Goal: Information Seeking & Learning: Learn about a topic

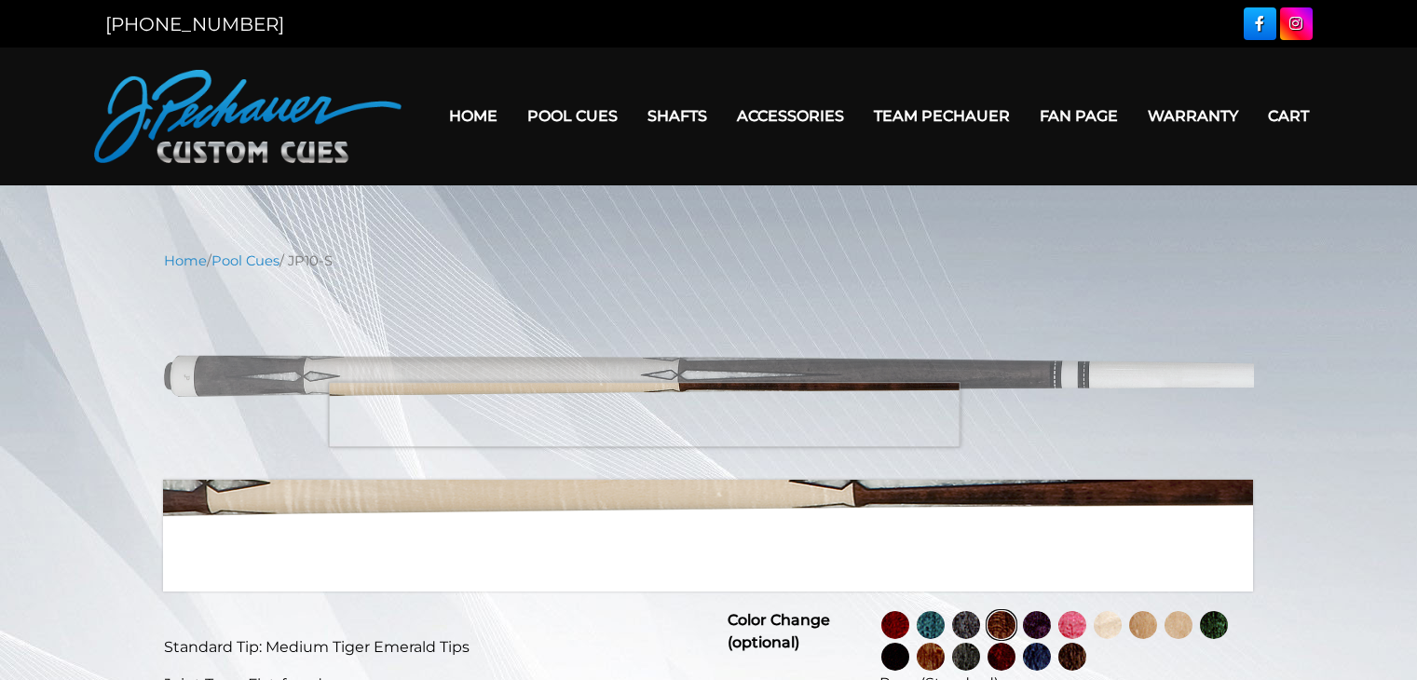
select select "********"
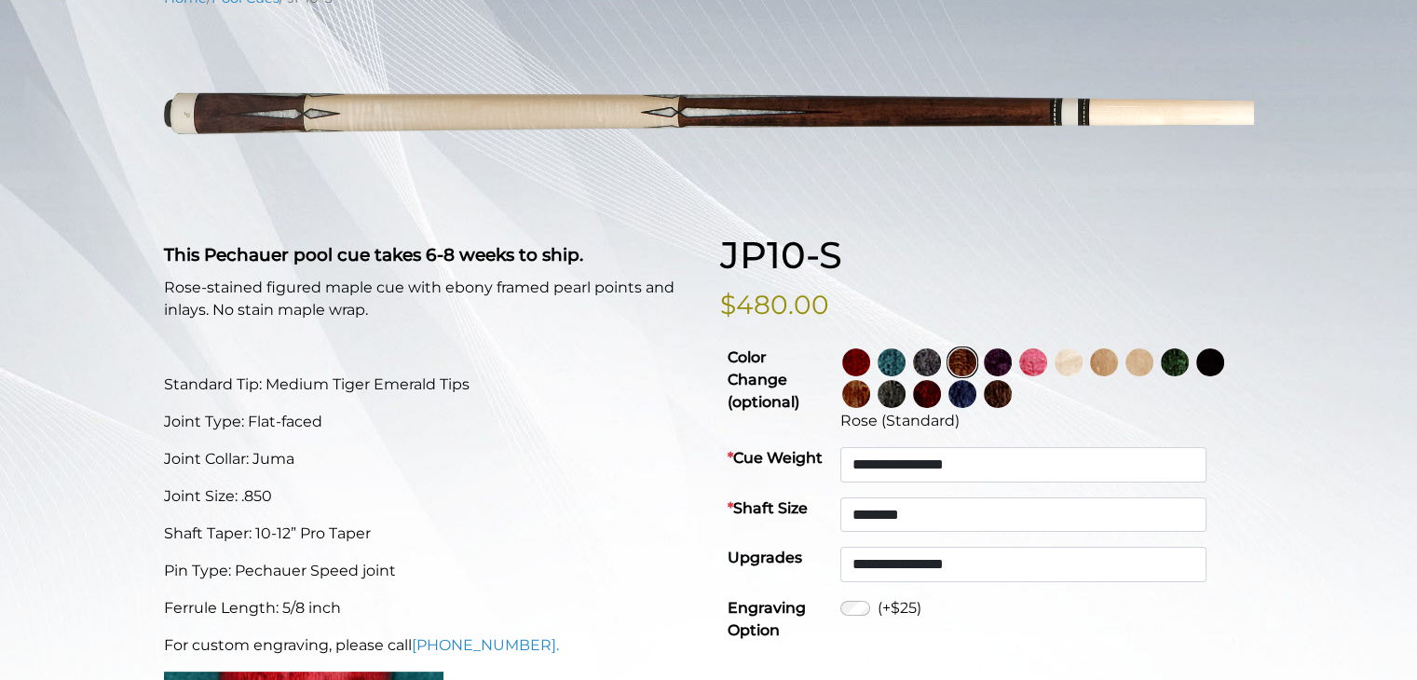
scroll to position [262, 0]
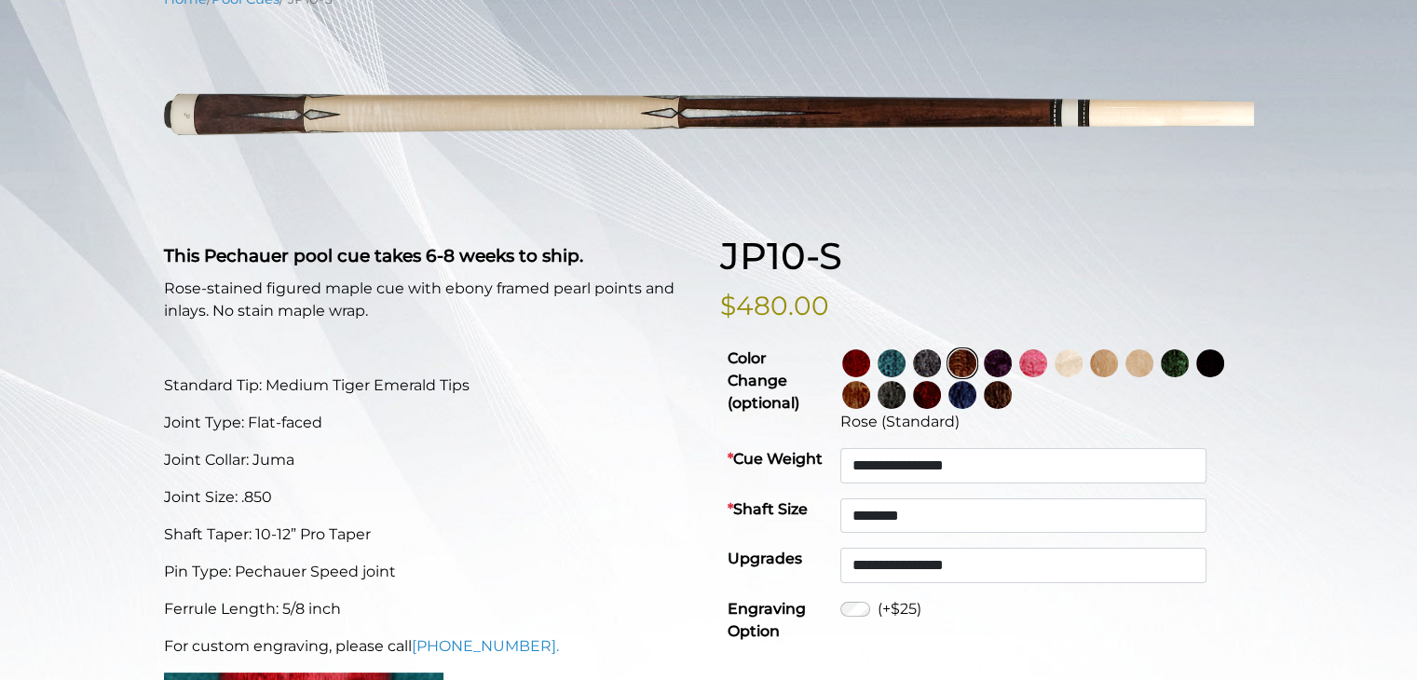
click at [1011, 366] on img at bounding box center [997, 363] width 28 height 28
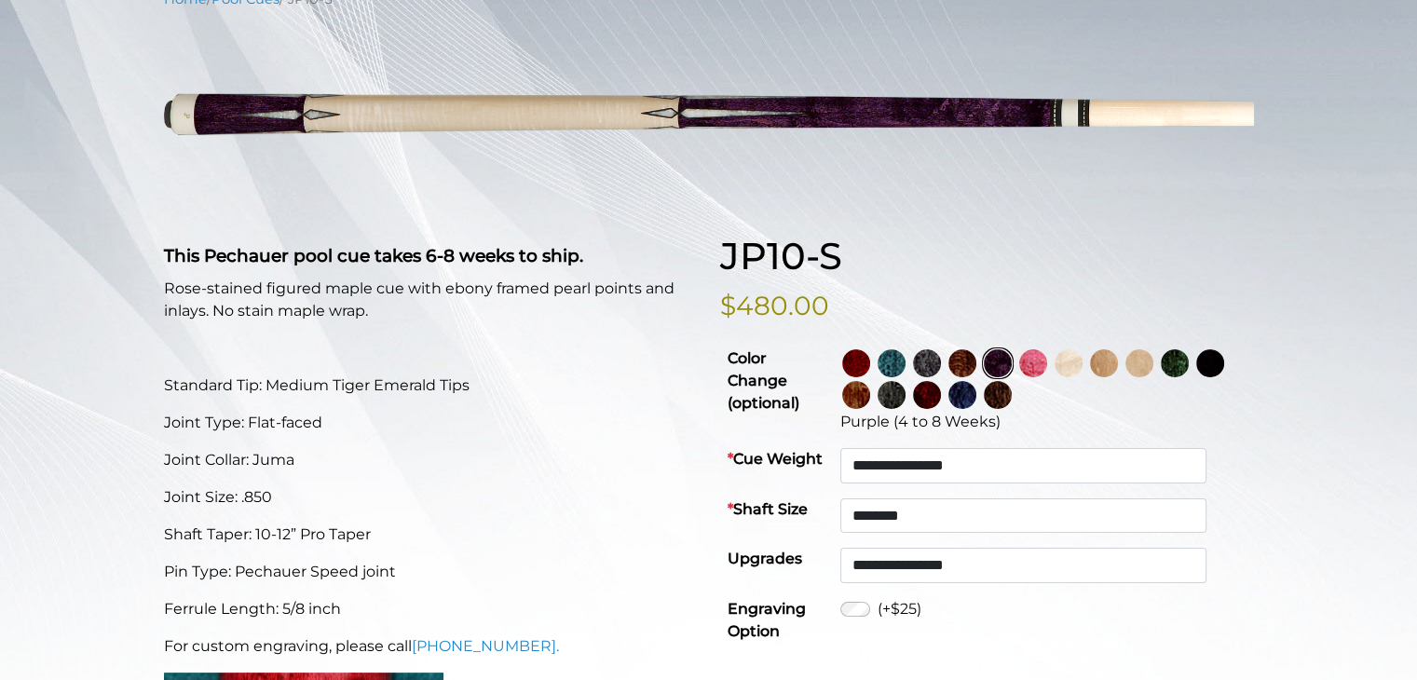
click at [1047, 357] on img at bounding box center [1033, 363] width 28 height 28
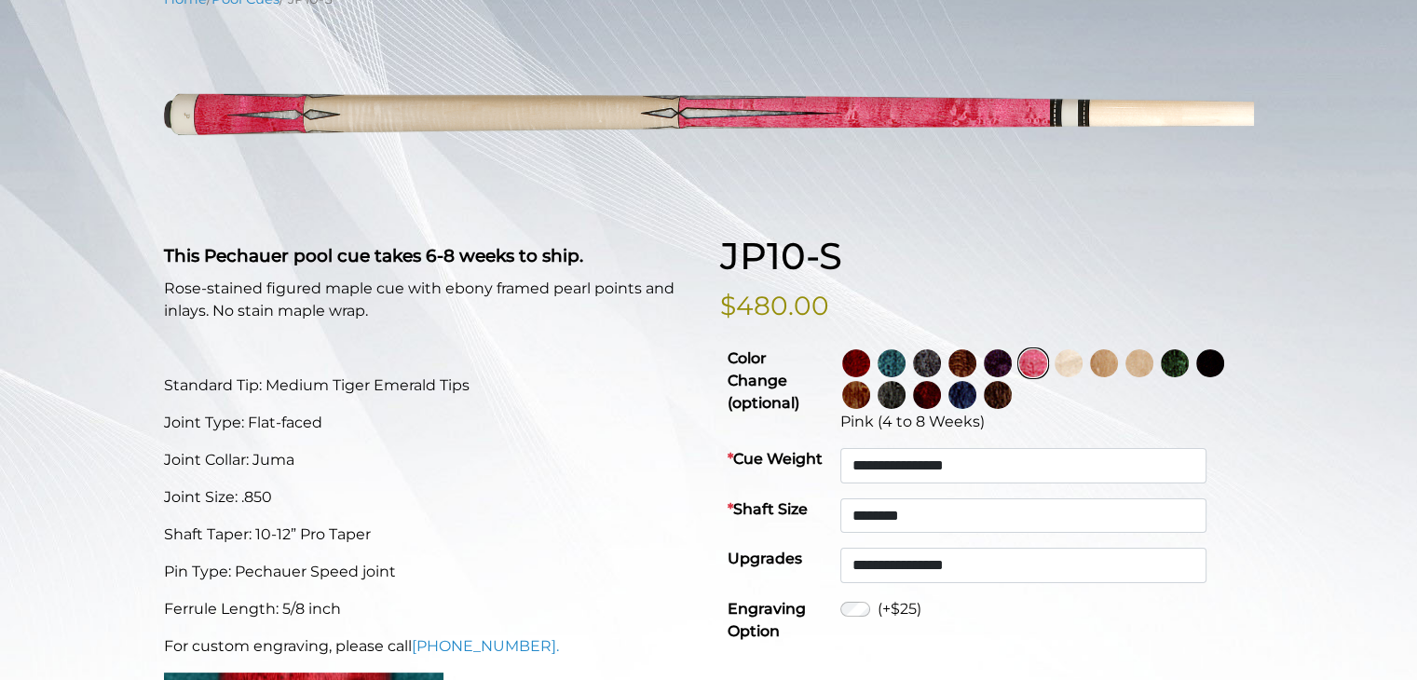
click at [1082, 366] on img at bounding box center [1068, 363] width 28 height 28
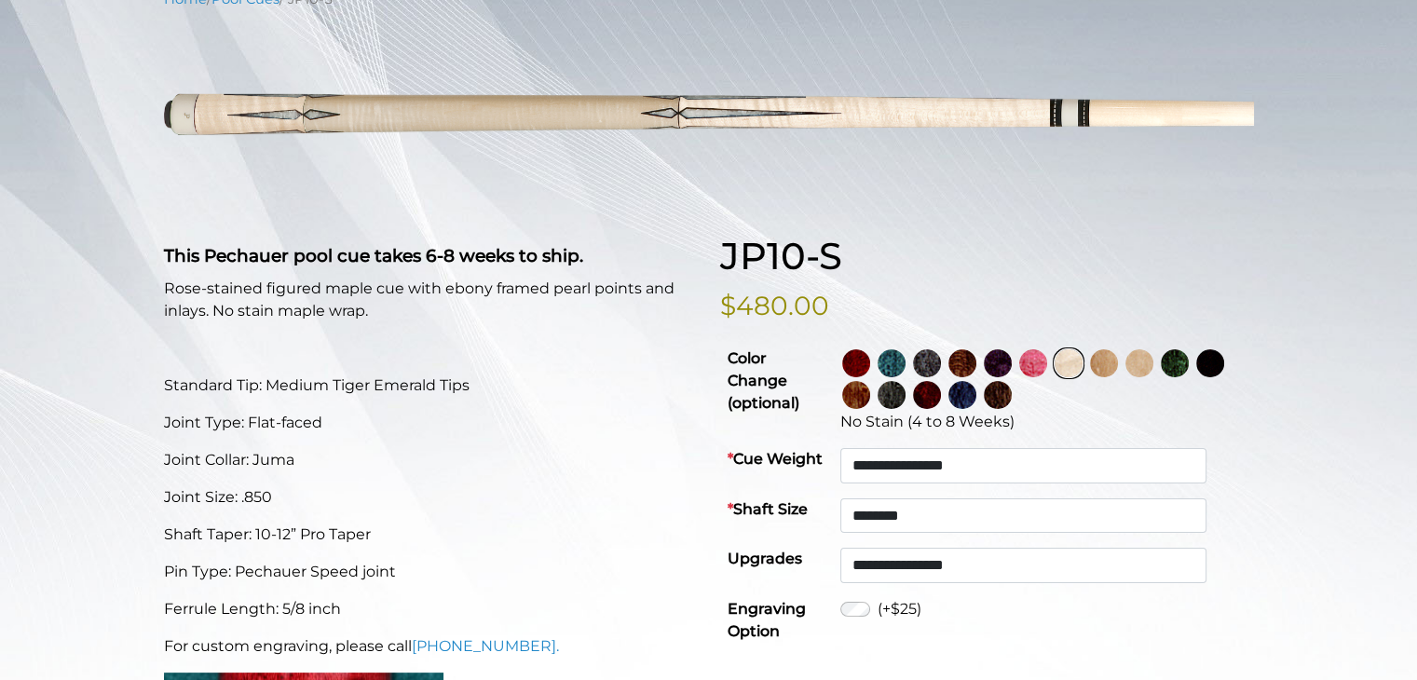
click at [1118, 365] on img at bounding box center [1104, 363] width 28 height 28
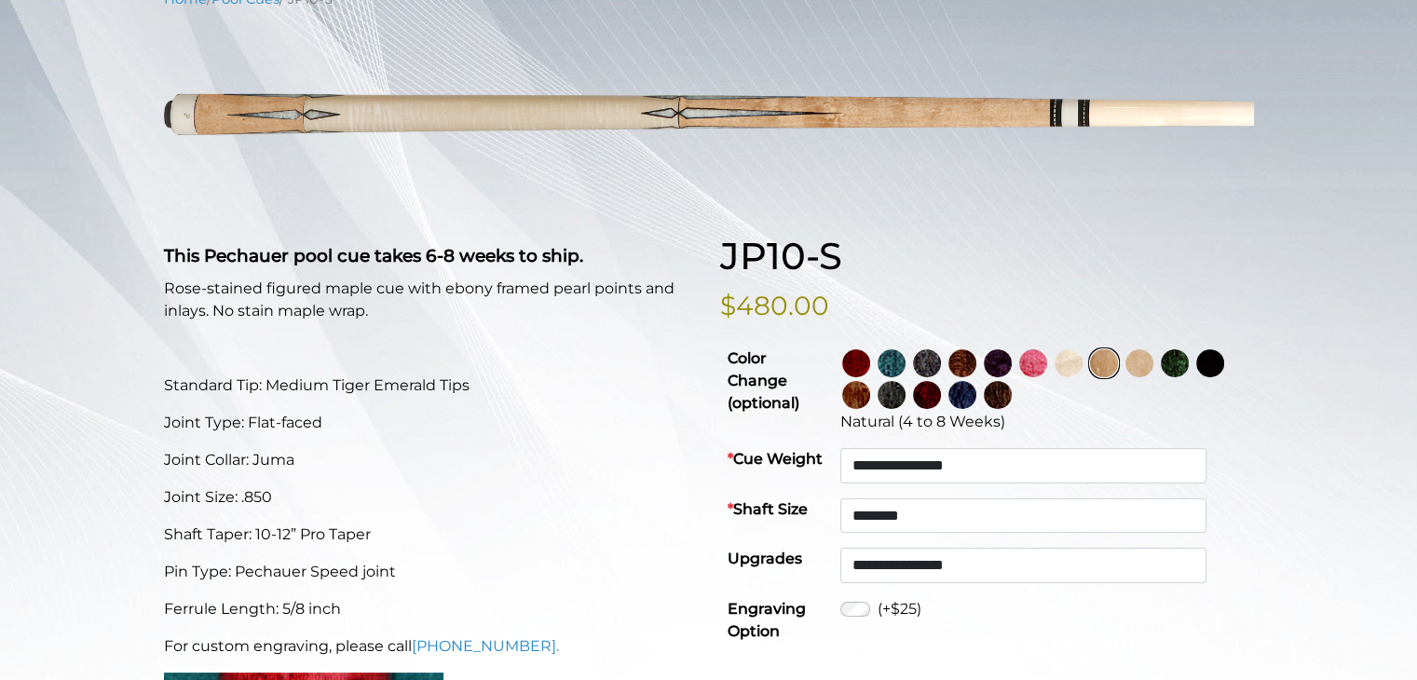
click at [1153, 364] on img at bounding box center [1139, 363] width 28 height 28
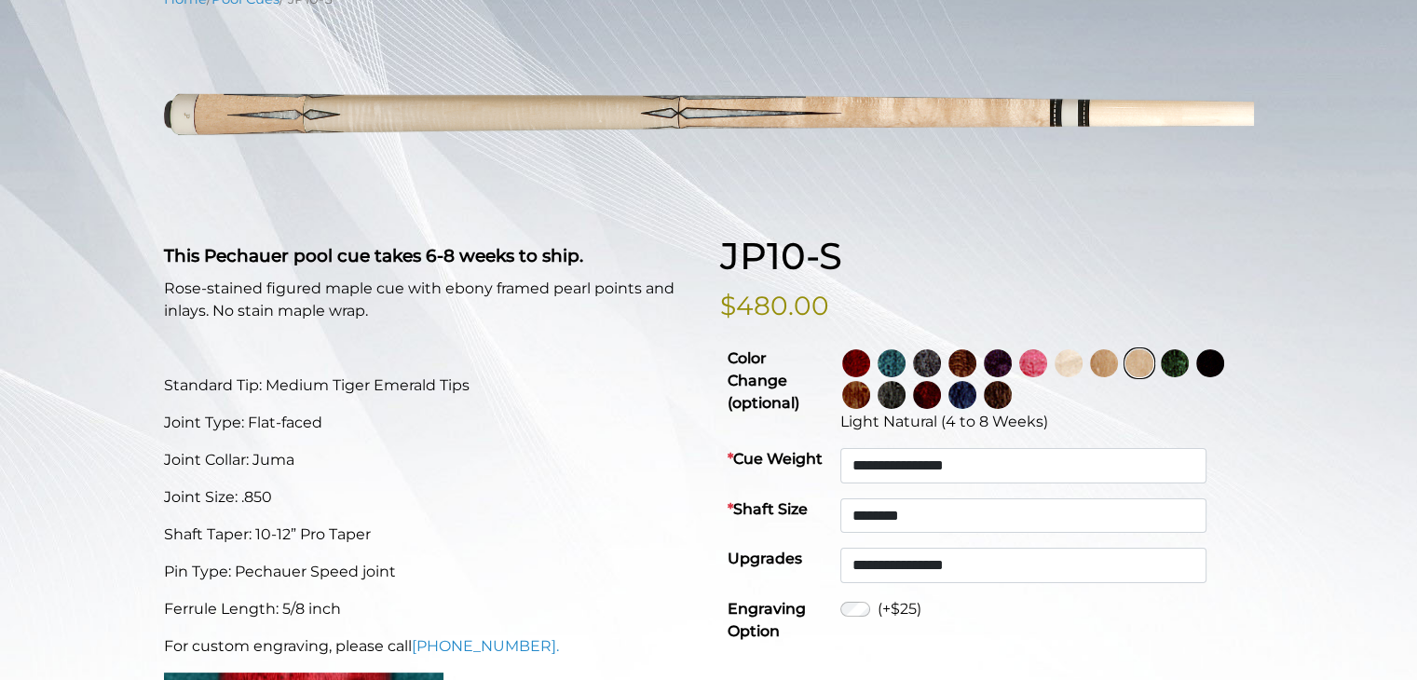
click at [1188, 361] on img at bounding box center [1174, 363] width 28 height 28
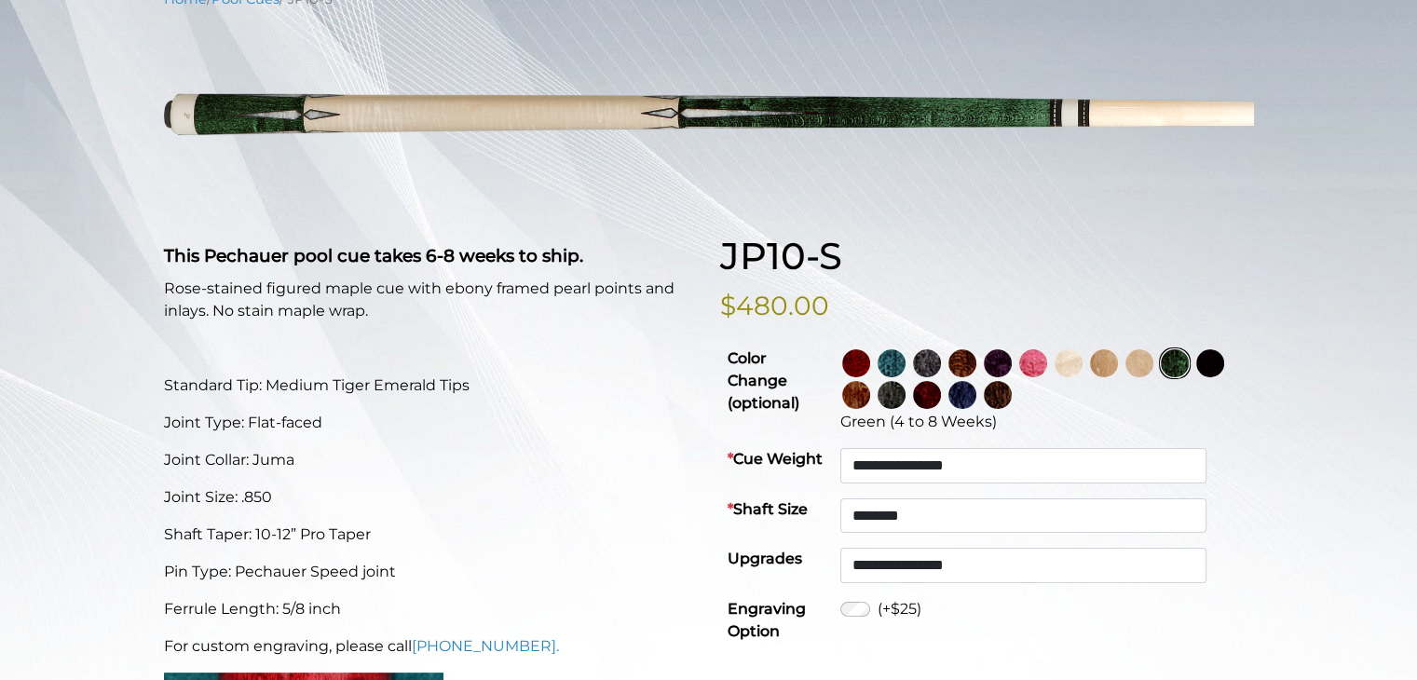
click at [1011, 388] on img at bounding box center [997, 395] width 28 height 28
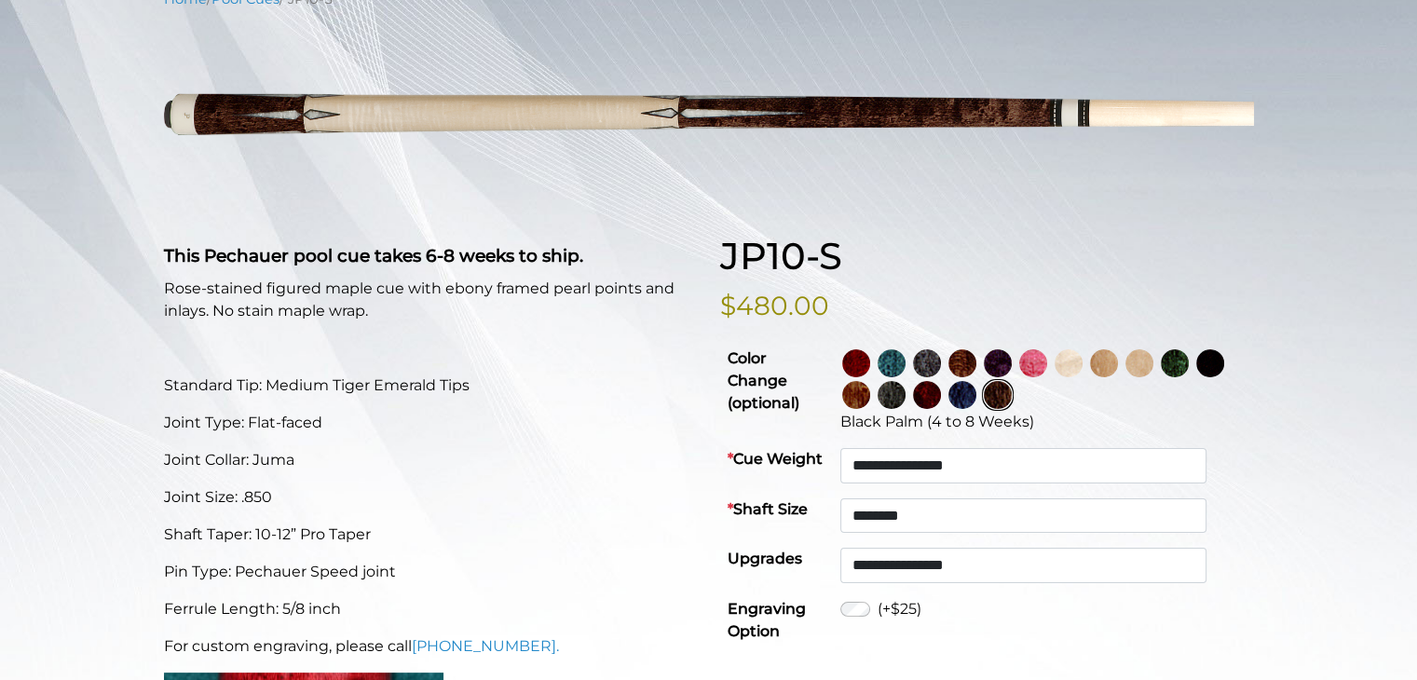
click at [976, 394] on img at bounding box center [962, 395] width 28 height 28
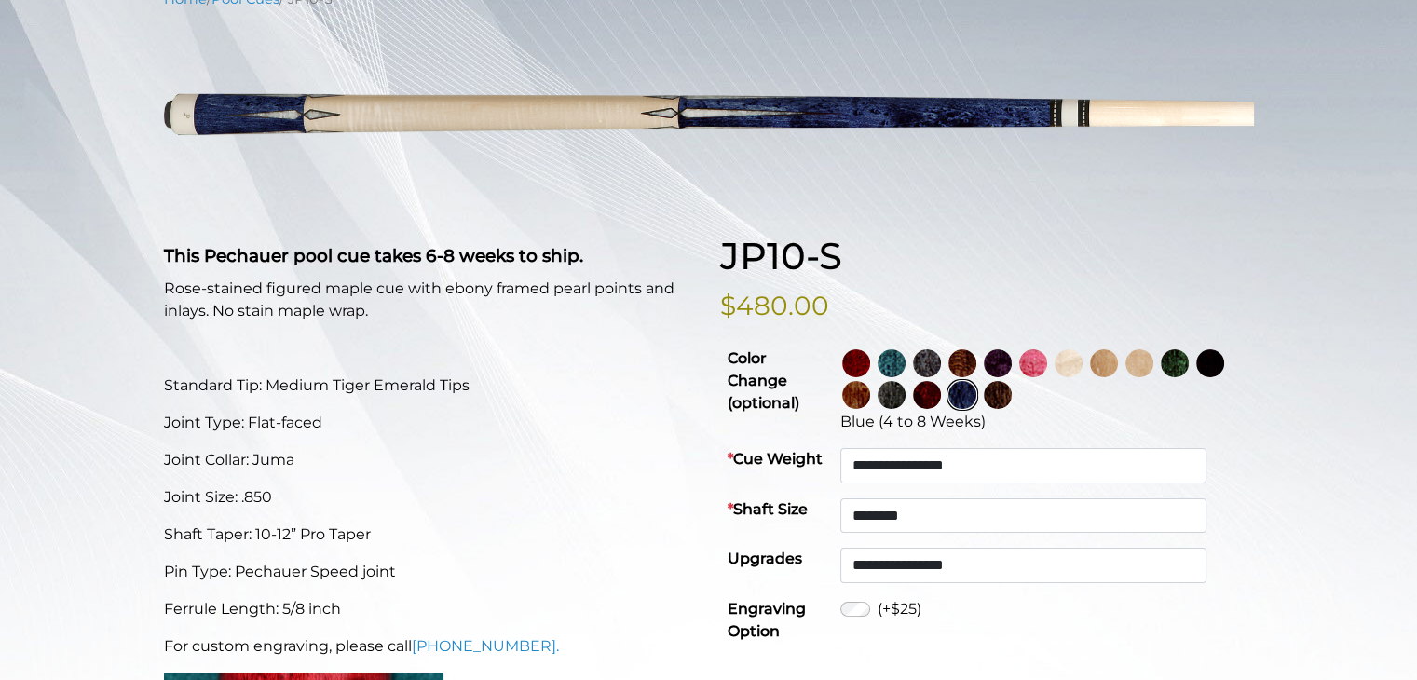
click at [941, 392] on img at bounding box center [927, 395] width 28 height 28
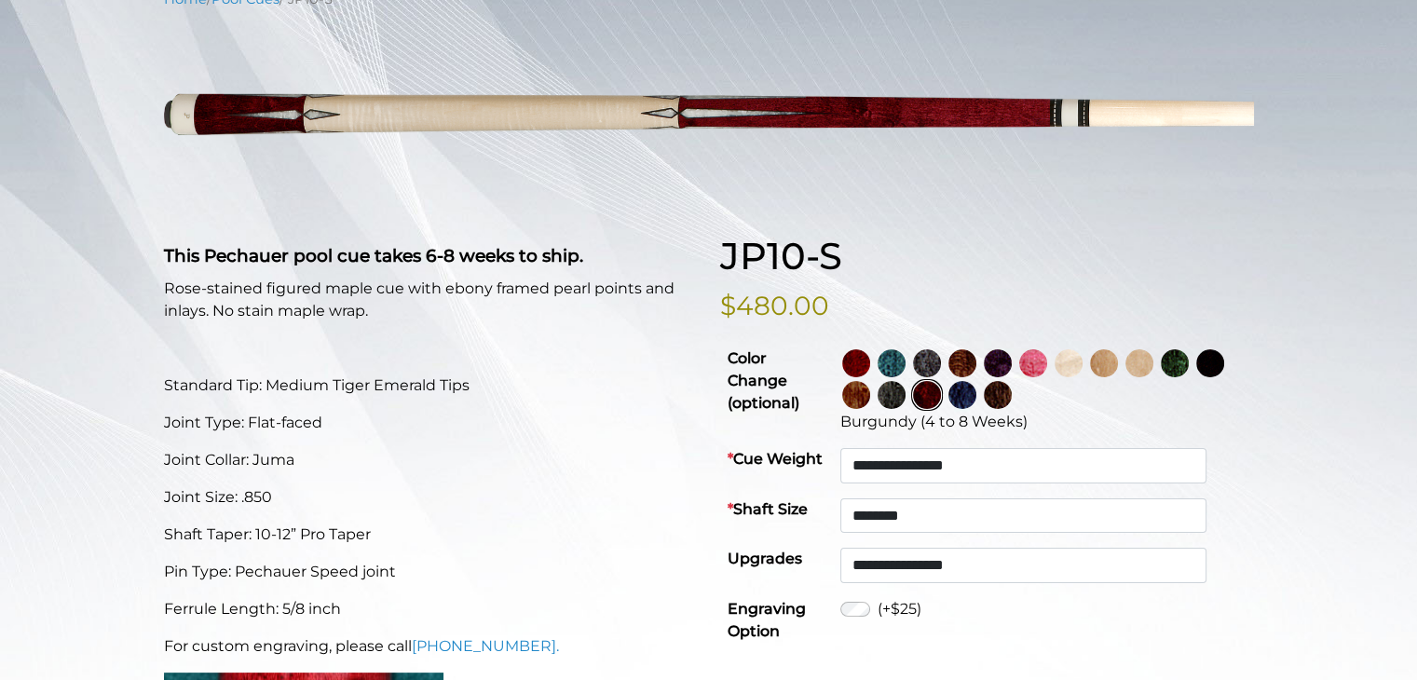
click at [905, 394] on img at bounding box center [891, 395] width 28 height 28
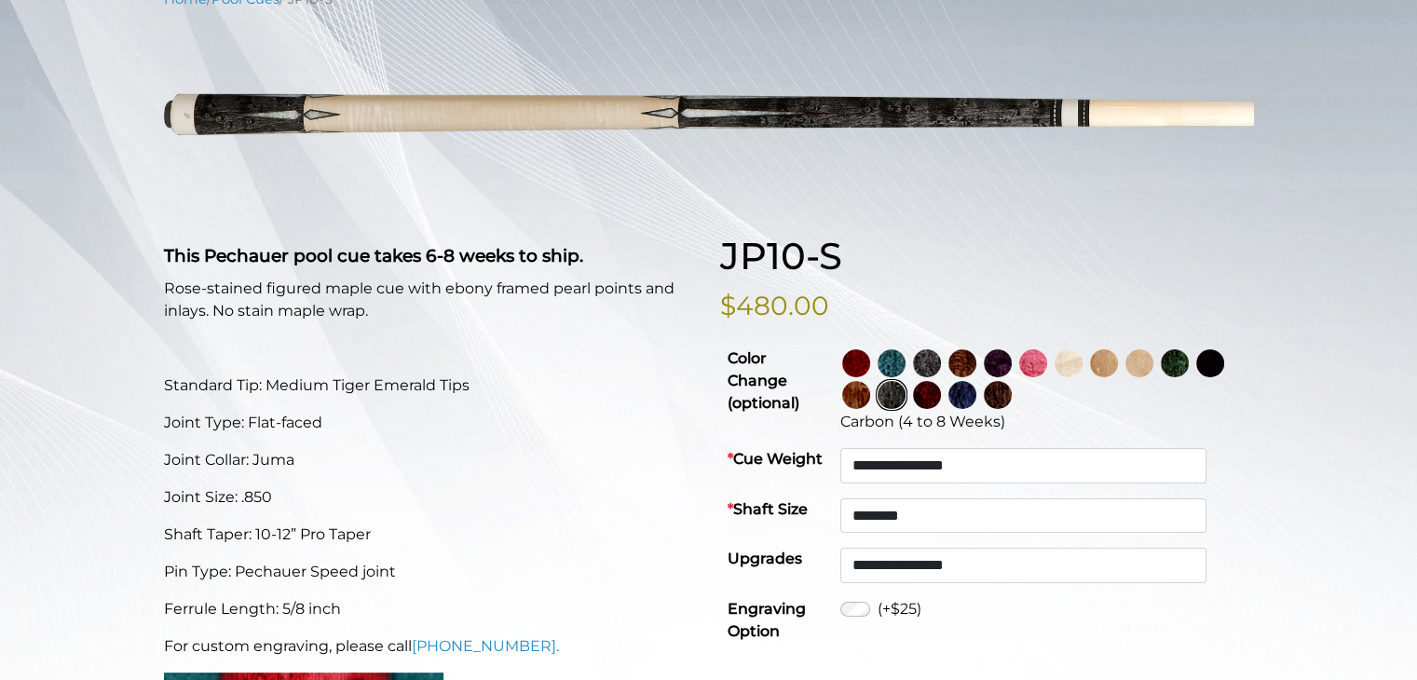
click at [870, 394] on img at bounding box center [856, 395] width 28 height 28
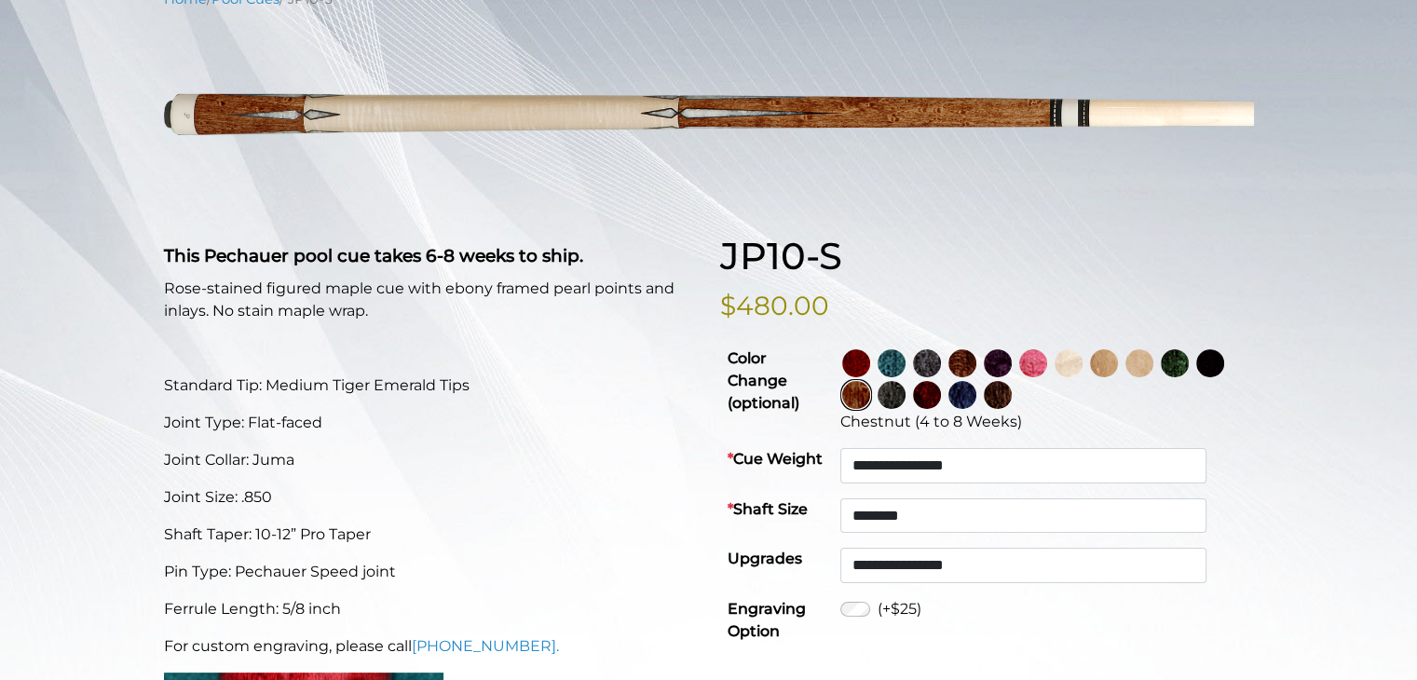
click at [1194, 379] on link at bounding box center [1211, 363] width 35 height 32
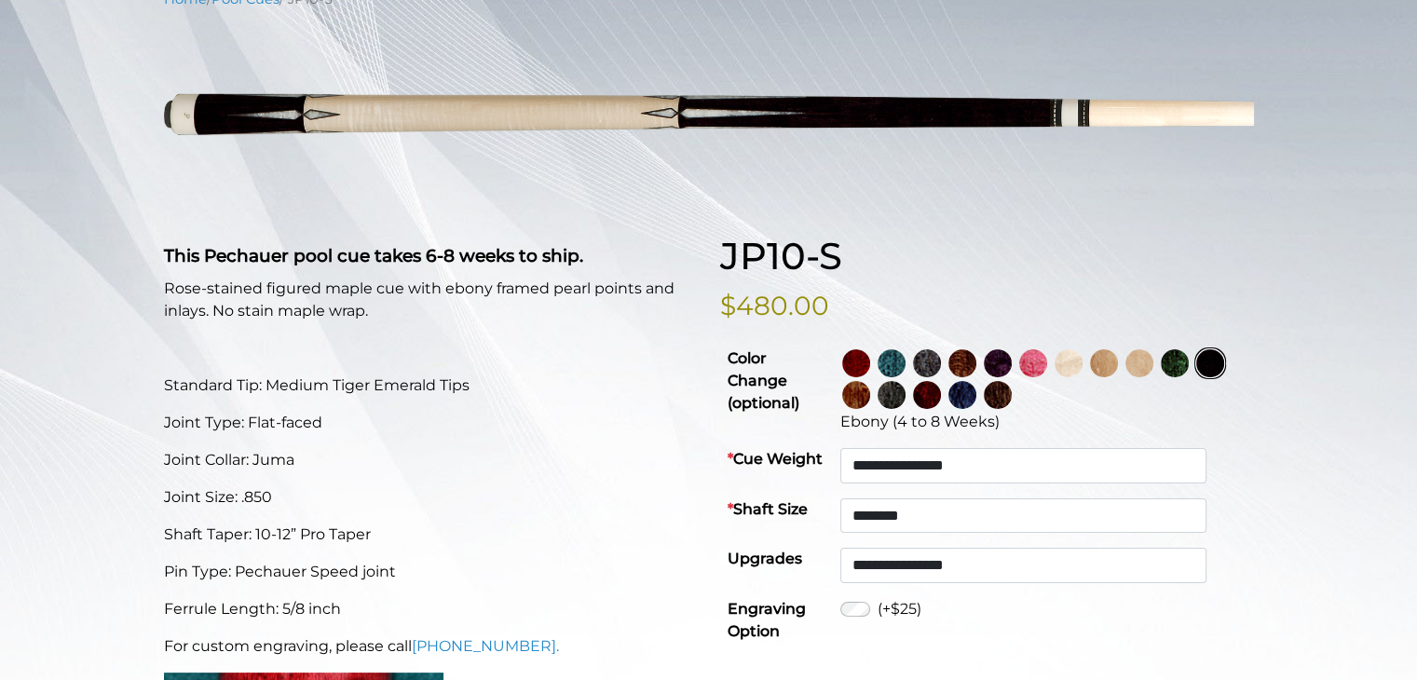
click at [870, 362] on img at bounding box center [856, 363] width 28 height 28
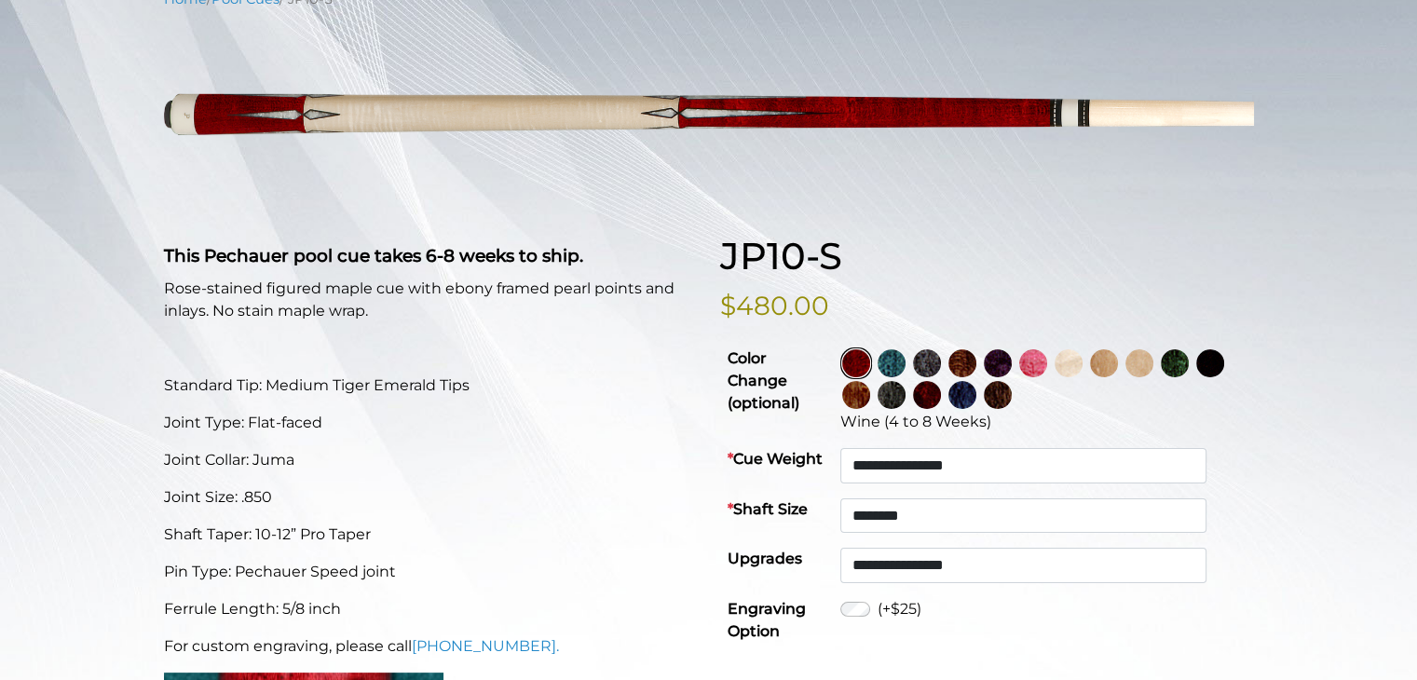
click at [905, 359] on img at bounding box center [891, 363] width 28 height 28
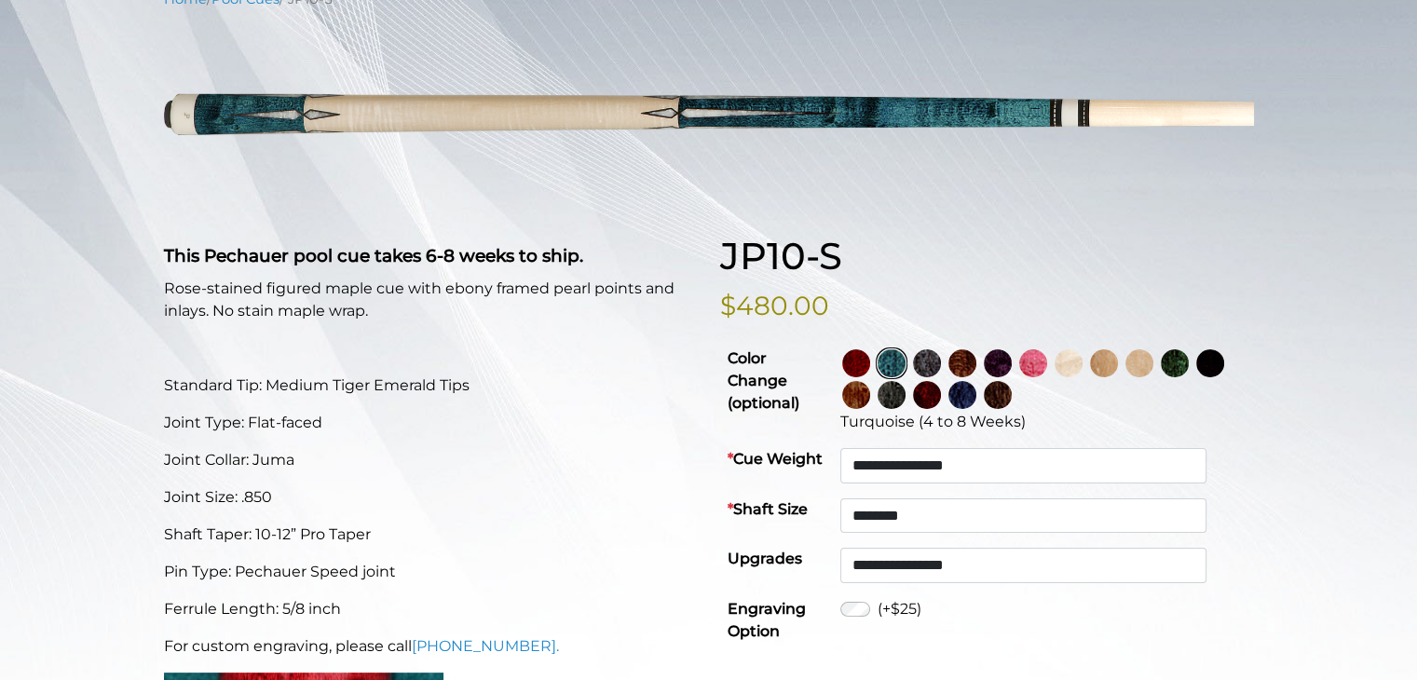
click at [941, 362] on img at bounding box center [927, 363] width 28 height 28
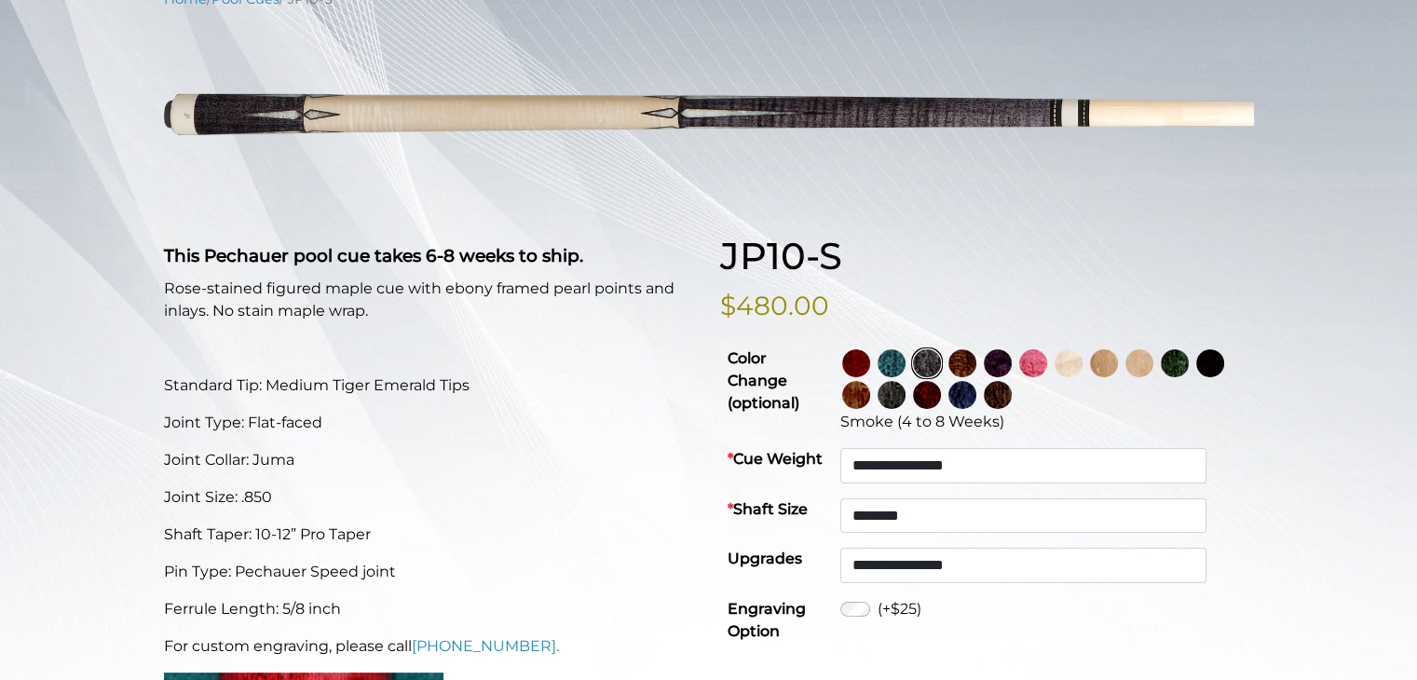
click at [976, 361] on img at bounding box center [962, 363] width 28 height 28
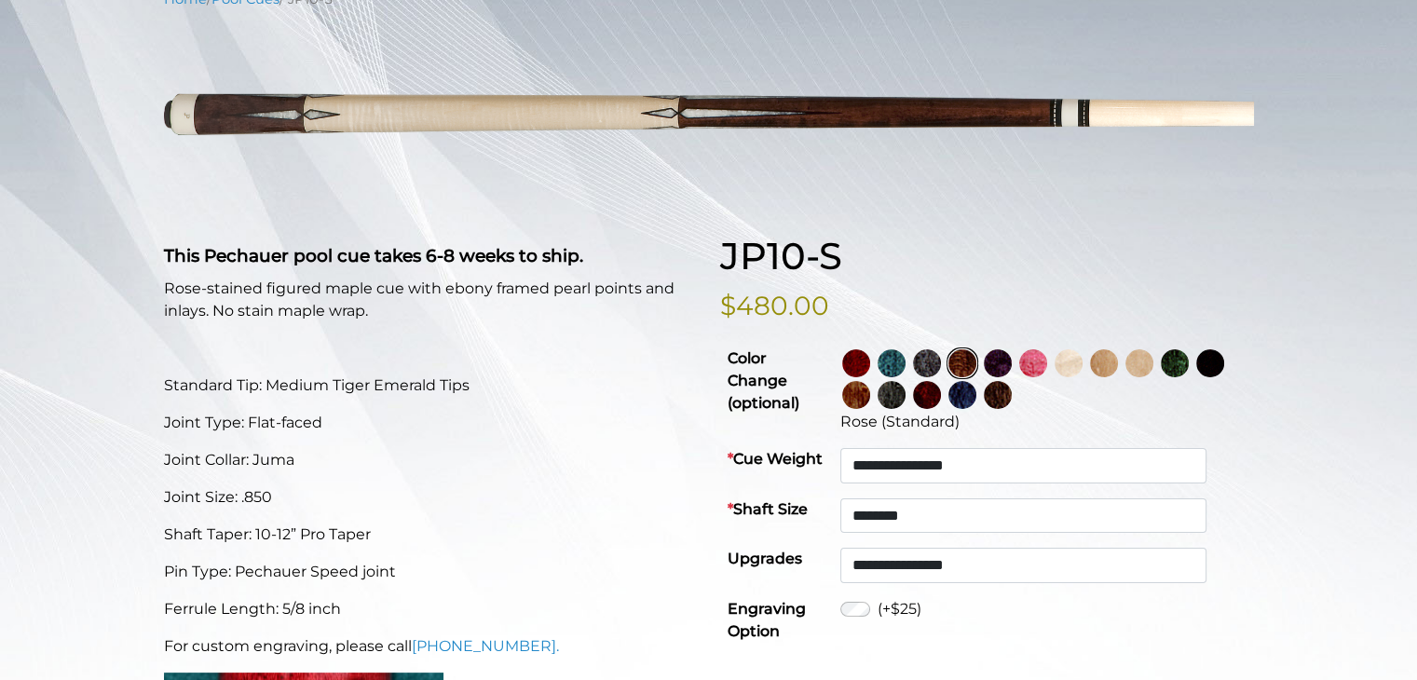
click at [1011, 391] on img at bounding box center [997, 395] width 28 height 28
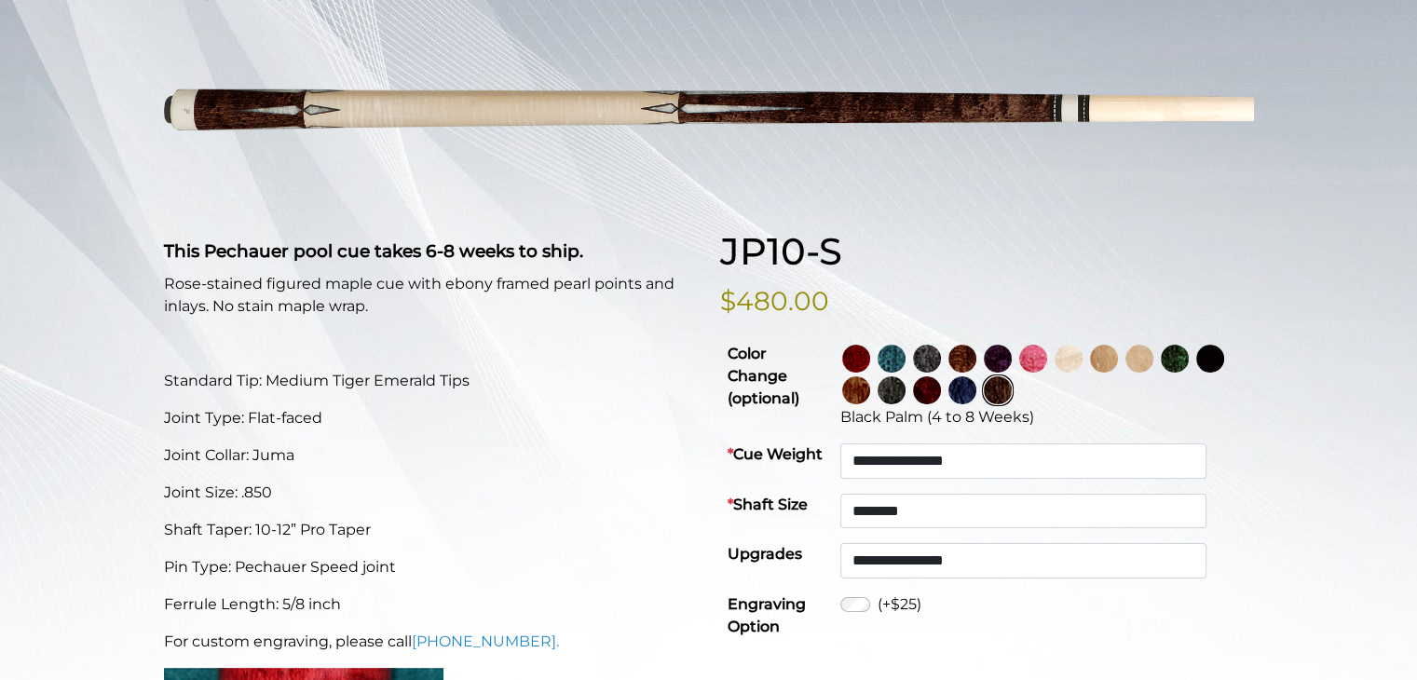
scroll to position [265, 0]
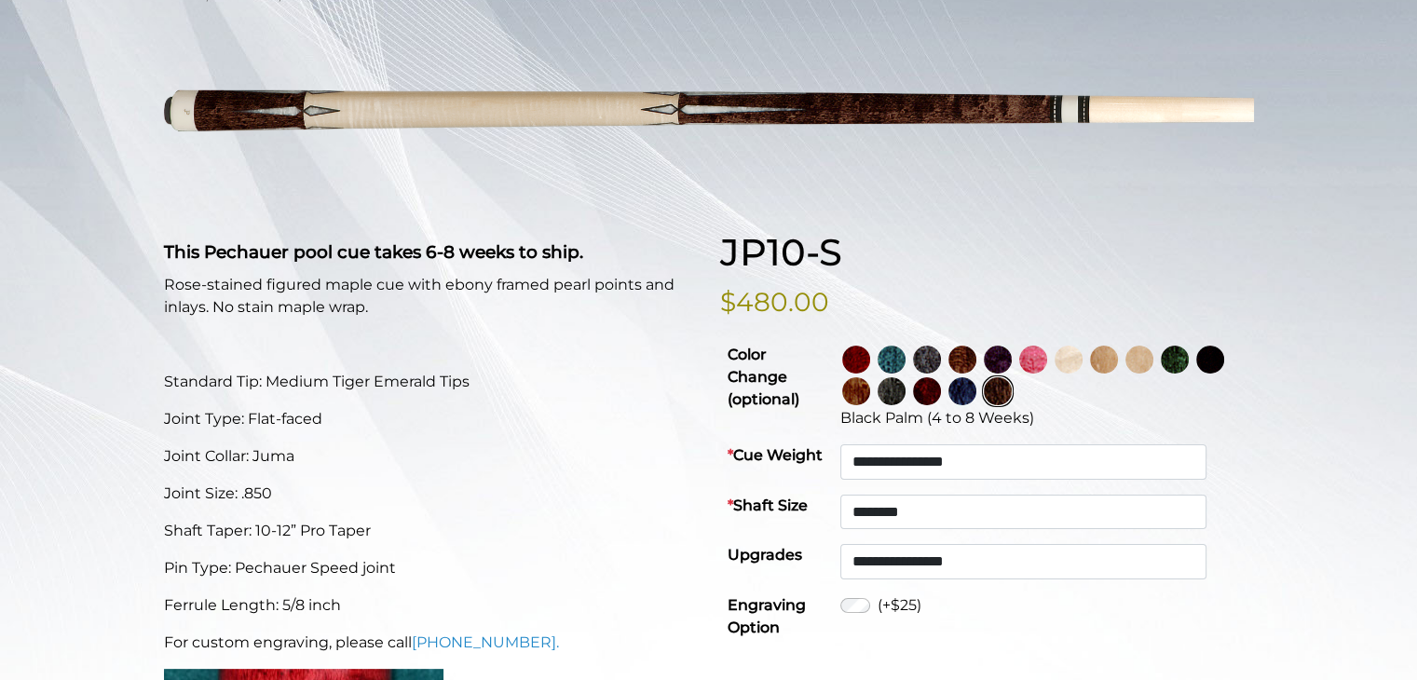
click at [1196, 373] on img at bounding box center [1210, 360] width 28 height 28
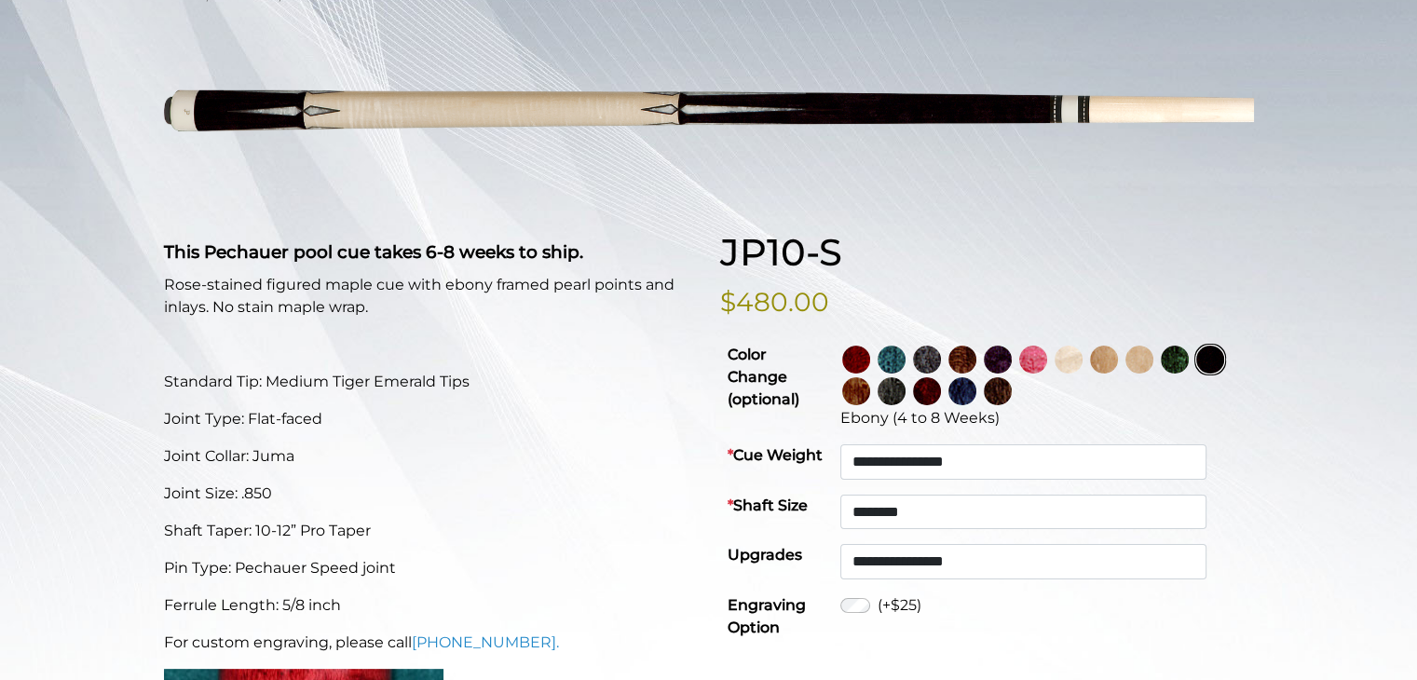
click at [870, 394] on img at bounding box center [856, 391] width 28 height 28
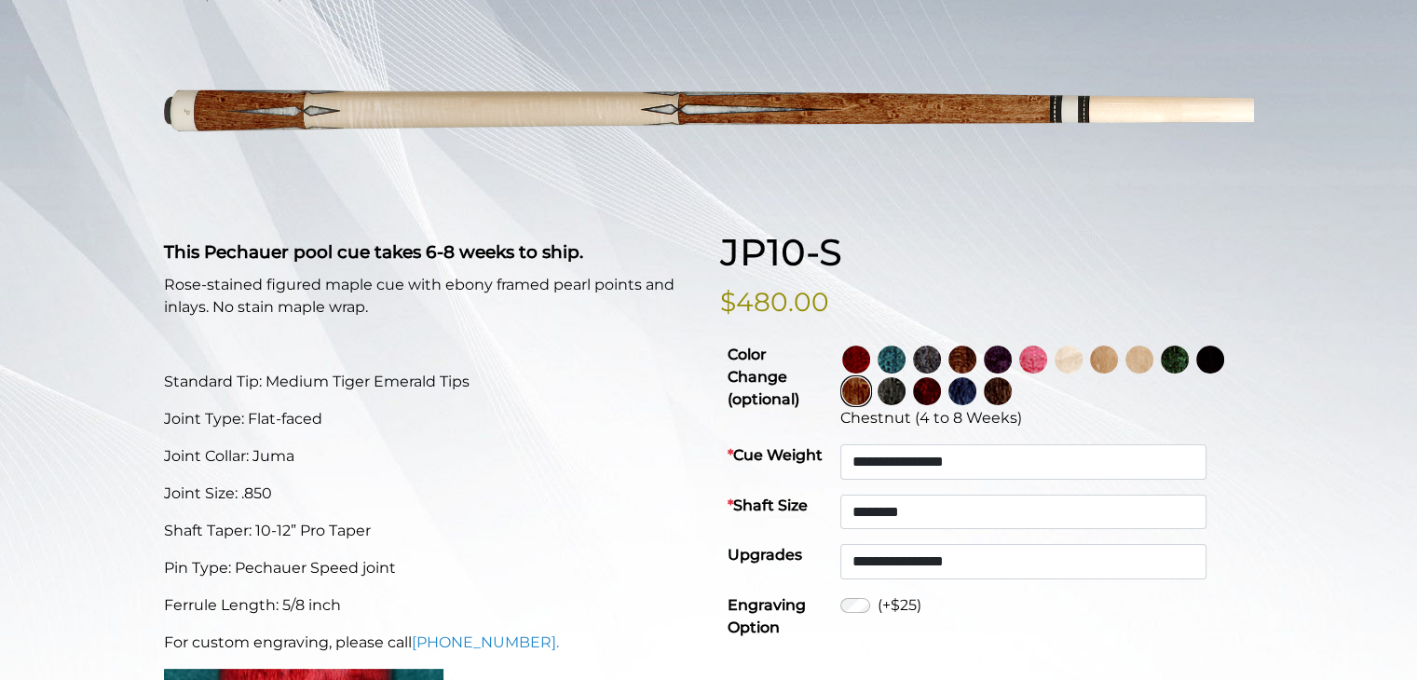
click at [905, 396] on img at bounding box center [891, 391] width 28 height 28
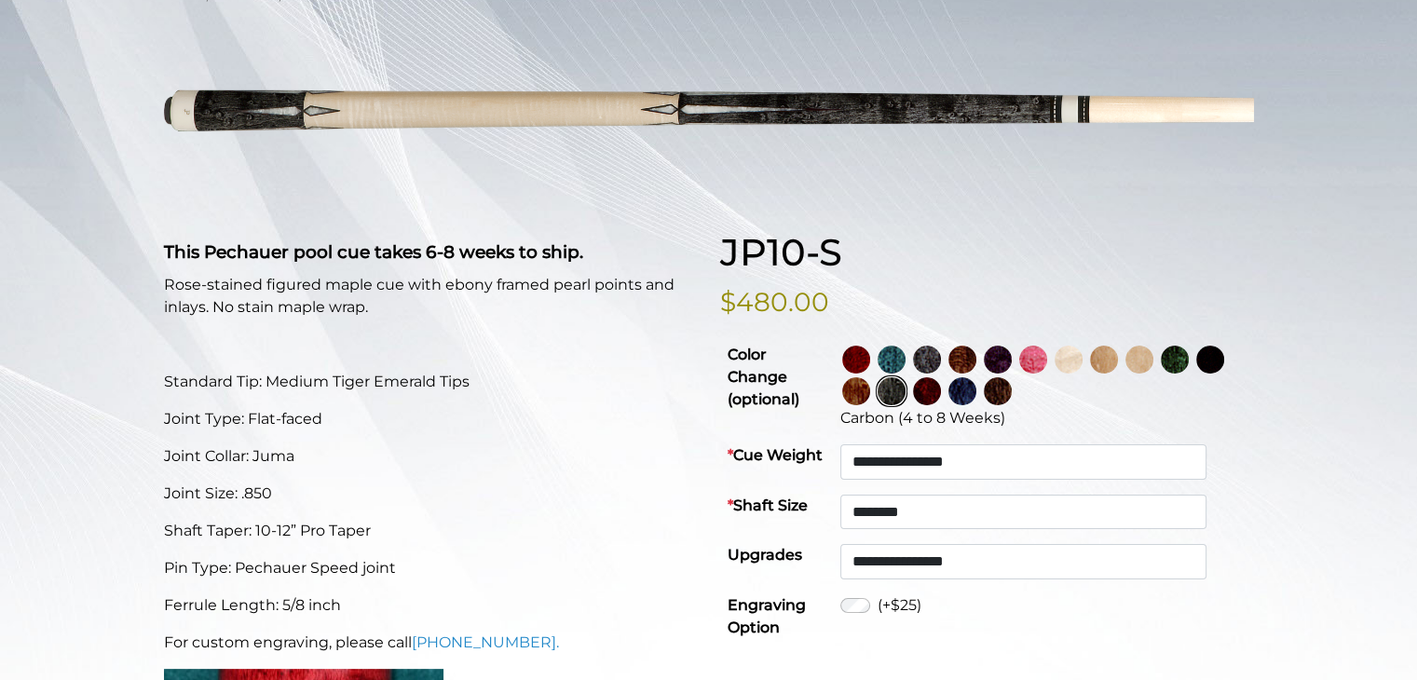
click at [941, 392] on img at bounding box center [927, 391] width 28 height 28
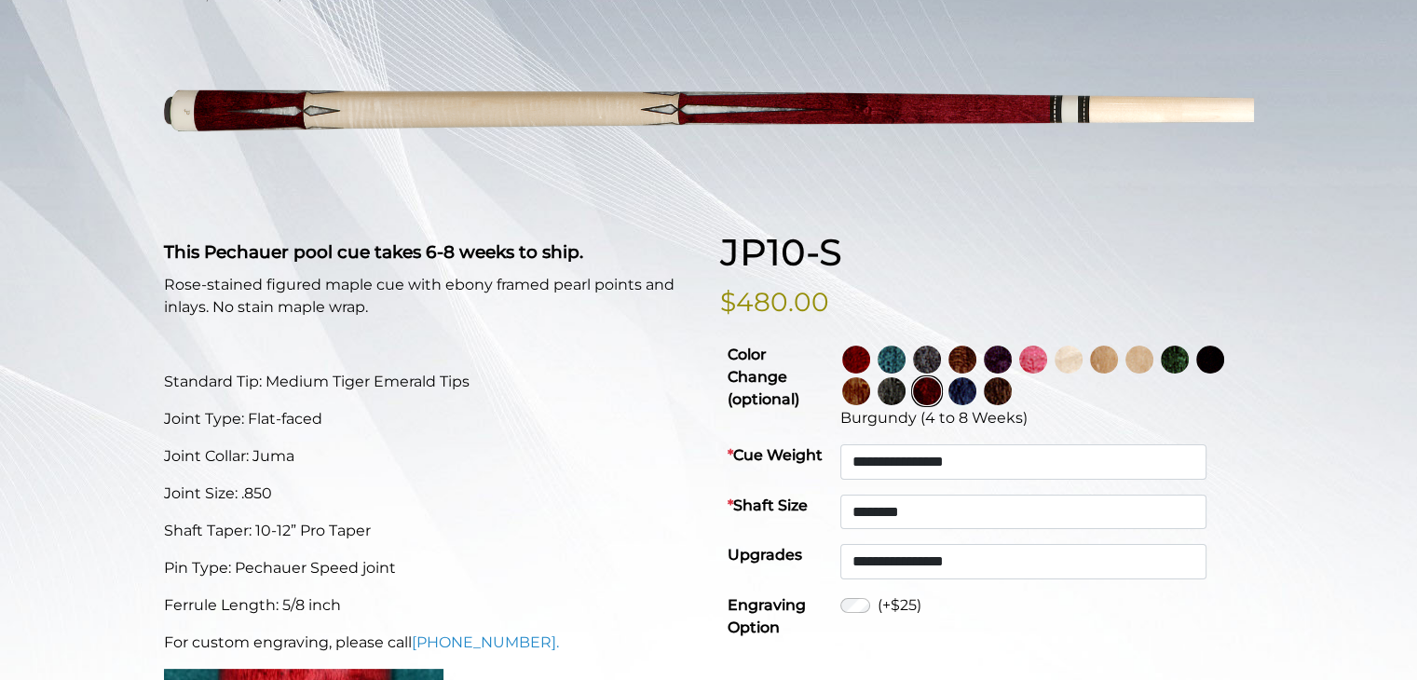
click at [976, 398] on img at bounding box center [962, 391] width 28 height 28
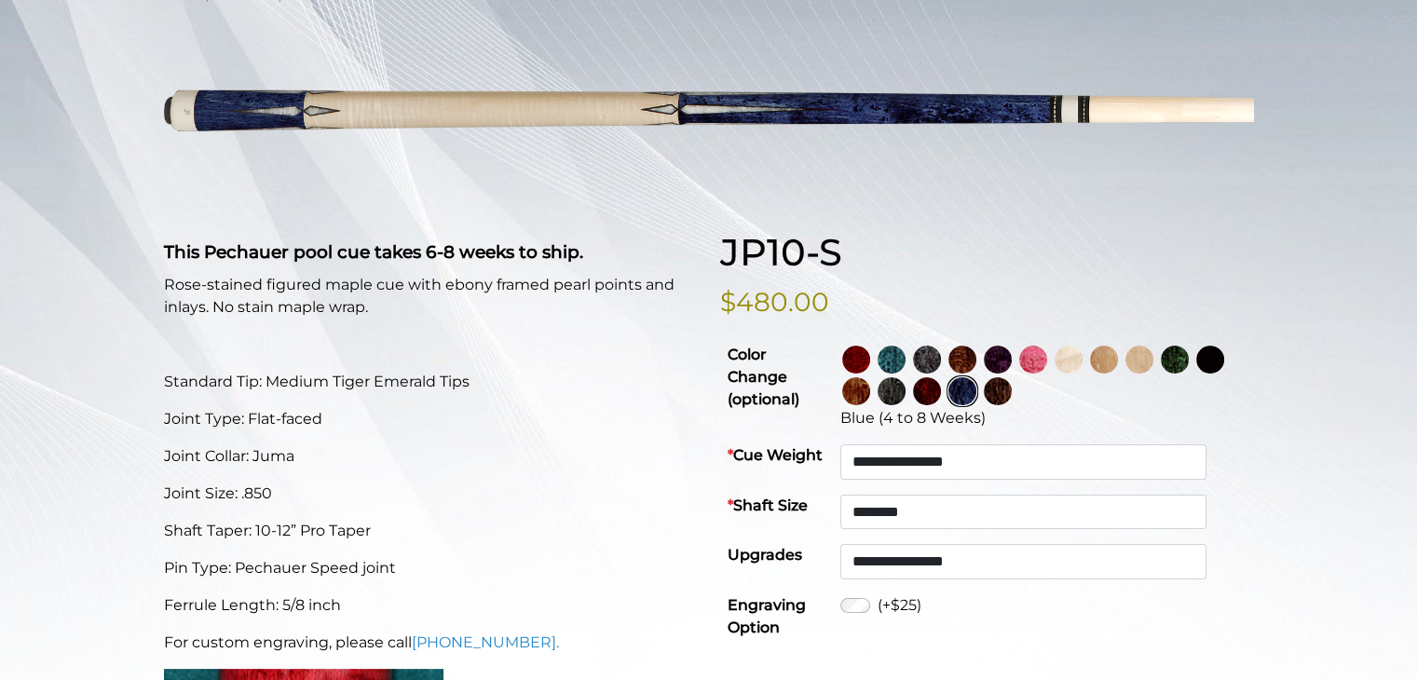
click at [1011, 395] on img at bounding box center [997, 391] width 28 height 28
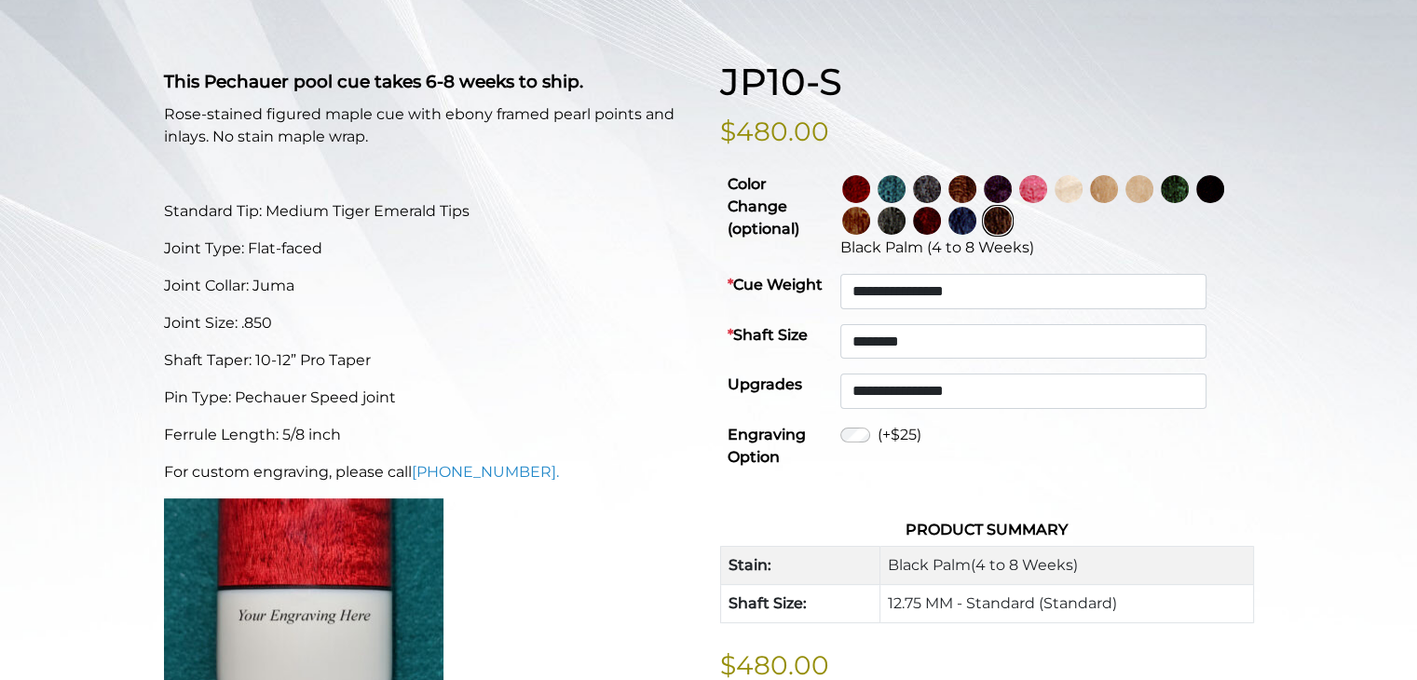
scroll to position [432, 0]
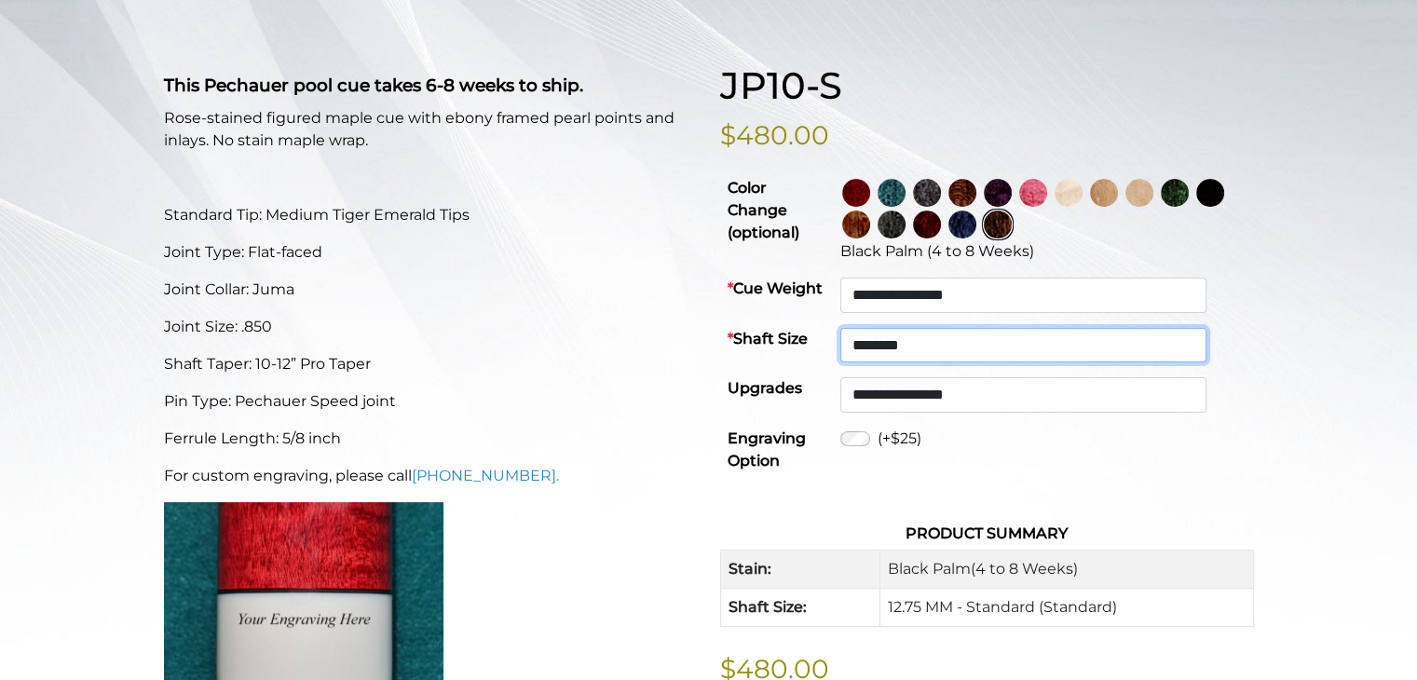
click at [1012, 349] on select "**********" at bounding box center [1023, 345] width 366 height 35
click at [878, 328] on select "**********" at bounding box center [1023, 345] width 366 height 35
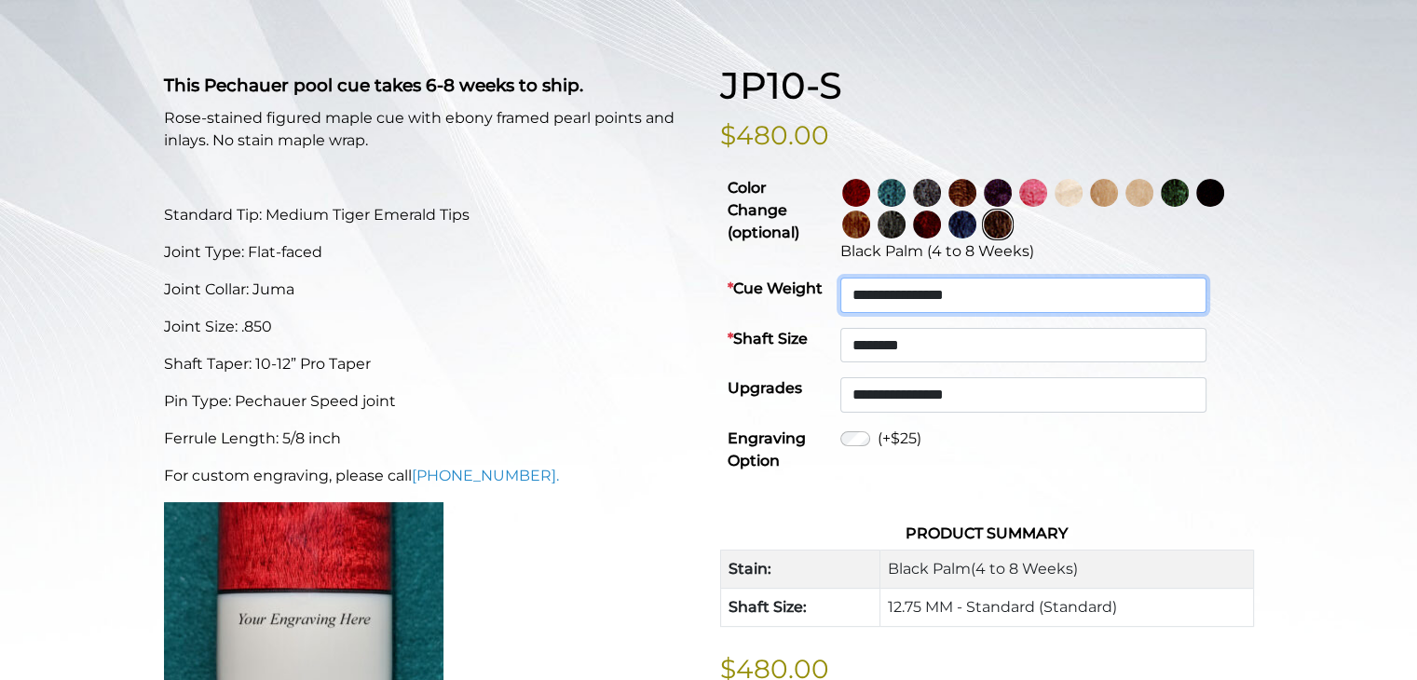
click at [1014, 292] on select "**********" at bounding box center [1023, 295] width 366 height 35
select select "*****"
click at [878, 278] on select "**********" at bounding box center [1023, 295] width 366 height 35
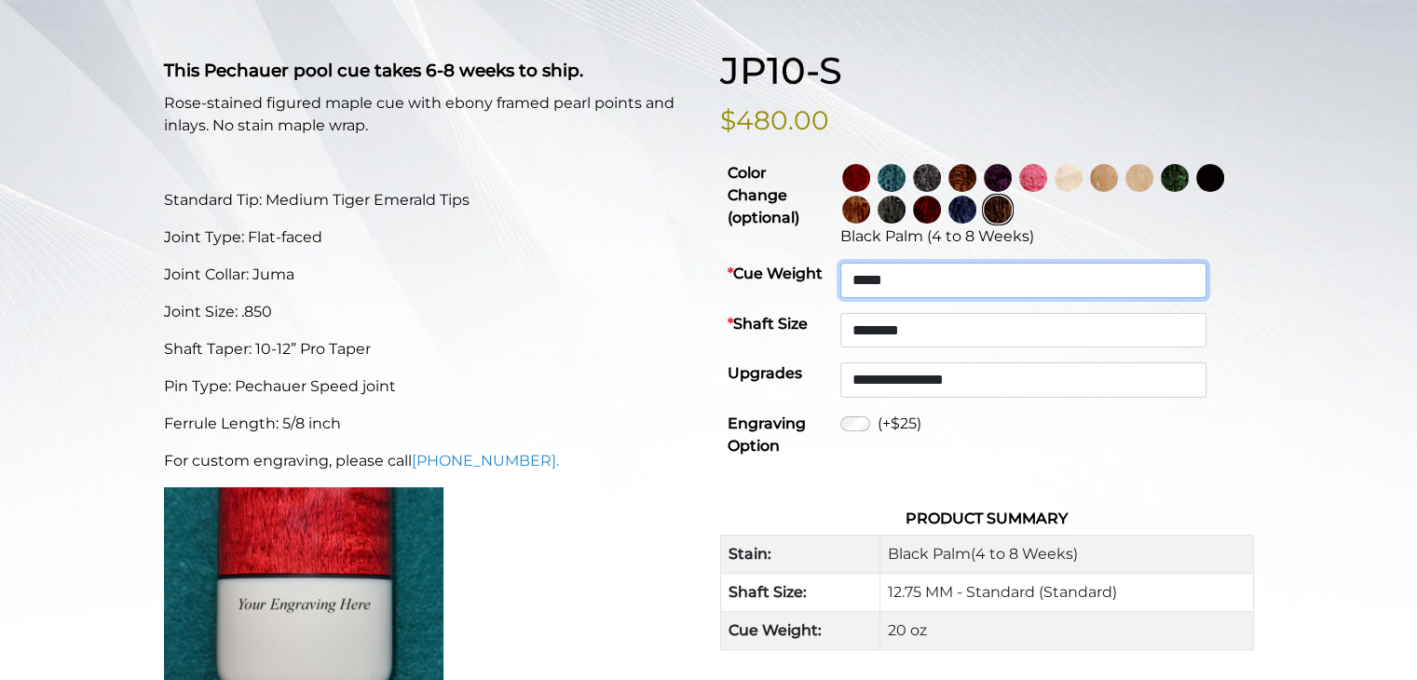
scroll to position [428, 0]
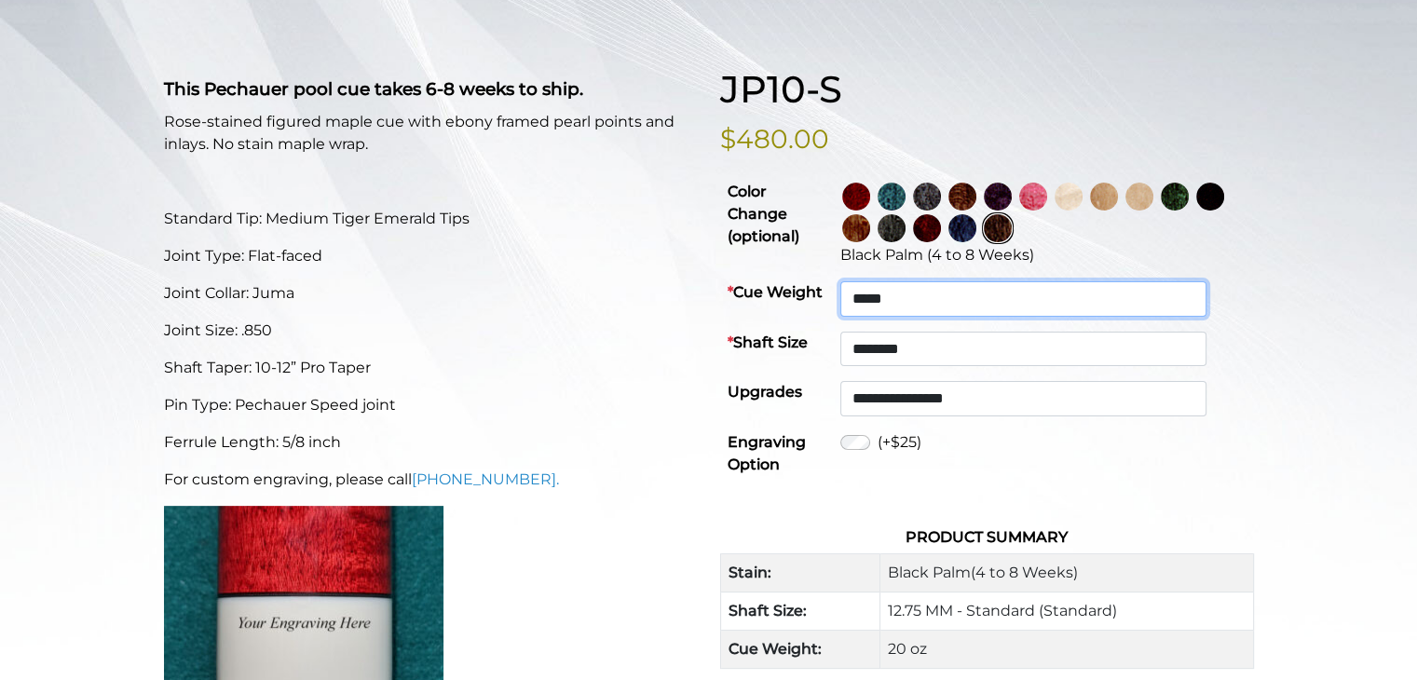
click at [971, 305] on select "**********" at bounding box center [1023, 298] width 366 height 35
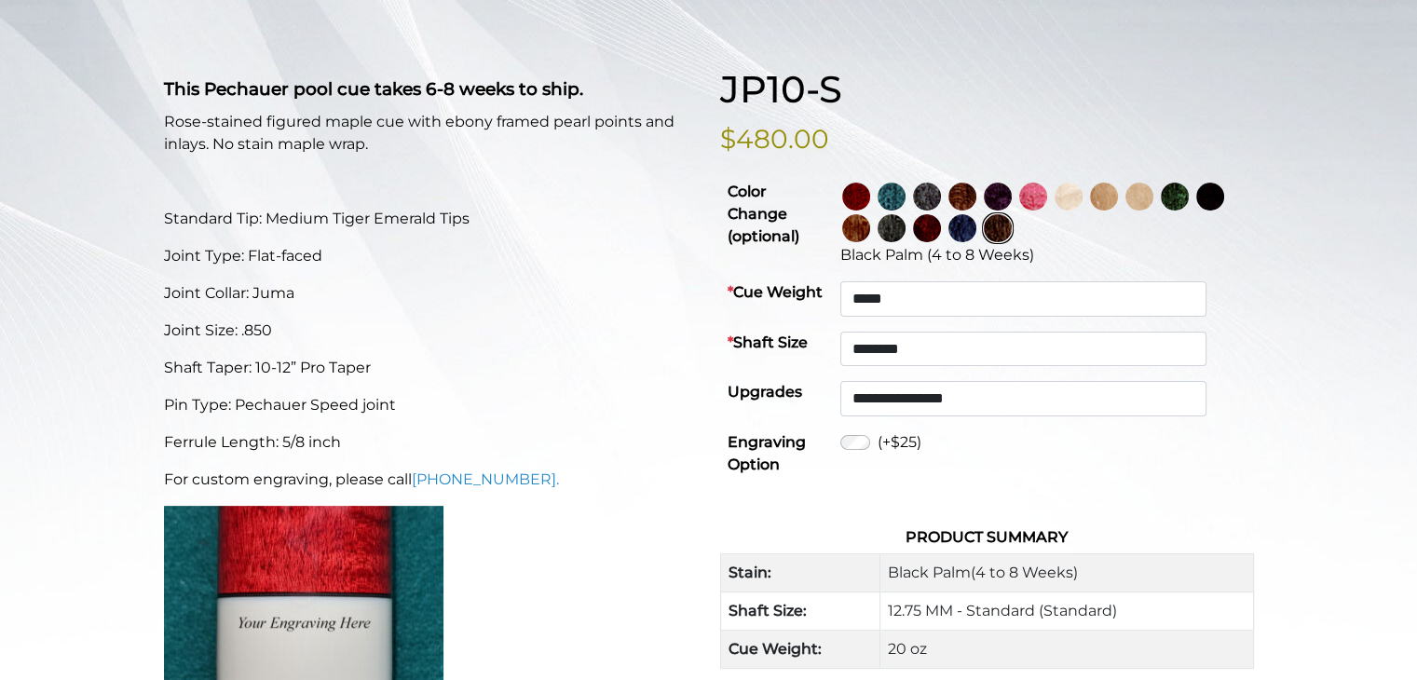
click at [561, 441] on p "Ferrule Length: 5/8 inch" at bounding box center [431, 442] width 534 height 22
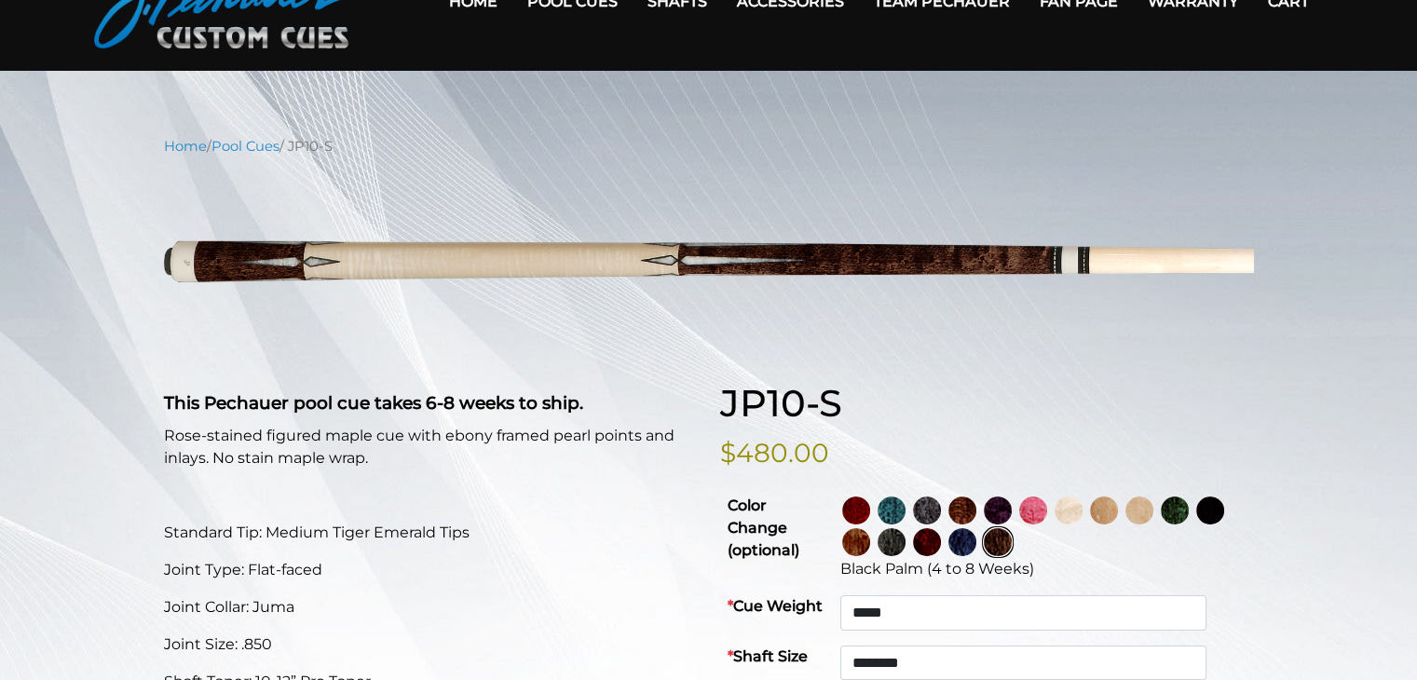
scroll to position [0, 0]
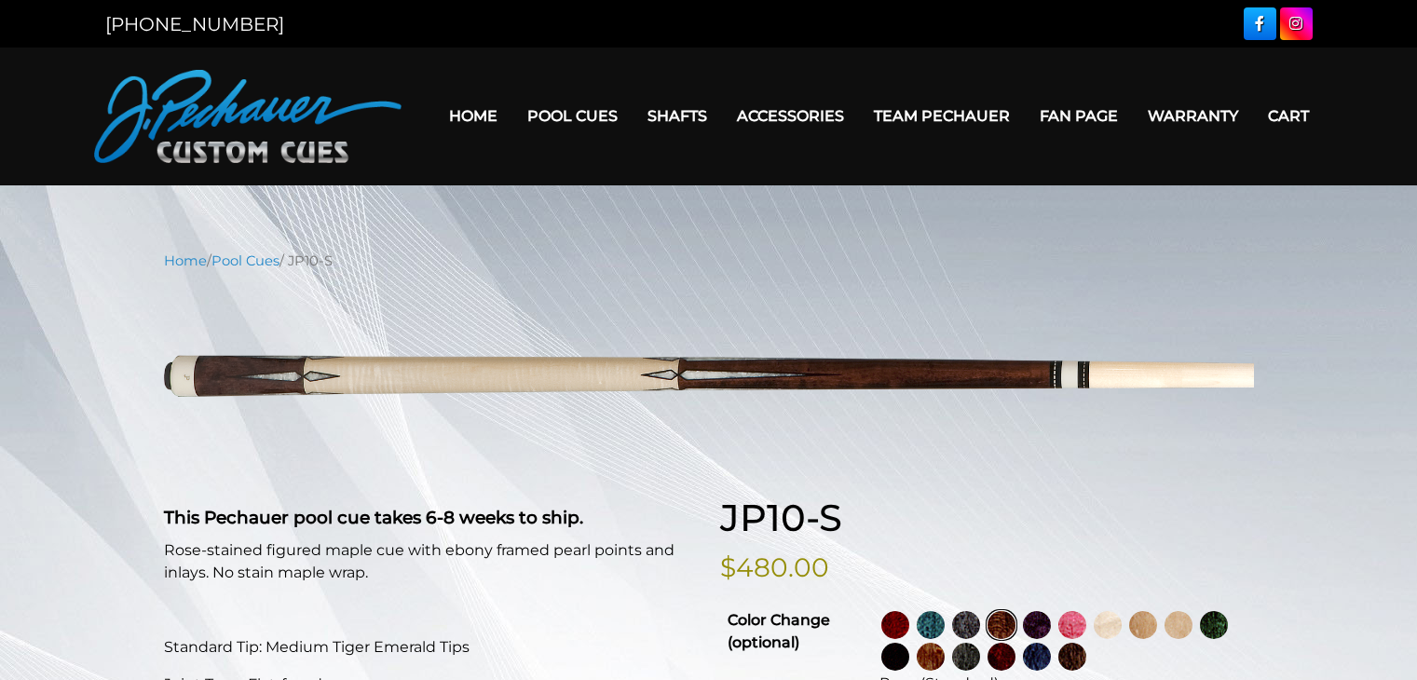
select select "********"
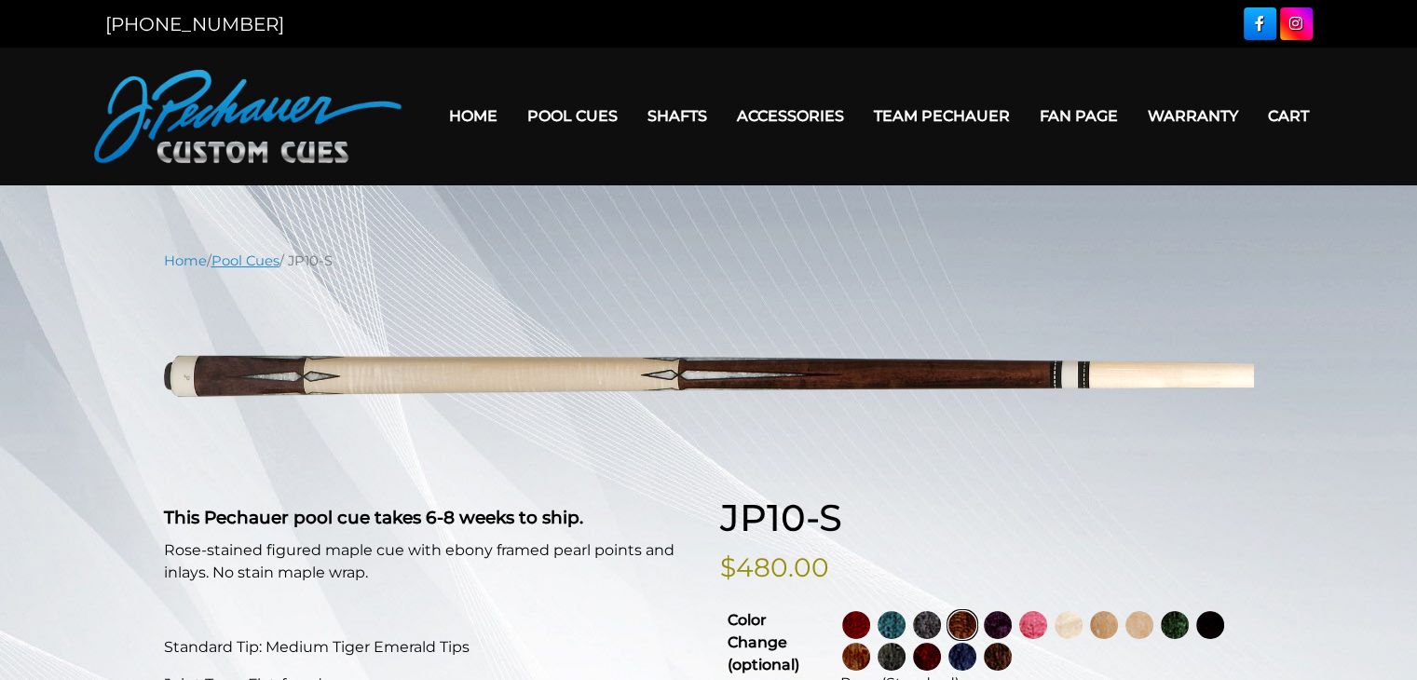
click at [274, 263] on link "Pool Cues" at bounding box center [245, 260] width 68 height 17
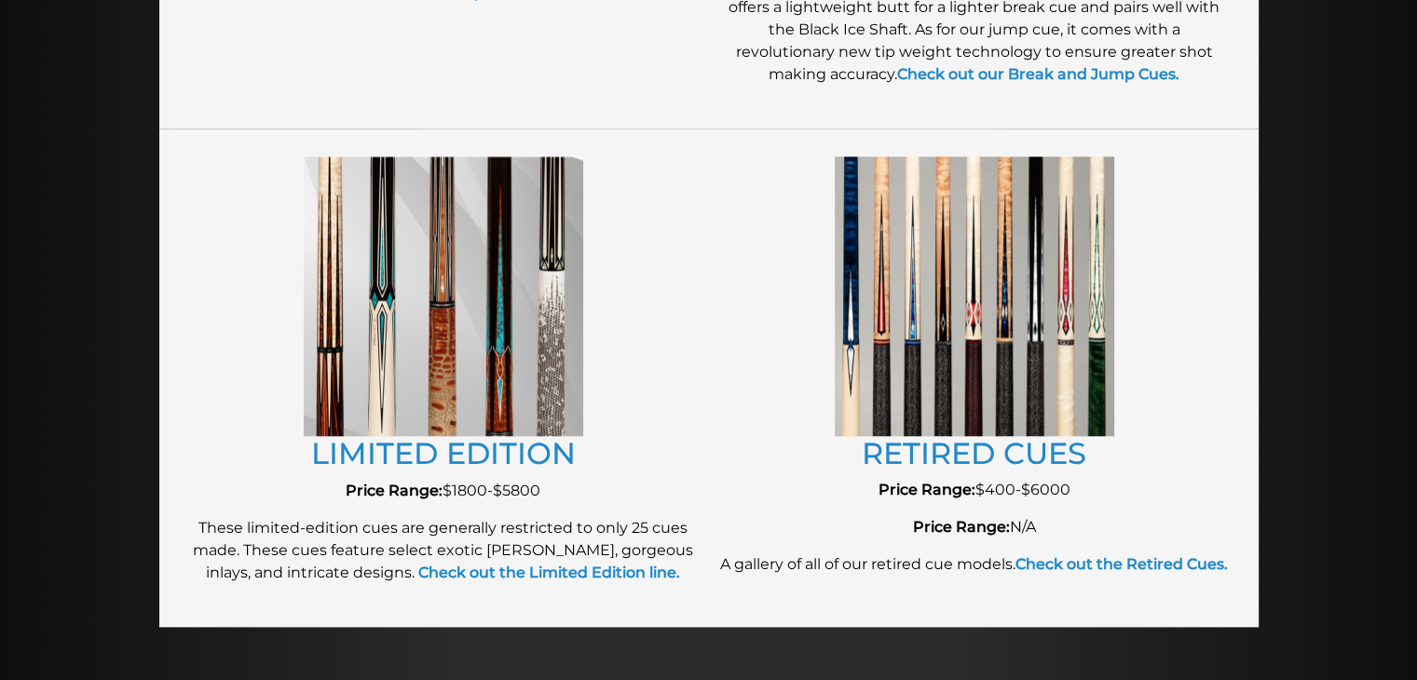
scroll to position [2022, 0]
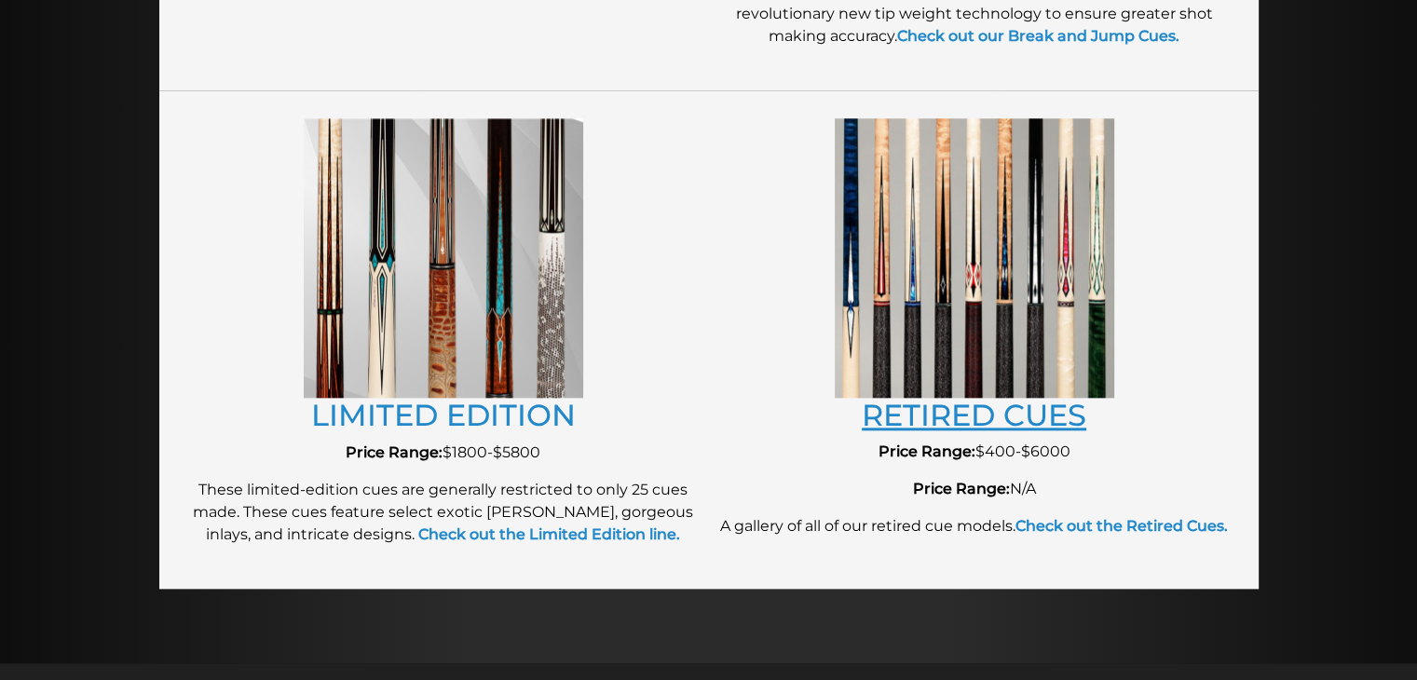
click at [1002, 414] on link "RETIRED CUES" at bounding box center [973, 415] width 224 height 36
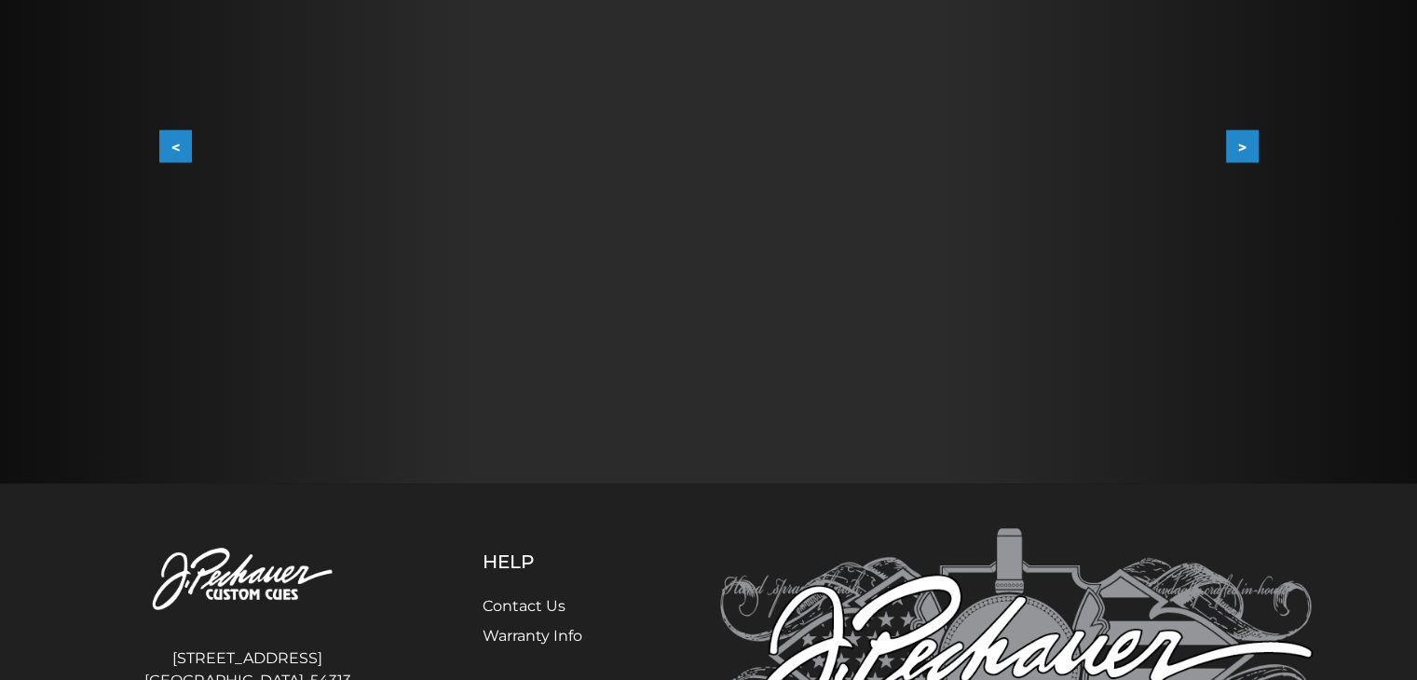
scroll to position [514, 0]
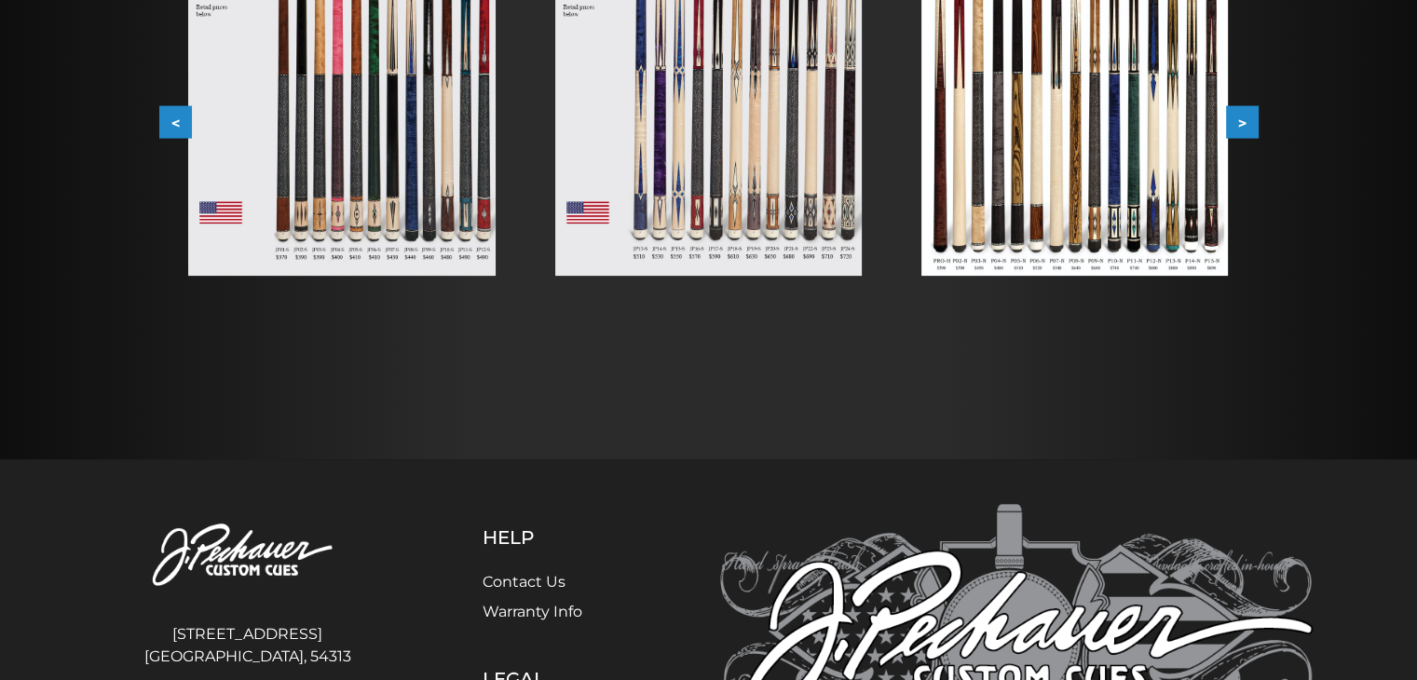
click at [352, 167] on img at bounding box center [341, 82] width 306 height 386
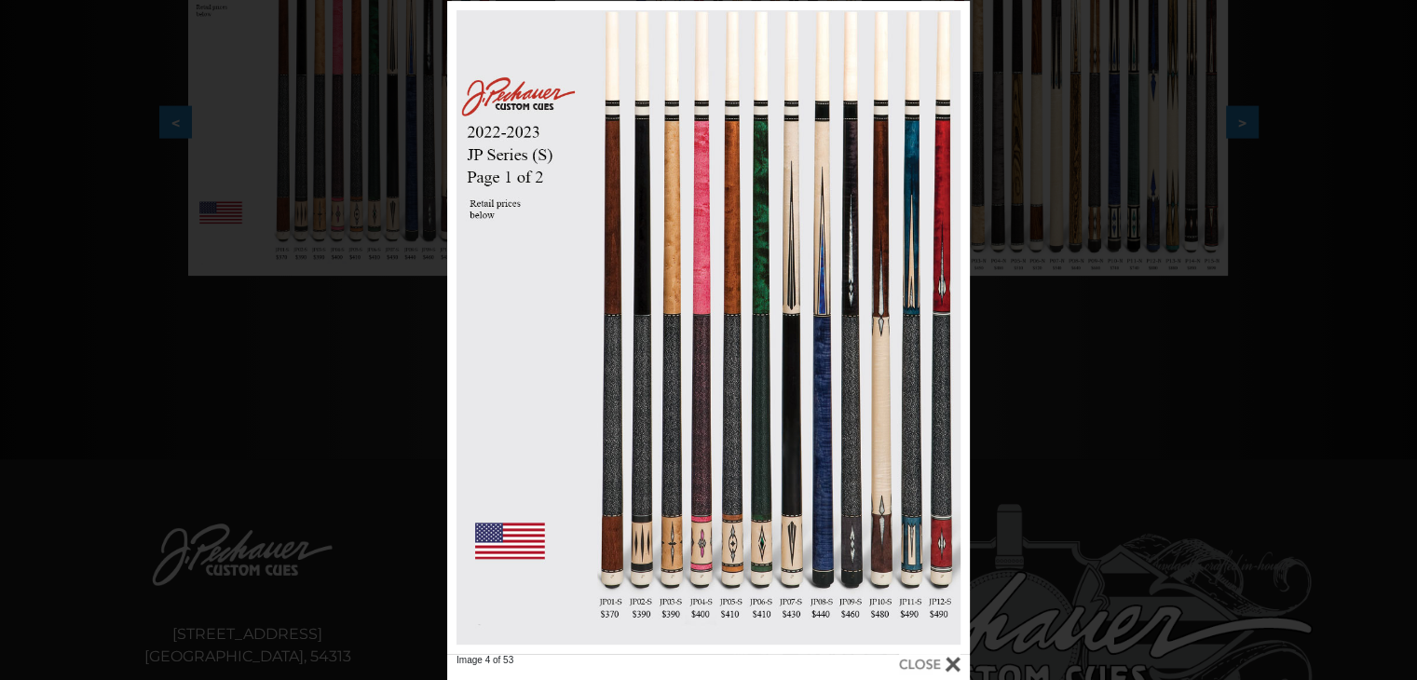
click at [733, 606] on div at bounding box center [708, 327] width 522 height 653
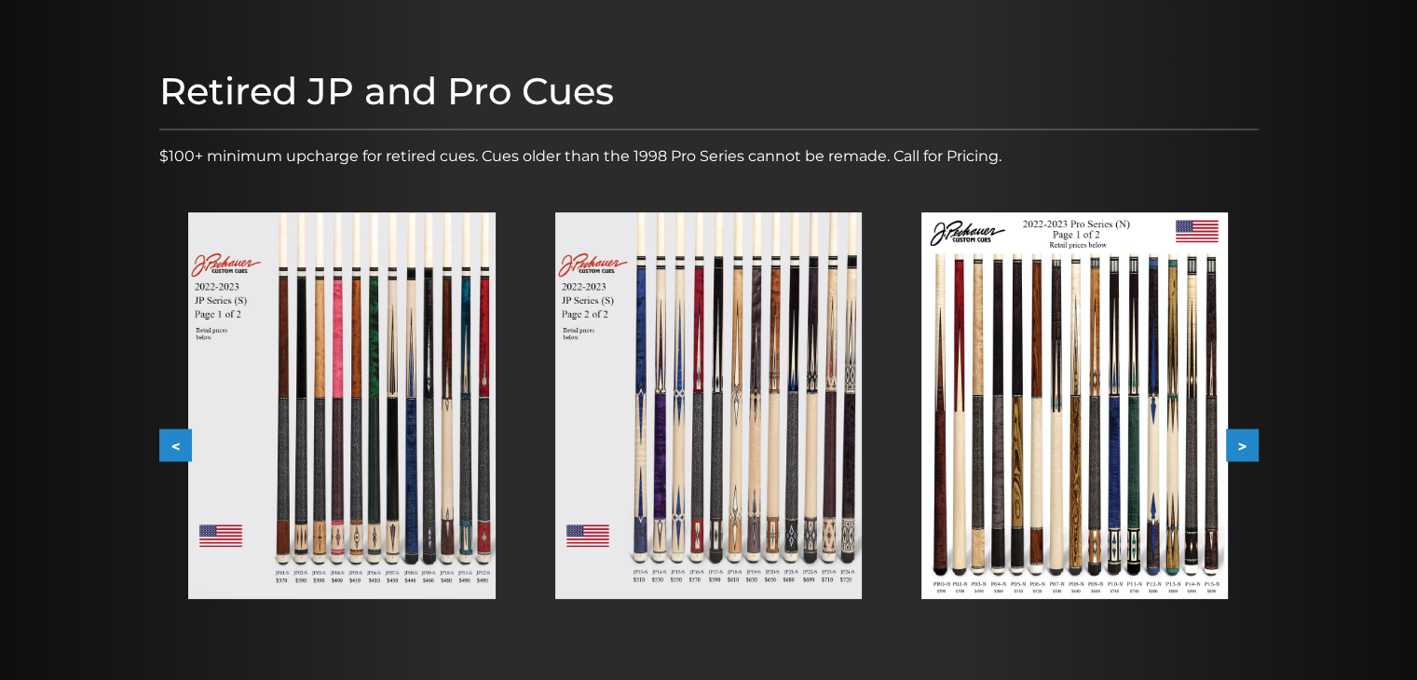
scroll to position [198, 0]
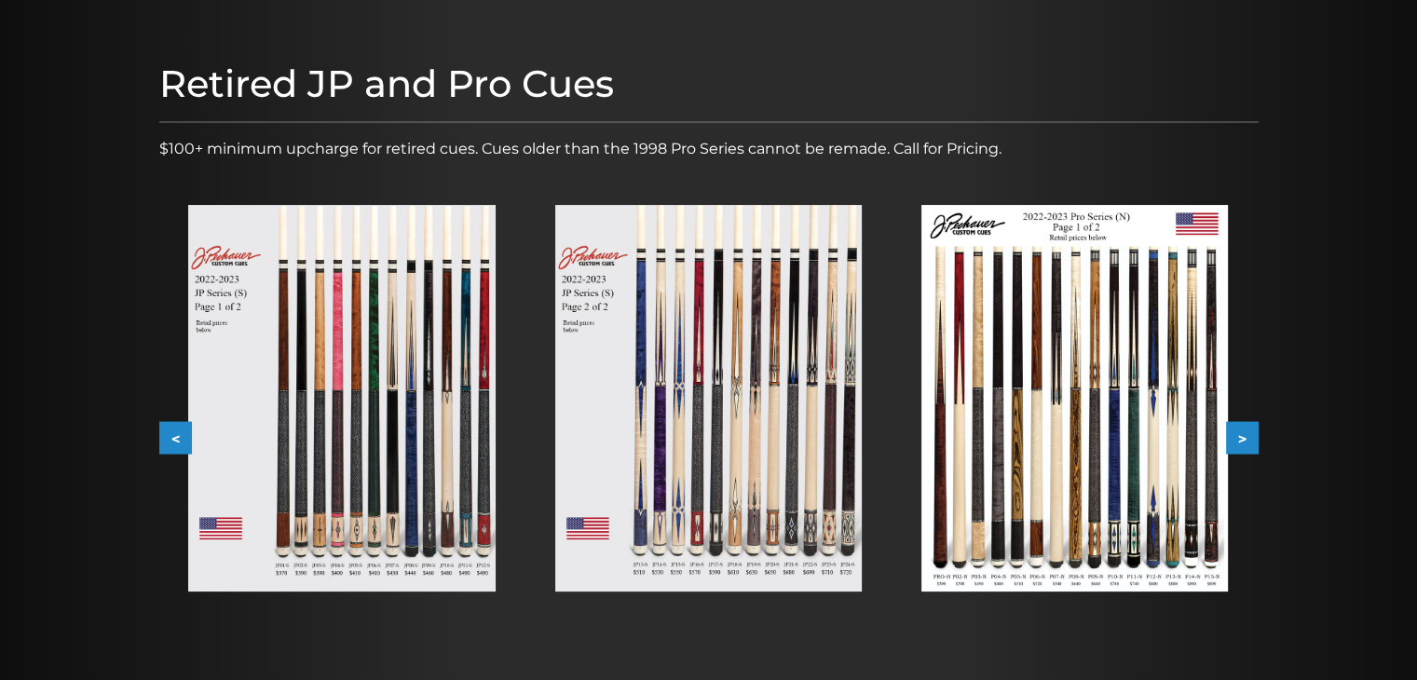
click at [789, 398] on img at bounding box center [708, 398] width 306 height 386
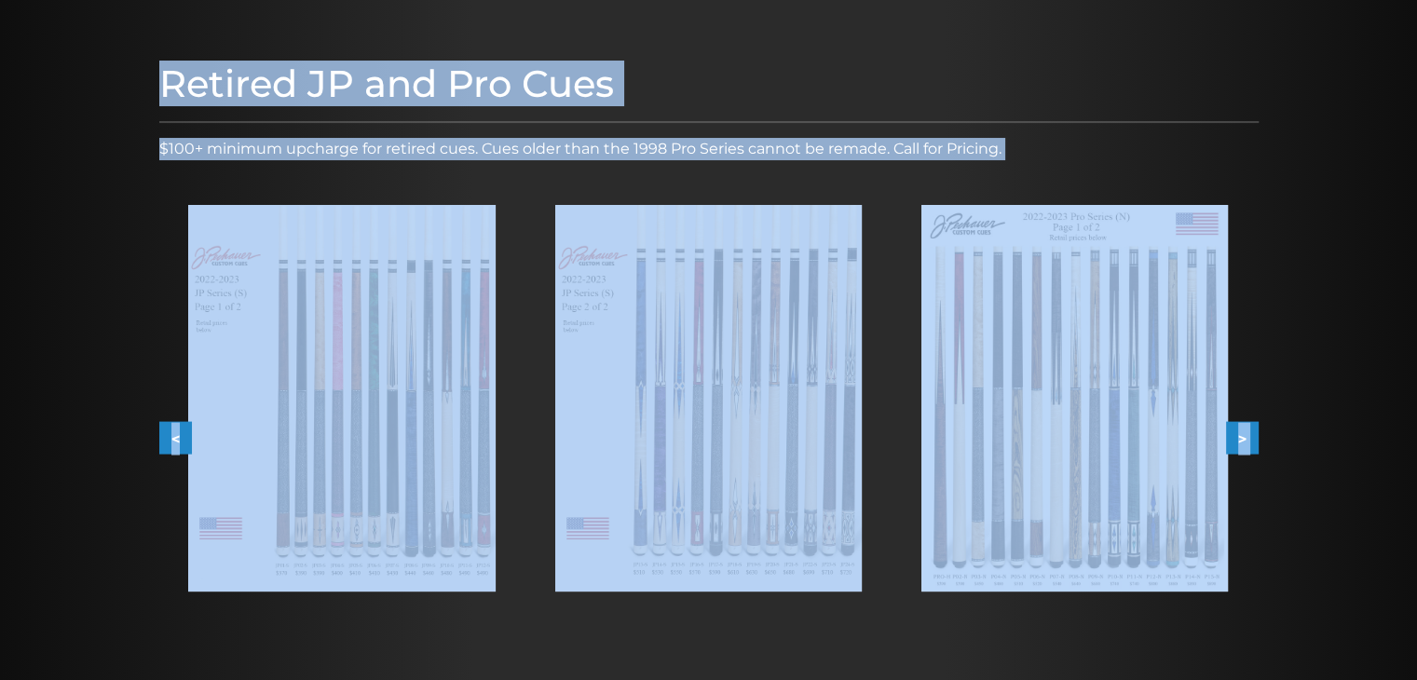
click at [797, 391] on img at bounding box center [708, 398] width 306 height 386
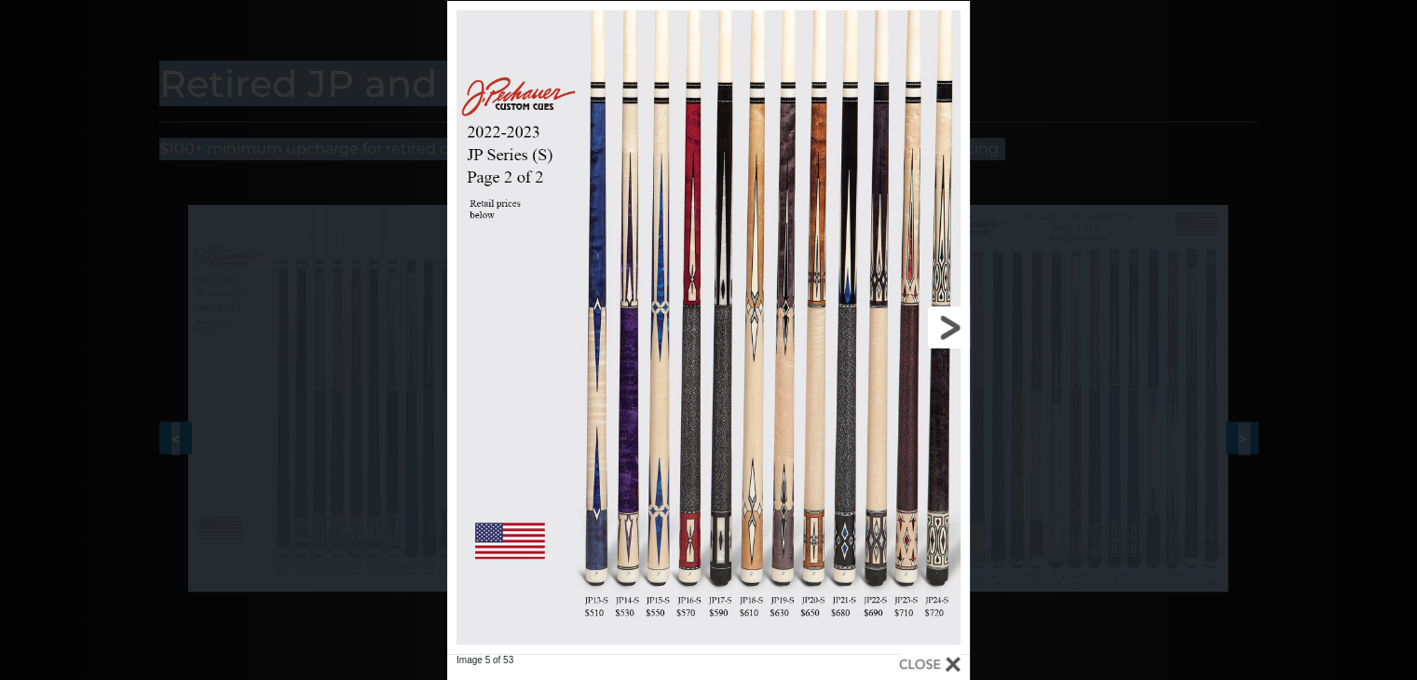
scroll to position [0, 0]
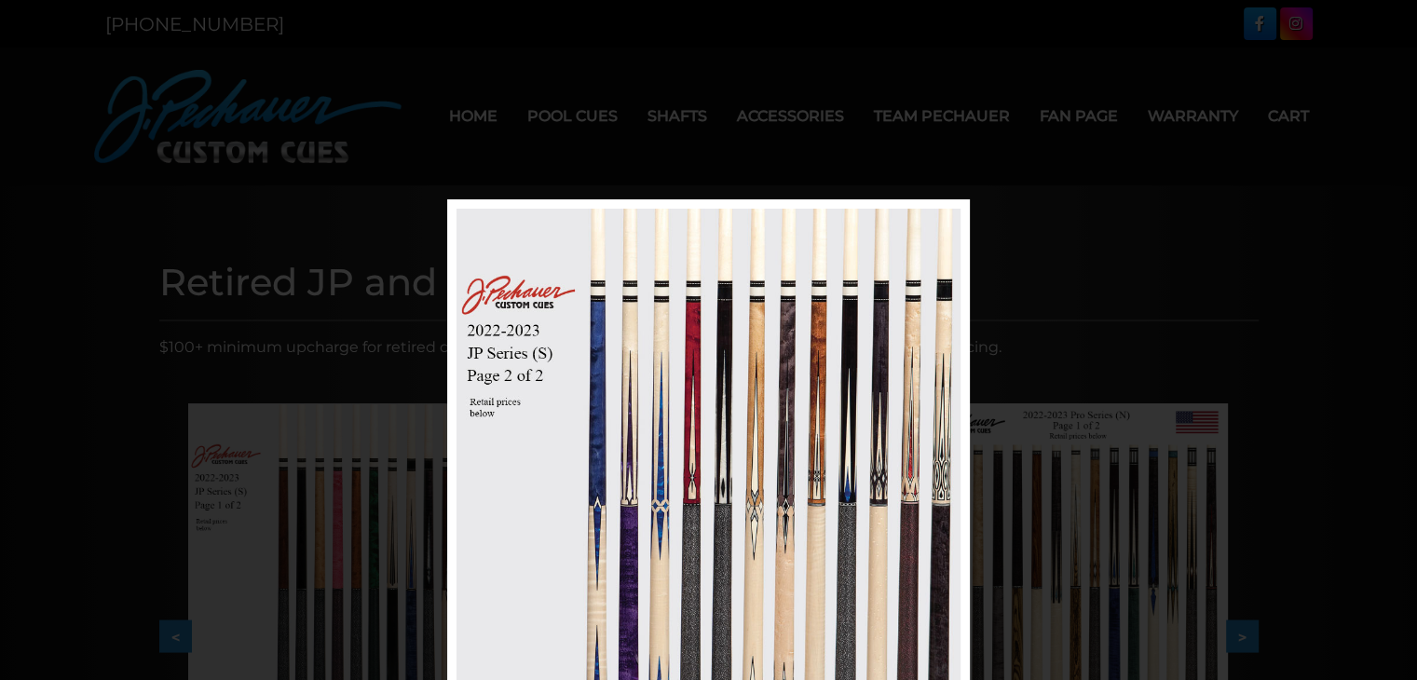
click at [1093, 264] on div "Image 5 of 53" at bounding box center [708, 539] width 1417 height 680
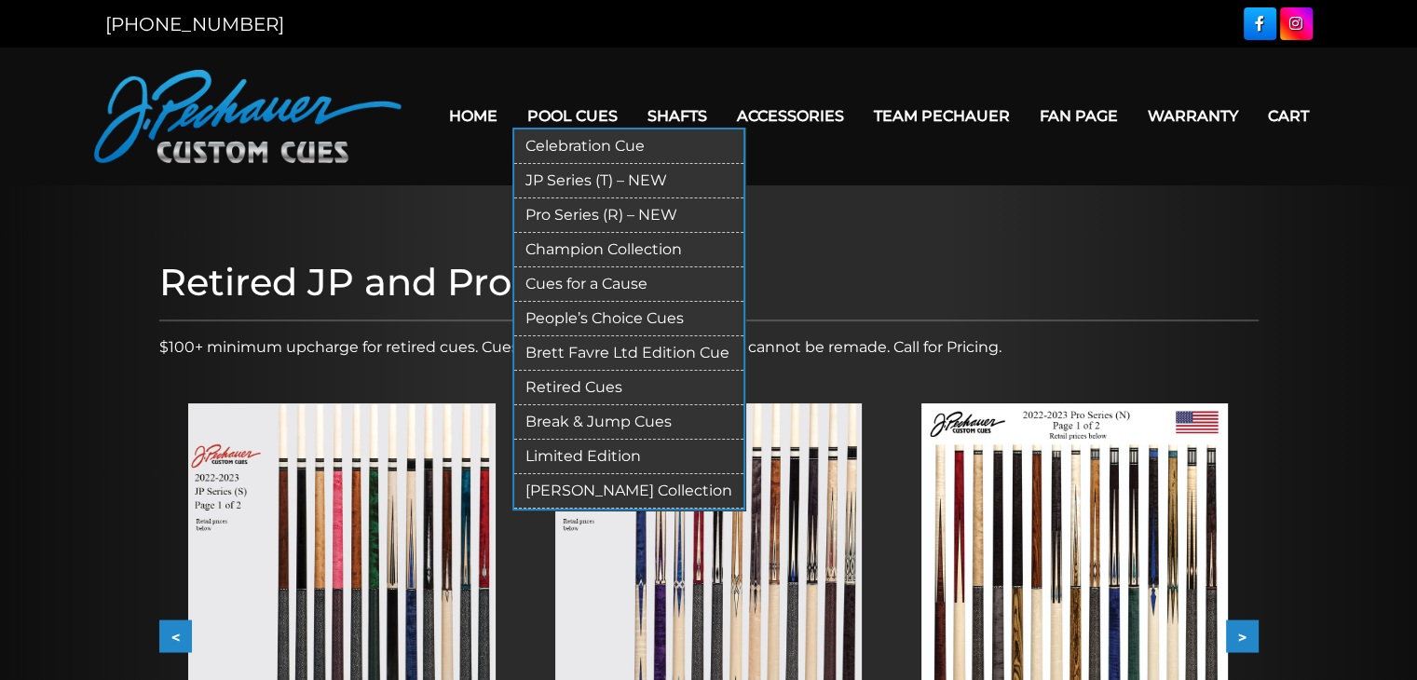
click at [603, 388] on link "Retired Cues" at bounding box center [628, 388] width 229 height 34
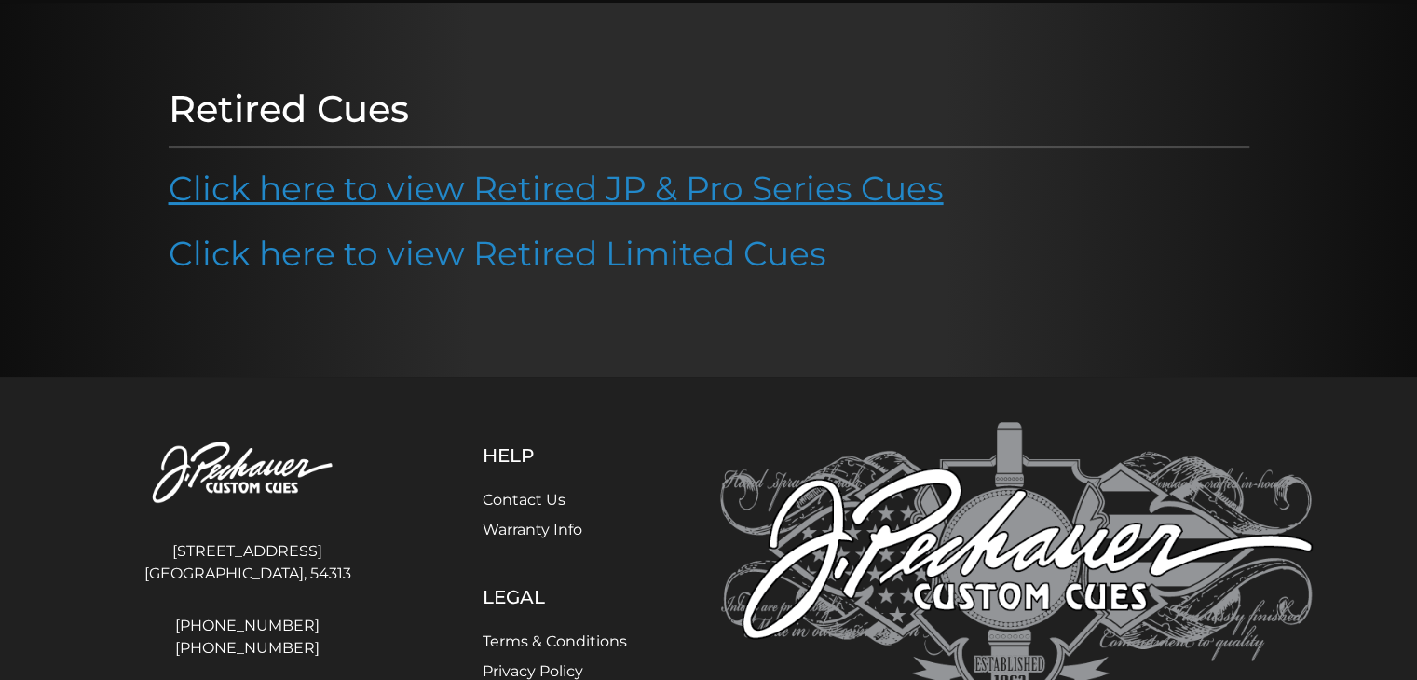
scroll to position [188, 0]
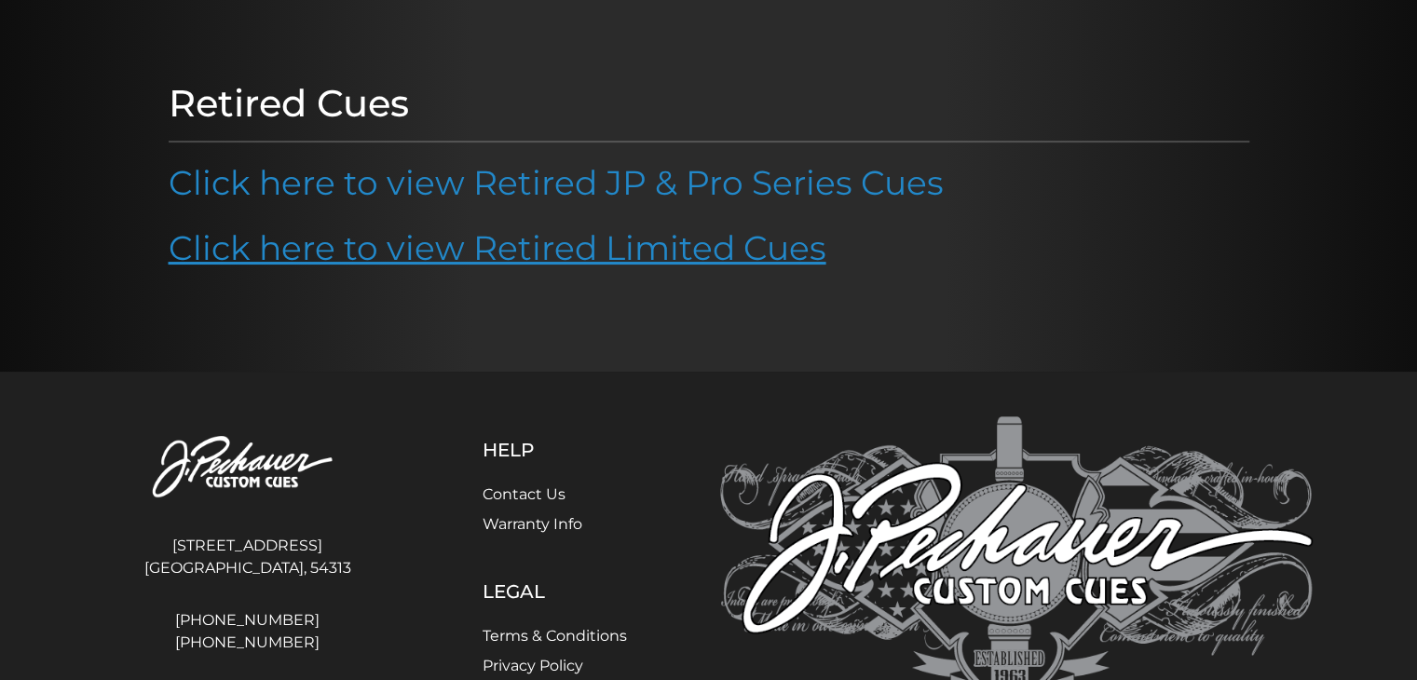
click at [526, 239] on link "Click here to view Retired Limited Cues" at bounding box center [498, 247] width 658 height 41
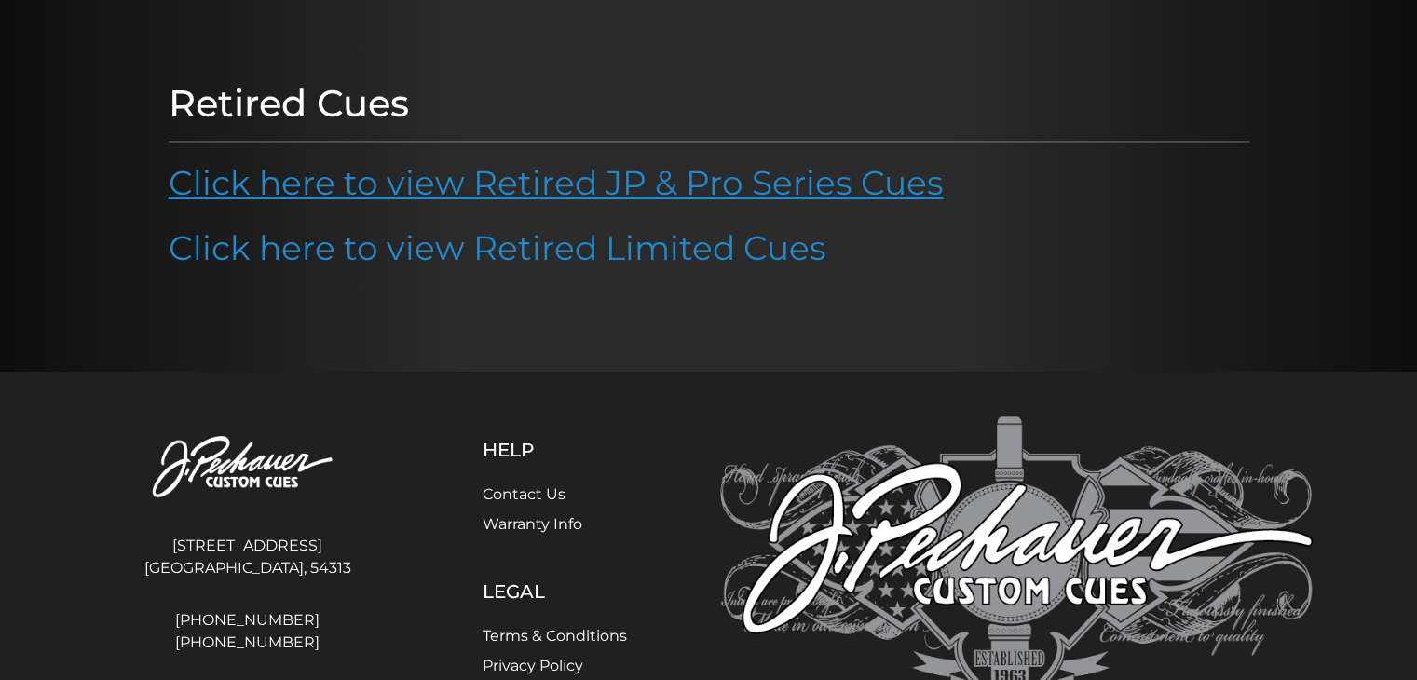
click at [589, 187] on link "Click here to view Retired JP & Pro Series Cues" at bounding box center [556, 182] width 775 height 41
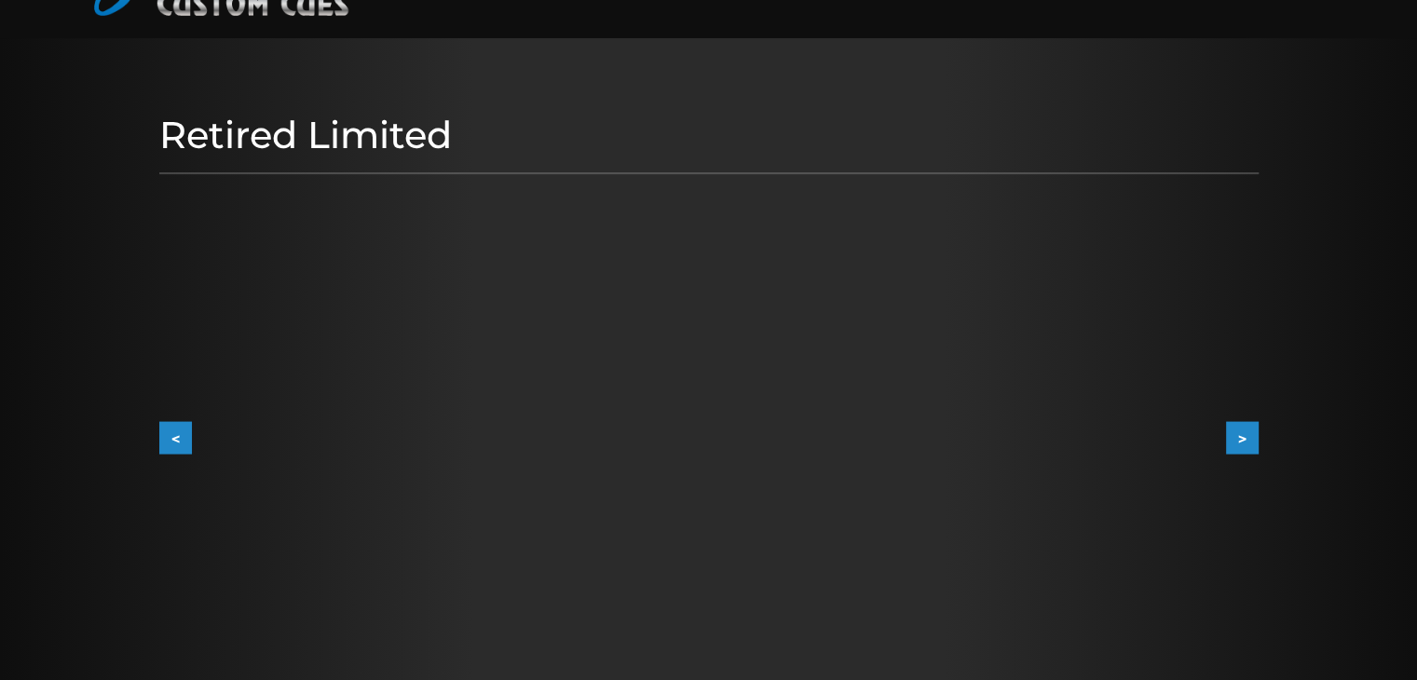
scroll to position [148, 0]
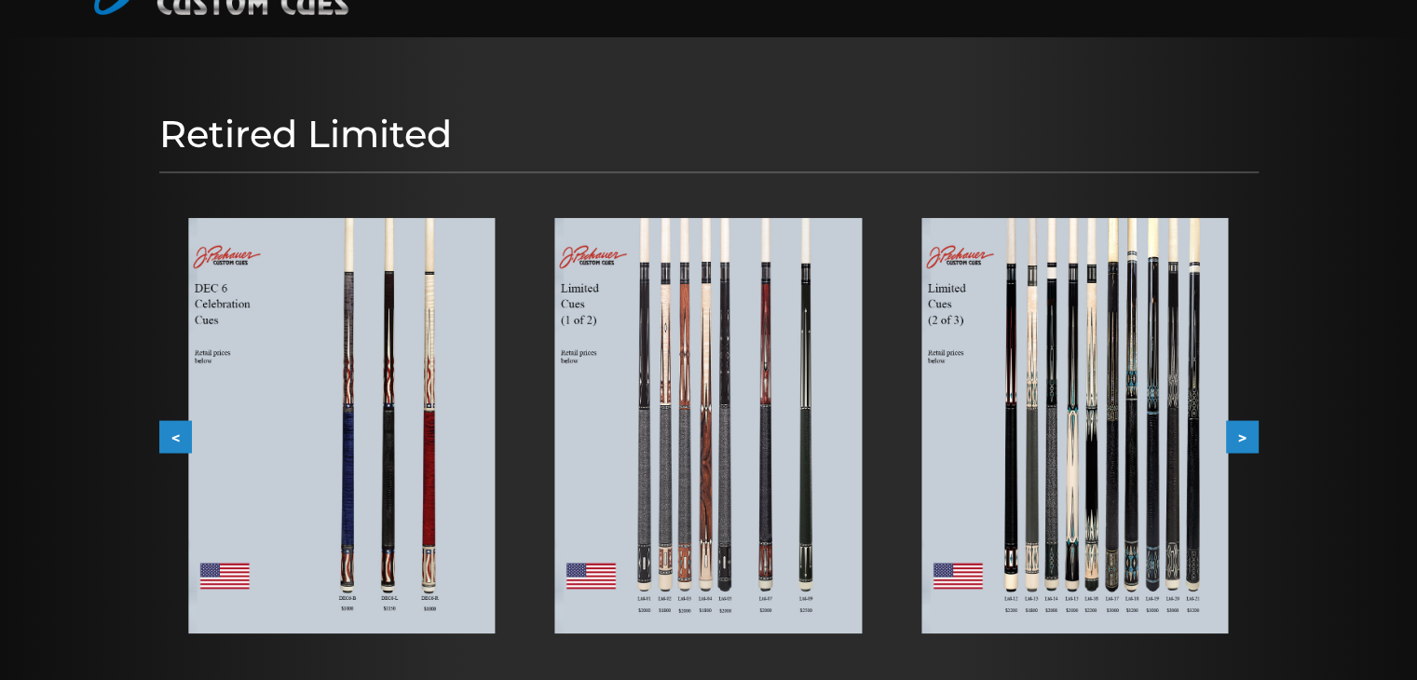
click at [836, 481] on img at bounding box center [708, 425] width 306 height 415
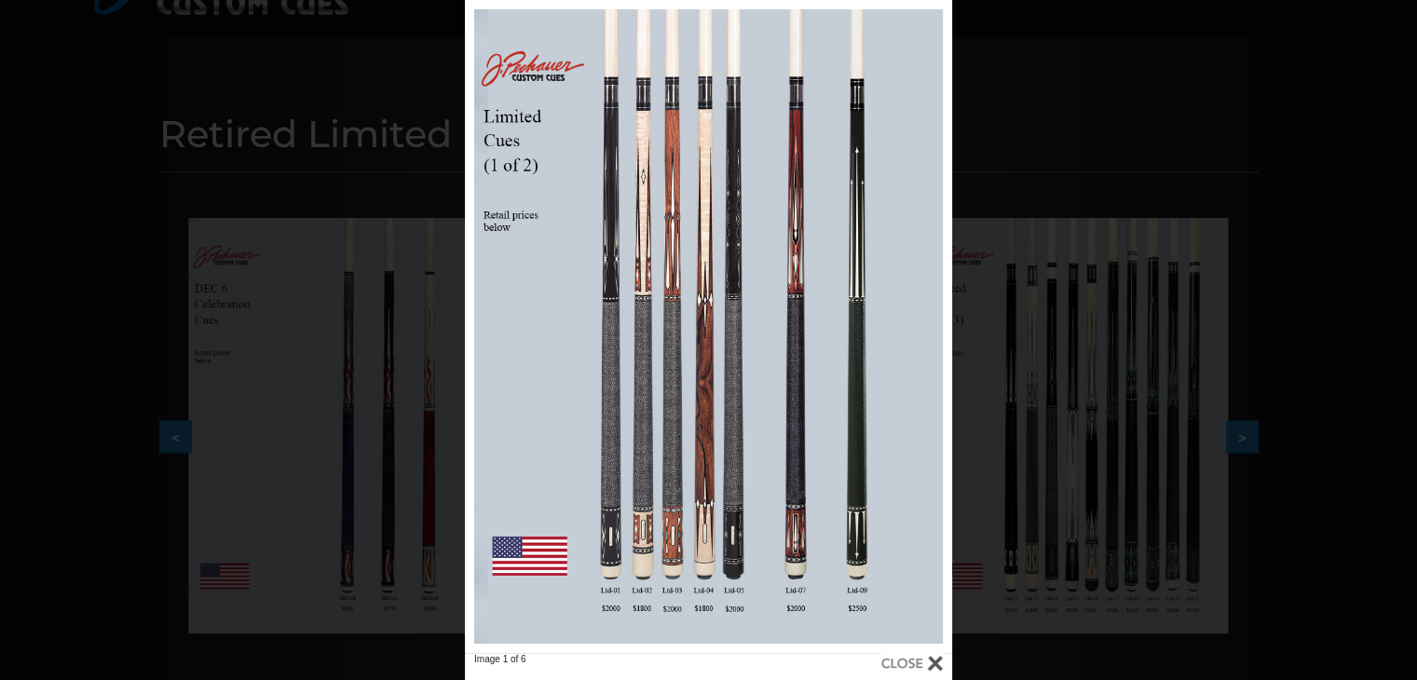
click at [1252, 445] on div "Image 1 of 6" at bounding box center [708, 340] width 1417 height 680
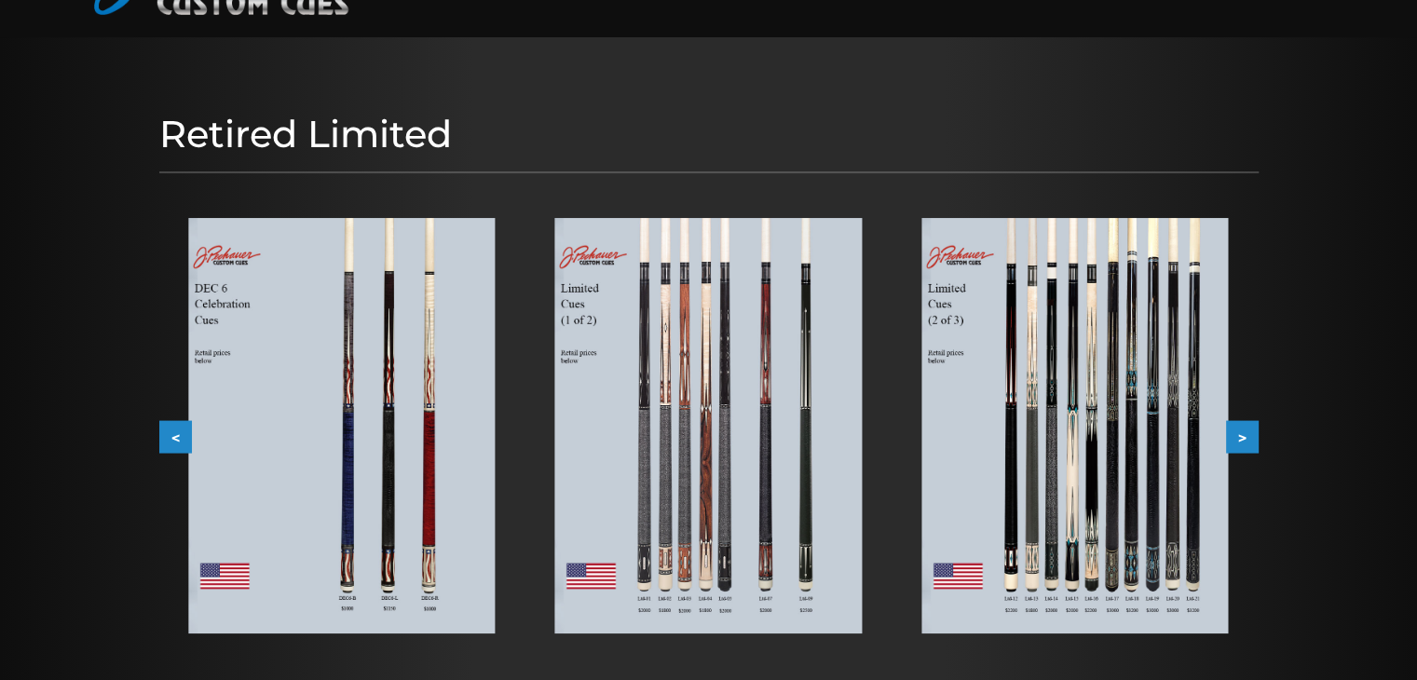
click at [1242, 443] on button ">" at bounding box center [1242, 436] width 33 height 33
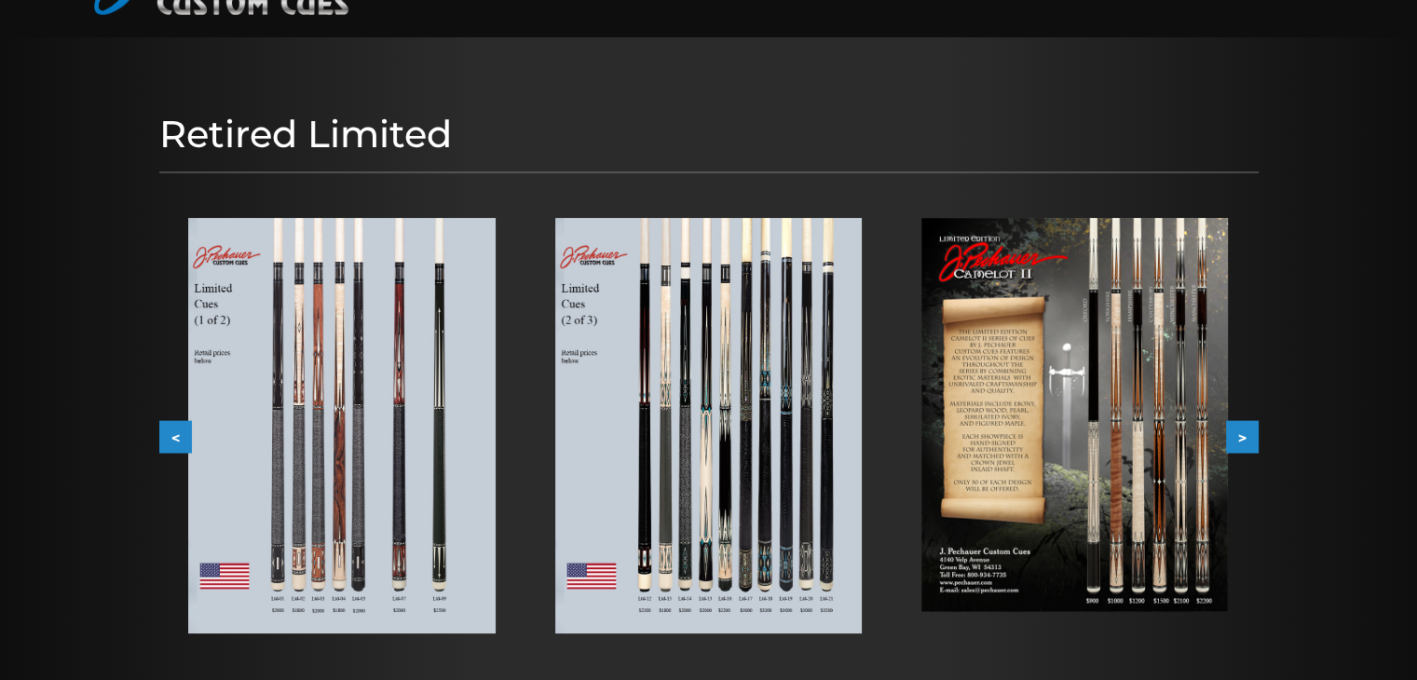
click at [1242, 443] on button ">" at bounding box center [1242, 436] width 33 height 33
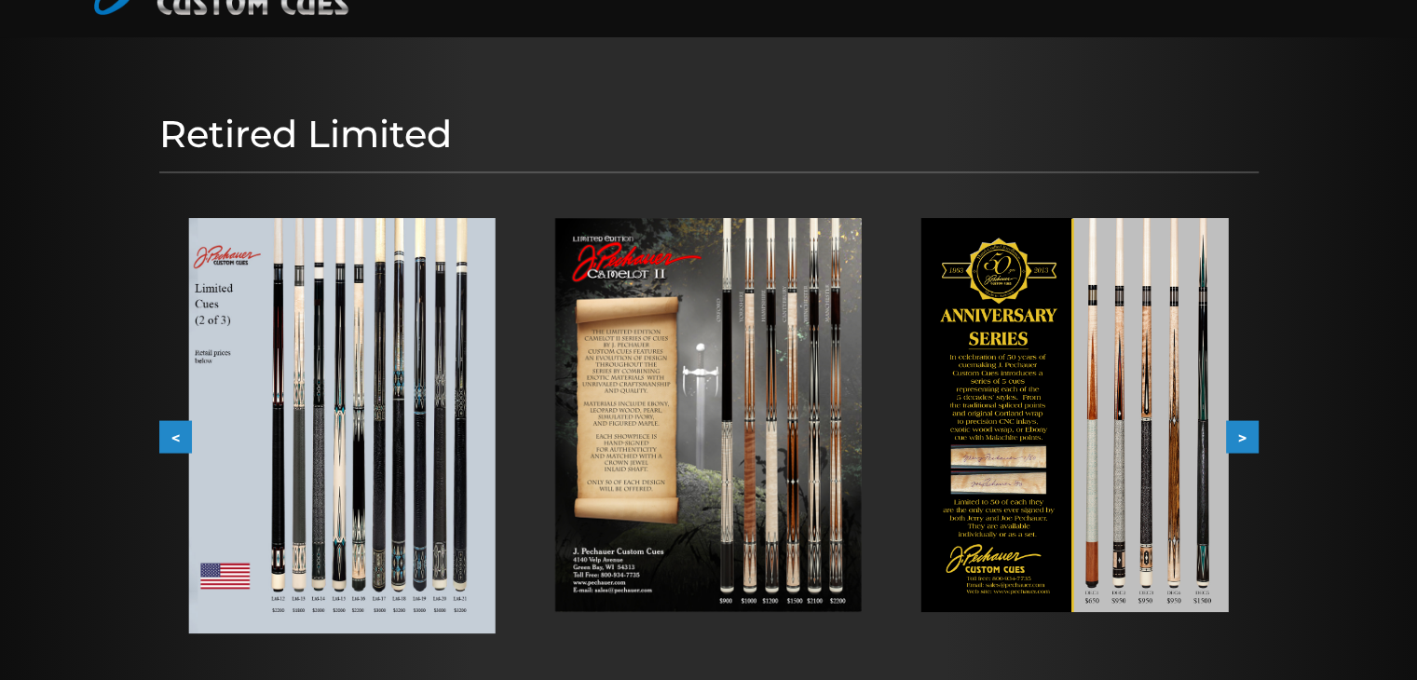
click at [1242, 443] on button ">" at bounding box center [1242, 436] width 33 height 33
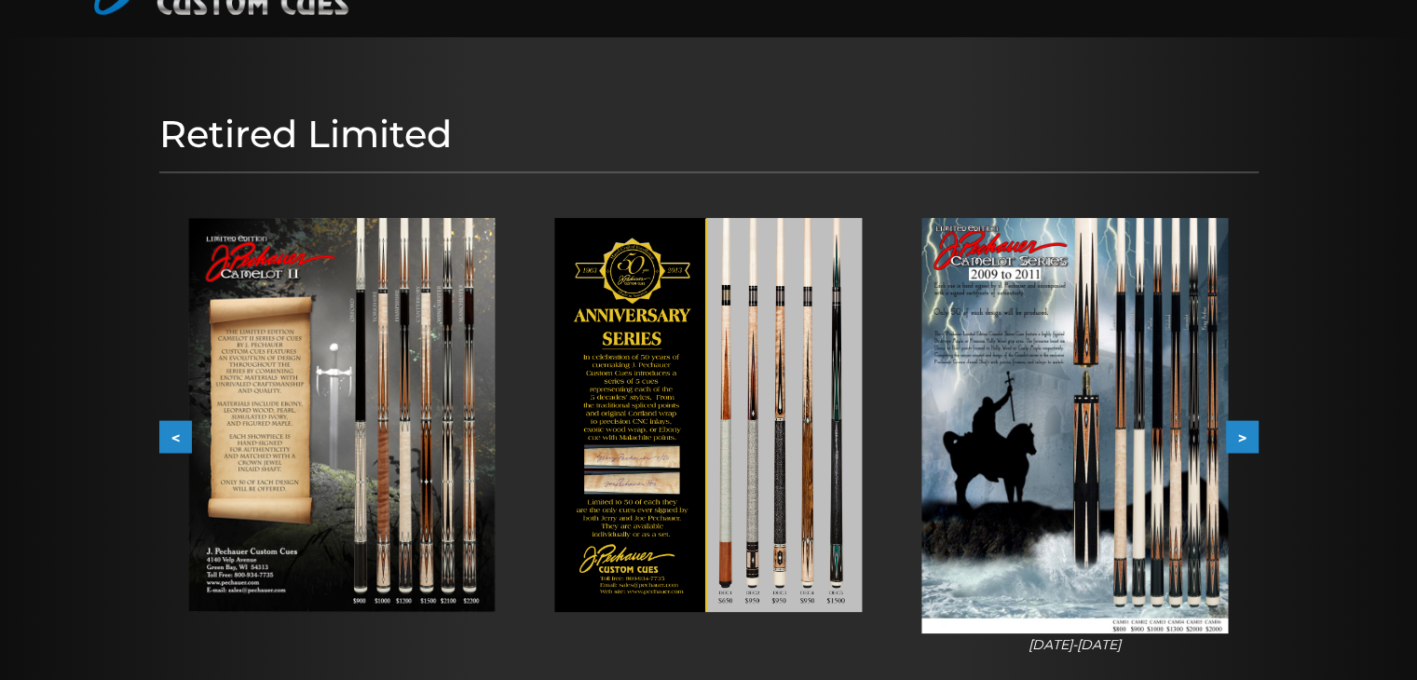
click at [1241, 441] on button ">" at bounding box center [1242, 436] width 33 height 33
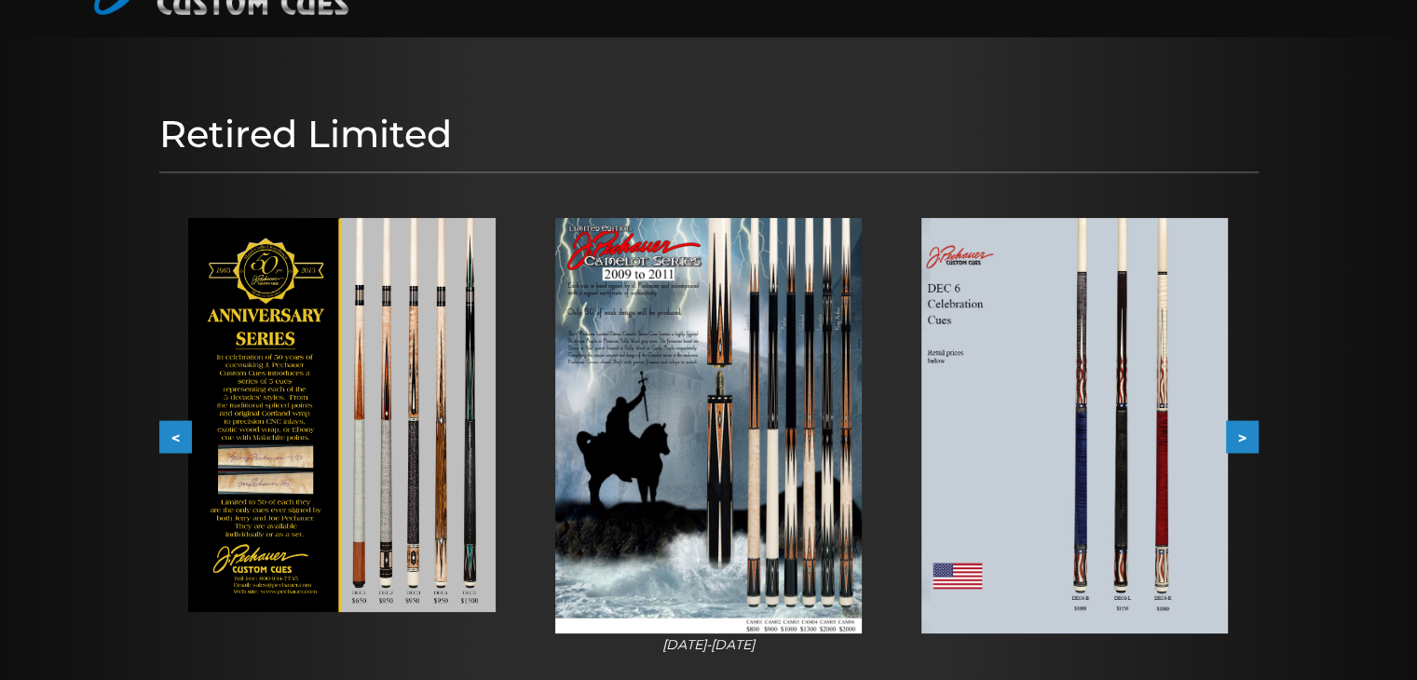
click at [1241, 441] on button ">" at bounding box center [1242, 436] width 33 height 33
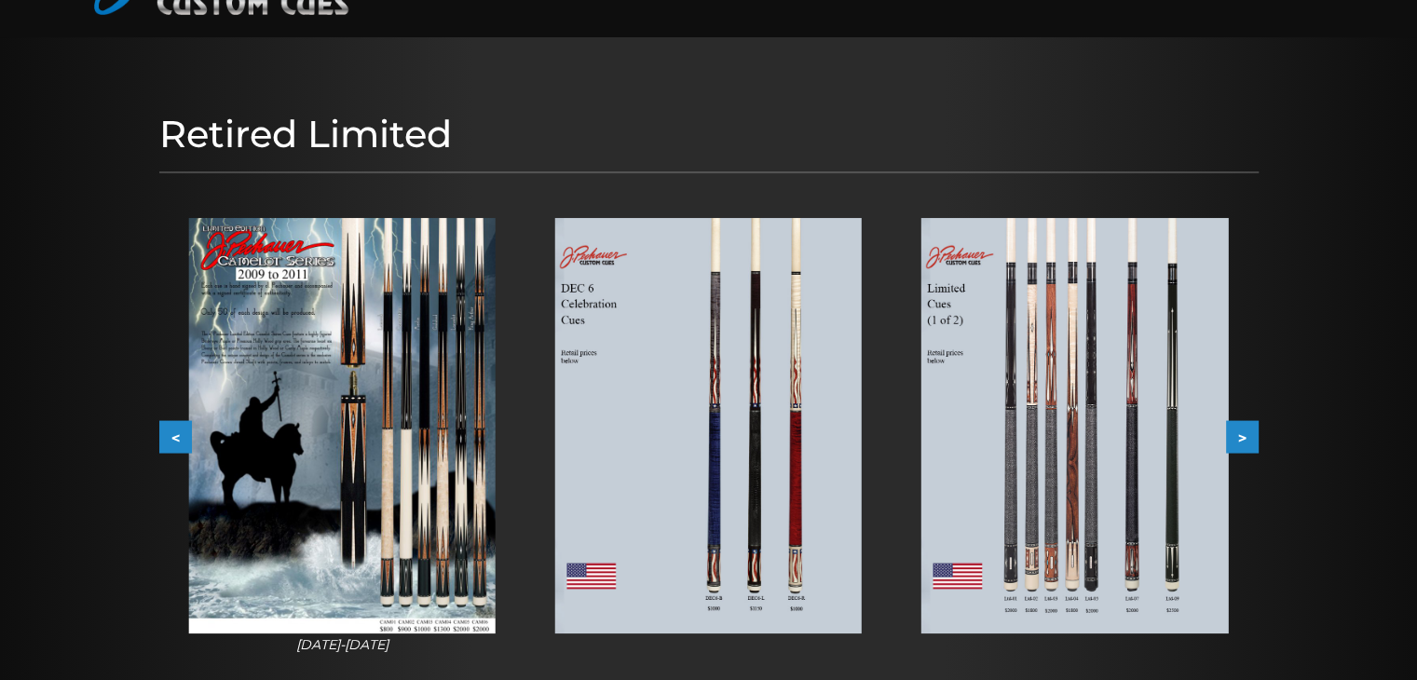
click at [1241, 441] on button ">" at bounding box center [1242, 436] width 33 height 33
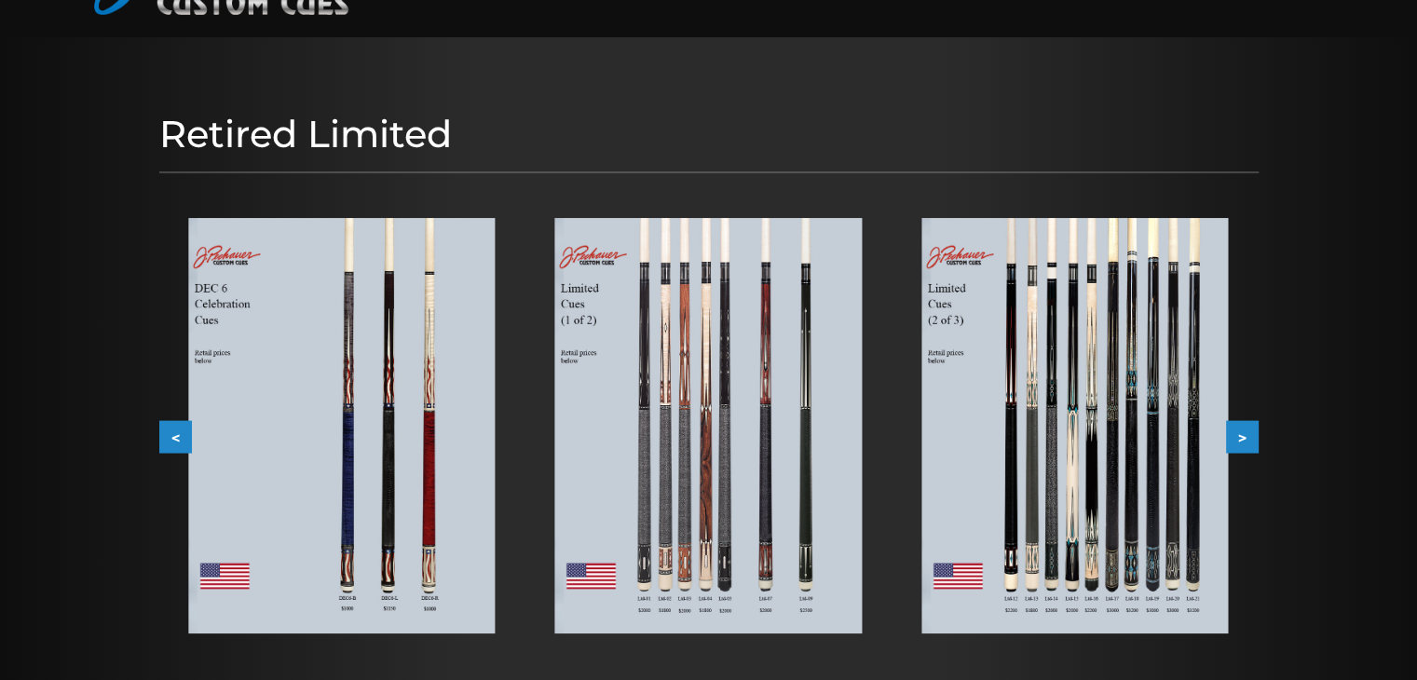
click at [1239, 441] on button ">" at bounding box center [1242, 436] width 33 height 33
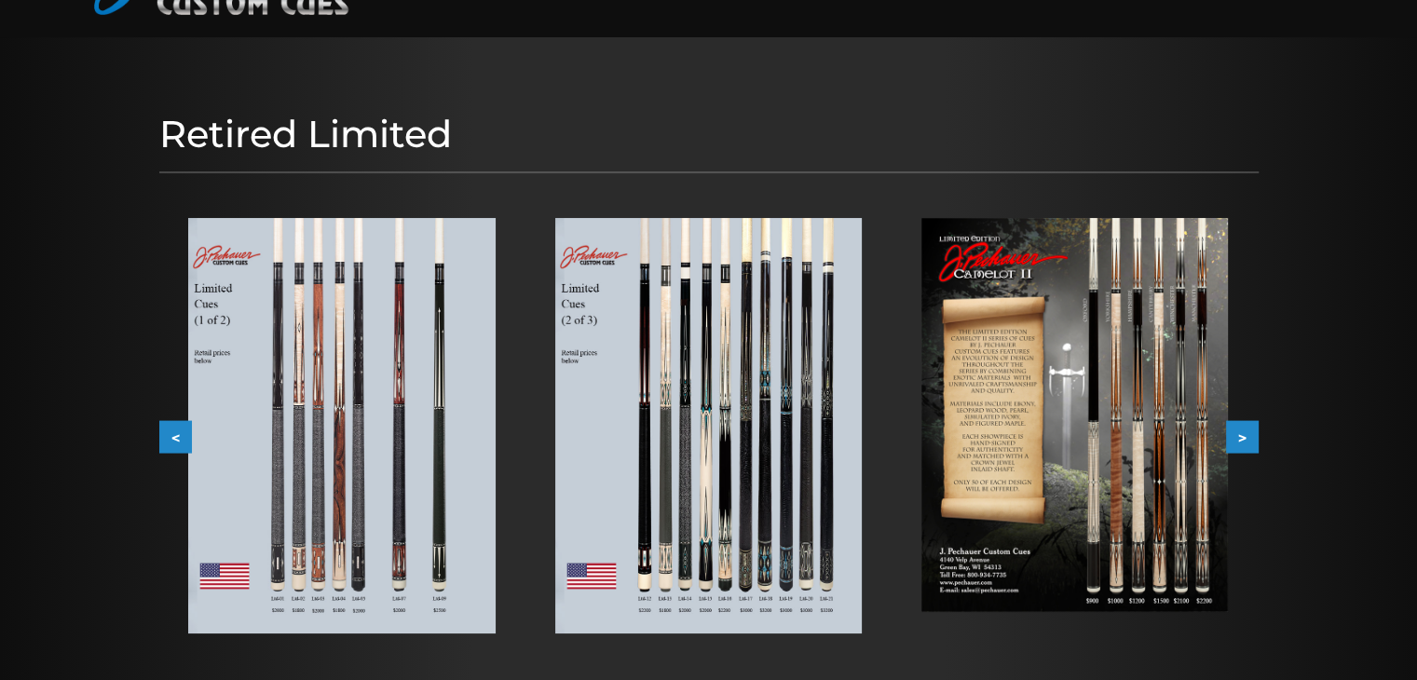
click at [1239, 441] on button ">" at bounding box center [1242, 436] width 33 height 33
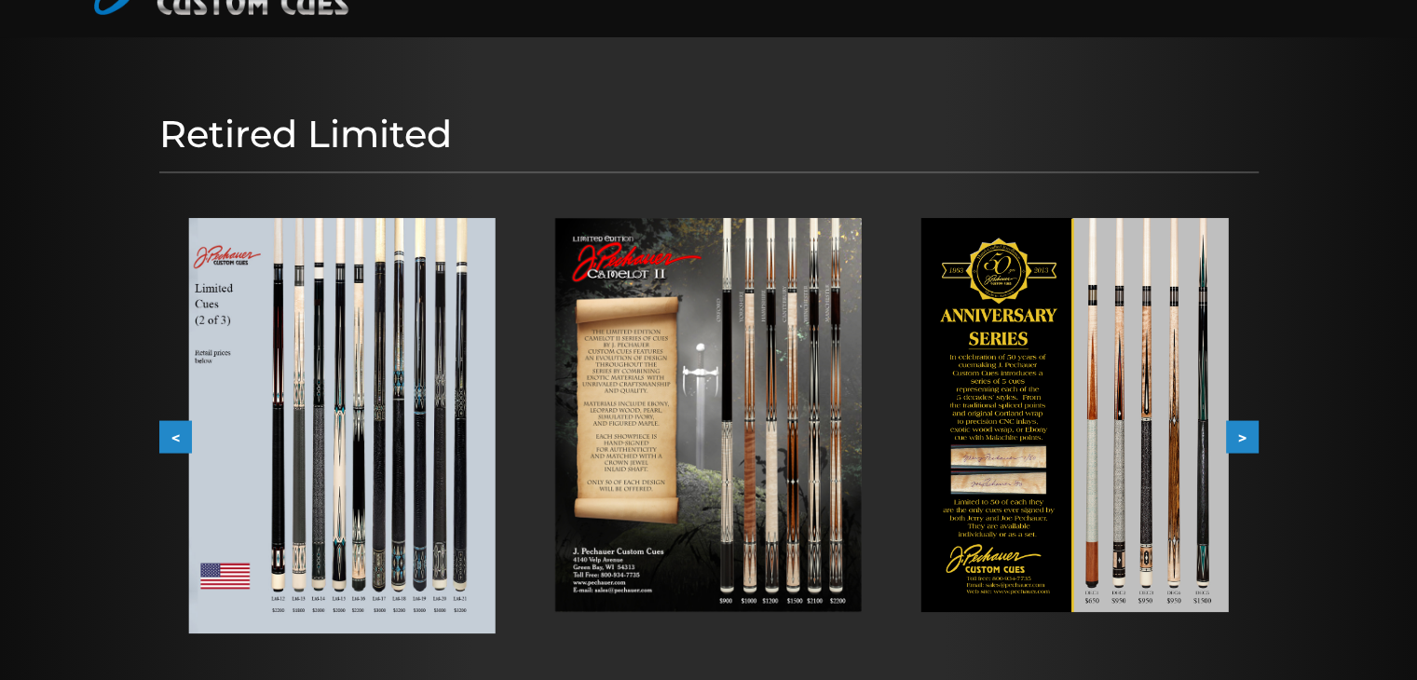
click at [1239, 441] on button ">" at bounding box center [1242, 436] width 33 height 33
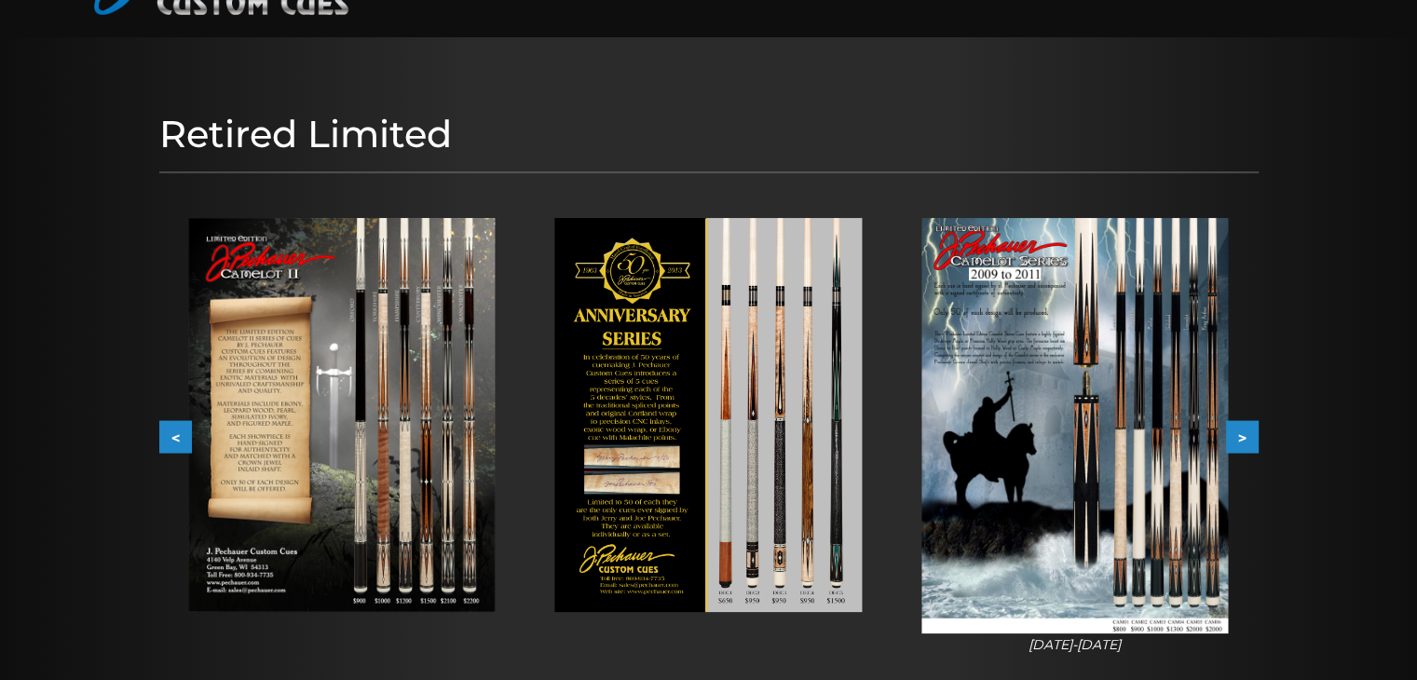
click at [1213, 430] on img at bounding box center [1074, 425] width 306 height 415
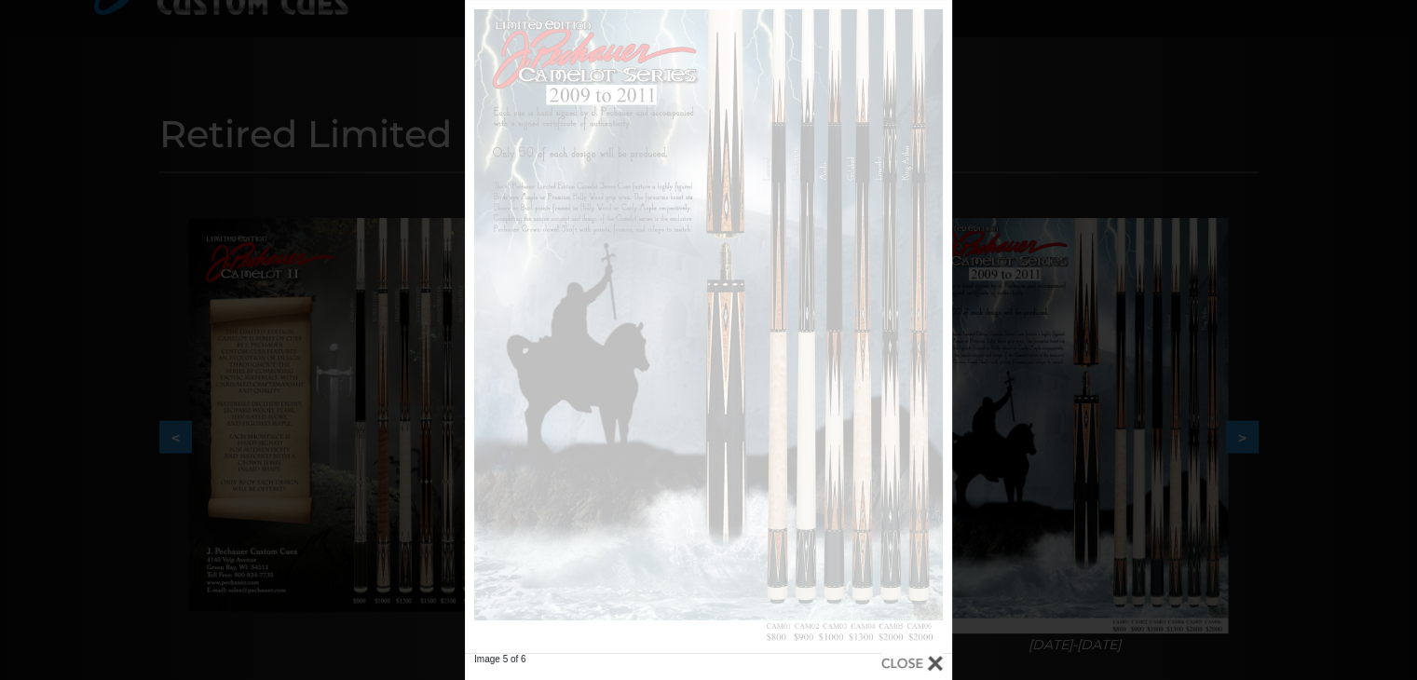
click at [1263, 441] on div "Image 5 of 6" at bounding box center [708, 340] width 1417 height 680
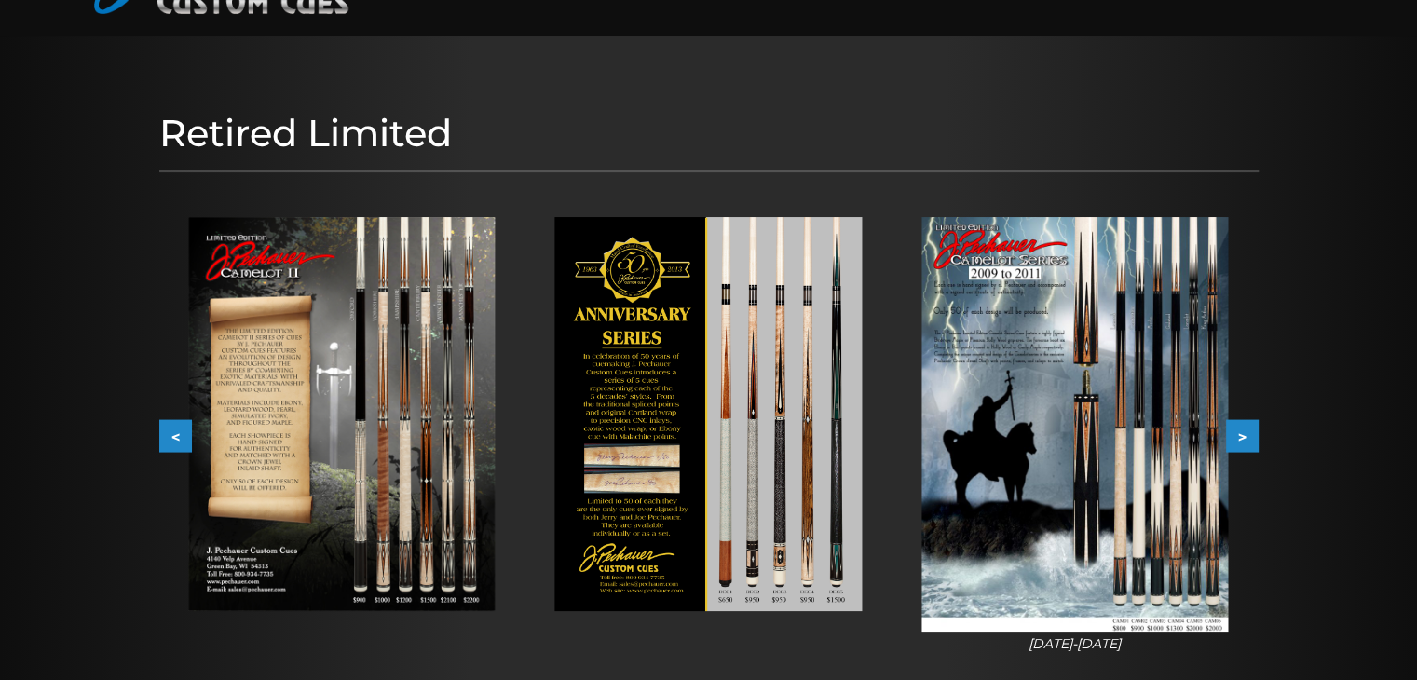
scroll to position [0, 0]
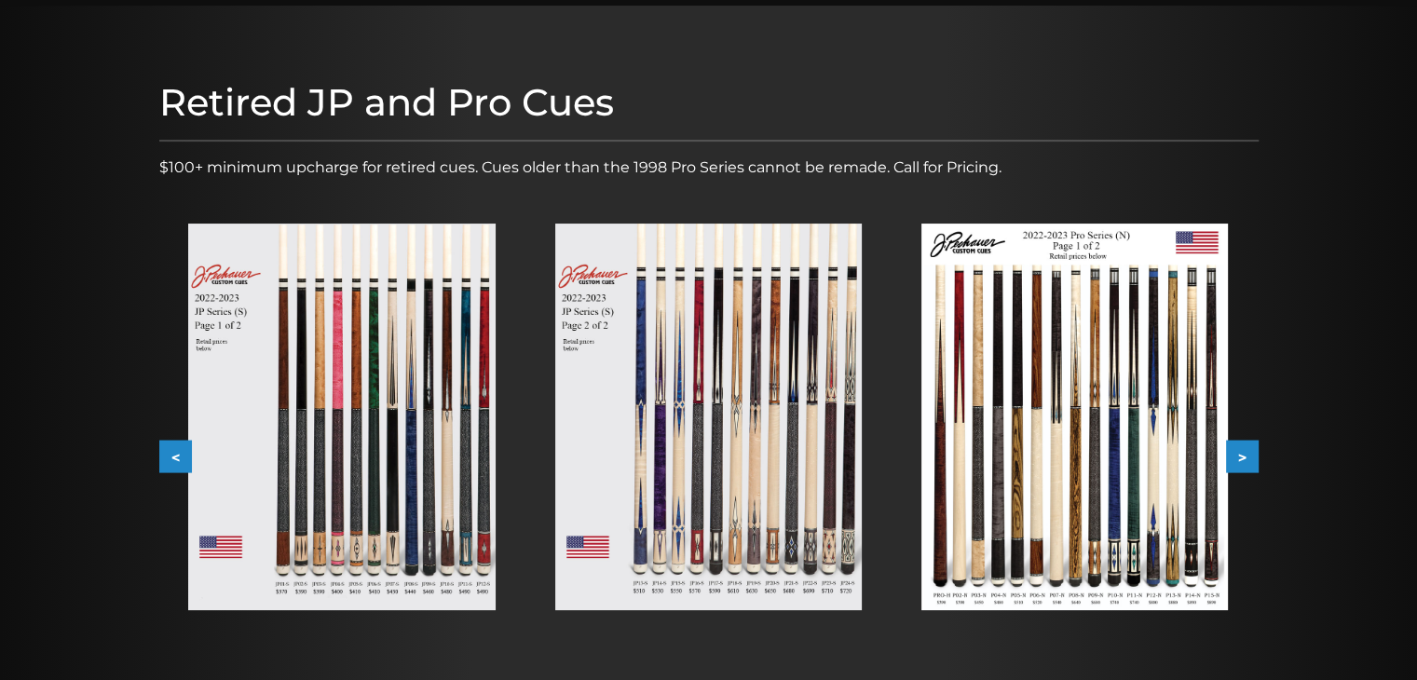
scroll to position [175, 0]
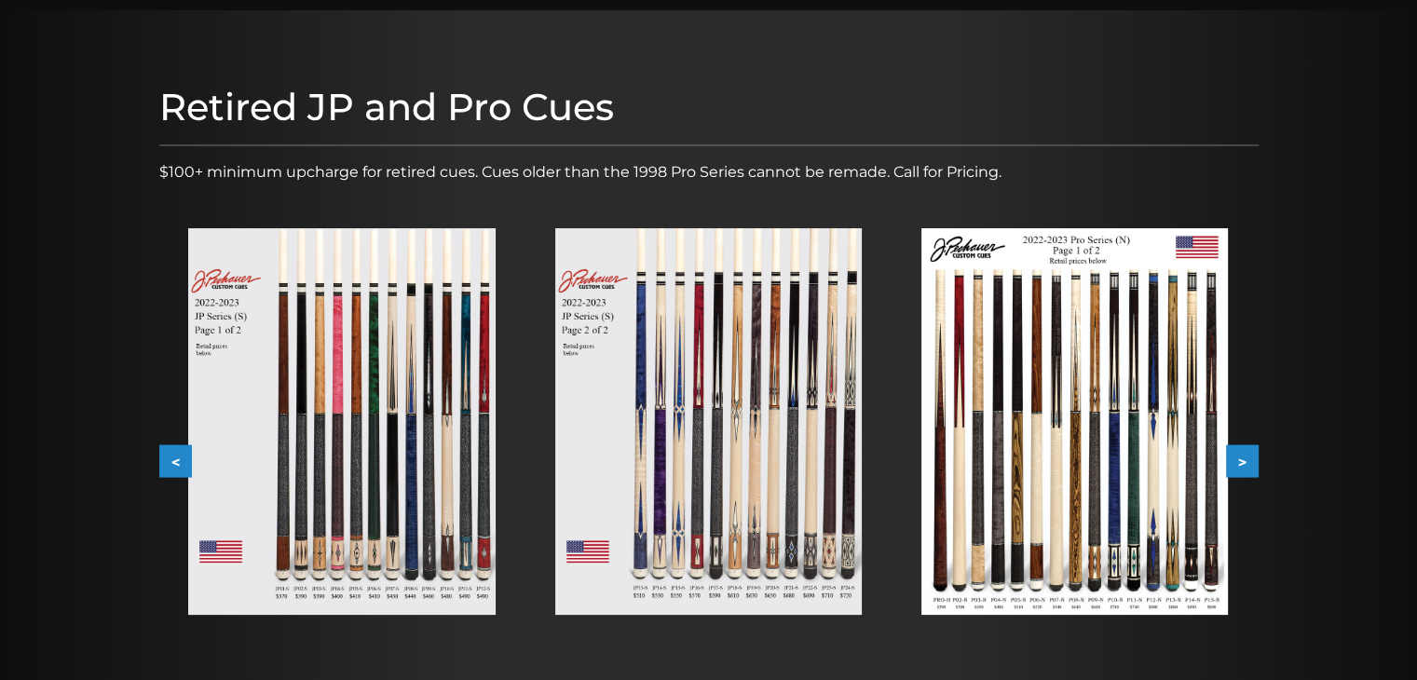
click at [332, 467] on img at bounding box center [341, 421] width 306 height 386
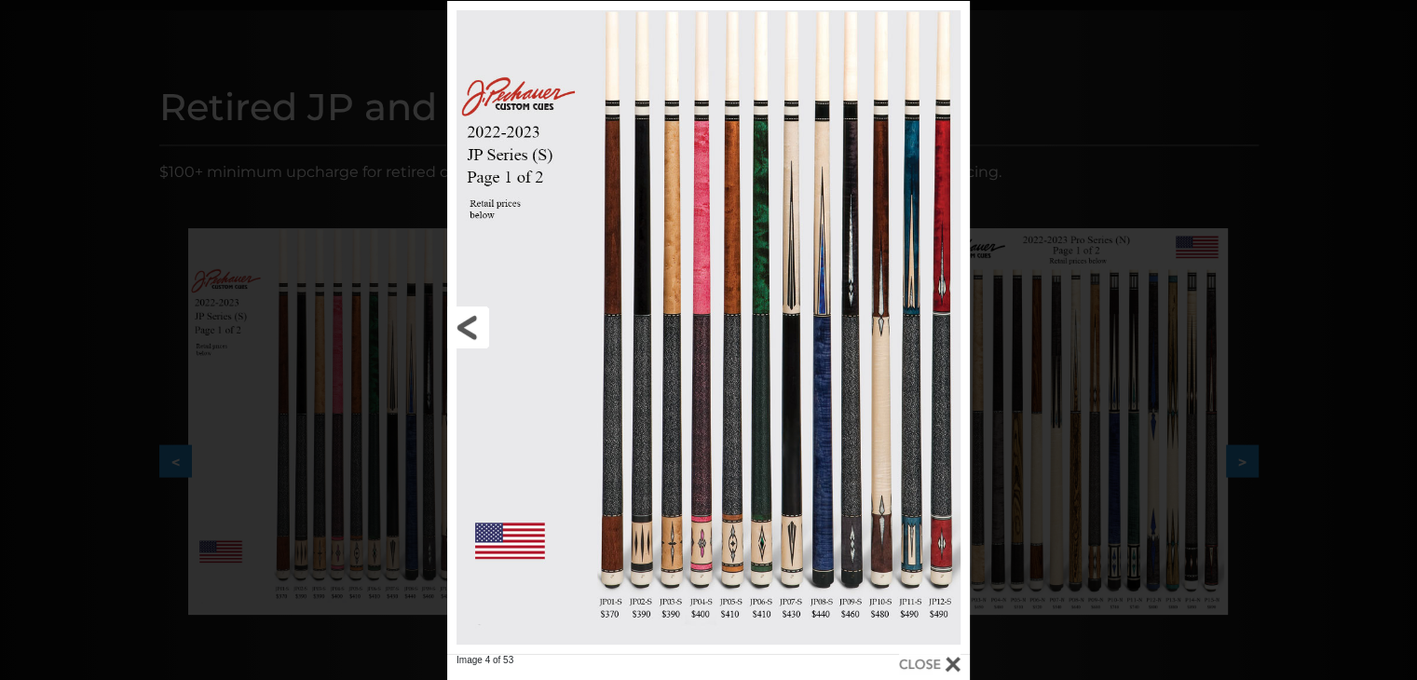
click at [480, 202] on link at bounding box center [564, 327] width 235 height 653
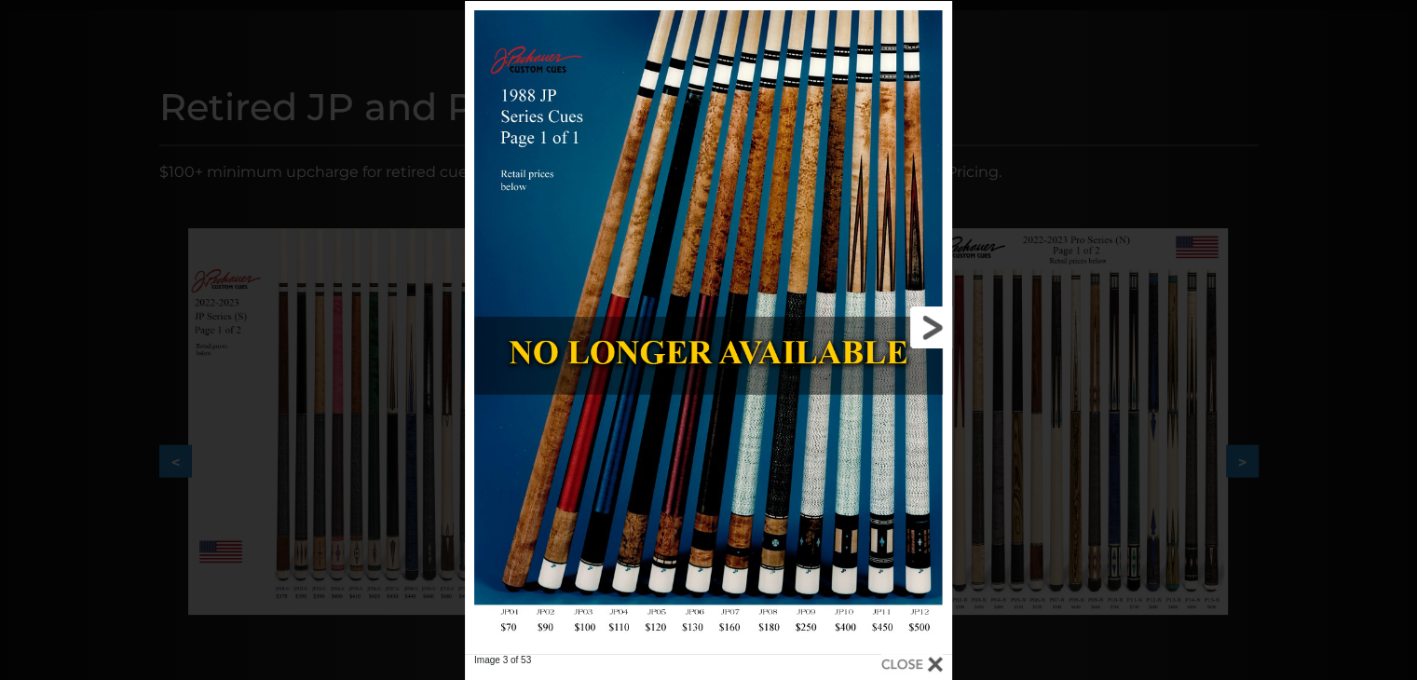
click at [918, 319] on link at bounding box center [842, 327] width 219 height 653
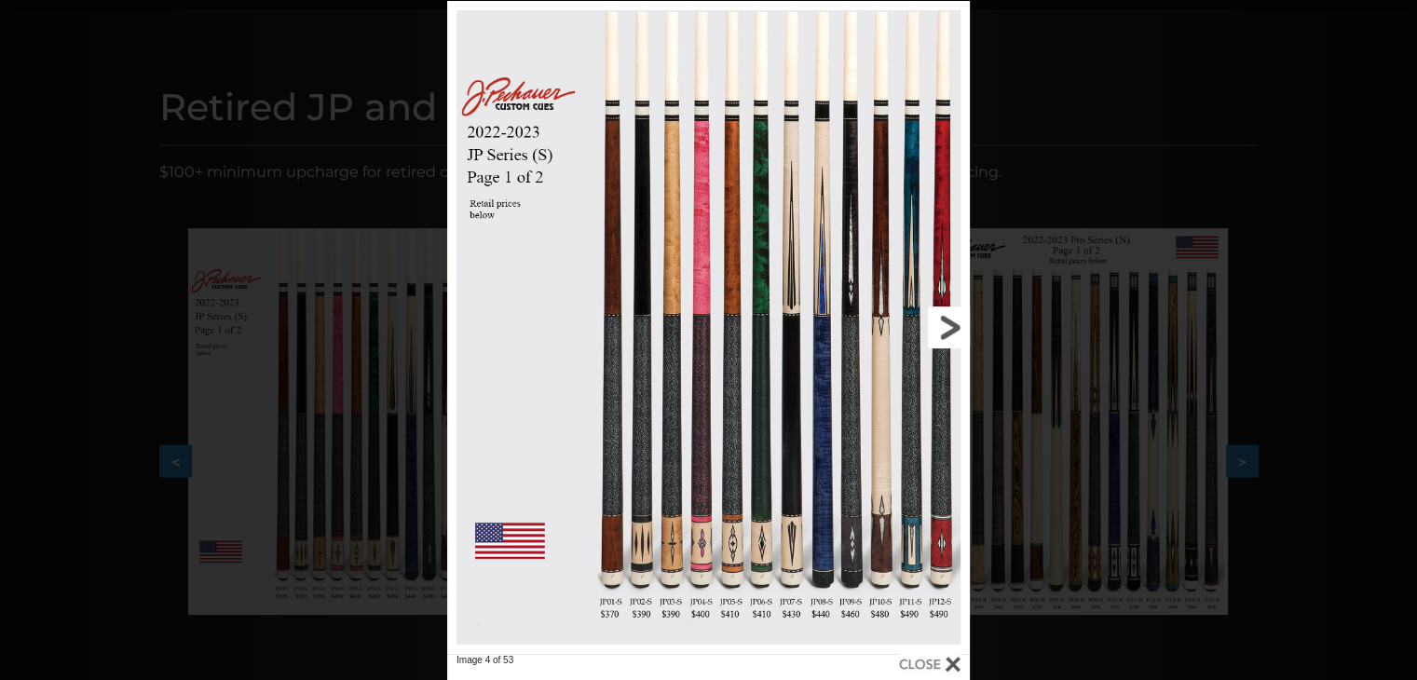
click at [953, 318] on link at bounding box center [852, 327] width 235 height 653
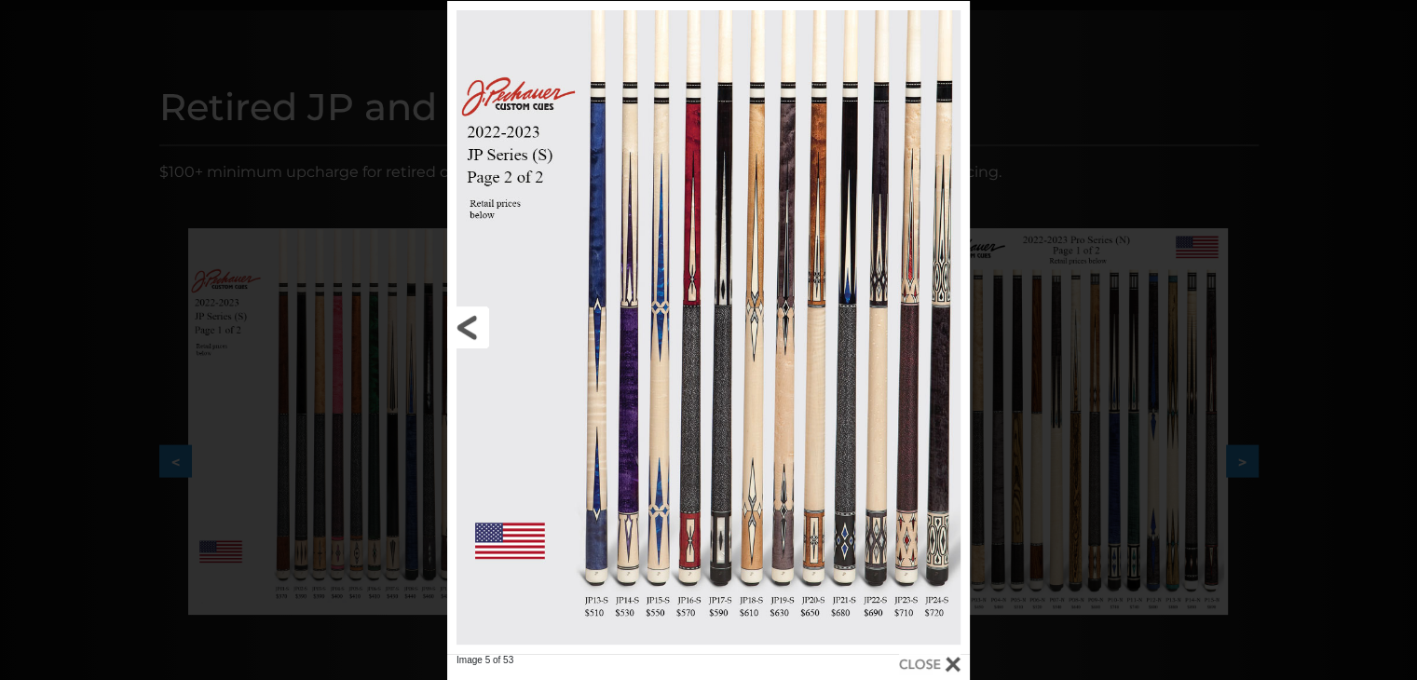
click at [471, 332] on link at bounding box center [564, 327] width 235 height 653
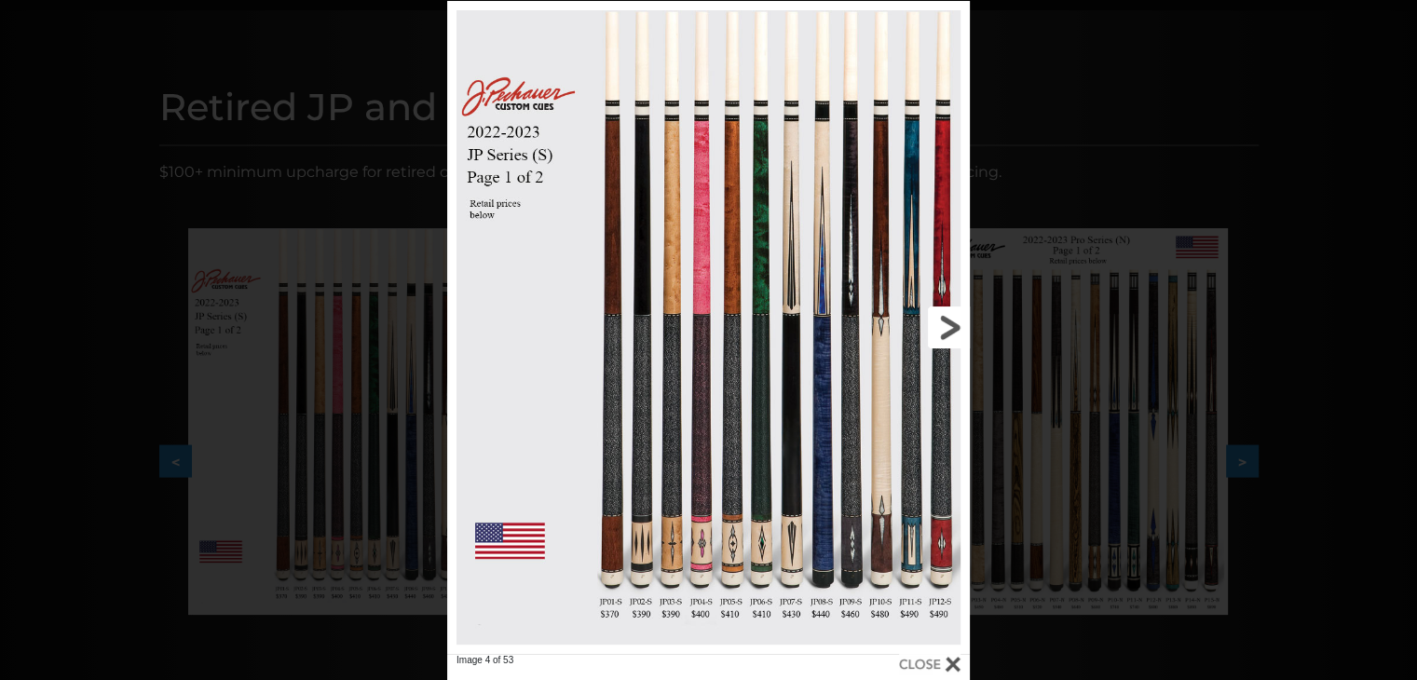
click at [949, 324] on link at bounding box center [852, 327] width 235 height 653
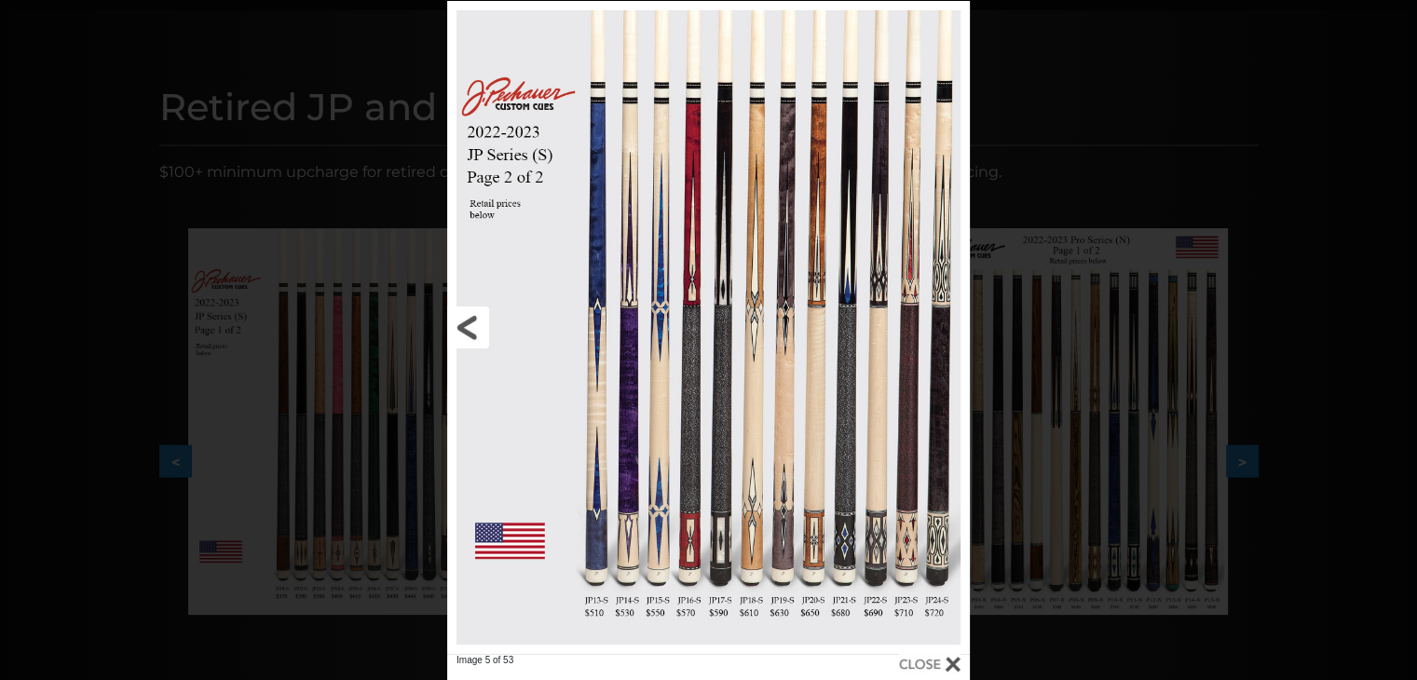
click at [476, 323] on link at bounding box center [564, 327] width 235 height 653
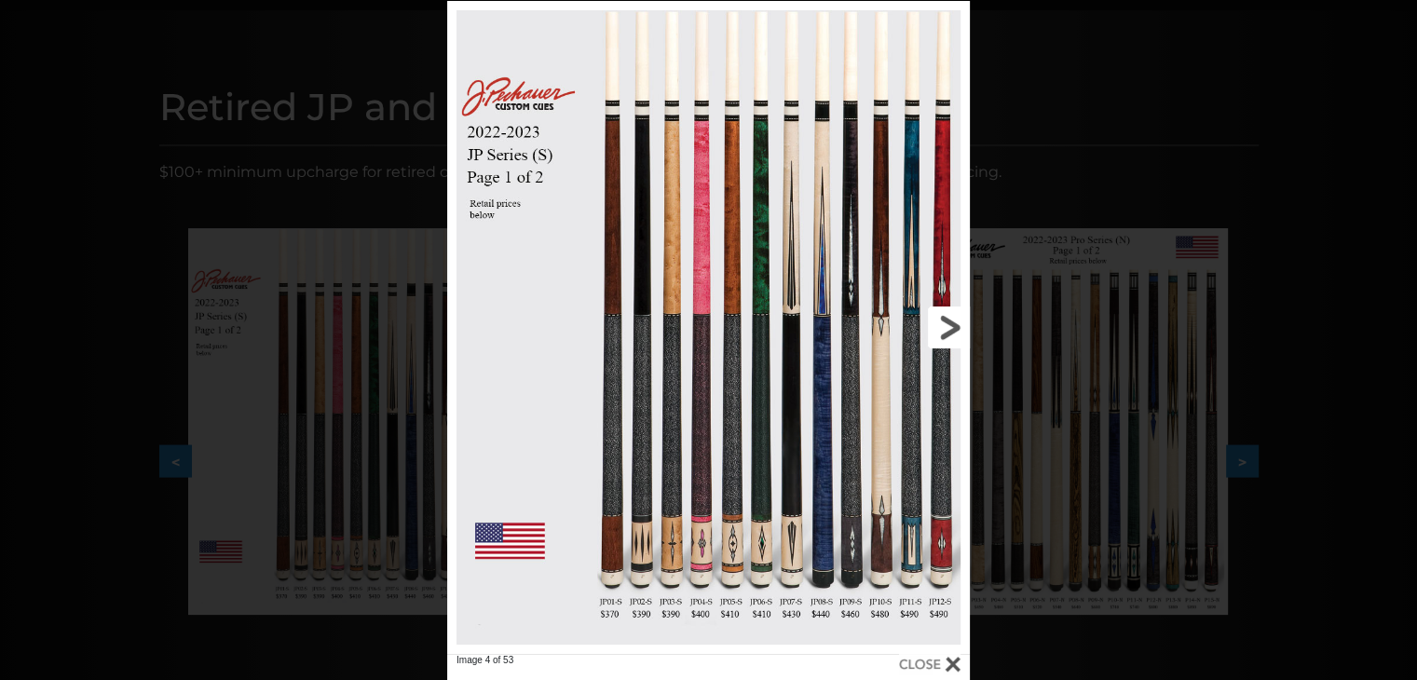
click at [950, 329] on link at bounding box center [852, 327] width 235 height 653
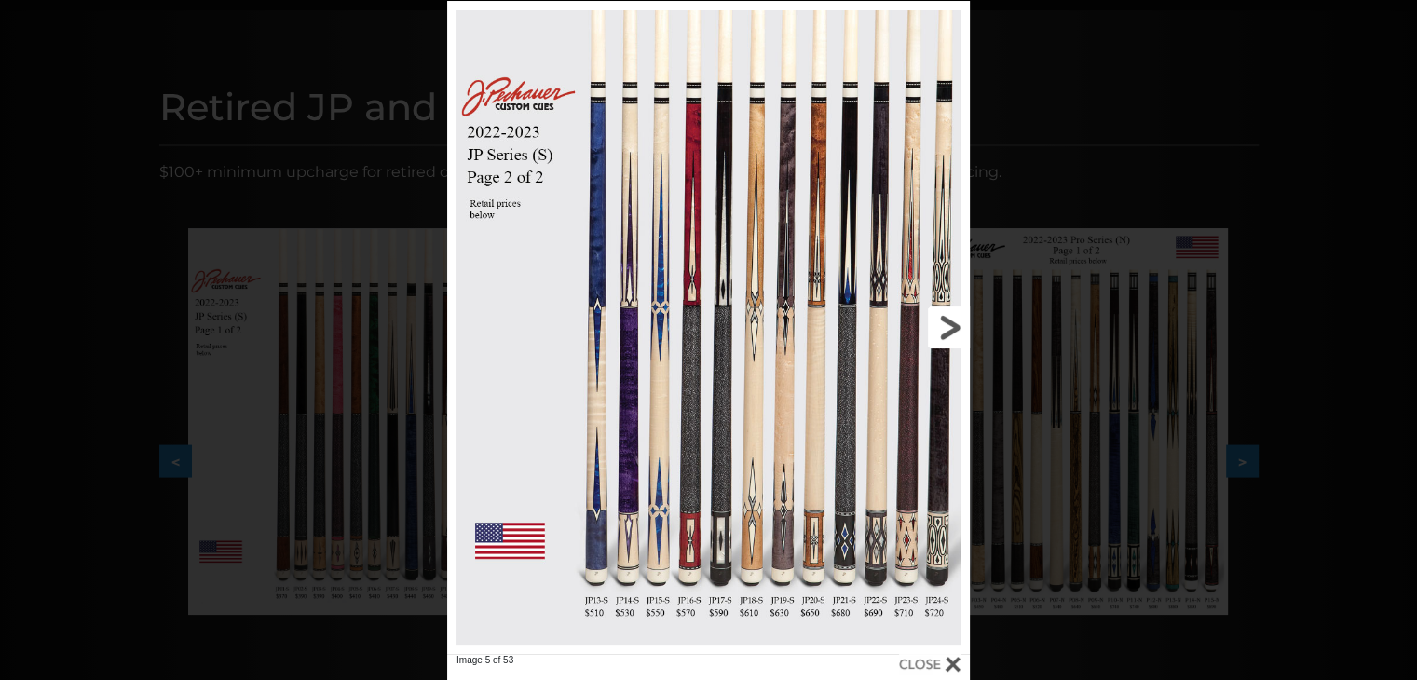
click at [950, 329] on link at bounding box center [852, 327] width 235 height 653
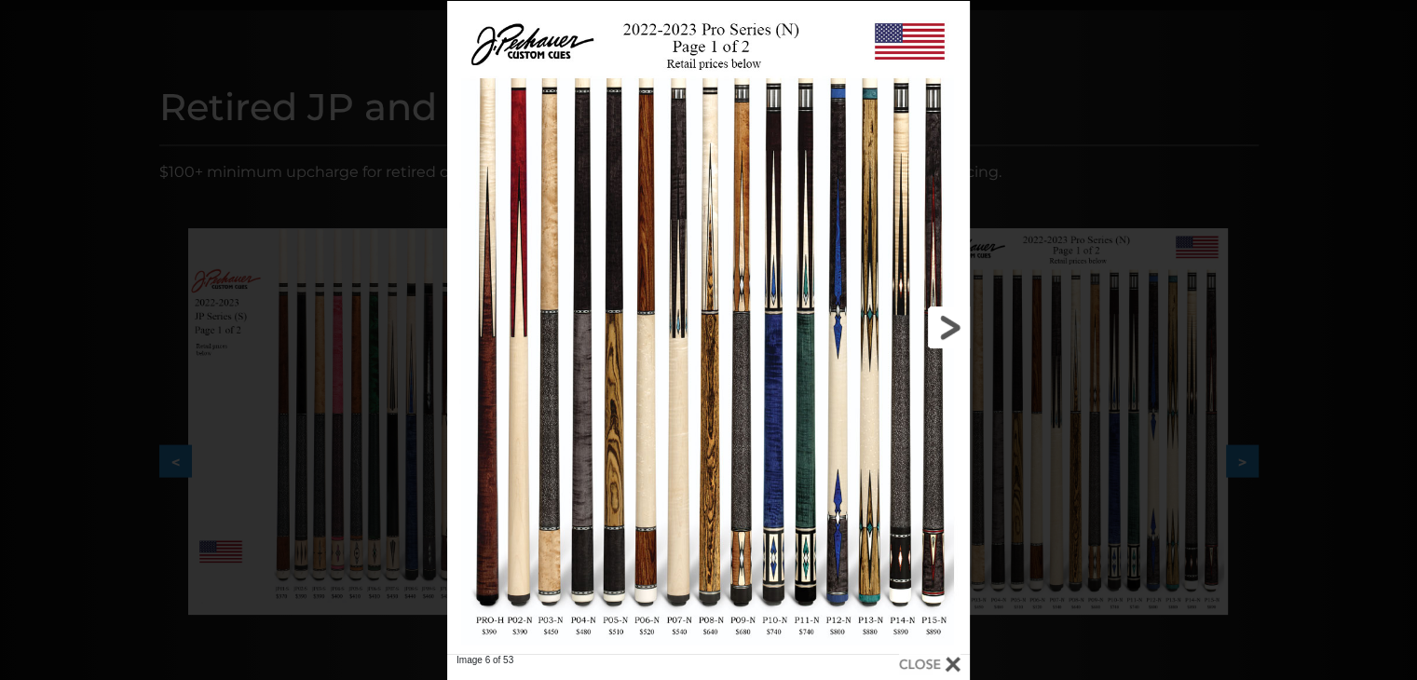
click at [950, 325] on link at bounding box center [852, 327] width 235 height 653
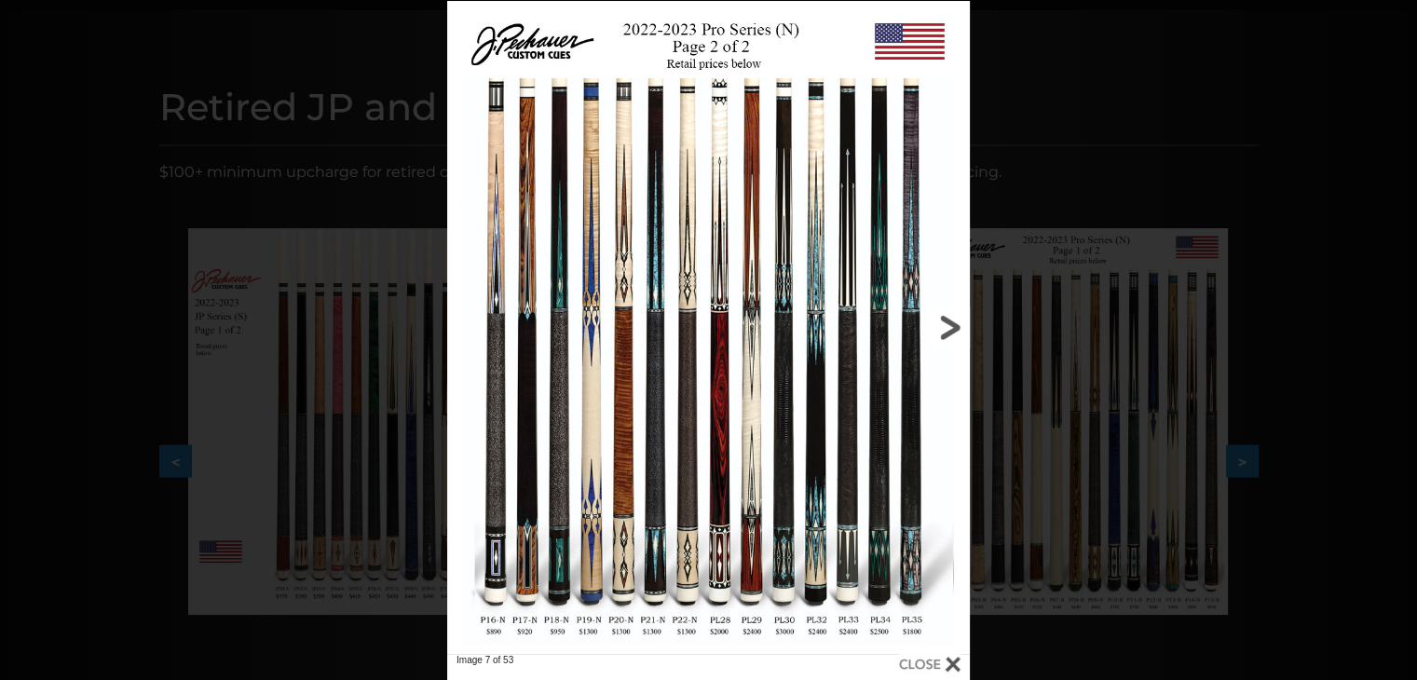
click at [927, 362] on link at bounding box center [852, 327] width 235 height 653
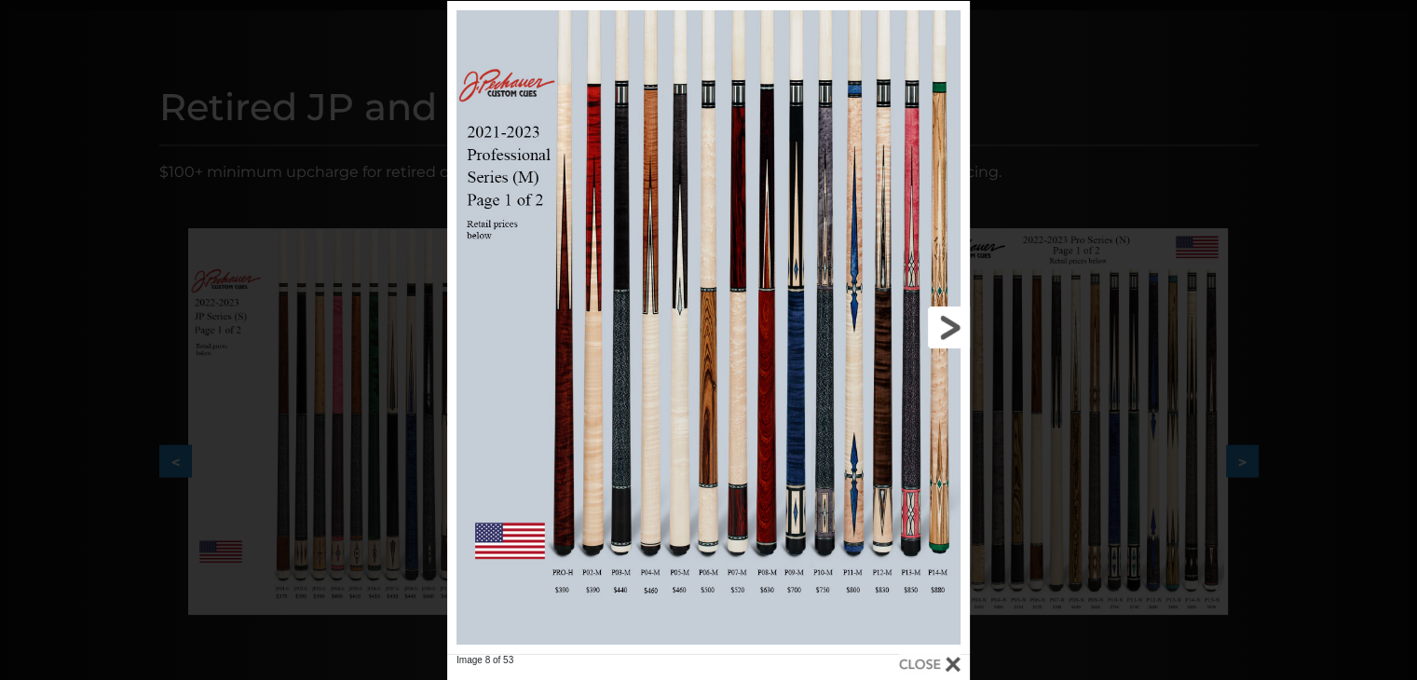
click at [920, 330] on link at bounding box center [852, 327] width 235 height 653
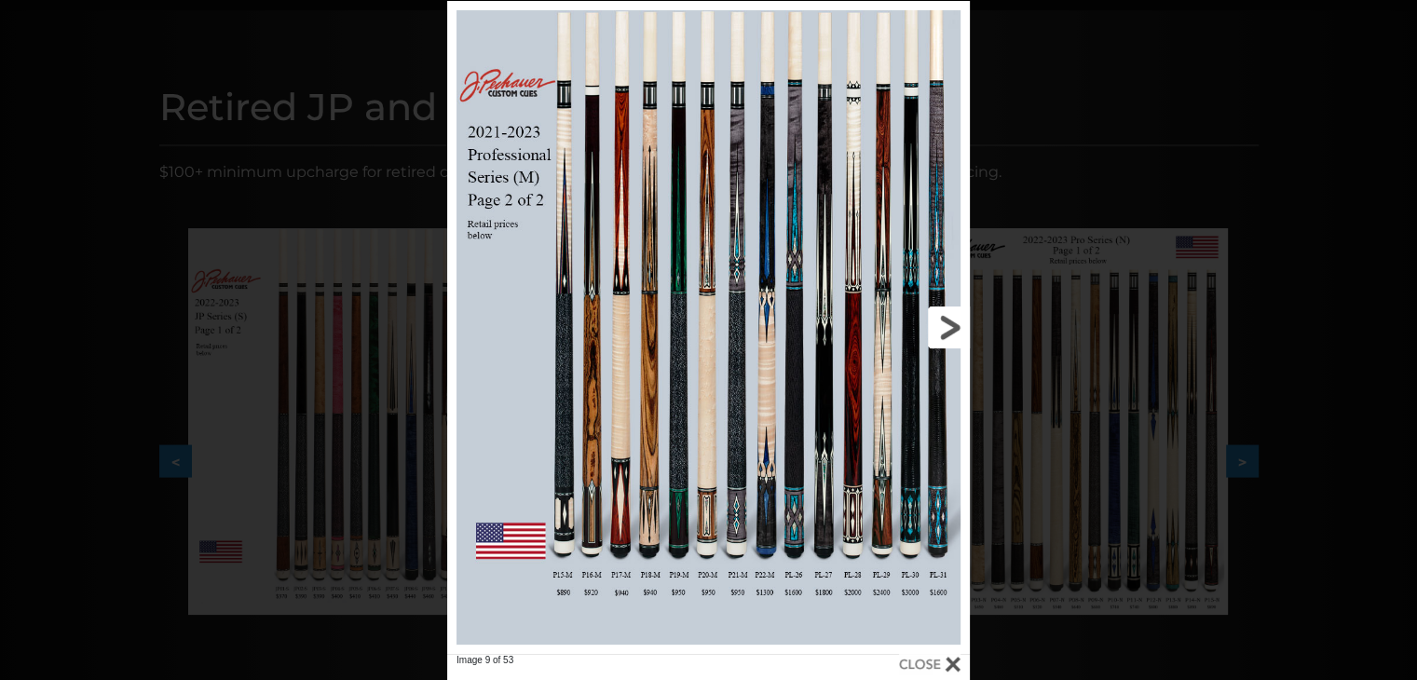
click at [957, 355] on link at bounding box center [852, 327] width 235 height 653
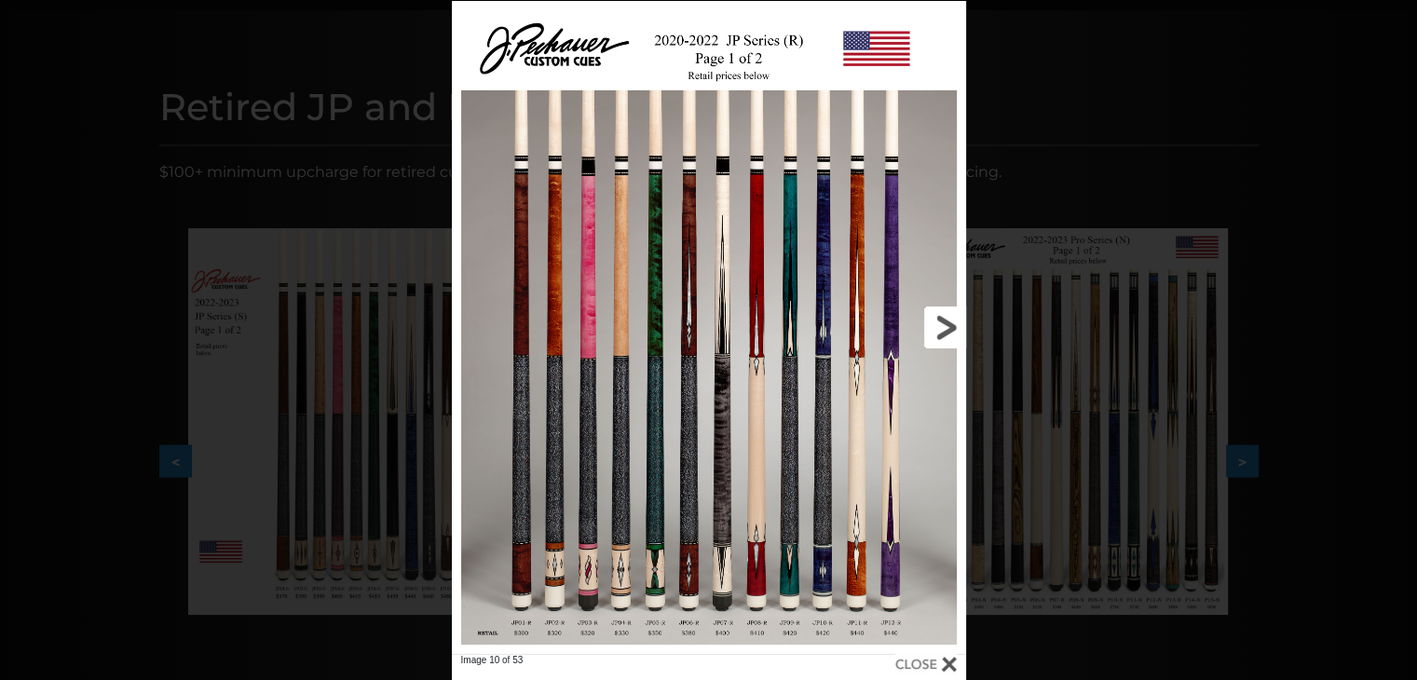
click at [951, 337] on link at bounding box center [849, 327] width 231 height 653
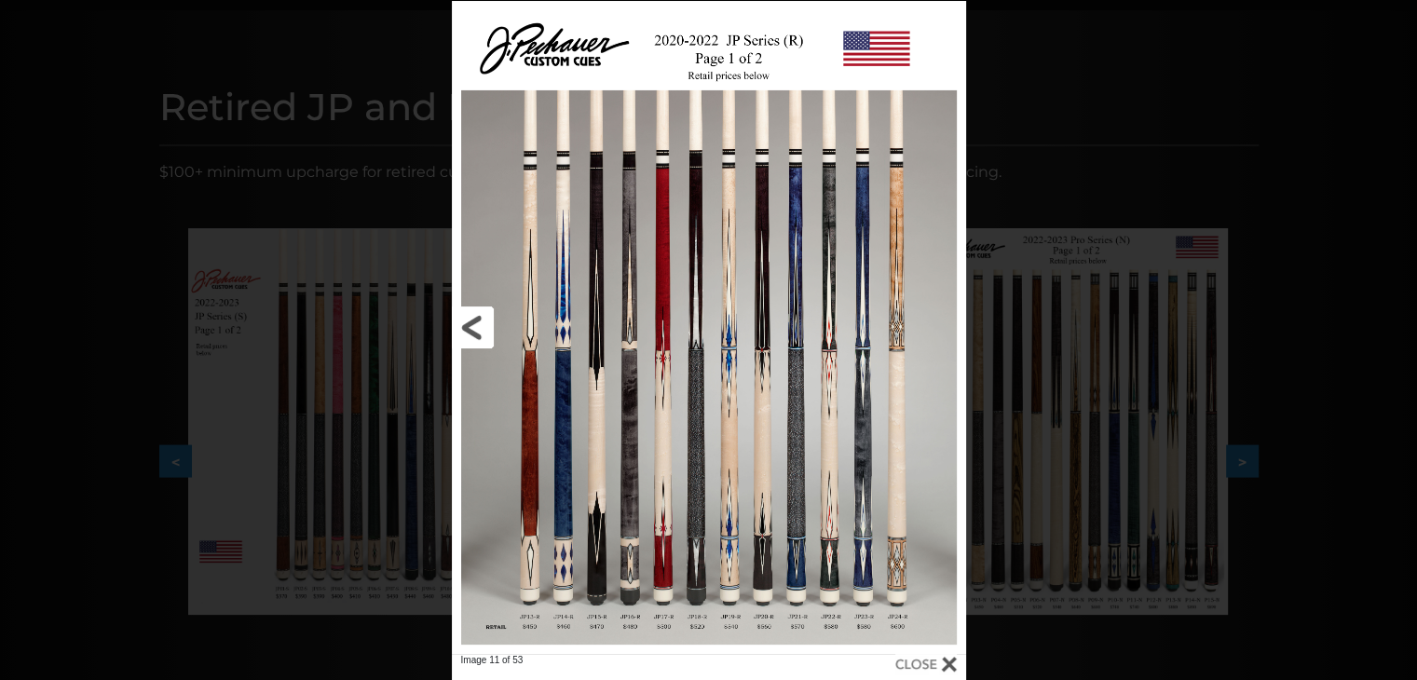
click at [464, 329] on link at bounding box center [567, 327] width 231 height 653
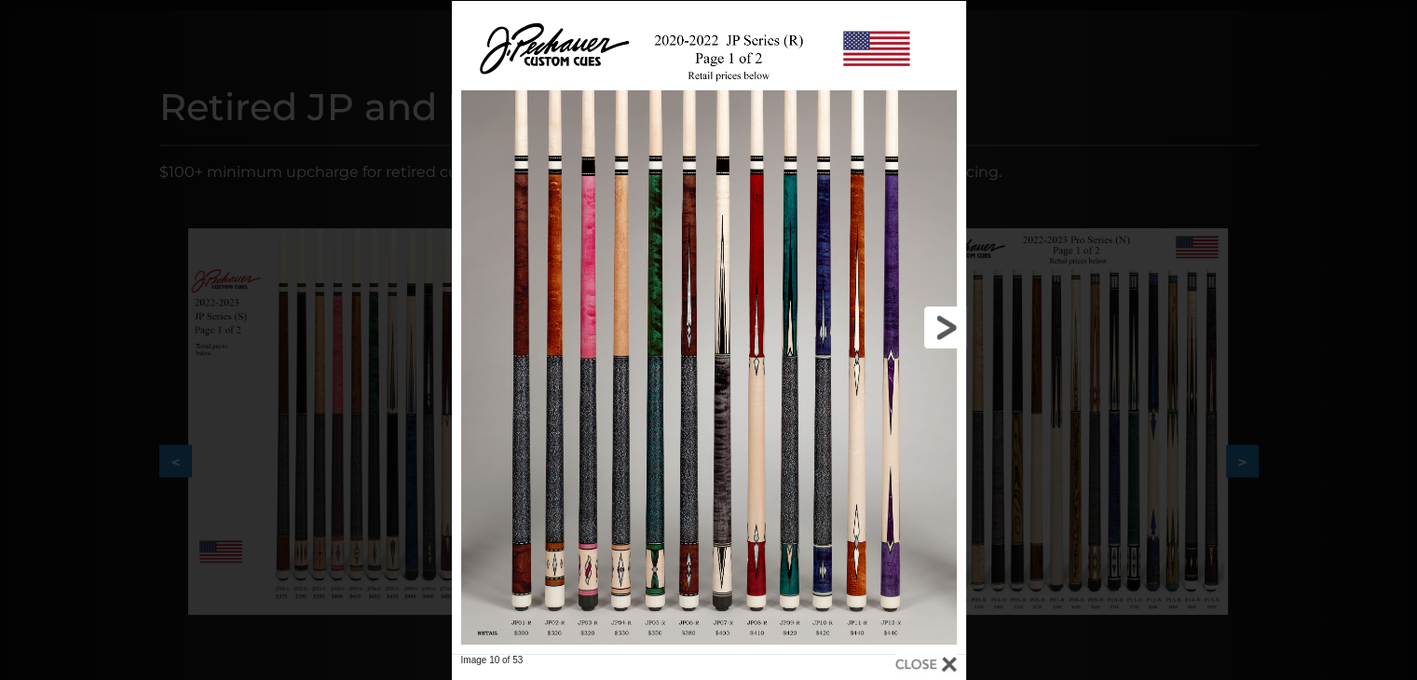
click at [949, 314] on link at bounding box center [849, 327] width 231 height 653
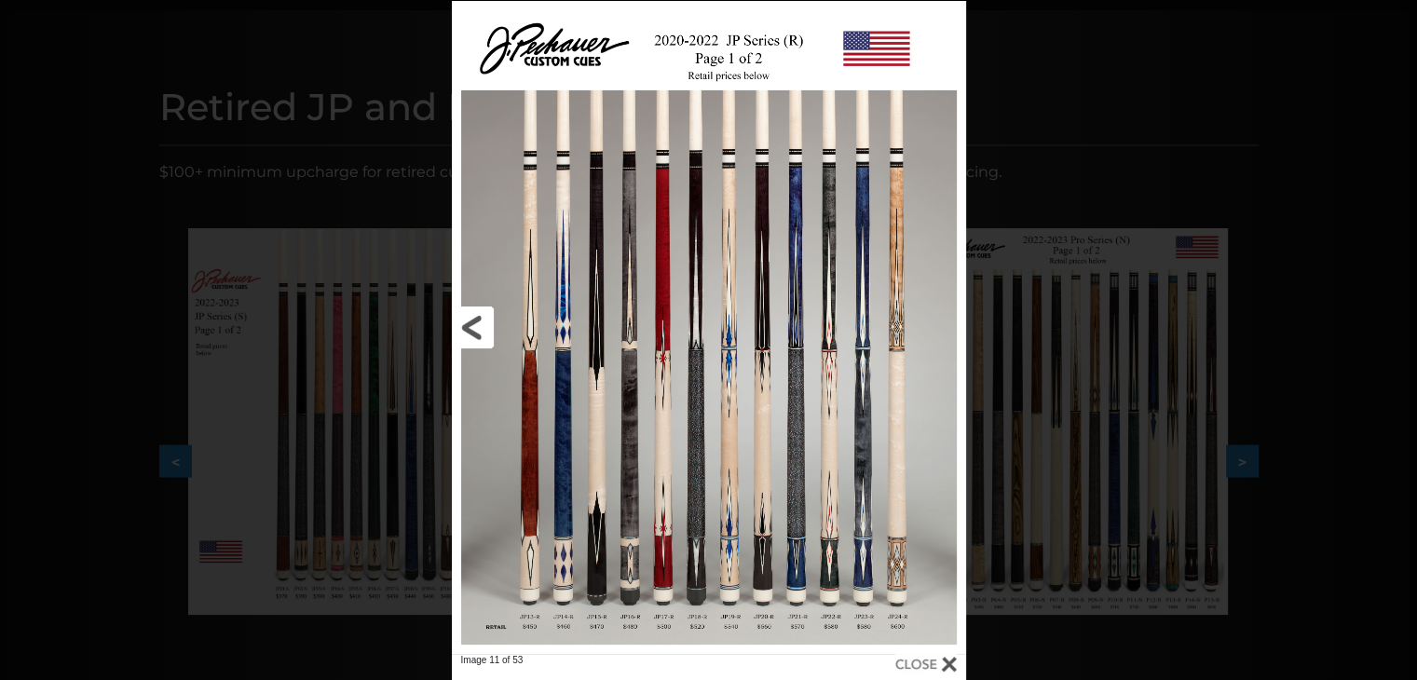
click at [465, 321] on link at bounding box center [567, 327] width 231 height 653
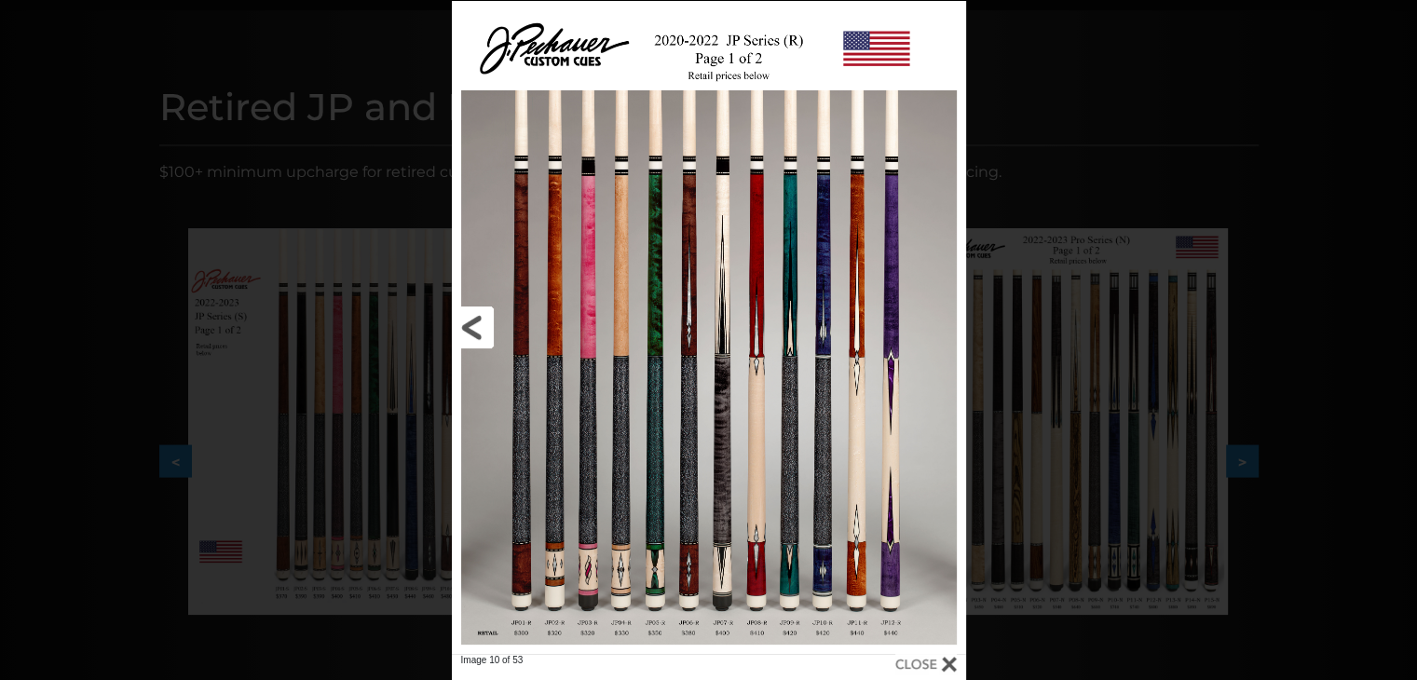
click at [465, 321] on link at bounding box center [567, 327] width 231 height 653
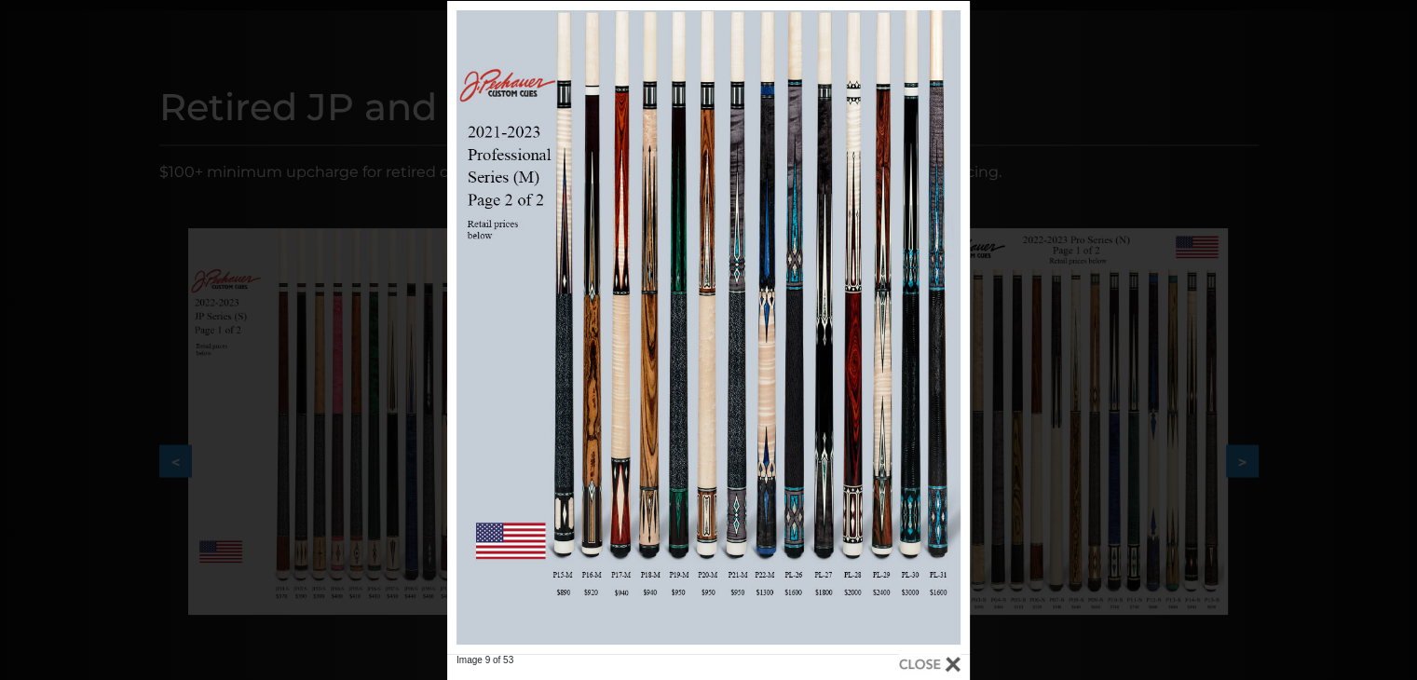
click at [1330, 153] on div "Image 9 of 53" at bounding box center [708, 341] width 1417 height 680
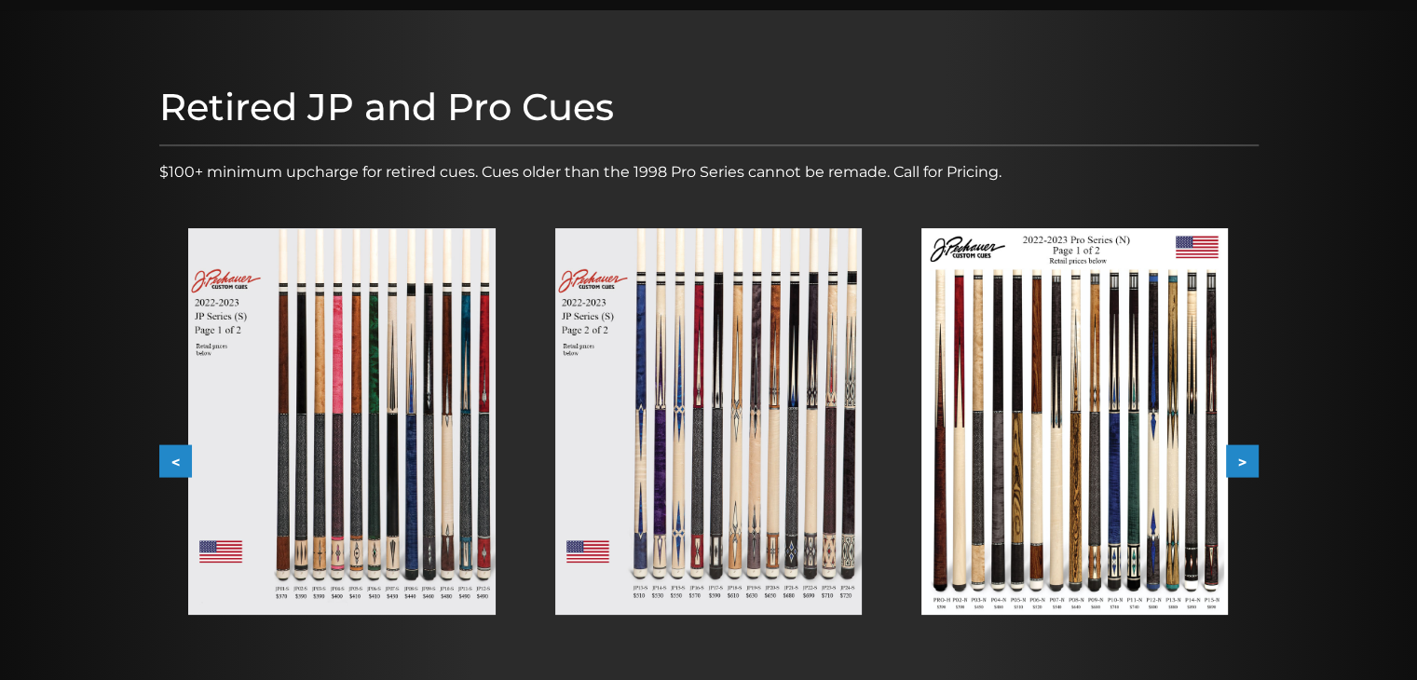
click at [1238, 454] on button ">" at bounding box center [1242, 461] width 33 height 33
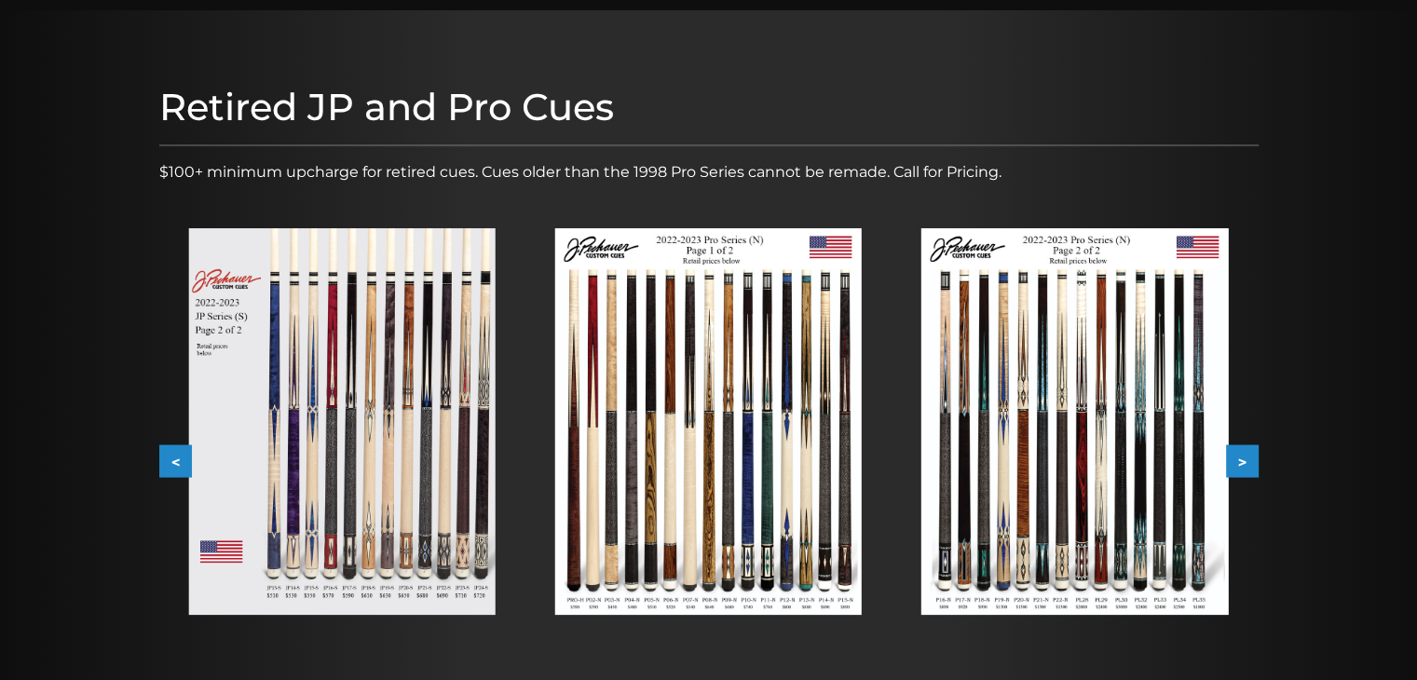
click at [1238, 454] on button ">" at bounding box center [1242, 461] width 33 height 33
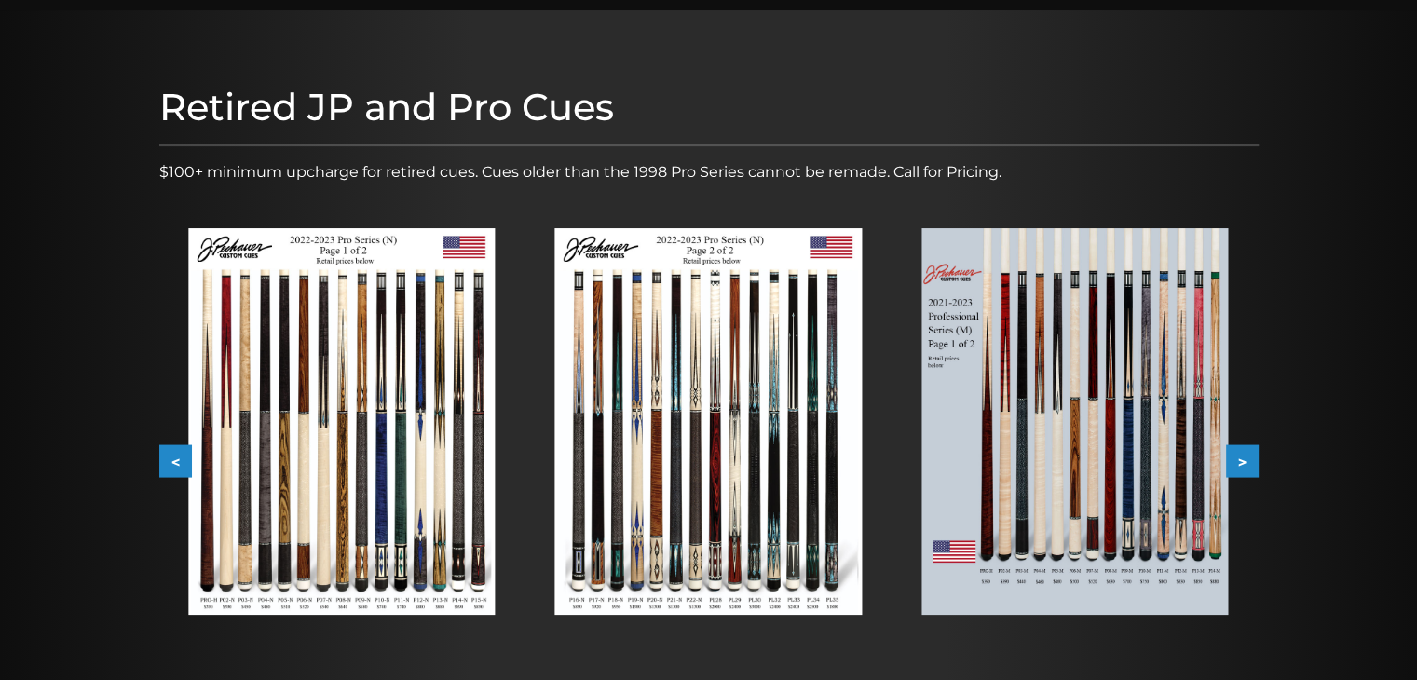
click at [1236, 454] on button ">" at bounding box center [1242, 461] width 33 height 33
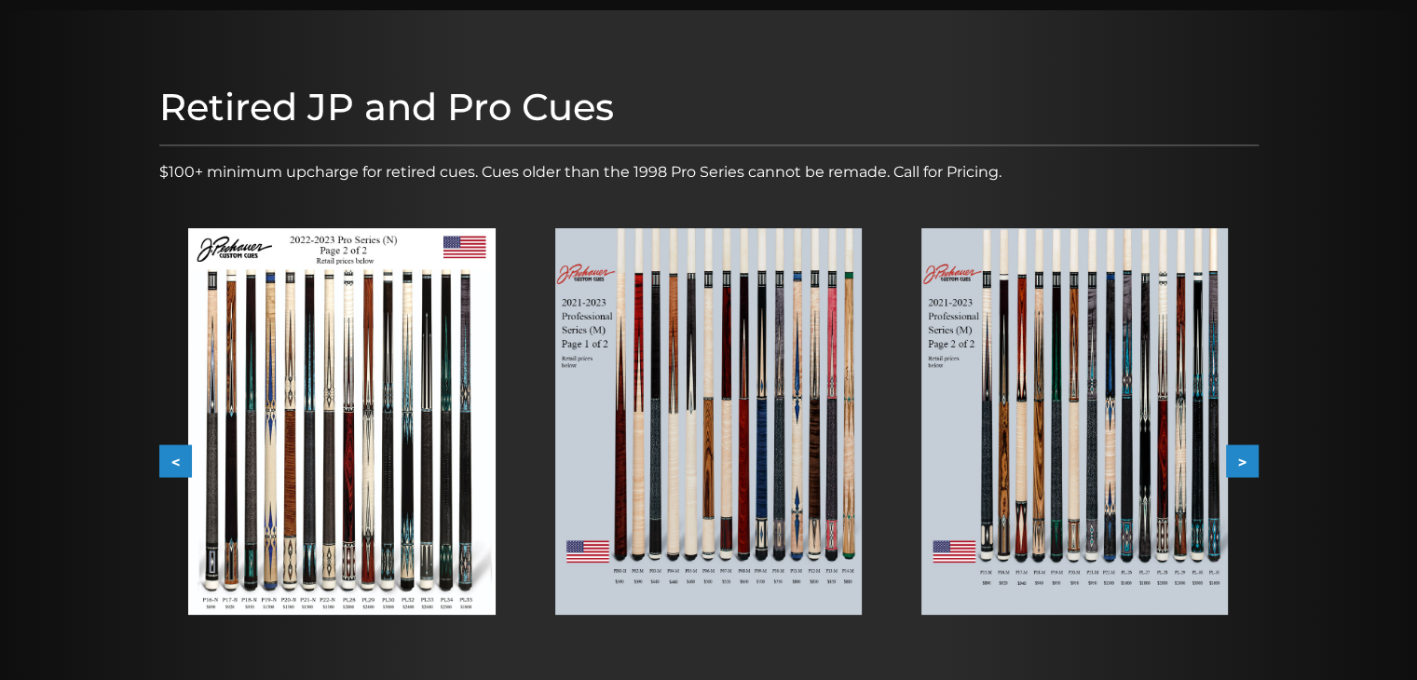
click at [1236, 451] on button ">" at bounding box center [1242, 461] width 33 height 33
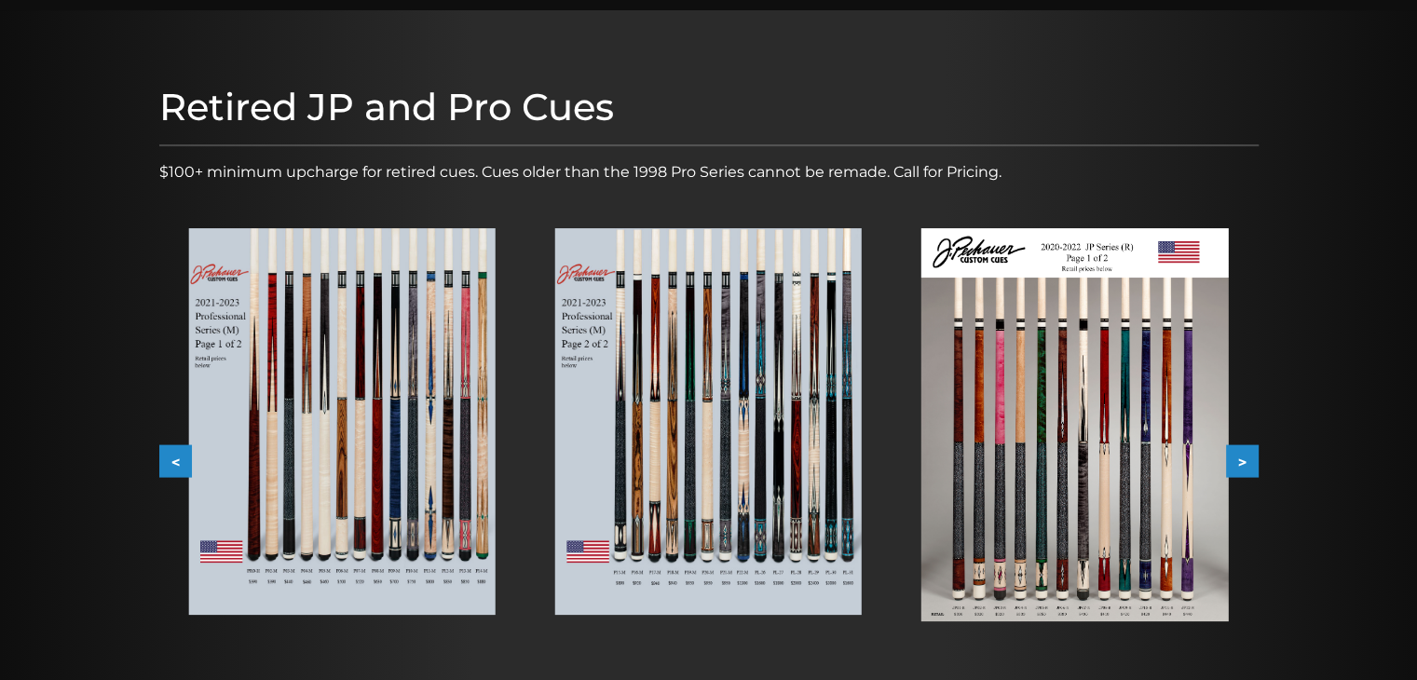
click at [1236, 451] on button ">" at bounding box center [1242, 461] width 33 height 33
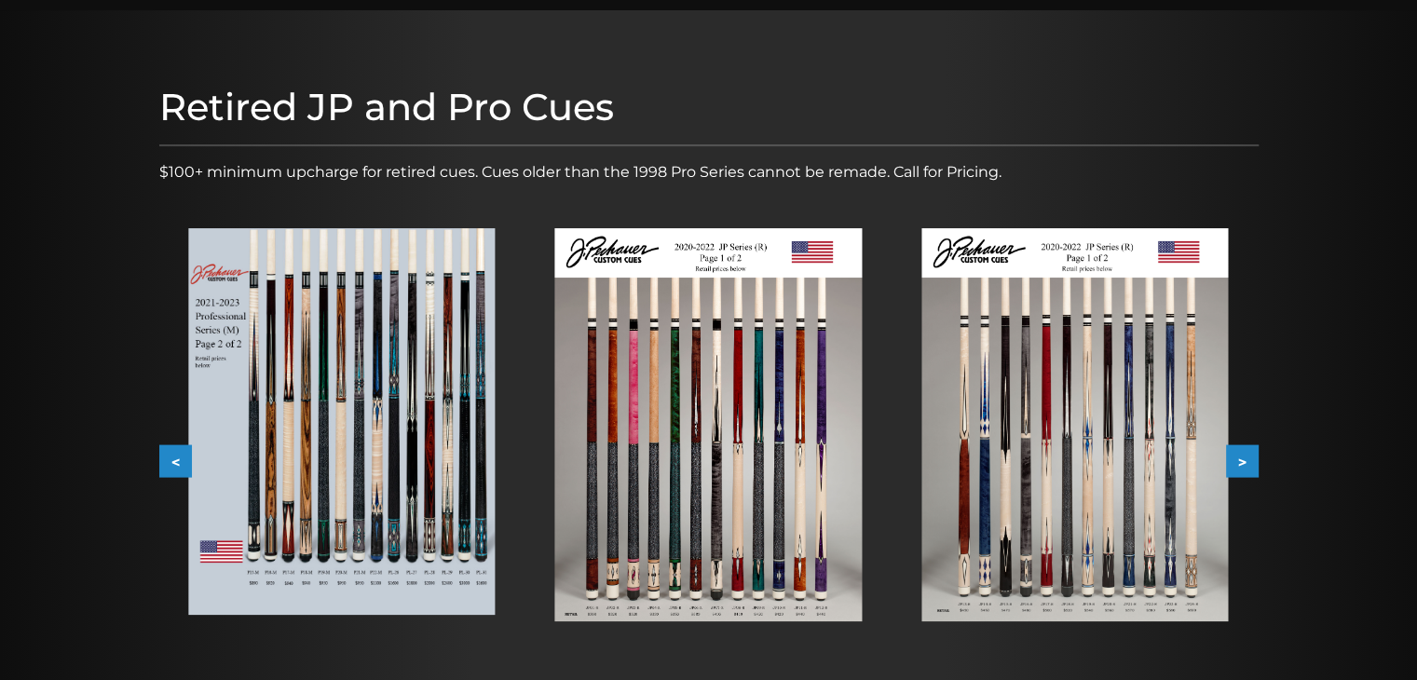
click at [1236, 450] on button ">" at bounding box center [1242, 461] width 33 height 33
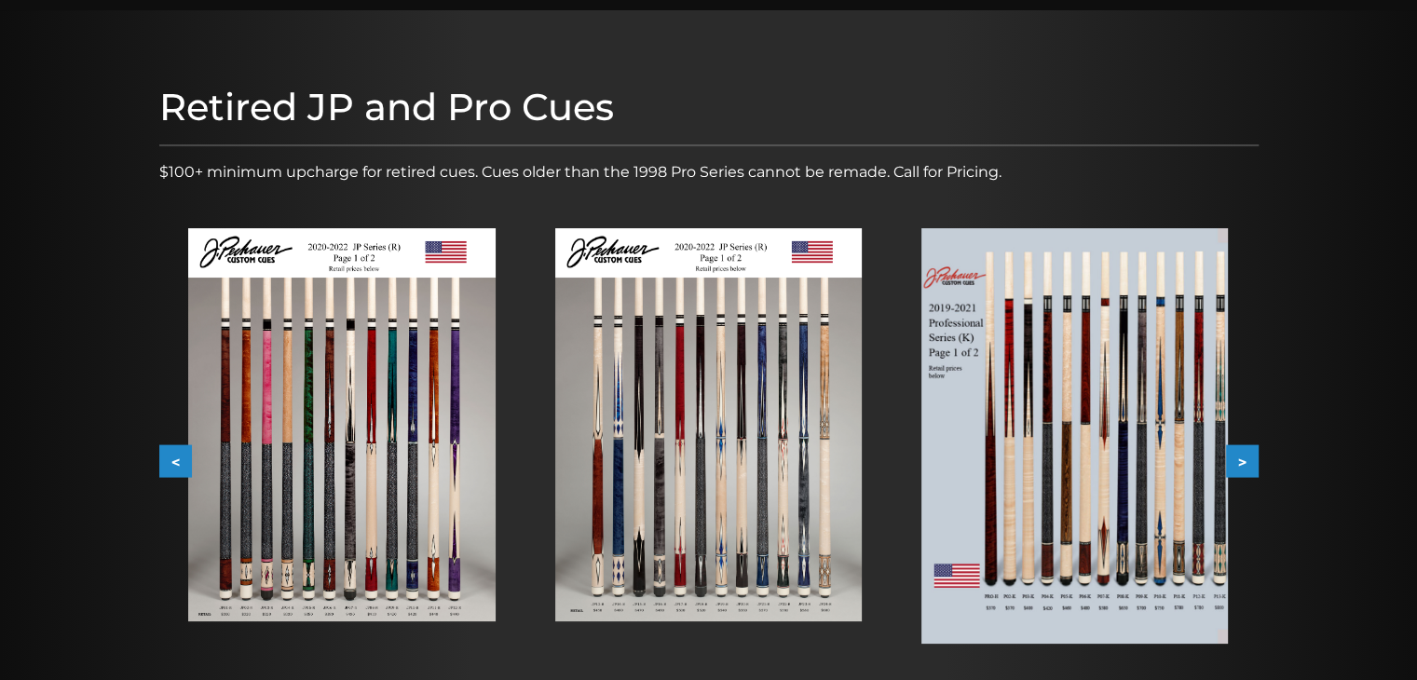
click at [1236, 450] on button ">" at bounding box center [1242, 461] width 33 height 33
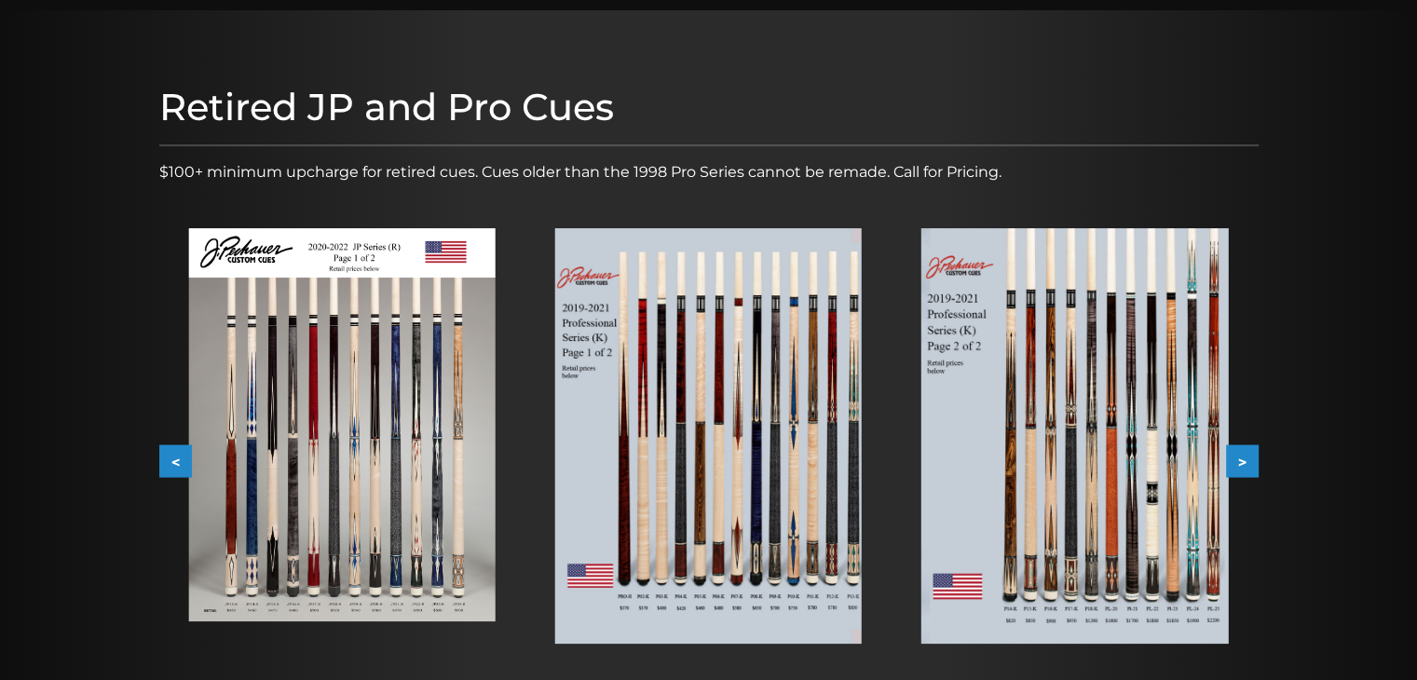
click at [1237, 441] on div at bounding box center [1074, 435] width 366 height 475
click at [1241, 455] on button ">" at bounding box center [1242, 461] width 33 height 33
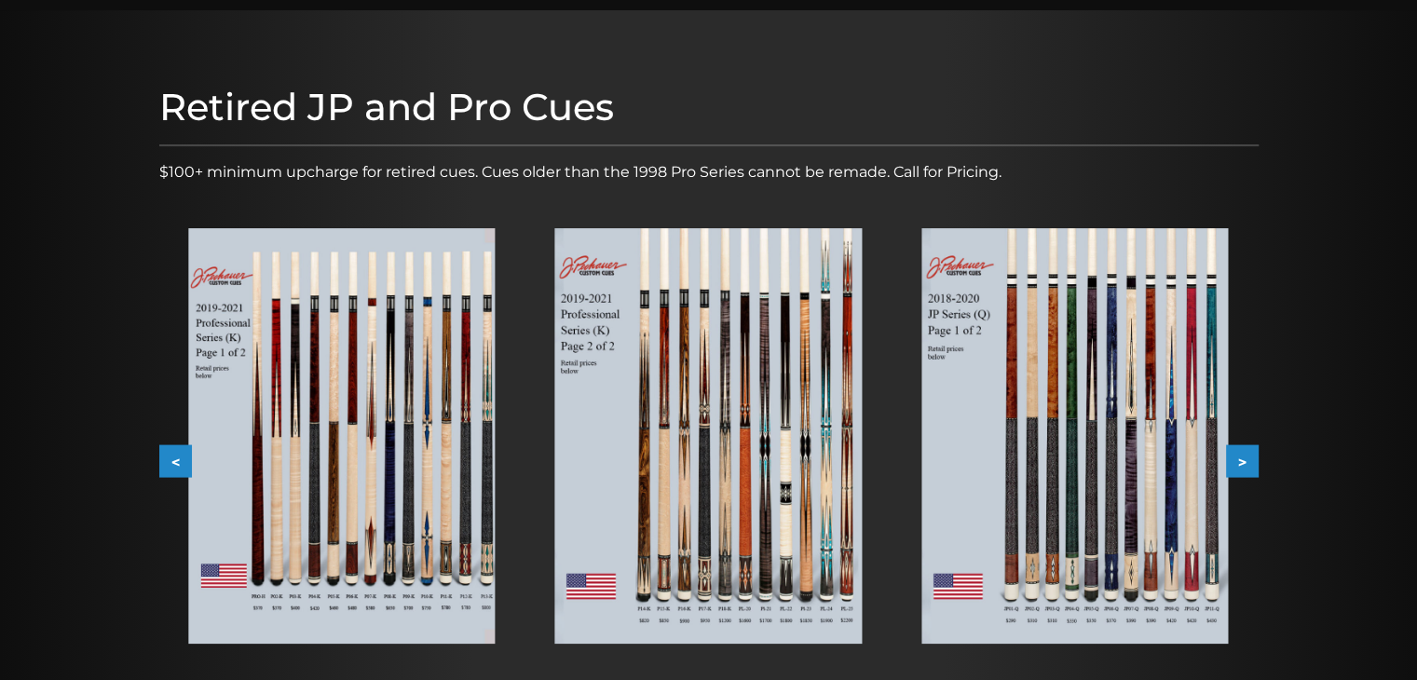
click at [1241, 455] on button ">" at bounding box center [1242, 461] width 33 height 33
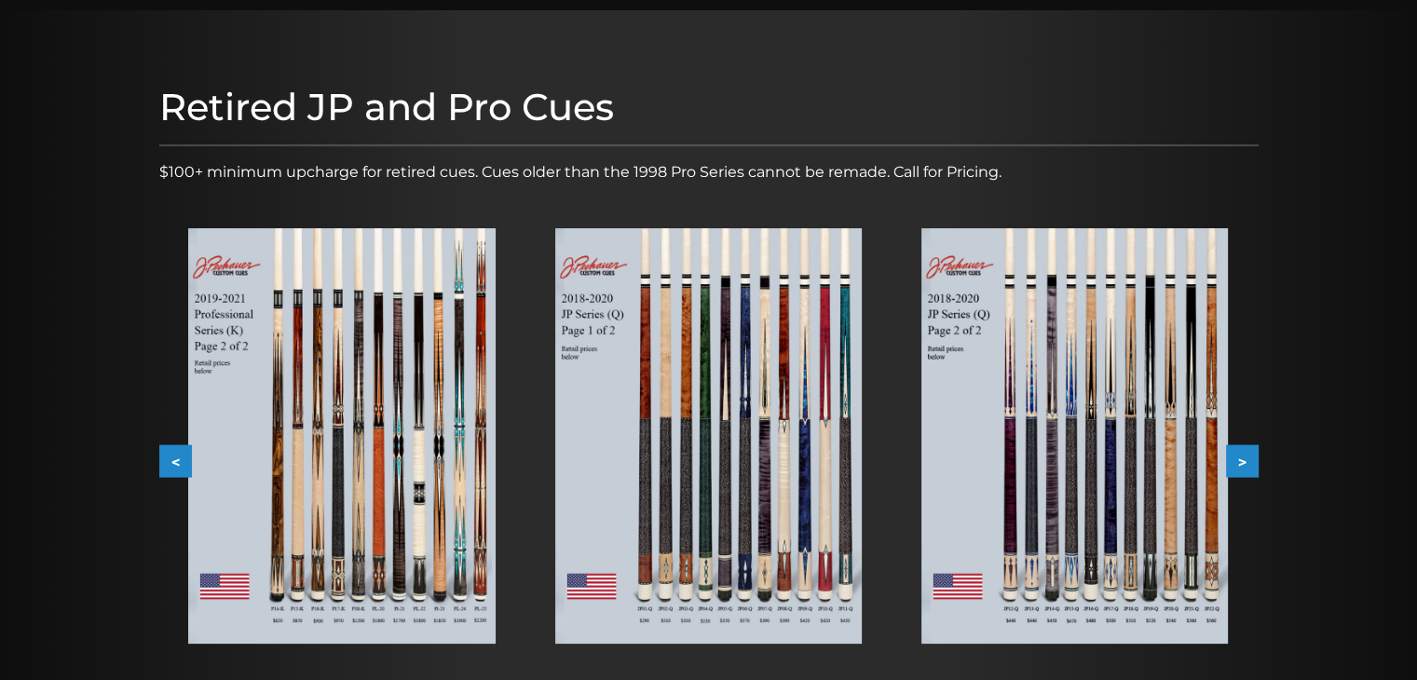
click at [771, 481] on img at bounding box center [708, 435] width 306 height 415
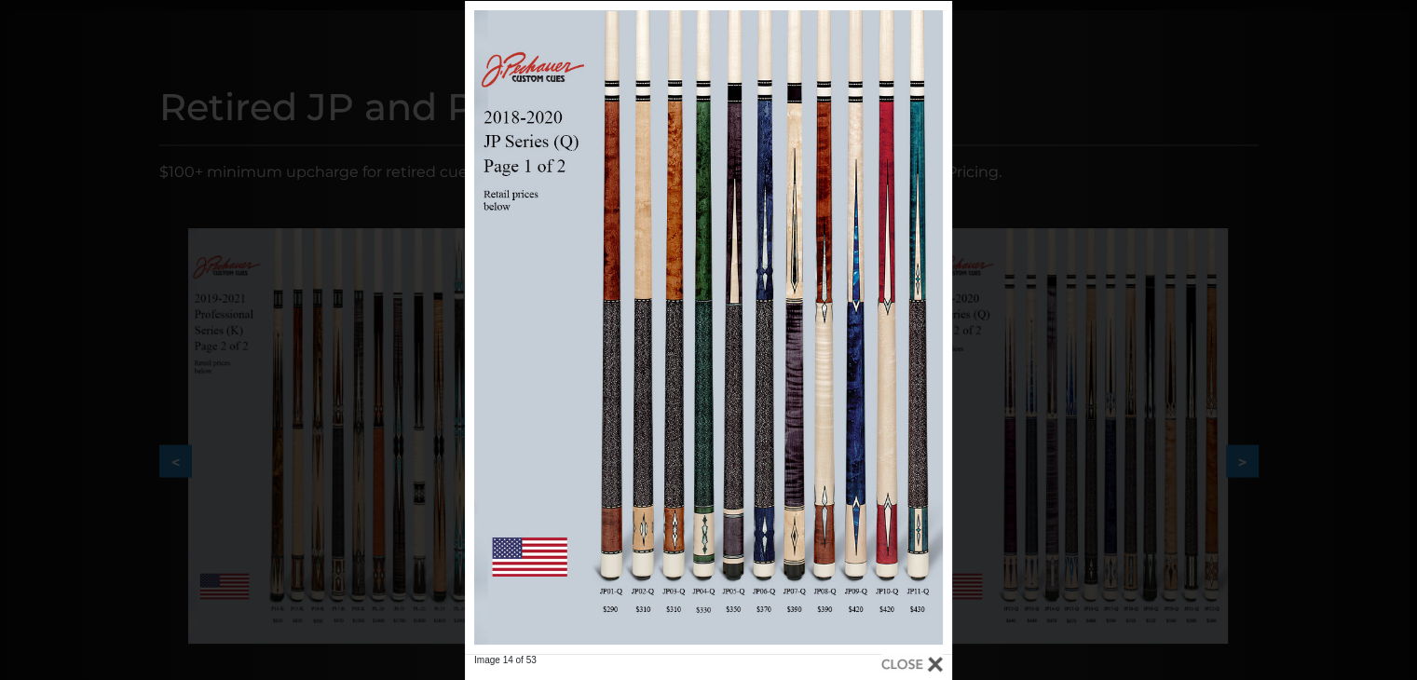
click at [1277, 120] on div "Image 14 of 53" at bounding box center [708, 341] width 1417 height 680
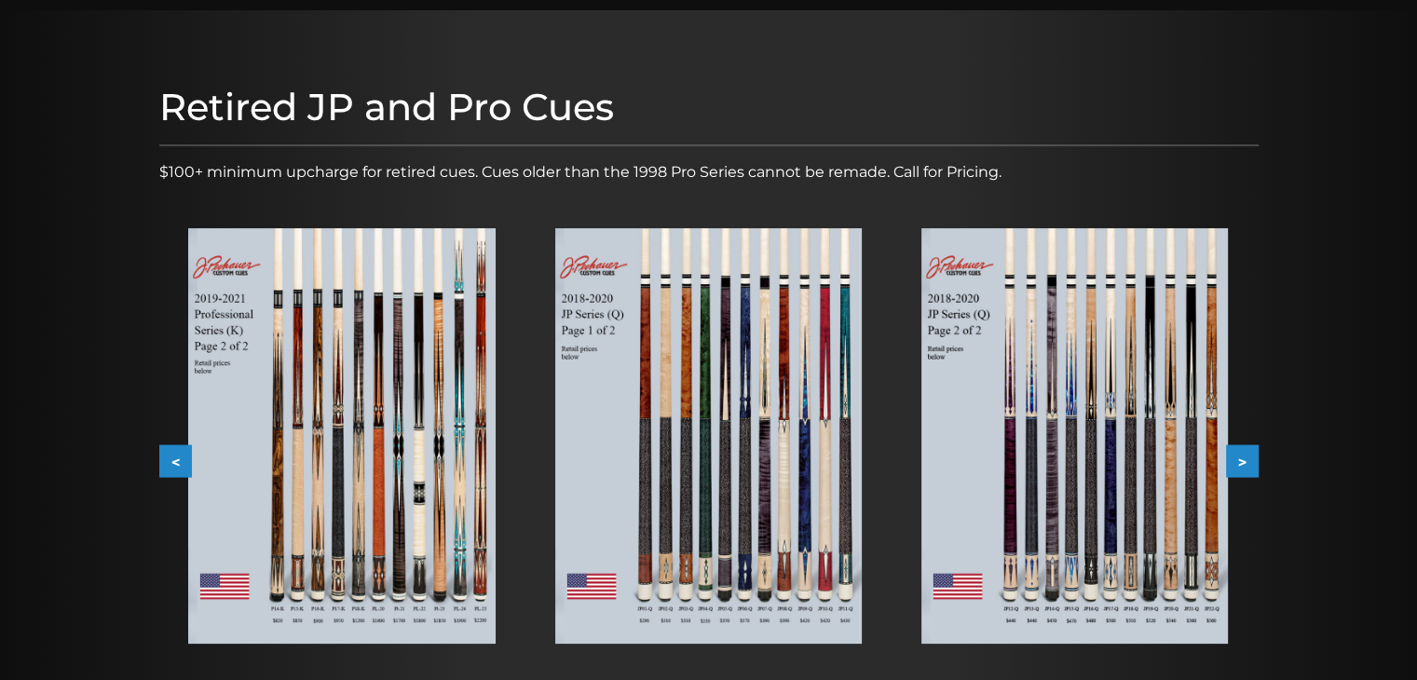
click at [1171, 443] on img at bounding box center [1074, 435] width 306 height 415
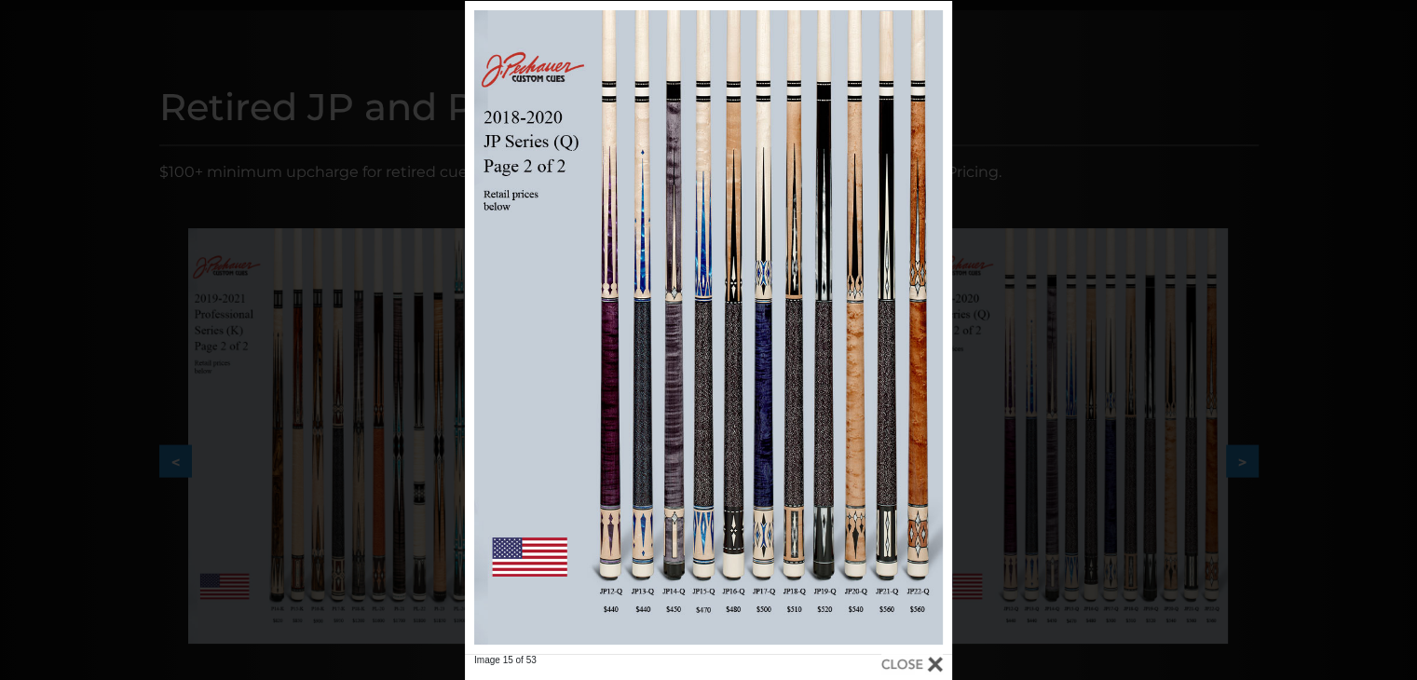
click at [1080, 87] on div "Image 15 of 53" at bounding box center [708, 341] width 1417 height 680
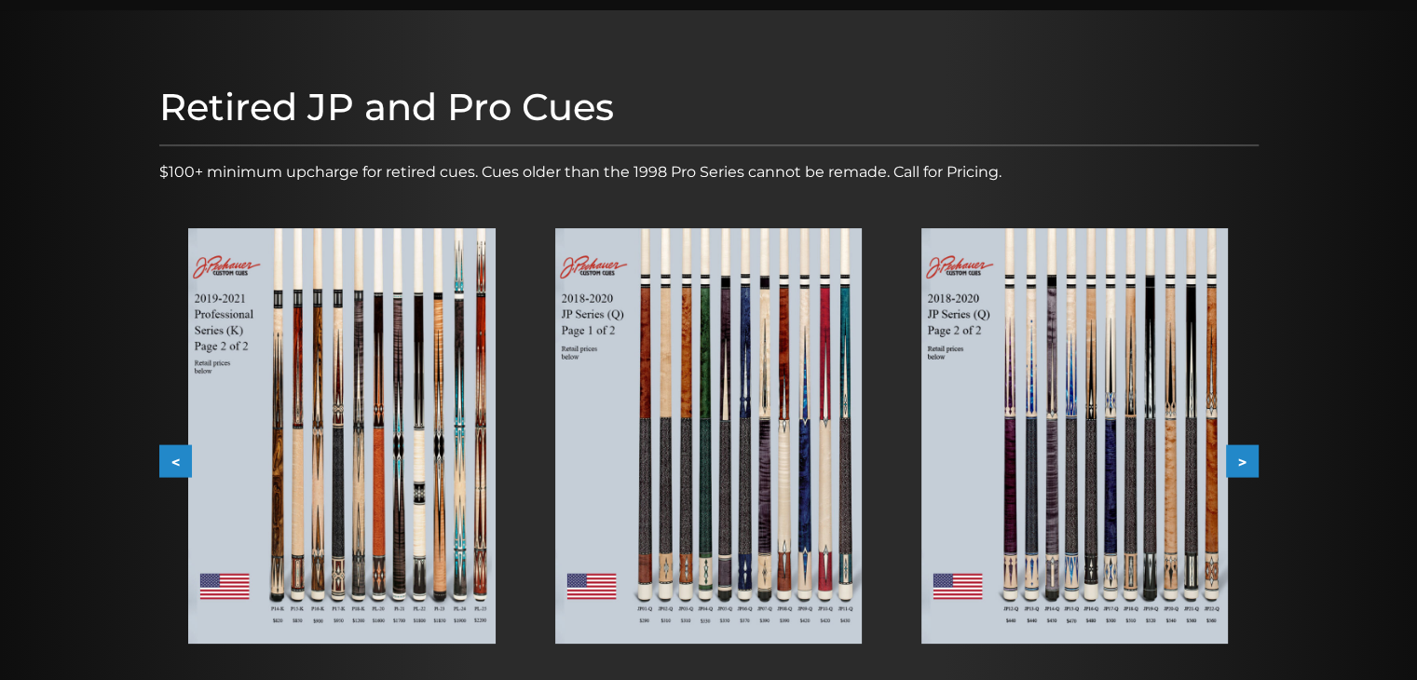
click at [152, 458] on div "Retired JP and Pro Cues $100+ minimum upcharge for retired cues. Cues older tha…" at bounding box center [709, 404] width 1118 height 658
click at [156, 459] on div "Retired JP and Pro Cues $100+ minimum upcharge for retired cues. Cues older tha…" at bounding box center [709, 404] width 1118 height 658
click at [161, 459] on button "<" at bounding box center [175, 461] width 33 height 33
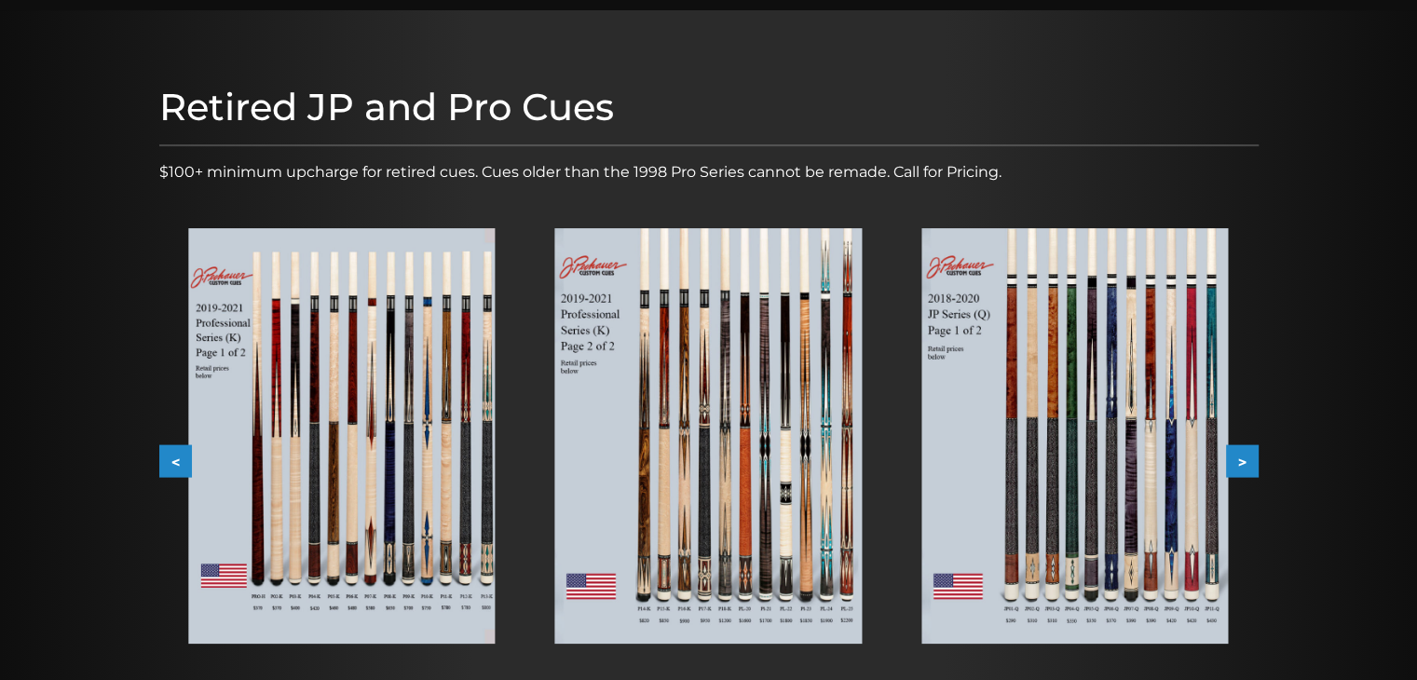
click at [164, 459] on button "<" at bounding box center [175, 461] width 33 height 33
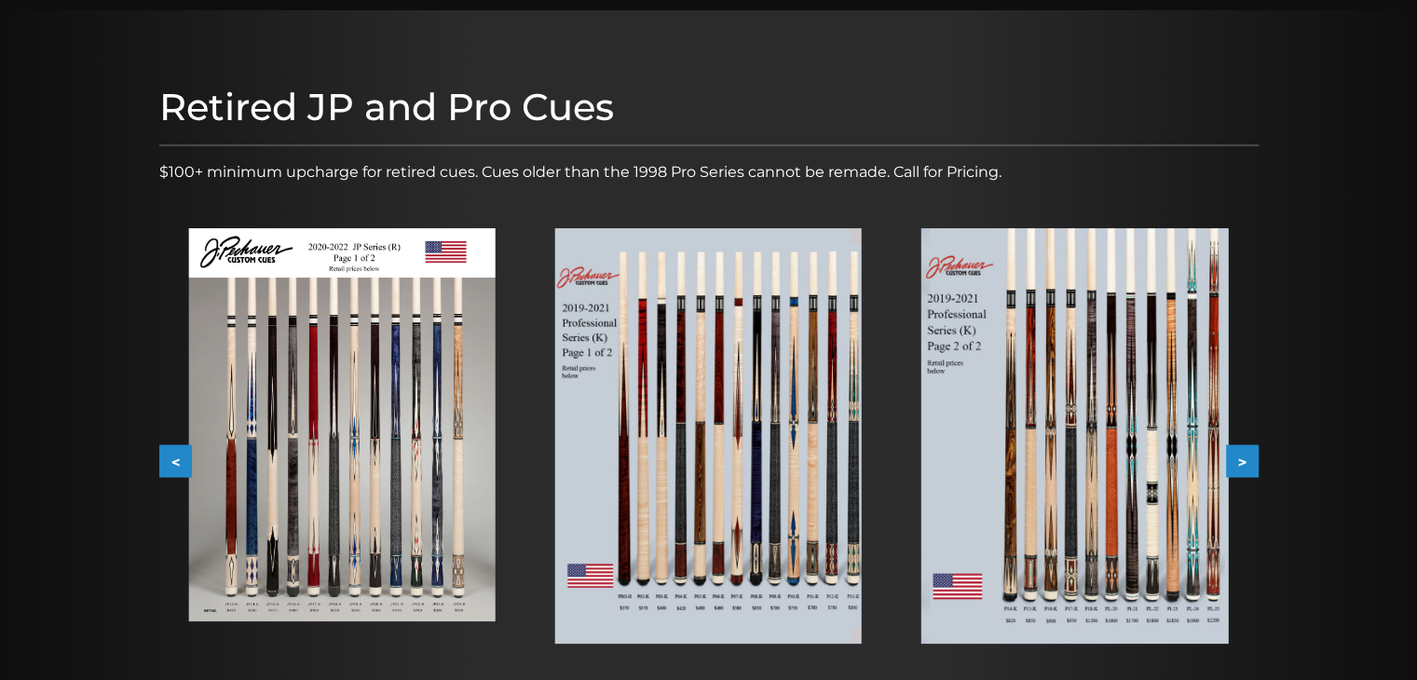
click at [160, 455] on button "<" at bounding box center [175, 461] width 33 height 33
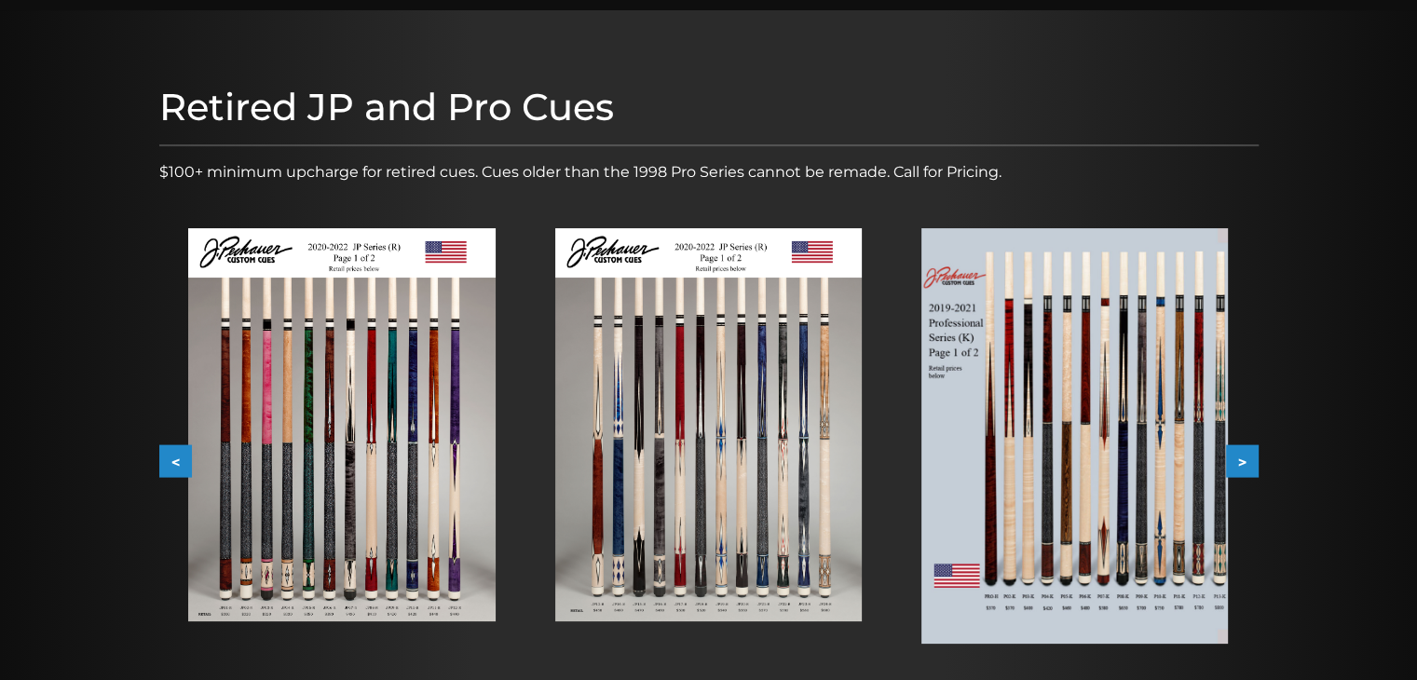
click at [160, 455] on button "<" at bounding box center [175, 461] width 33 height 33
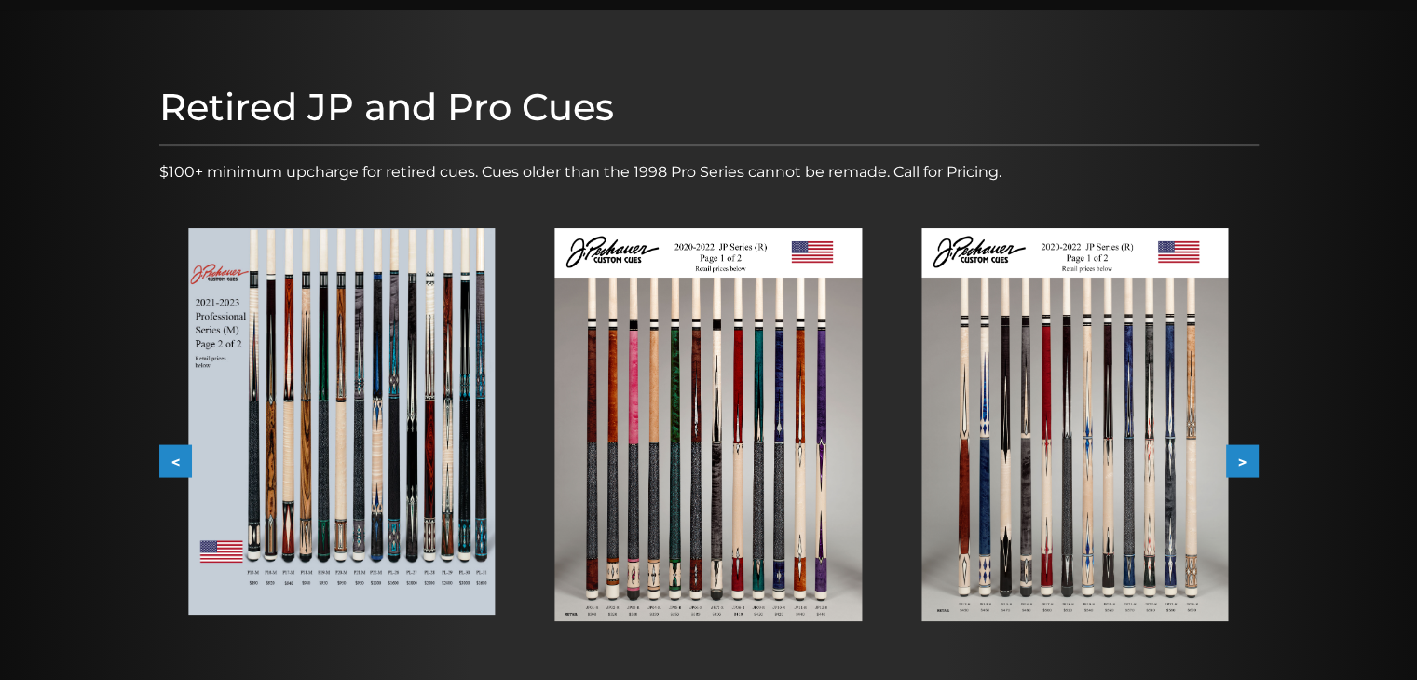
click at [160, 455] on button "<" at bounding box center [175, 461] width 33 height 33
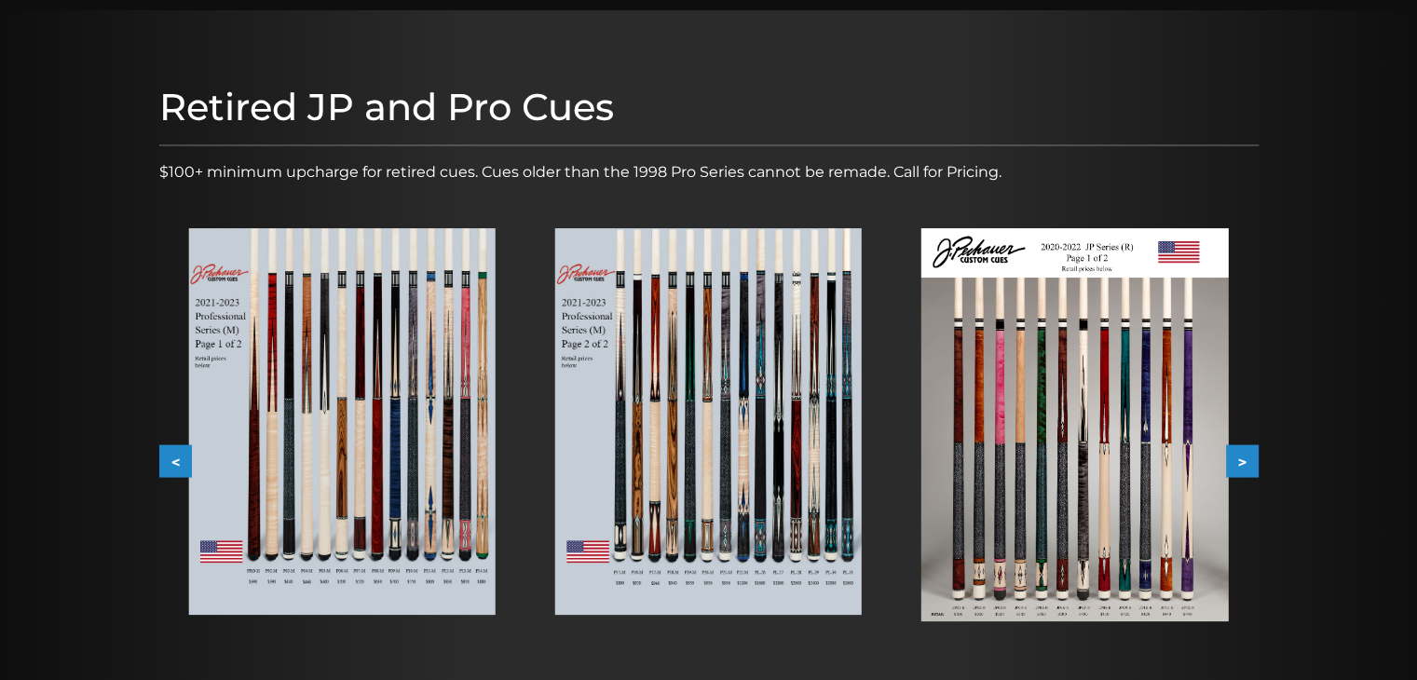
click at [160, 455] on button "<" at bounding box center [175, 461] width 33 height 33
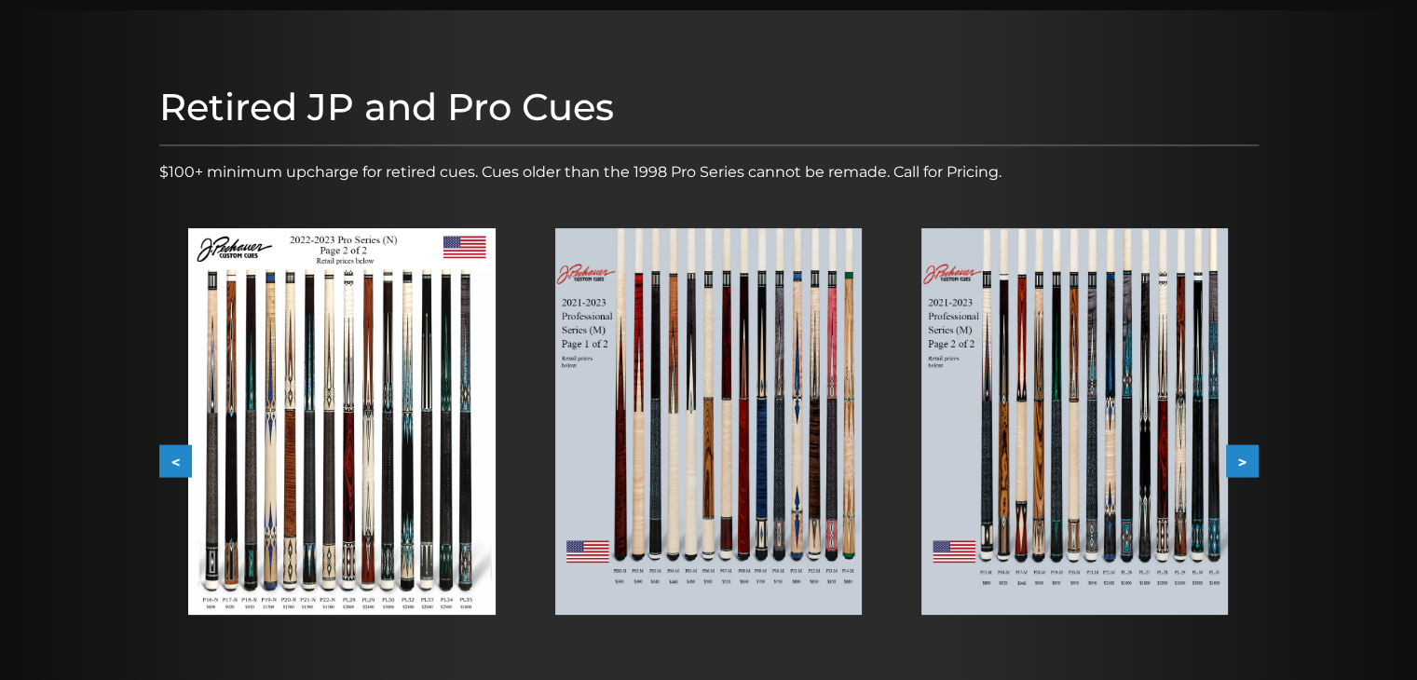
click at [160, 455] on button "<" at bounding box center [175, 461] width 33 height 33
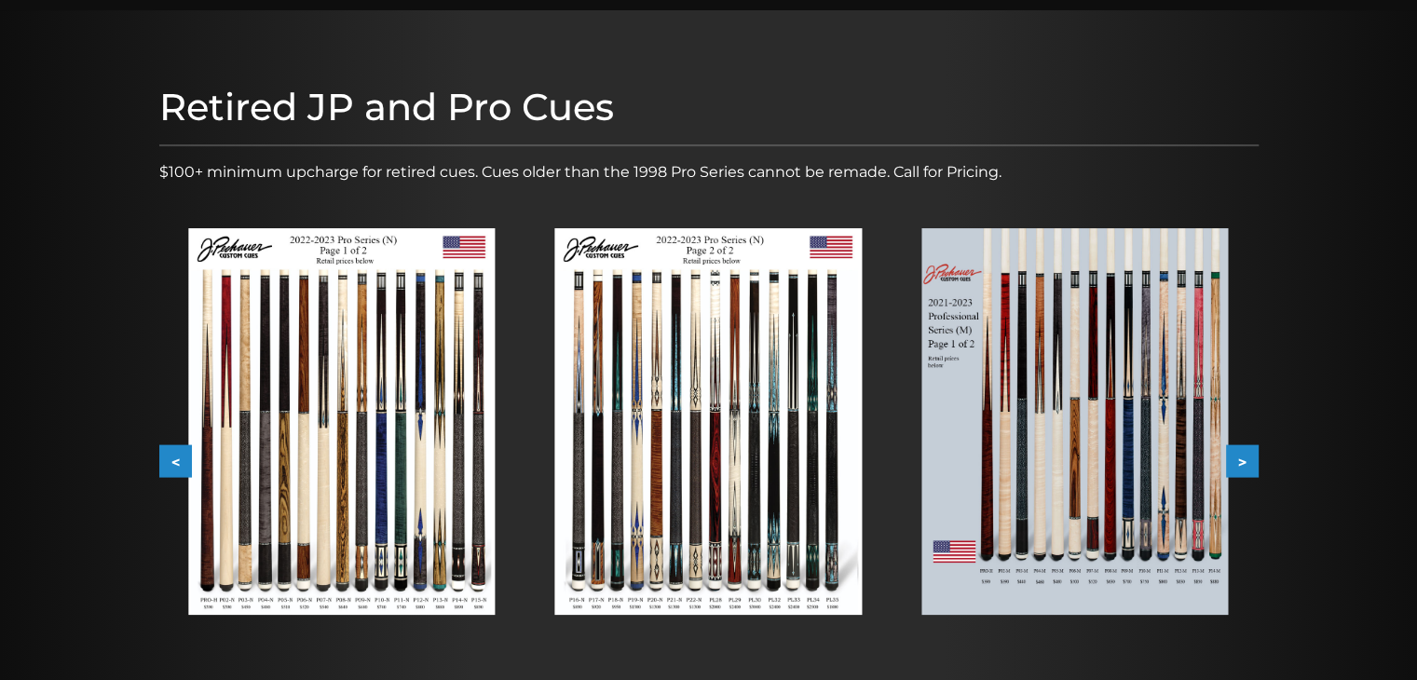
click at [159, 455] on button "<" at bounding box center [175, 461] width 33 height 33
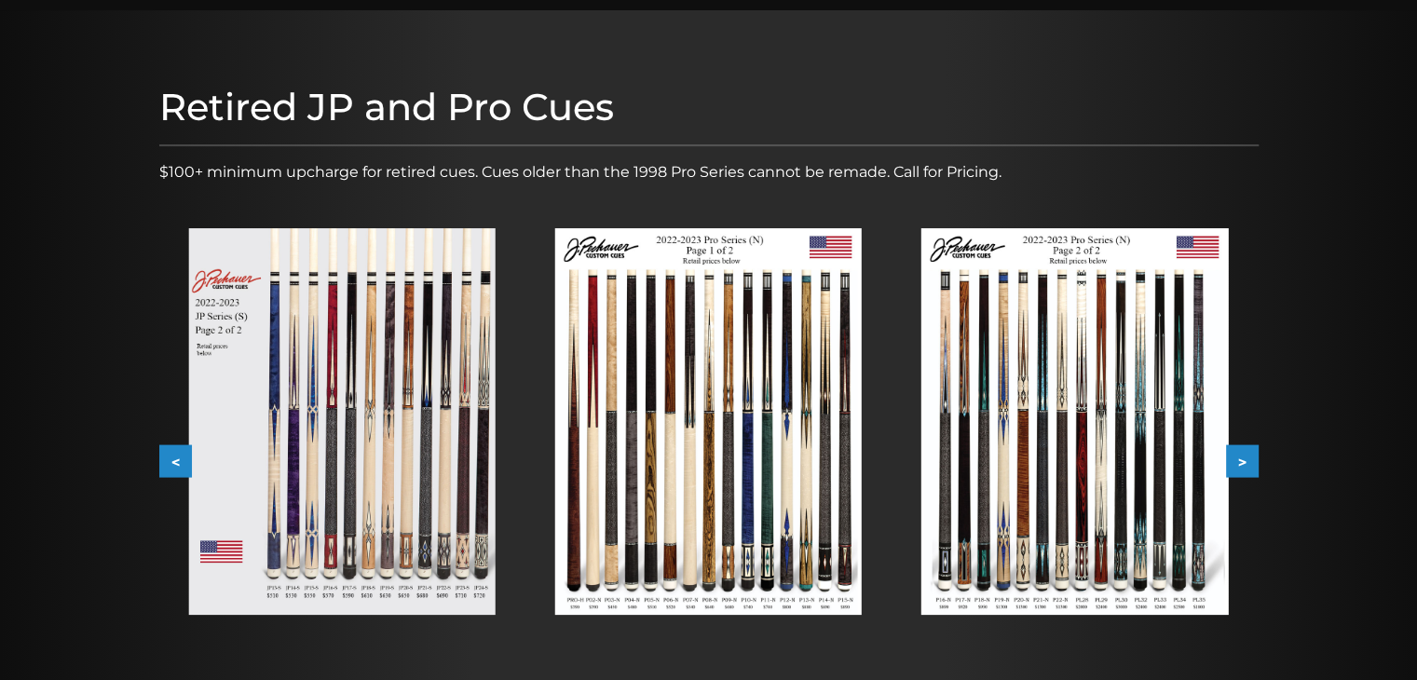
click at [159, 455] on button "<" at bounding box center [175, 461] width 33 height 33
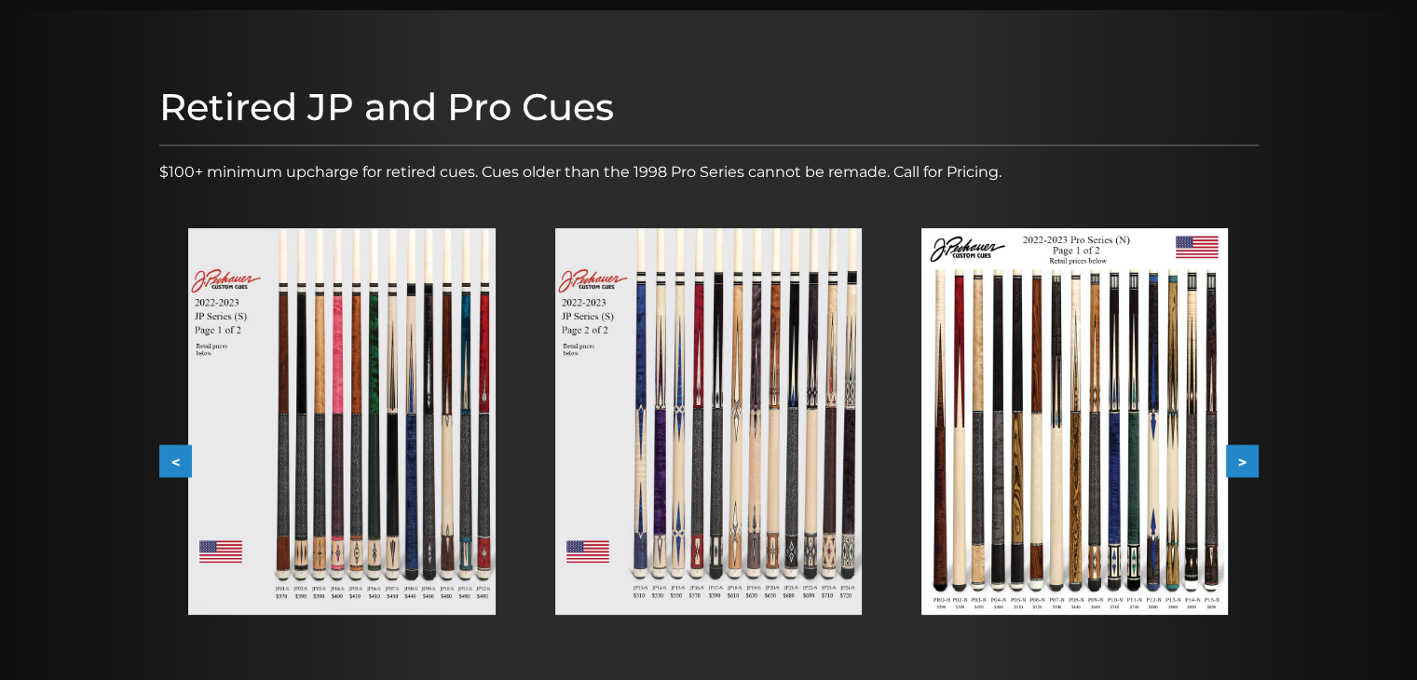
click at [159, 455] on button "<" at bounding box center [175, 461] width 33 height 33
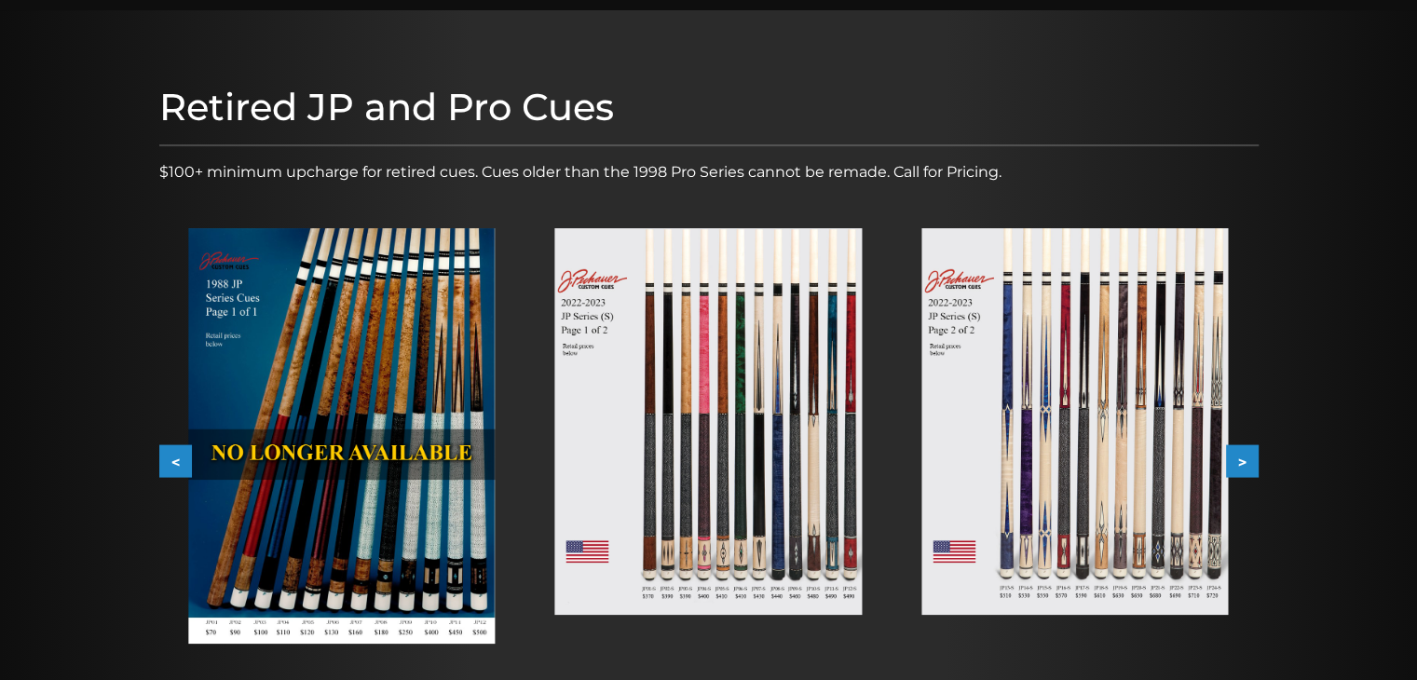
click at [1244, 460] on button ">" at bounding box center [1242, 461] width 33 height 33
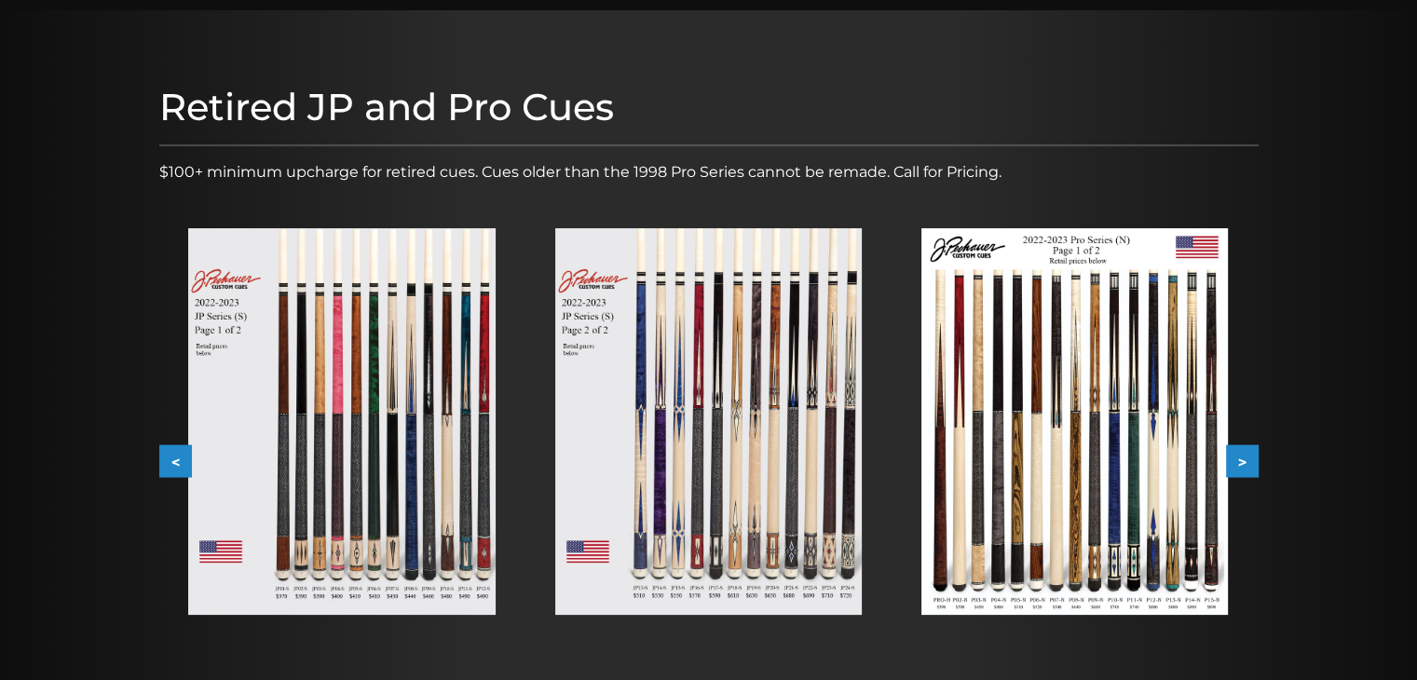
click at [1244, 466] on button ">" at bounding box center [1242, 461] width 33 height 33
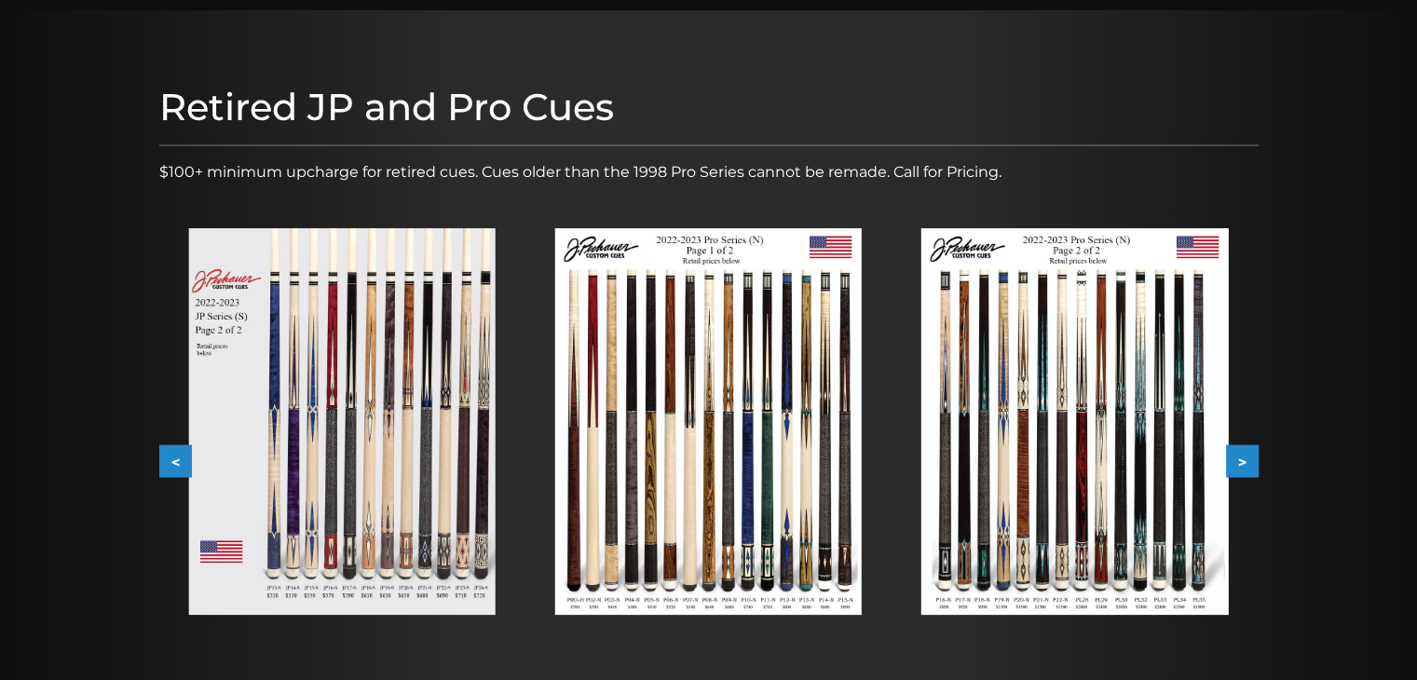
click at [1244, 450] on button ">" at bounding box center [1242, 461] width 33 height 33
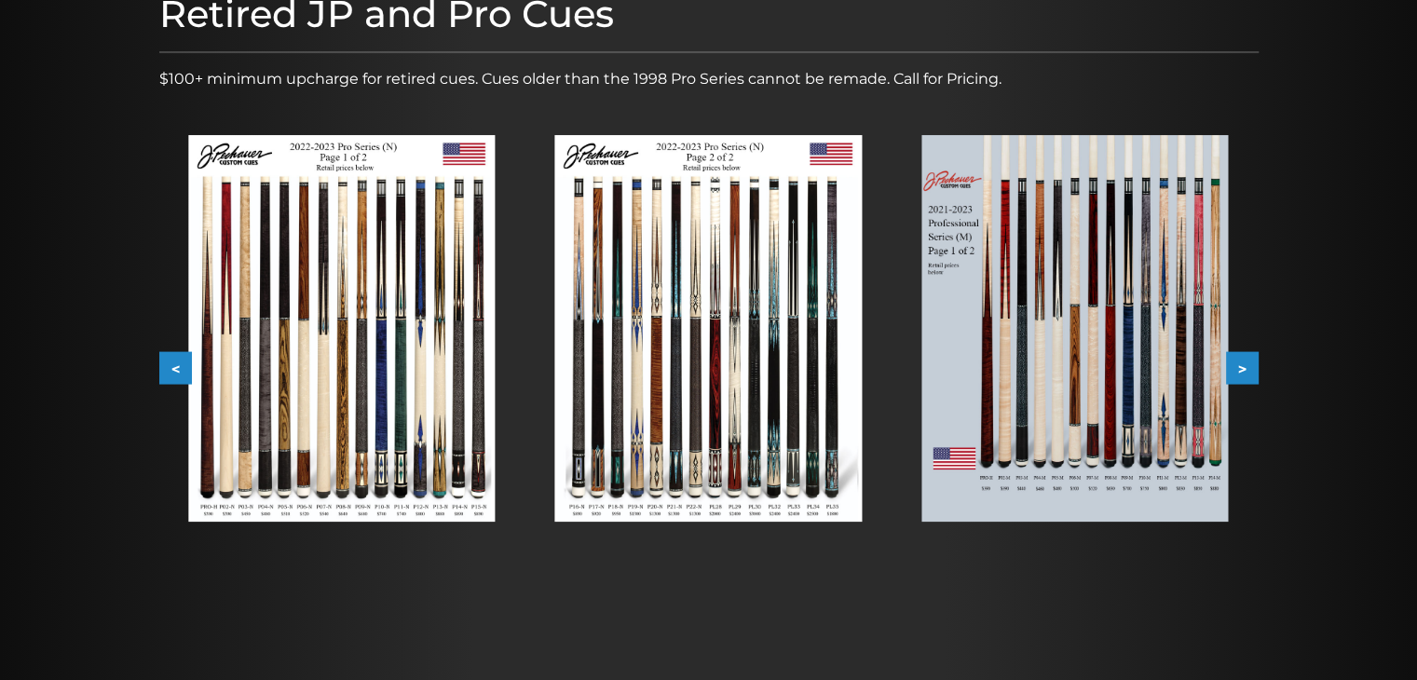
scroll to position [281, 0]
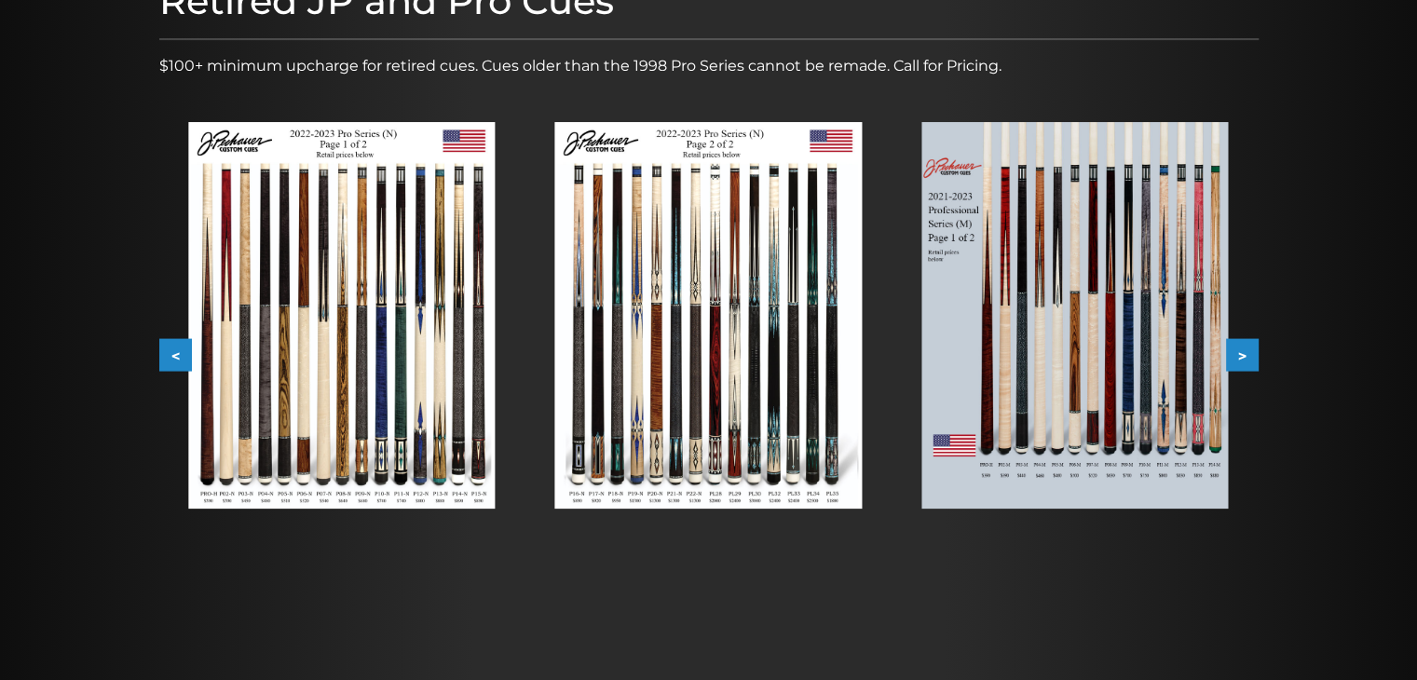
click at [1234, 358] on button ">" at bounding box center [1242, 355] width 33 height 33
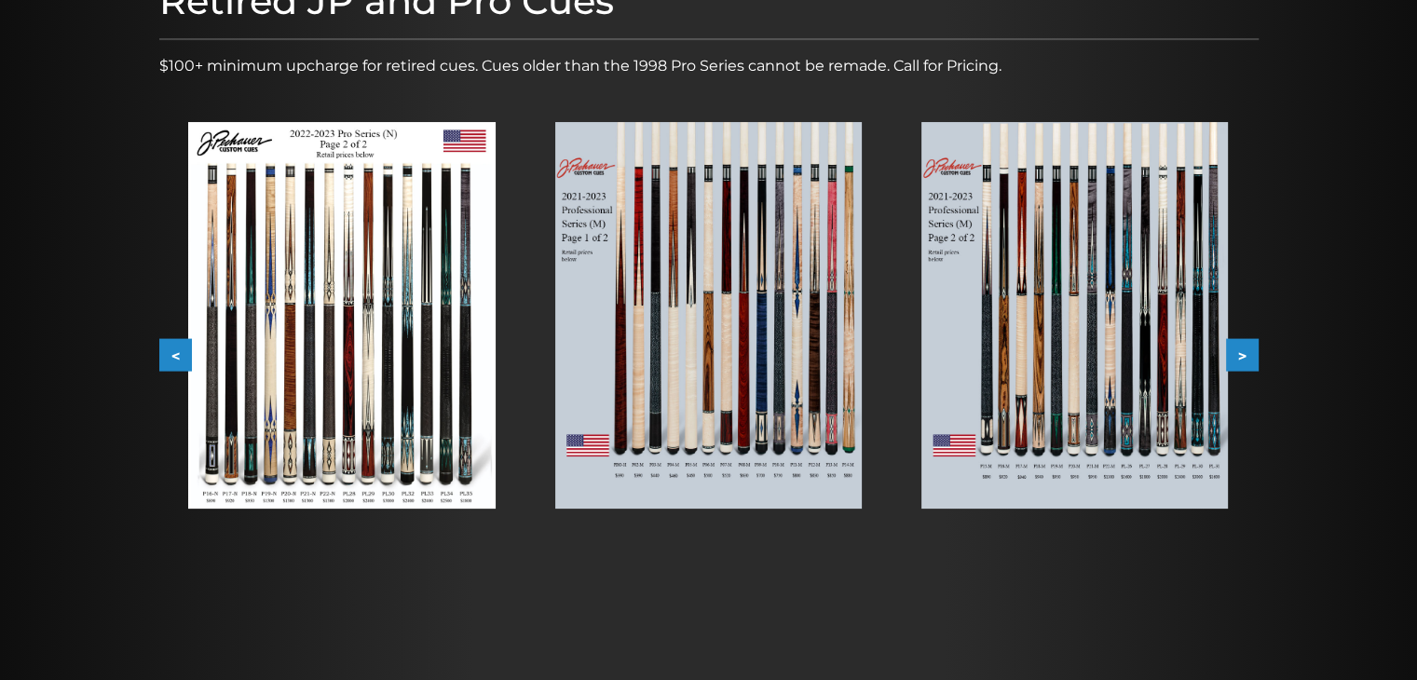
click at [1234, 358] on button ">" at bounding box center [1242, 355] width 33 height 33
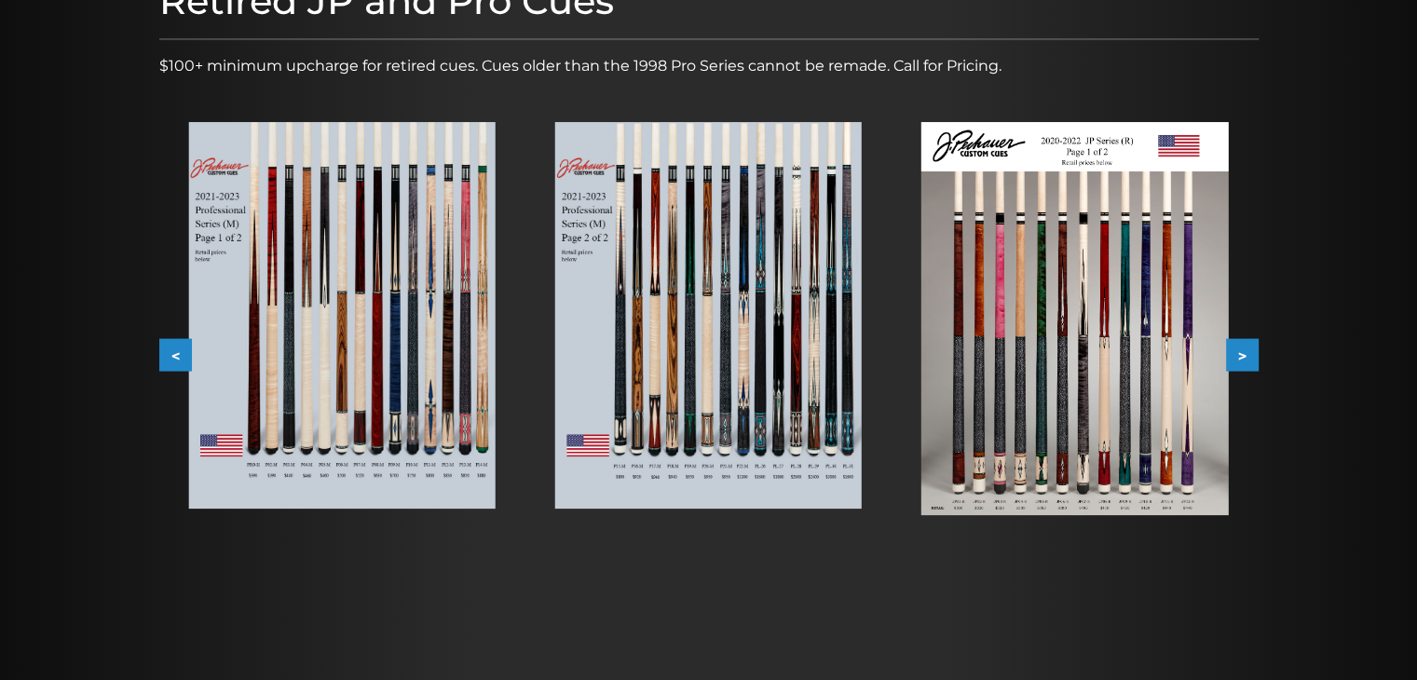
click at [1234, 354] on button ">" at bounding box center [1242, 355] width 33 height 33
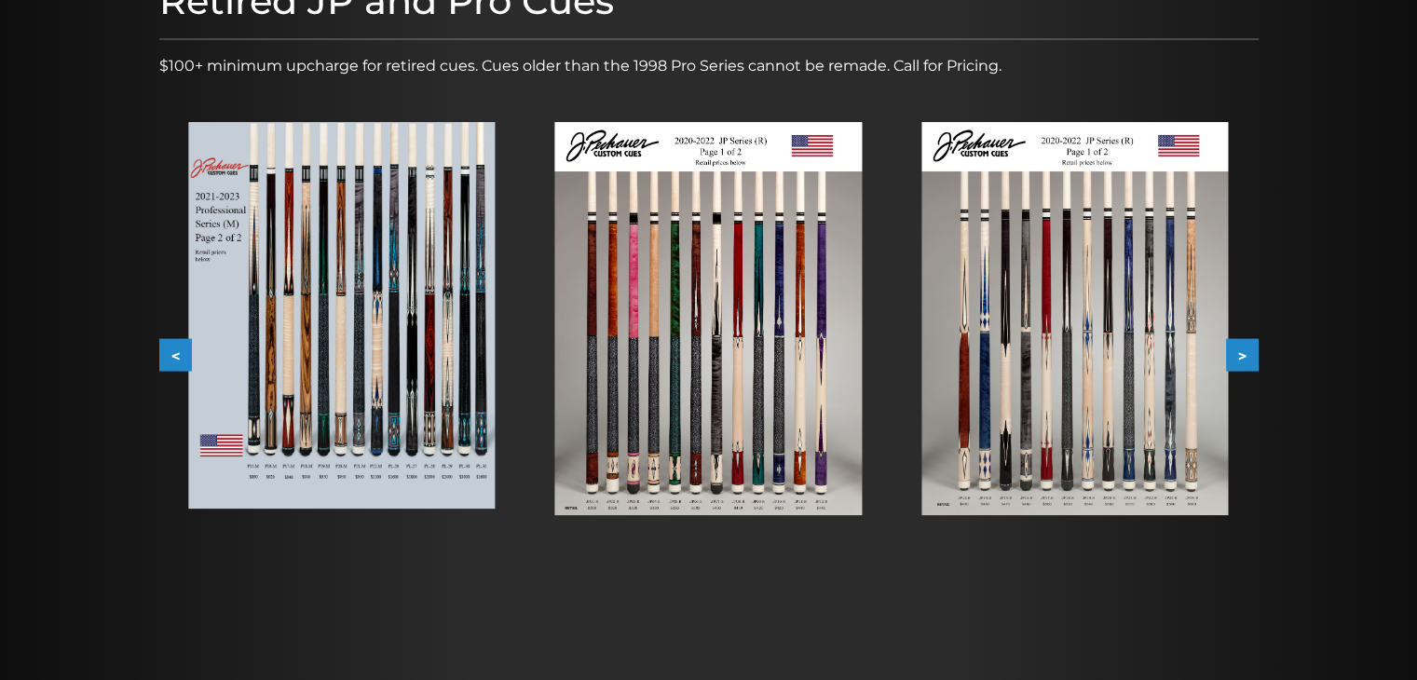
click at [1234, 354] on button ">" at bounding box center [1242, 355] width 33 height 33
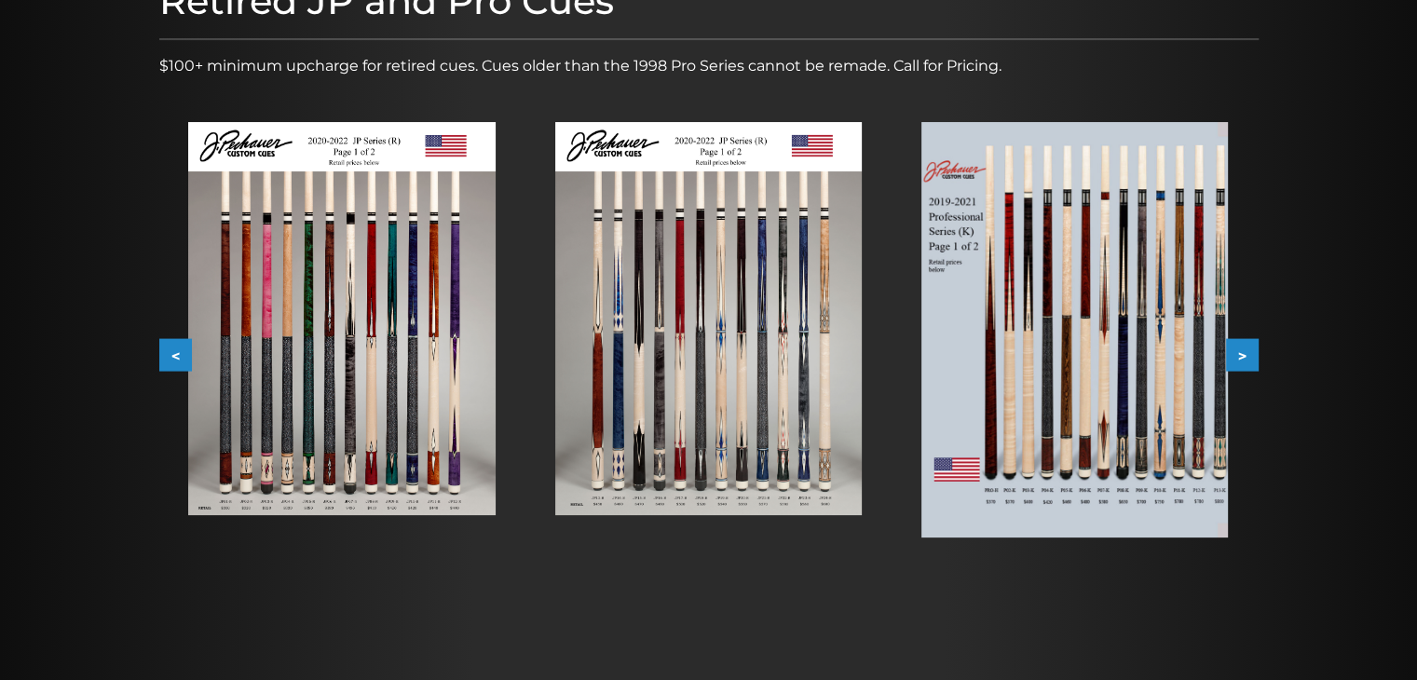
click at [1234, 354] on button ">" at bounding box center [1242, 355] width 33 height 33
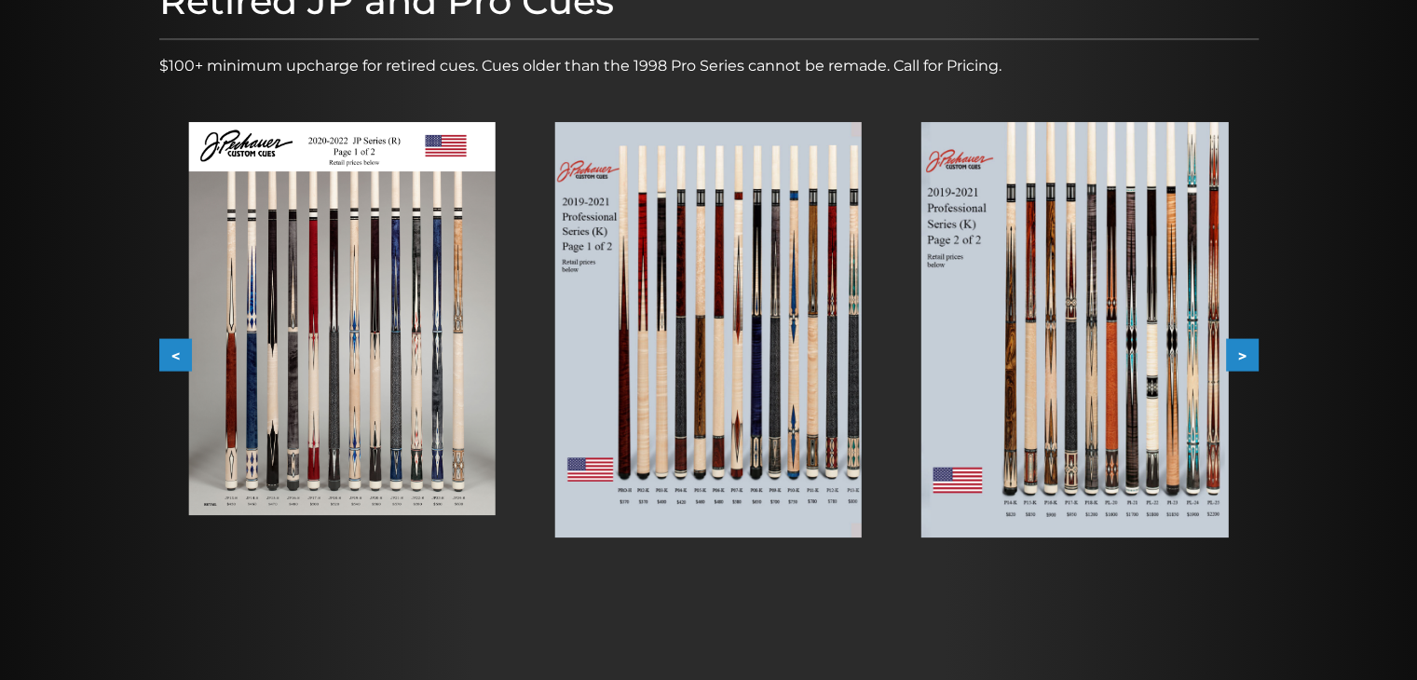
click at [1234, 354] on button ">" at bounding box center [1242, 355] width 33 height 33
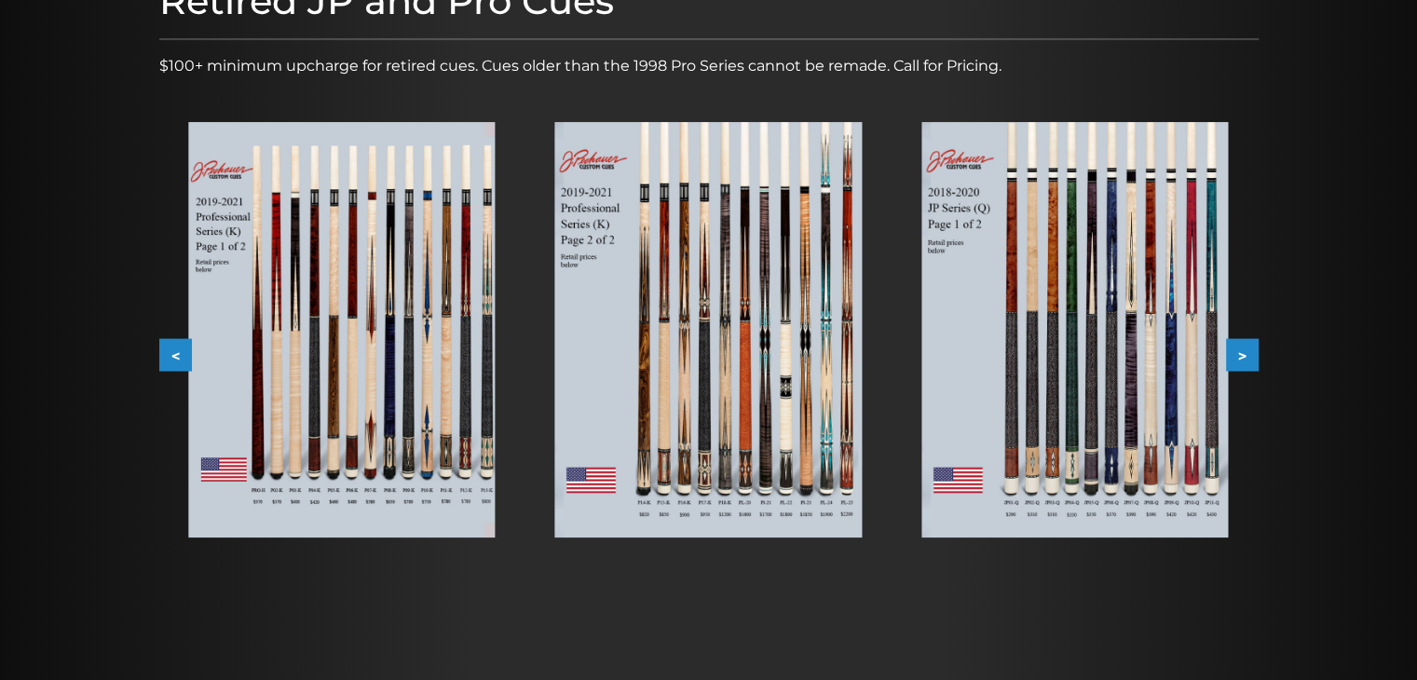
click at [1234, 354] on button ">" at bounding box center [1242, 355] width 33 height 33
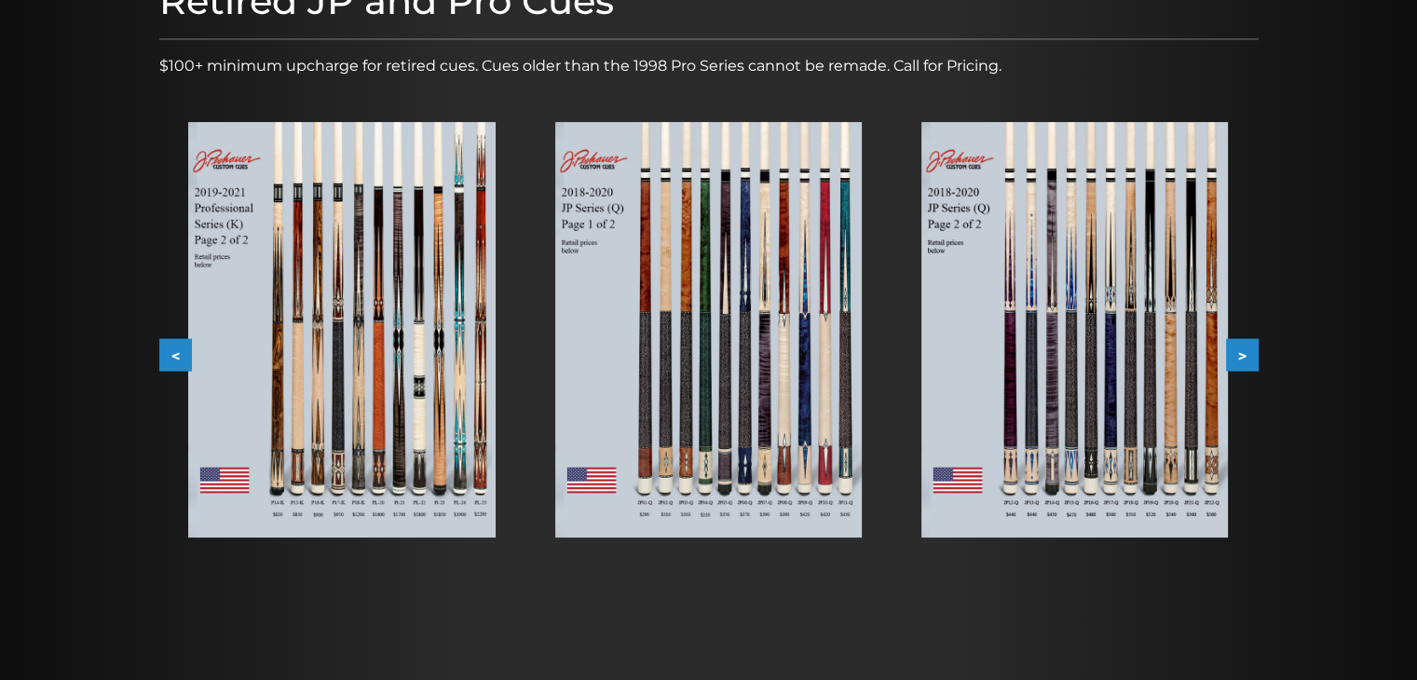
click at [1234, 354] on button ">" at bounding box center [1242, 355] width 33 height 33
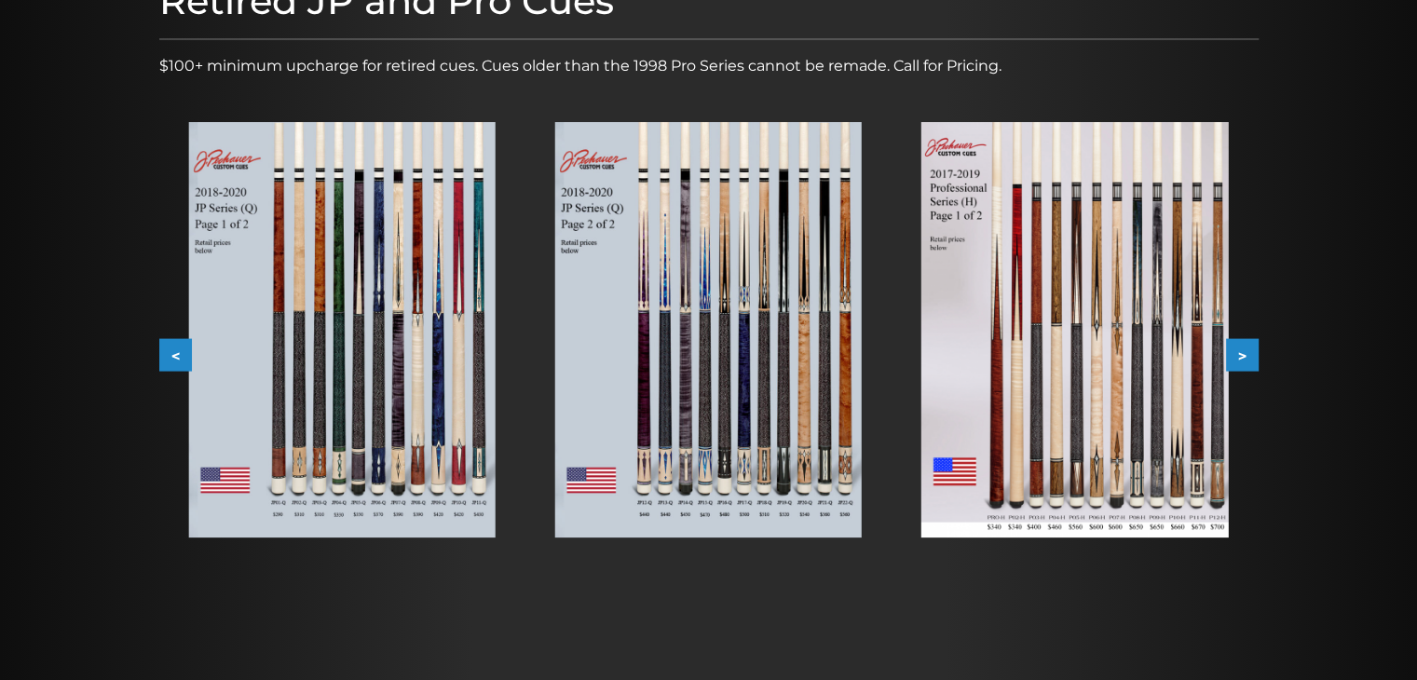
click at [1239, 356] on button ">" at bounding box center [1242, 355] width 33 height 33
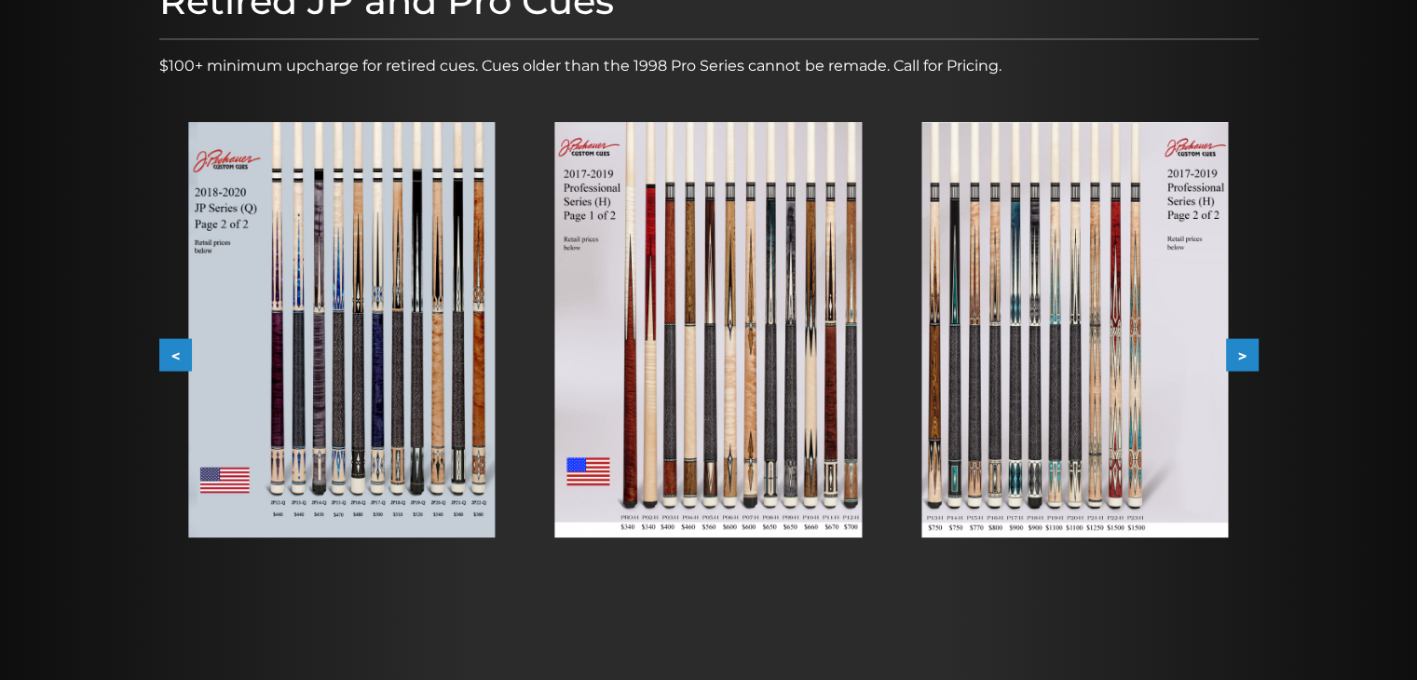
click at [1241, 357] on button ">" at bounding box center [1242, 355] width 33 height 33
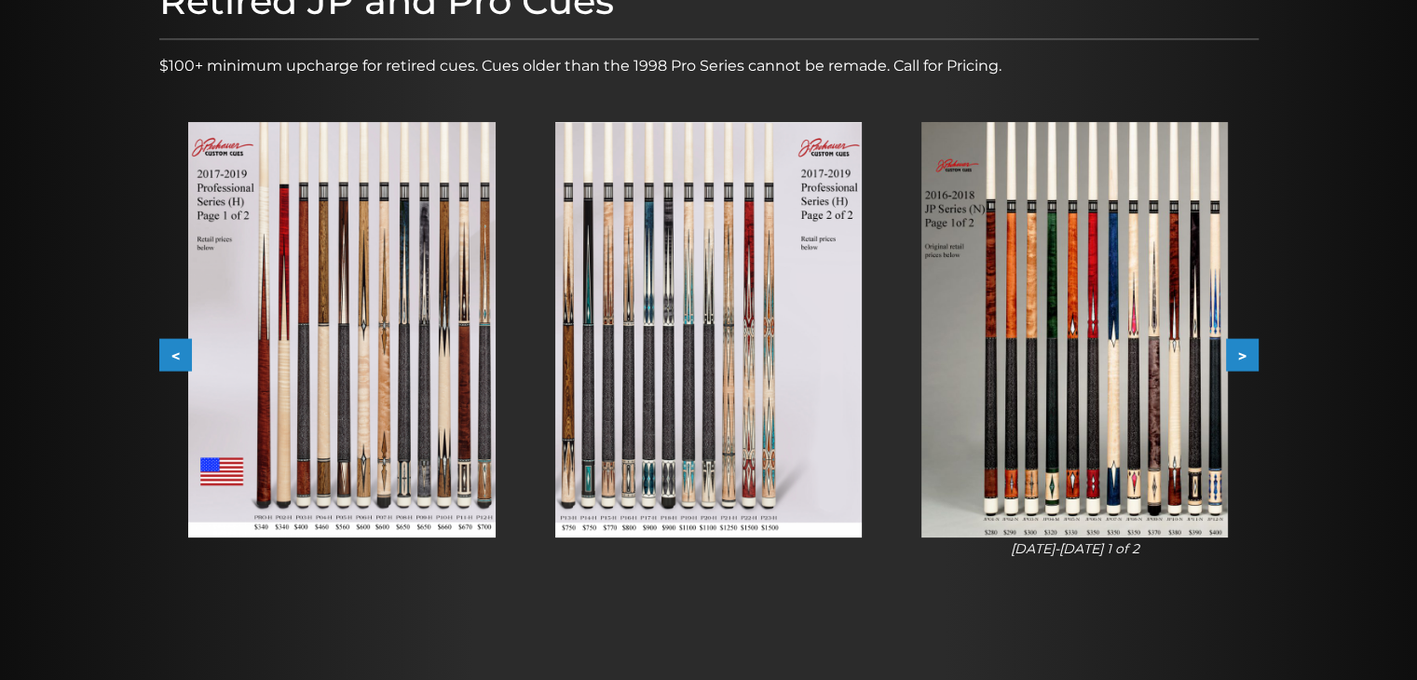
click at [1245, 355] on button ">" at bounding box center [1242, 355] width 33 height 33
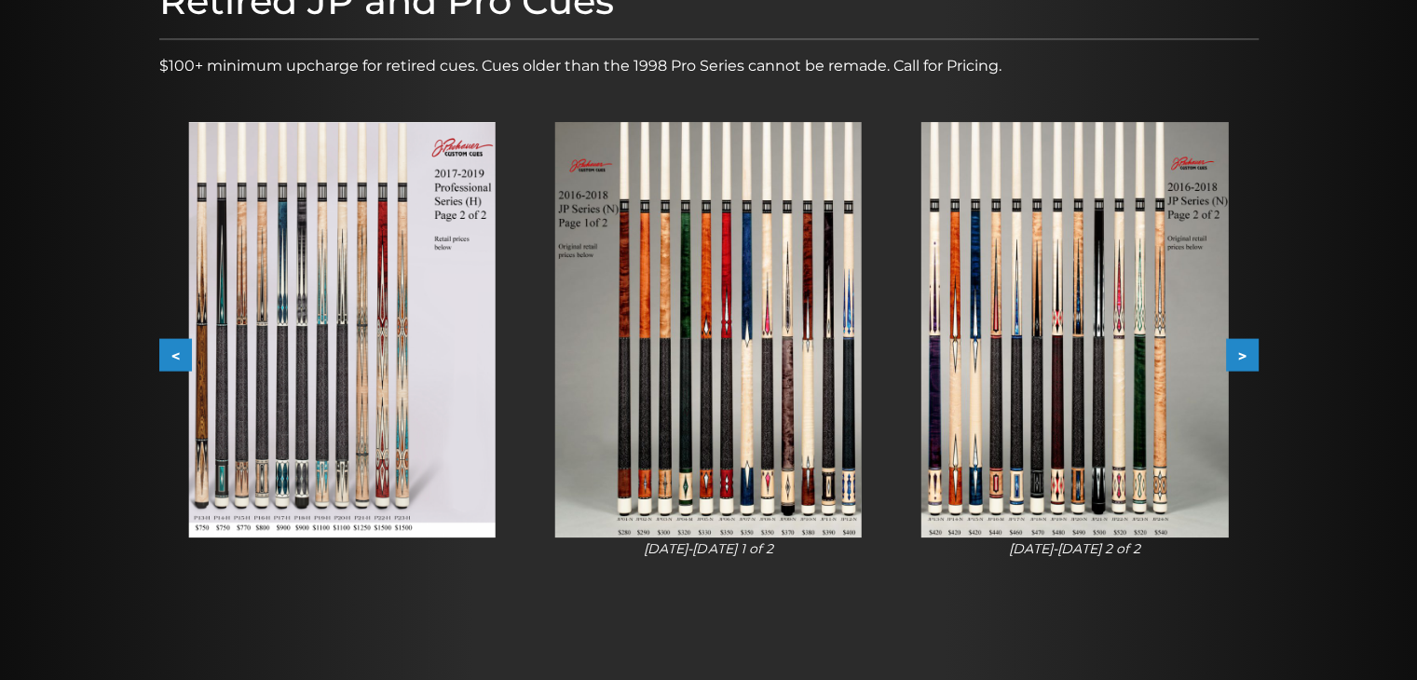
click at [1245, 355] on button ">" at bounding box center [1242, 355] width 33 height 33
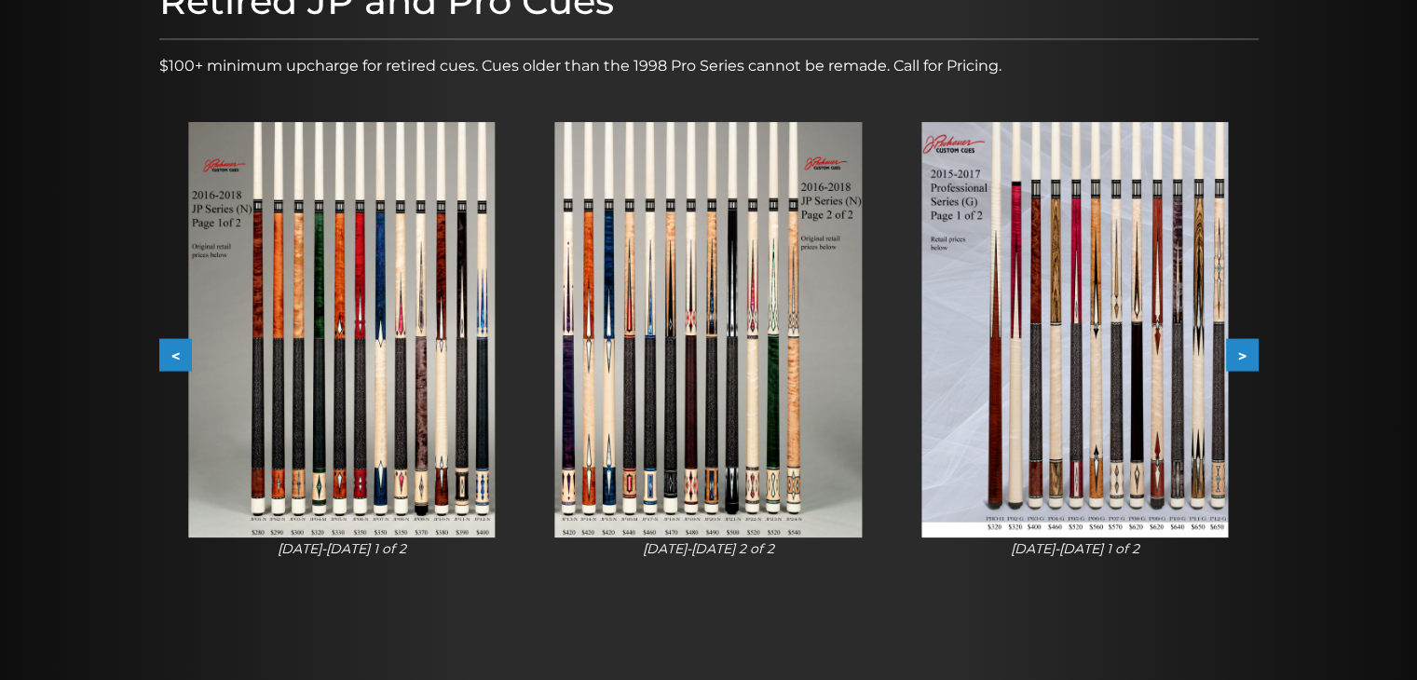
click at [759, 429] on img at bounding box center [708, 329] width 306 height 415
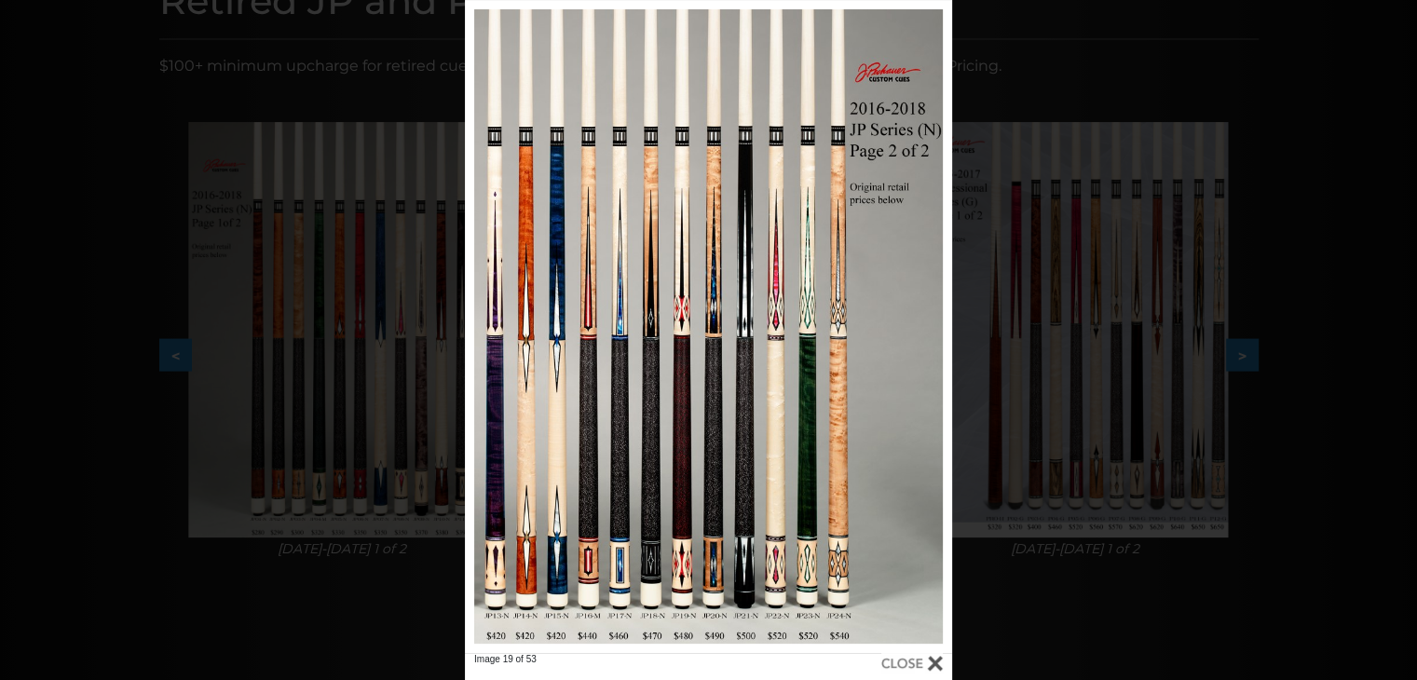
drag, startPoint x: 1034, startPoint y: 597, endPoint x: 1084, endPoint y: 604, distance: 50.8
click at [1039, 600] on div "Image 19 of 53" at bounding box center [708, 340] width 1417 height 680
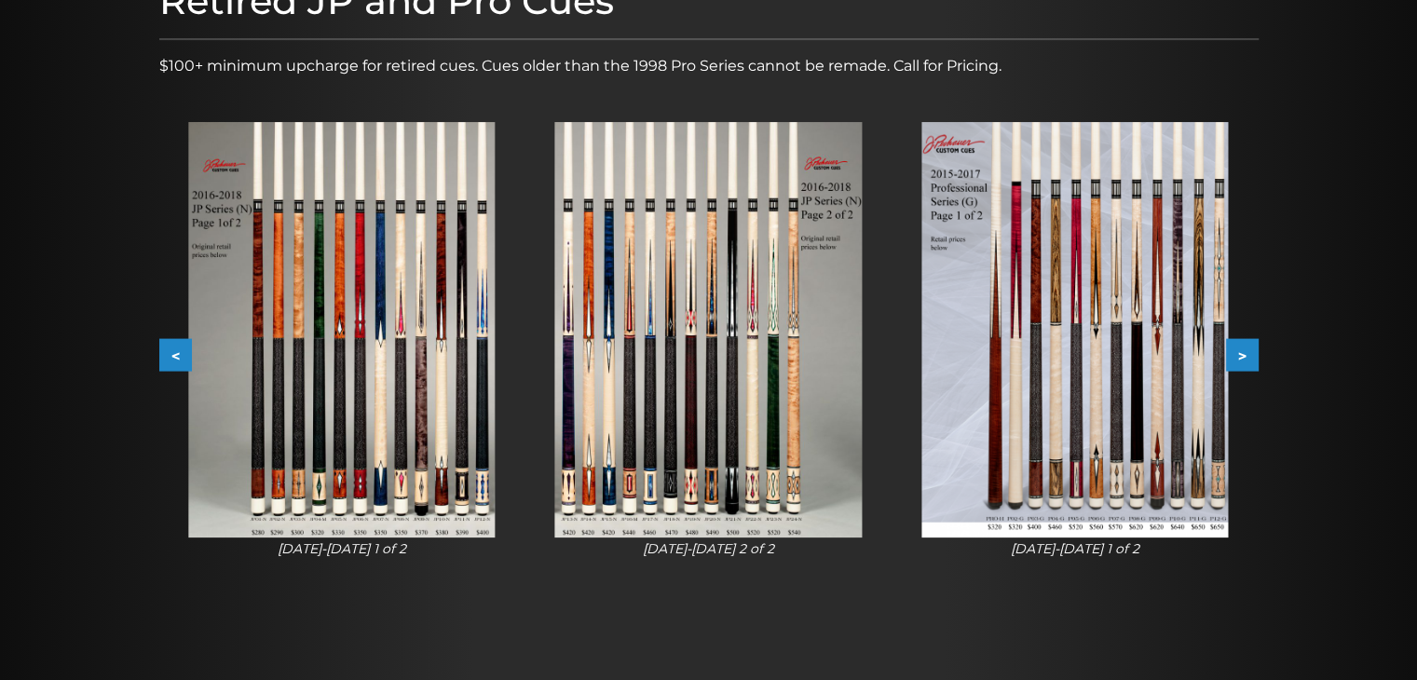
click at [400, 390] on img at bounding box center [341, 329] width 306 height 415
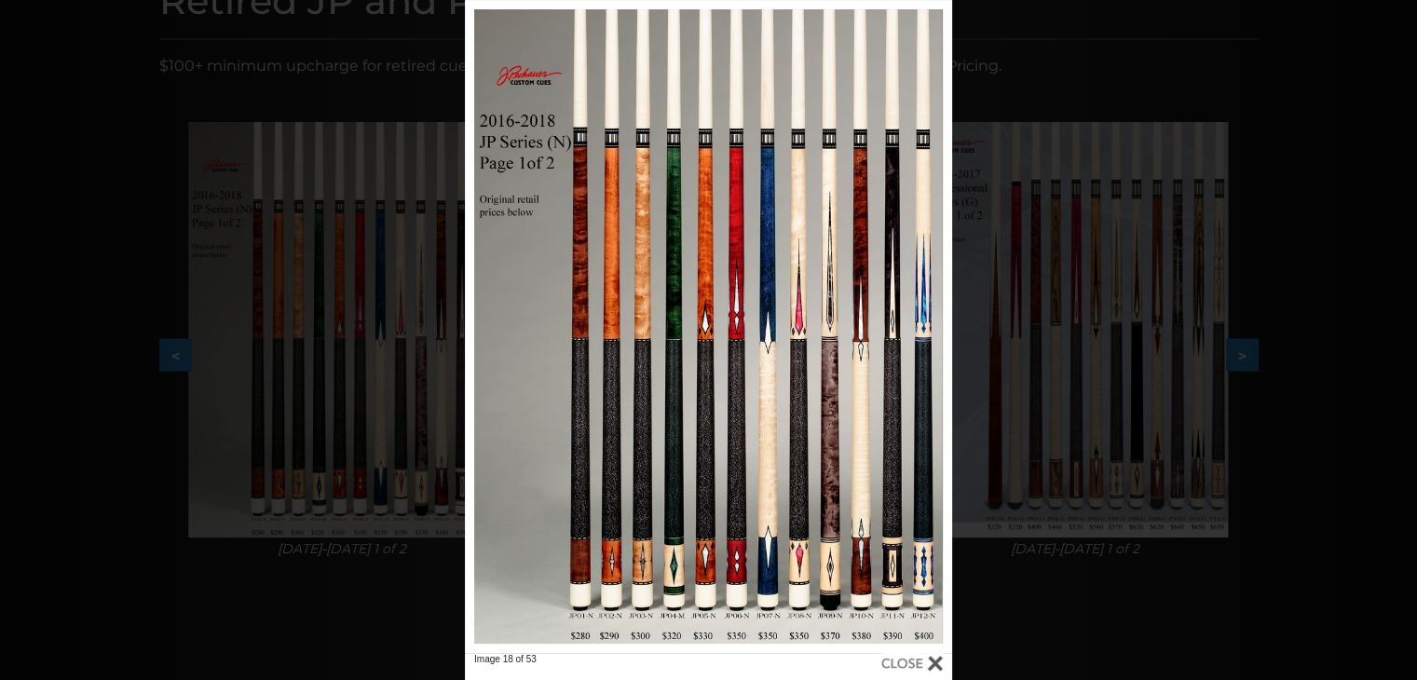
click at [1066, 606] on div "Image 18 of 53" at bounding box center [708, 340] width 1417 height 680
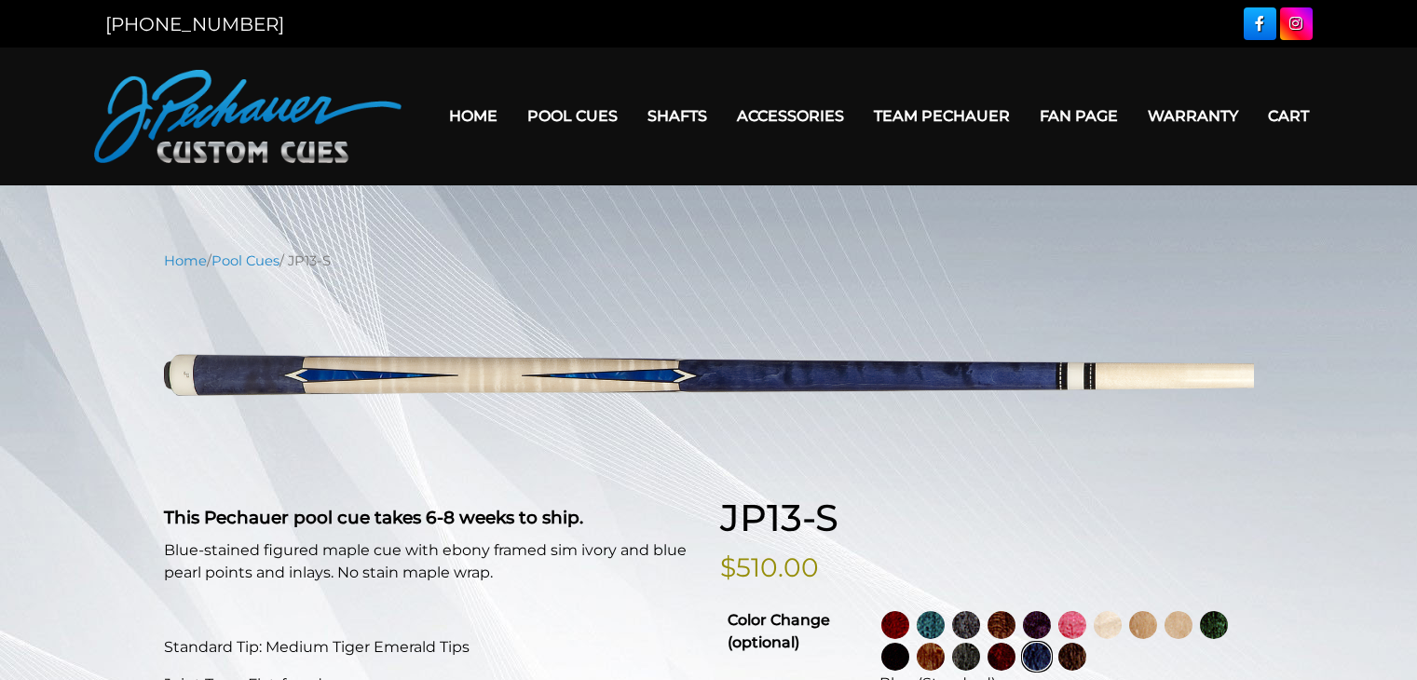
select select "********"
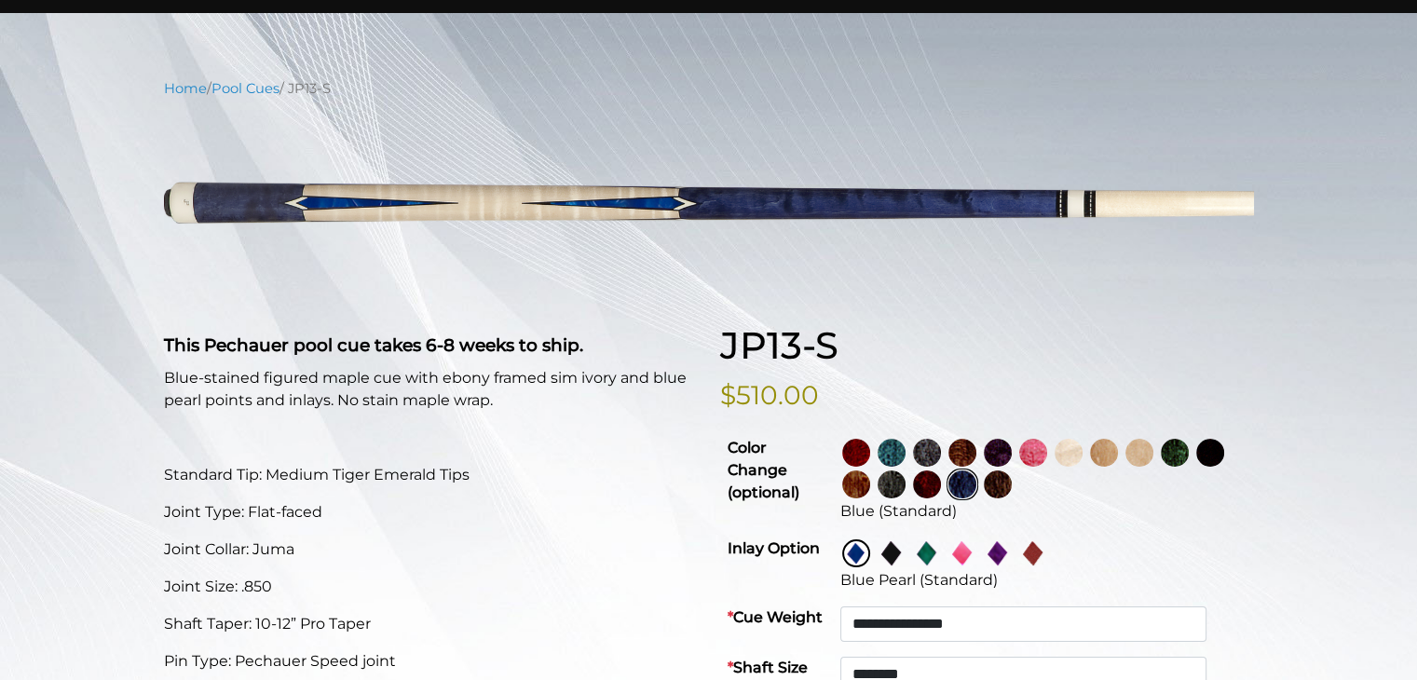
scroll to position [163, 0]
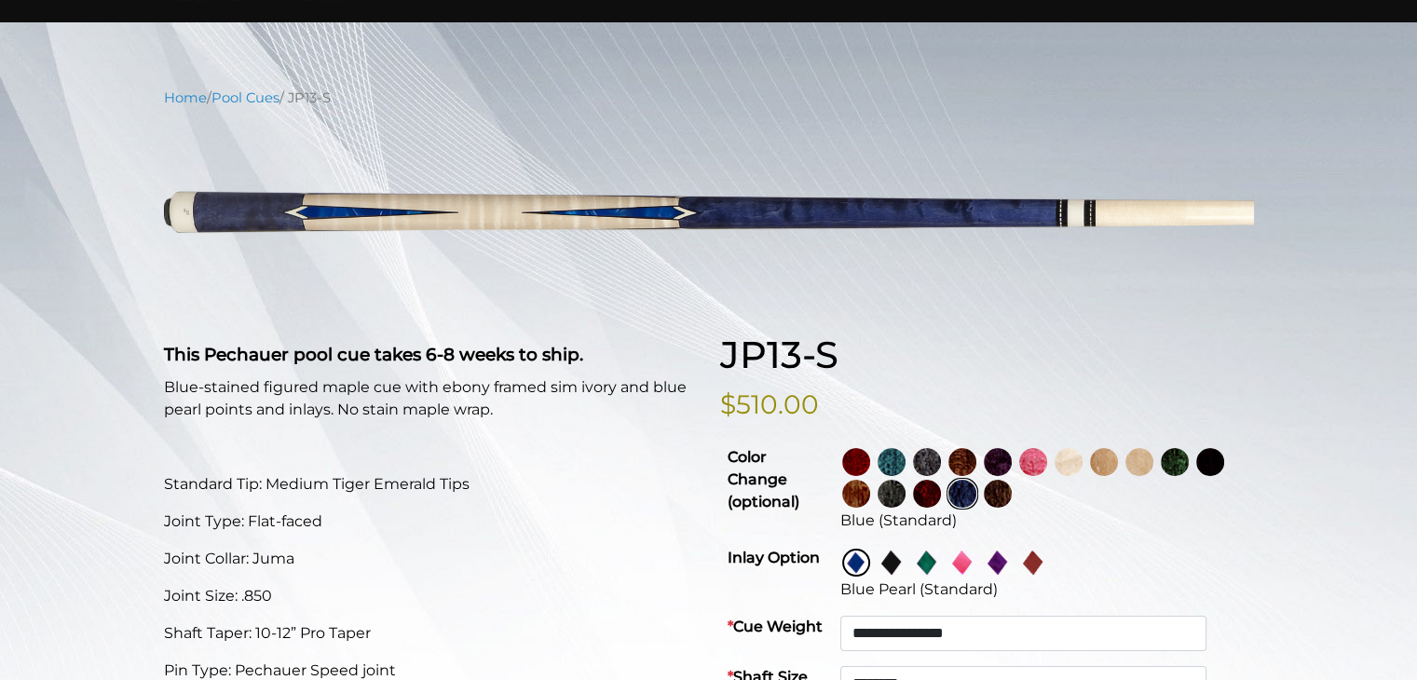
click at [870, 459] on img at bounding box center [856, 462] width 28 height 28
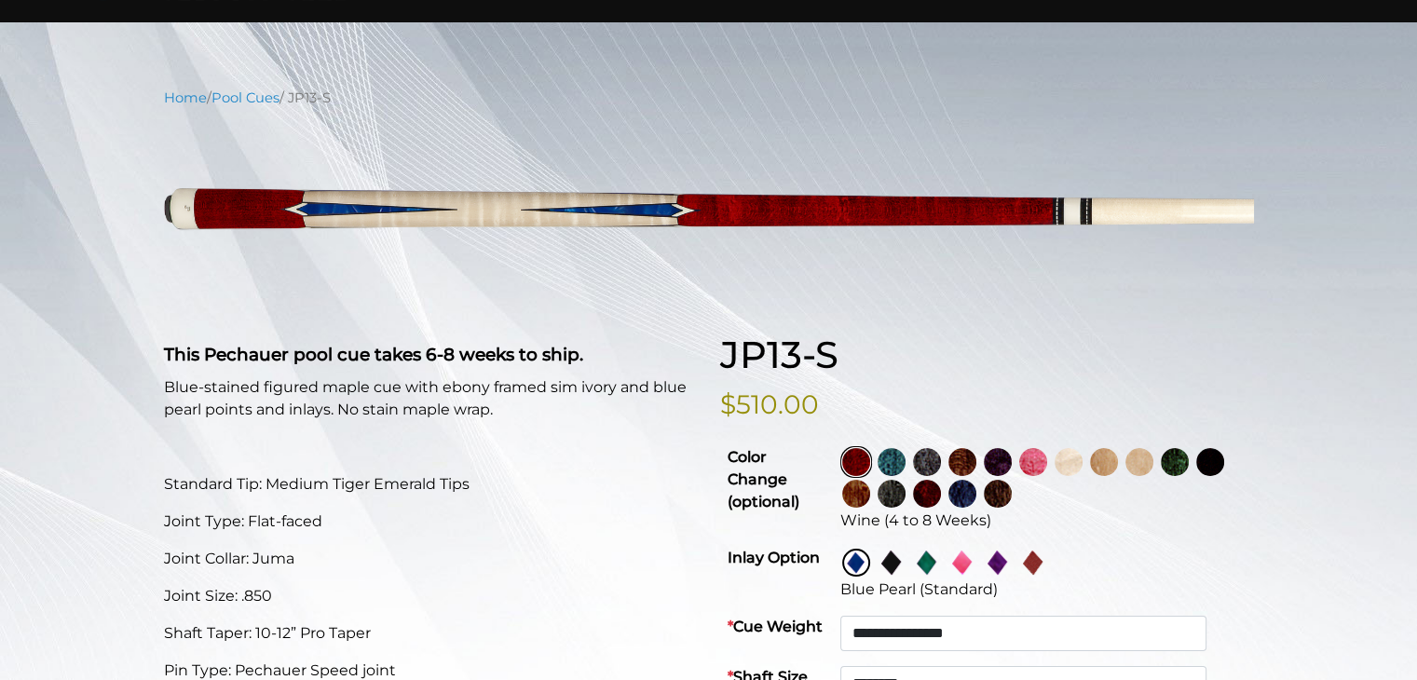
click at [905, 460] on img at bounding box center [891, 462] width 28 height 28
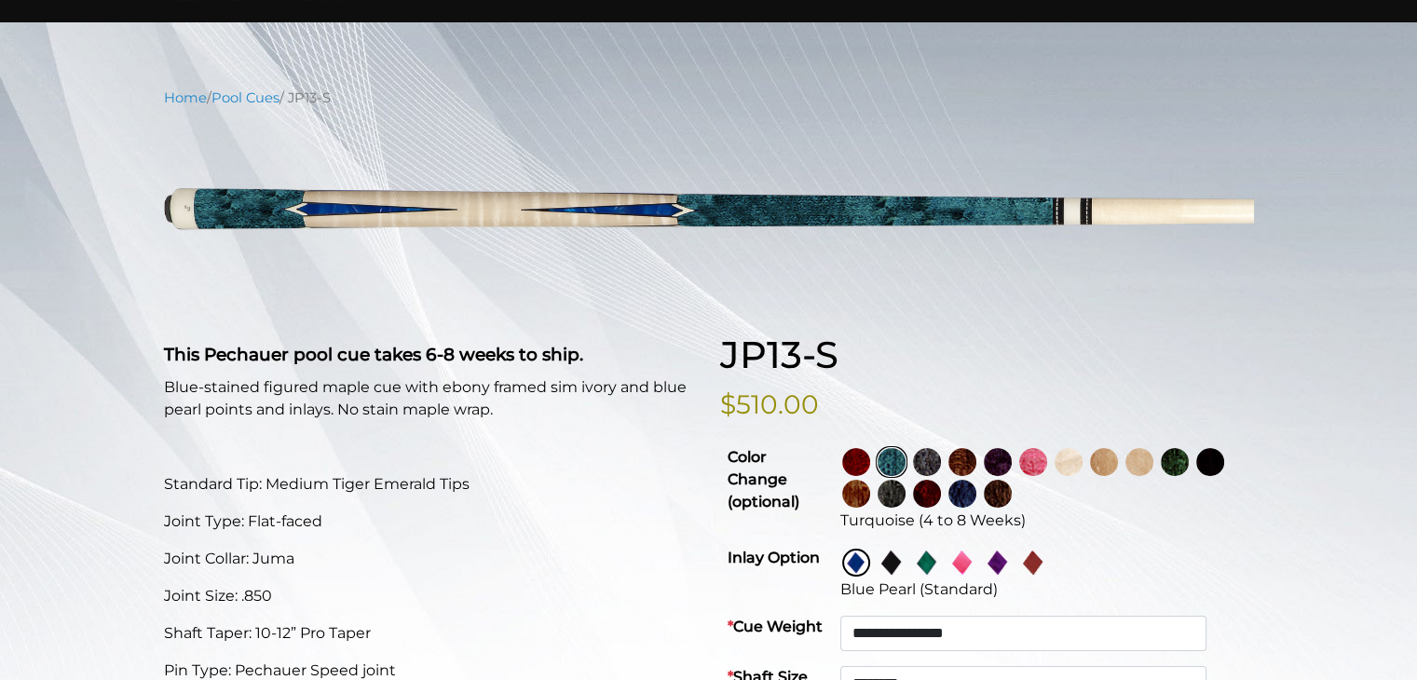
click at [941, 466] on img at bounding box center [927, 462] width 28 height 28
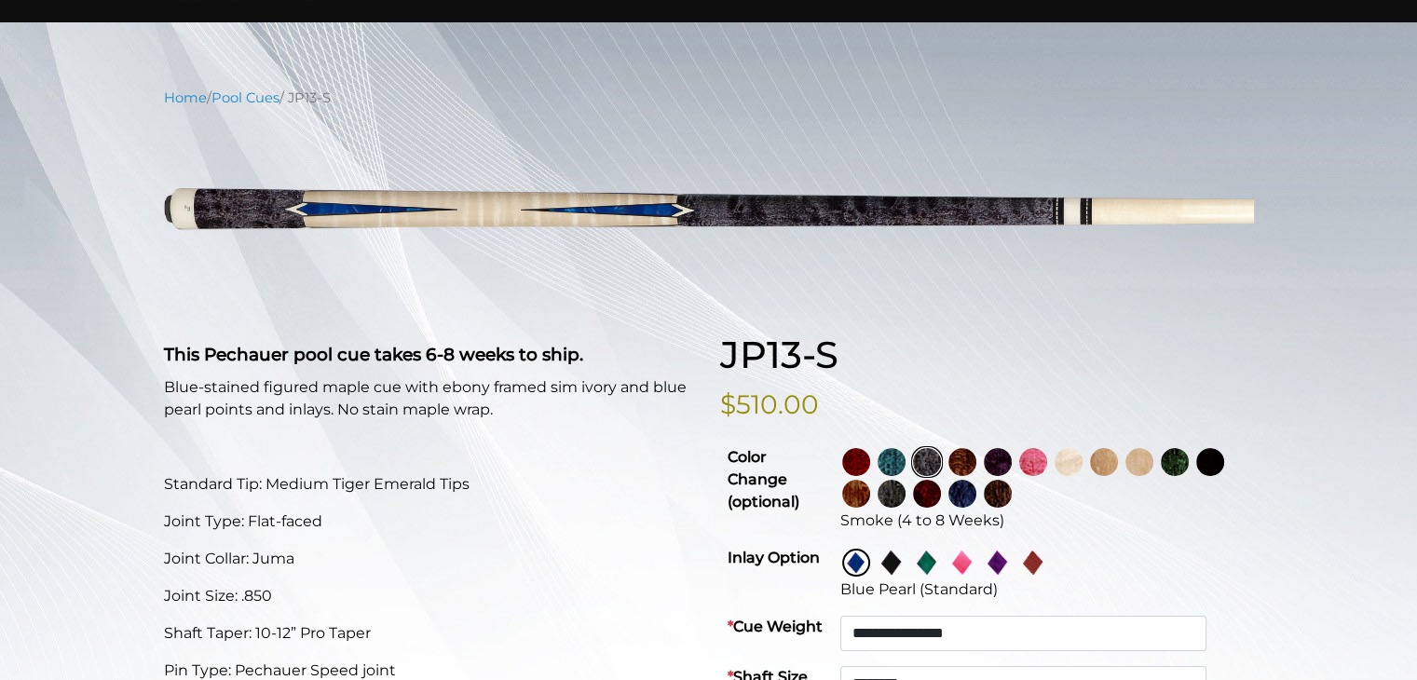
click at [1052, 461] on link at bounding box center [1034, 462] width 35 height 32
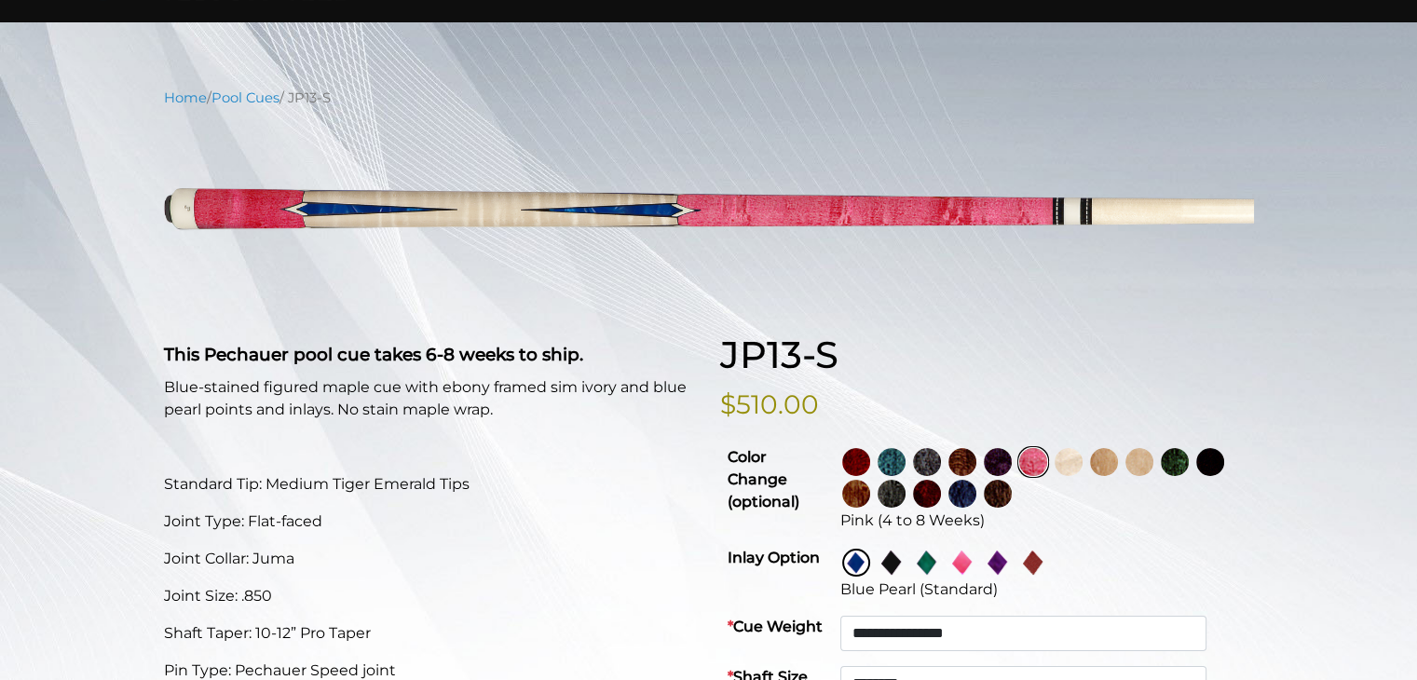
click at [1082, 466] on img at bounding box center [1068, 462] width 28 height 28
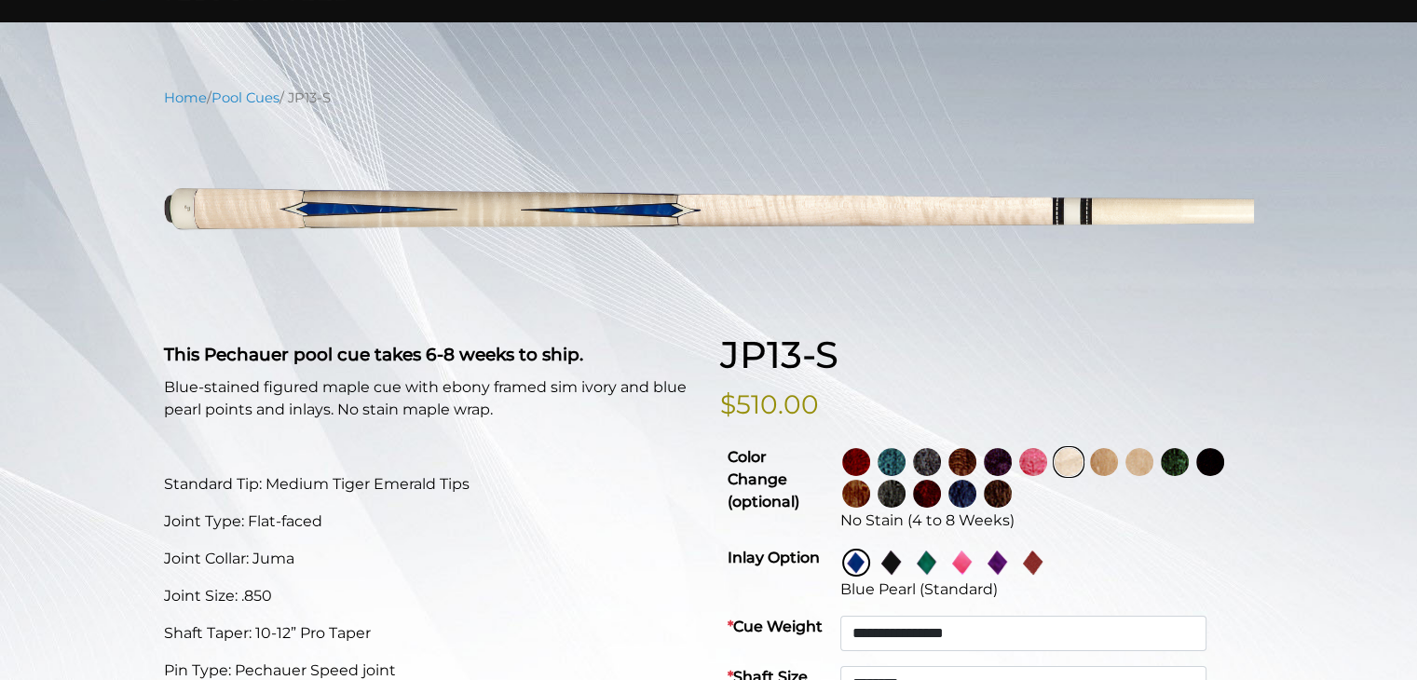
click at [1011, 495] on img at bounding box center [997, 494] width 28 height 28
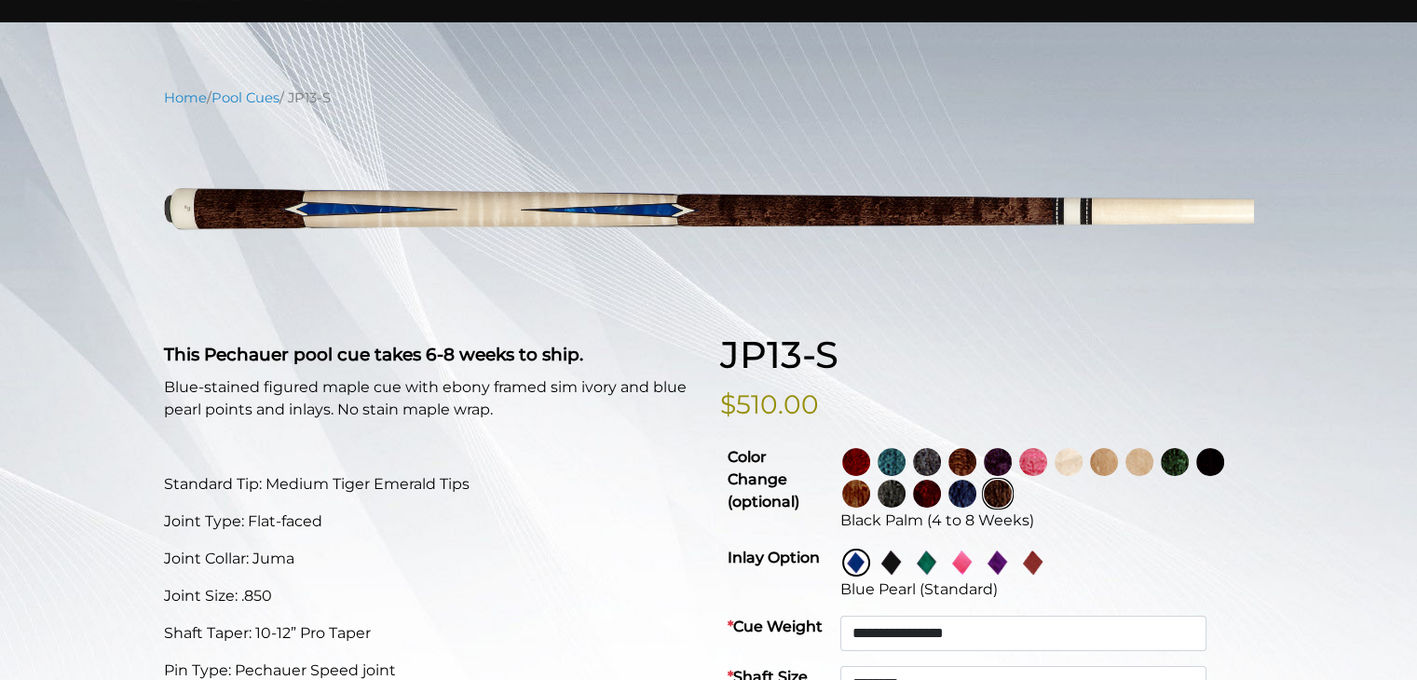
click at [946, 488] on link at bounding box center [928, 494] width 35 height 32
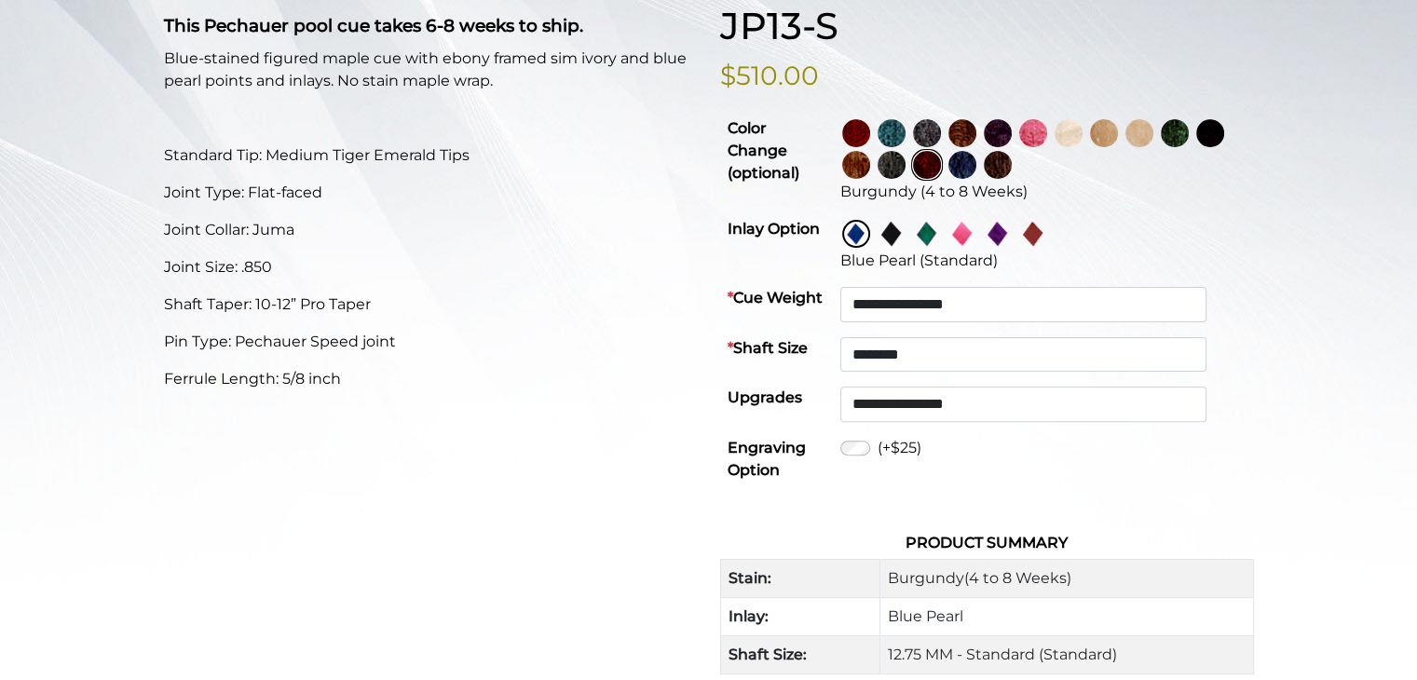
scroll to position [0, 0]
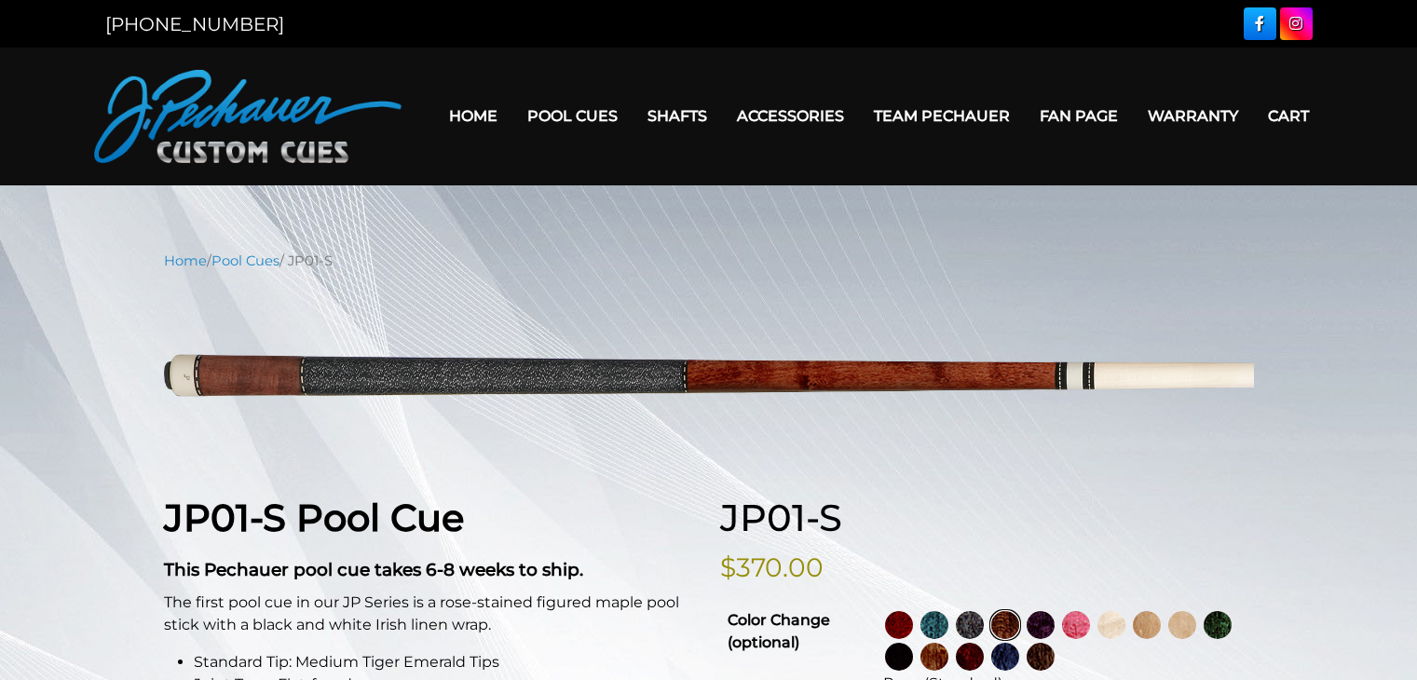
select select "********"
select select "*****"
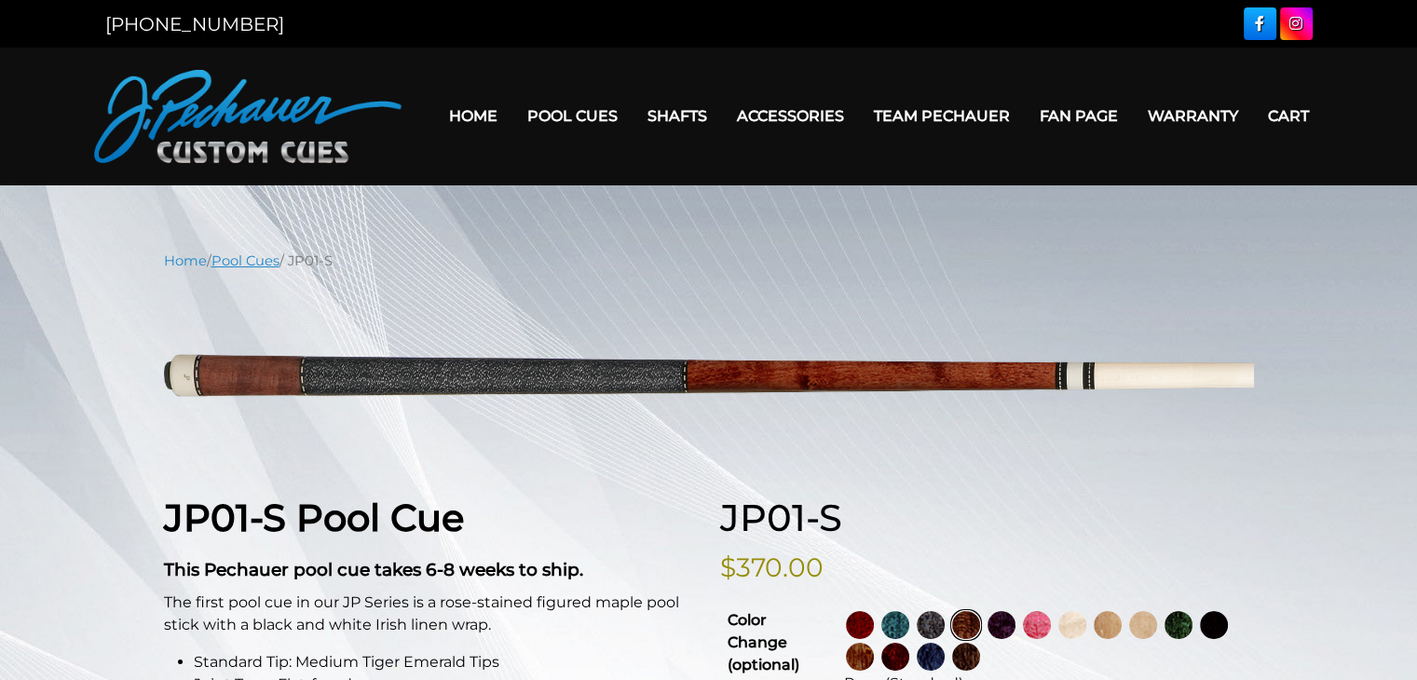
click at [248, 253] on link "Pool Cues" at bounding box center [245, 260] width 68 height 17
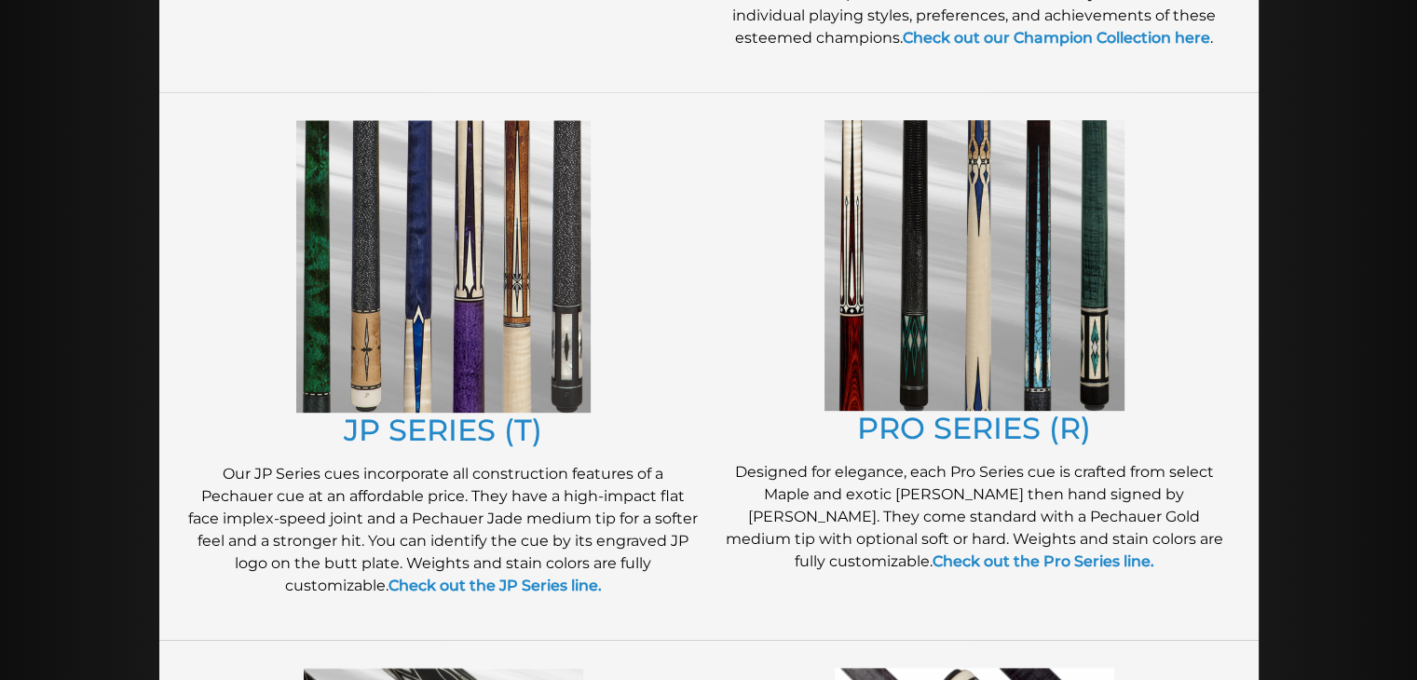
scroll to position [970, 0]
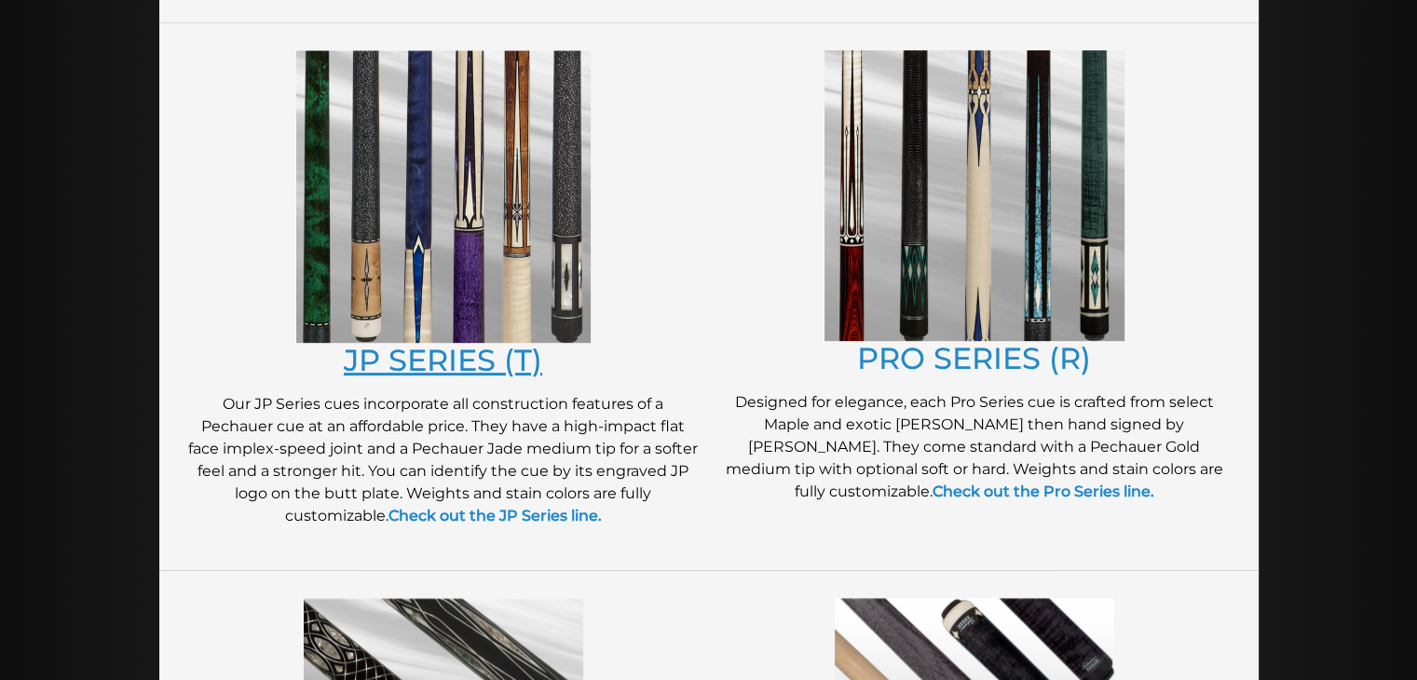
click at [476, 368] on link "JP SERIES (T)" at bounding box center [443, 360] width 198 height 36
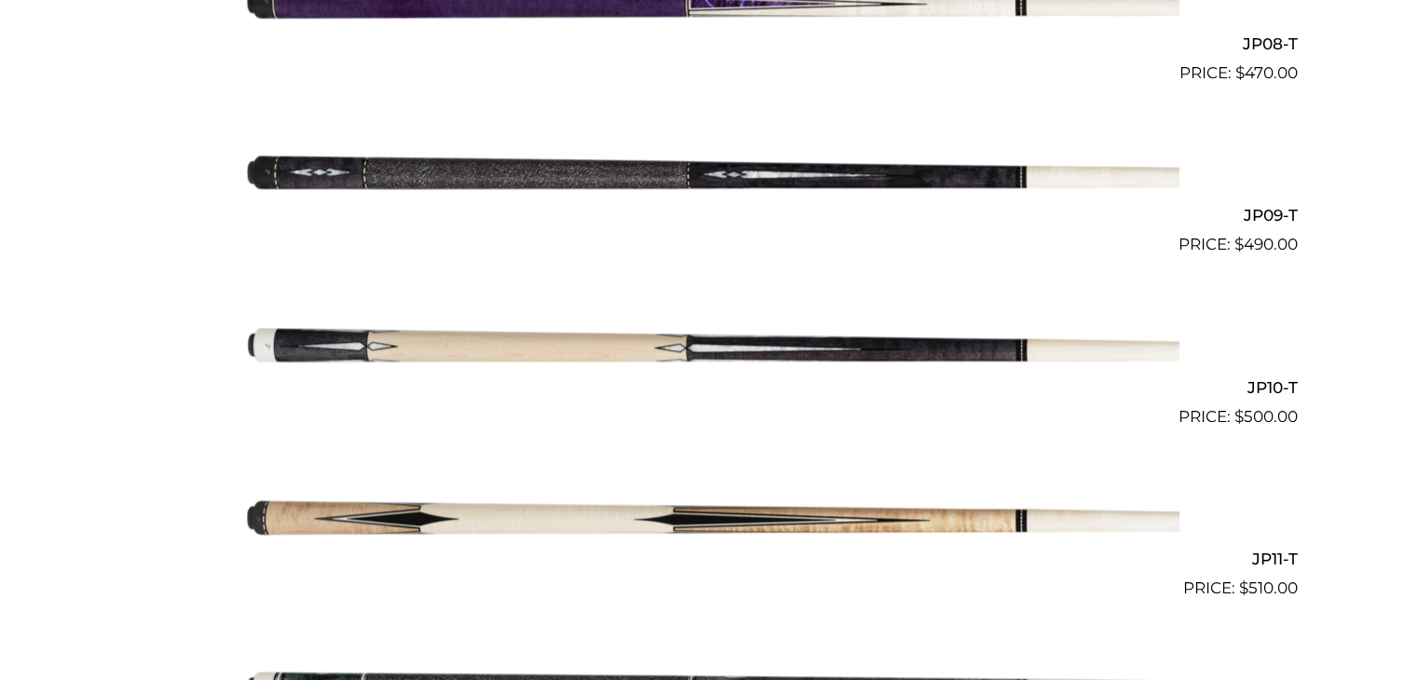
scroll to position [1889, 0]
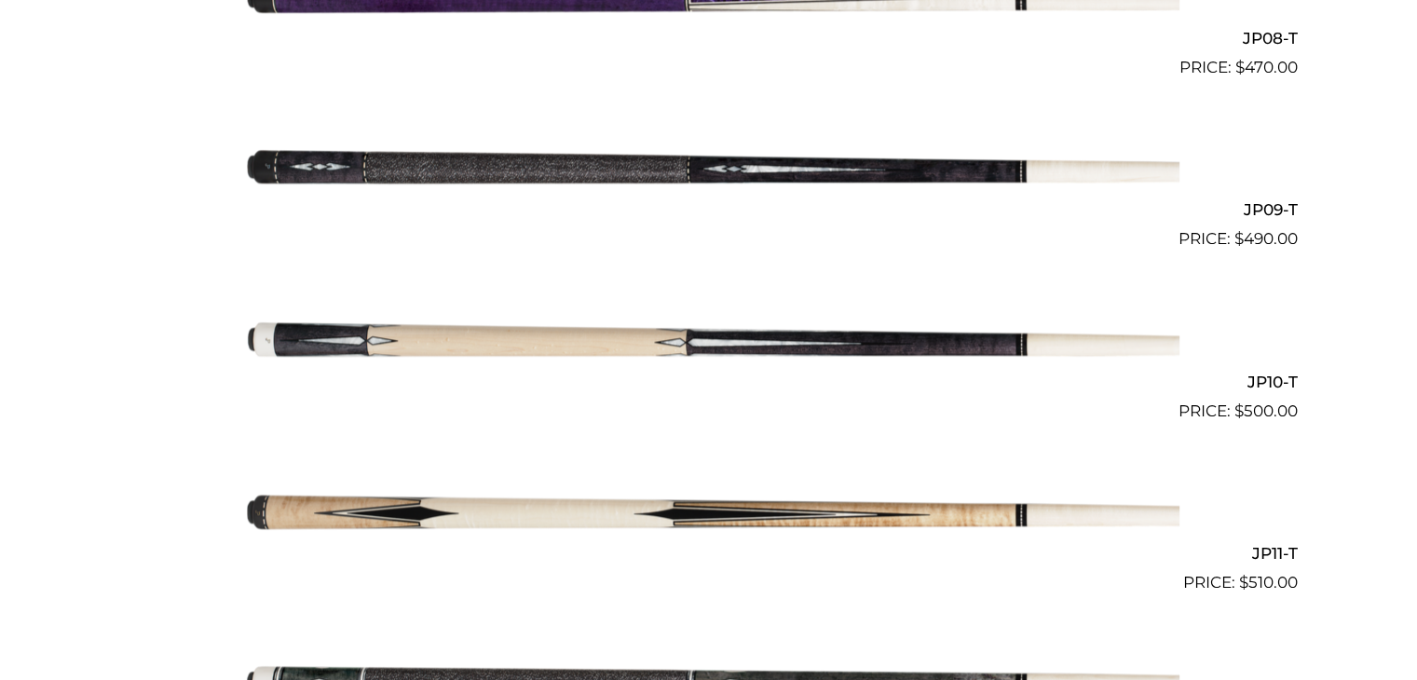
click at [730, 332] on img at bounding box center [708, 337] width 941 height 156
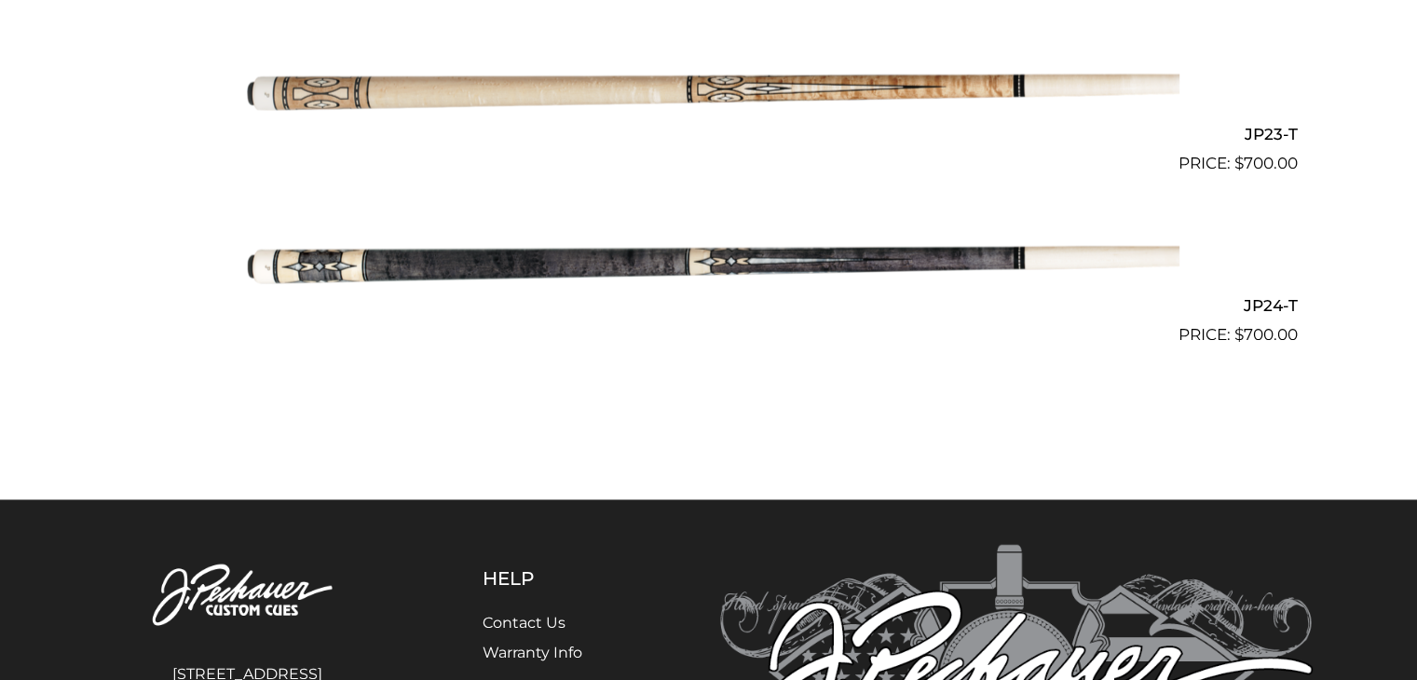
scroll to position [4362, 0]
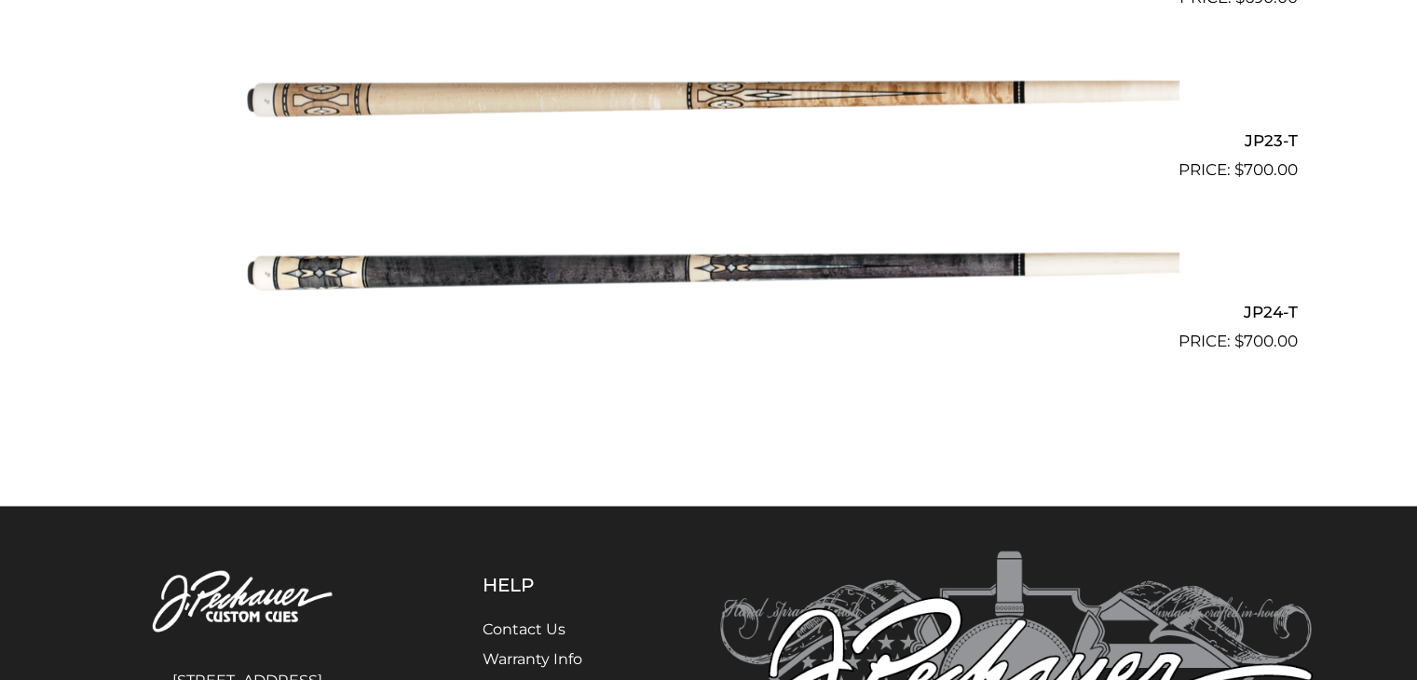
click at [533, 269] on img at bounding box center [708, 268] width 941 height 156
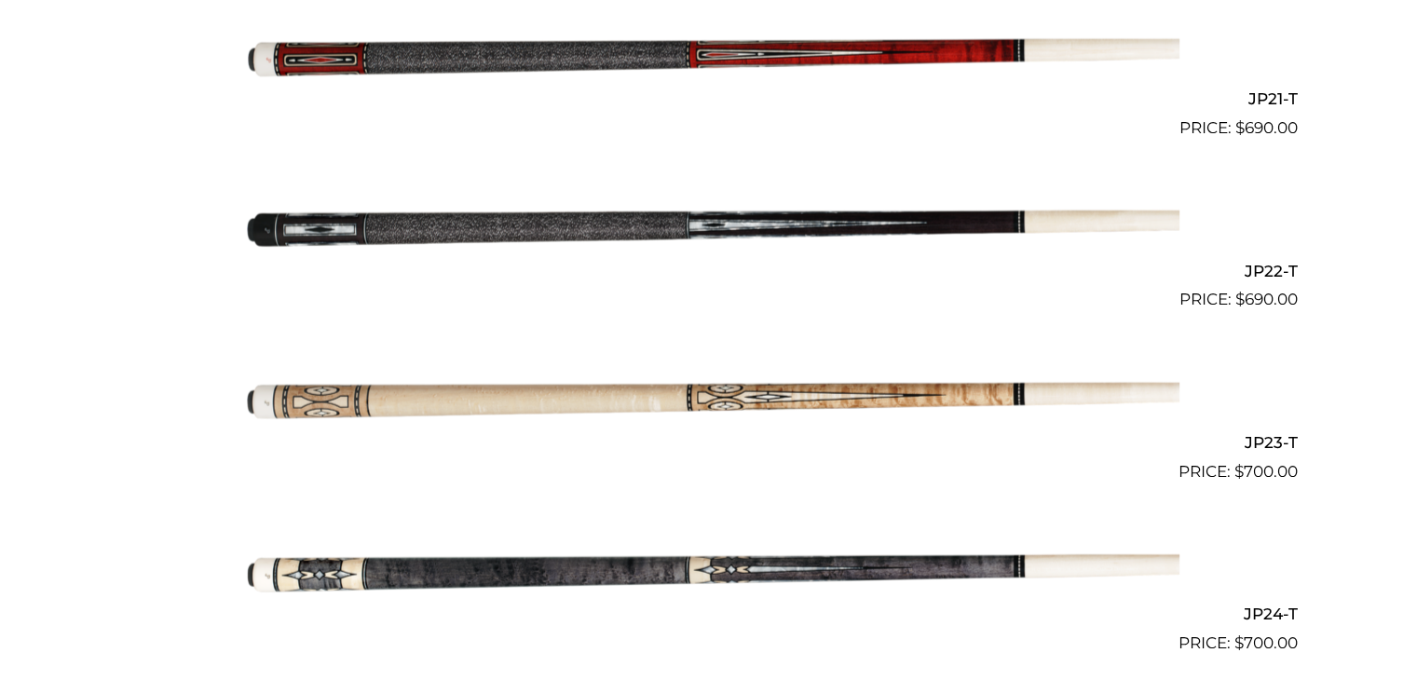
scroll to position [4036, 0]
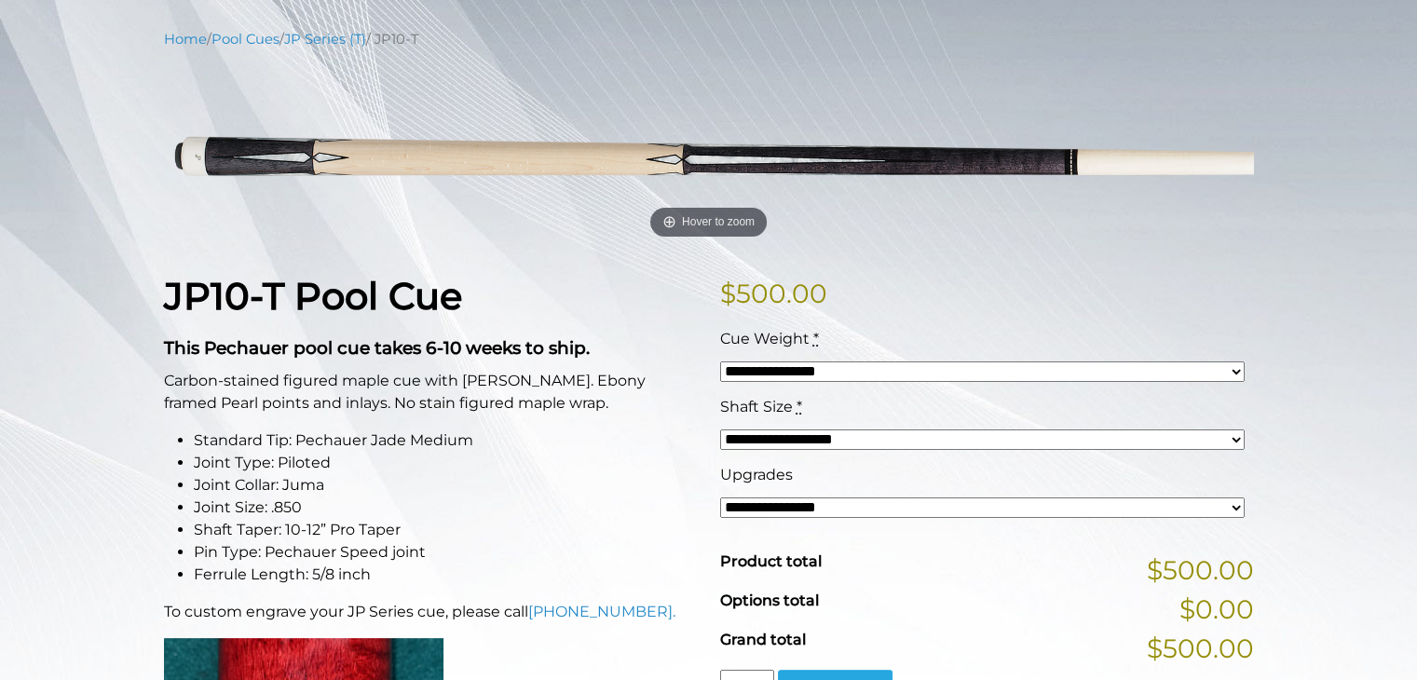
scroll to position [220, 0]
